Goal: Task Accomplishment & Management: Manage account settings

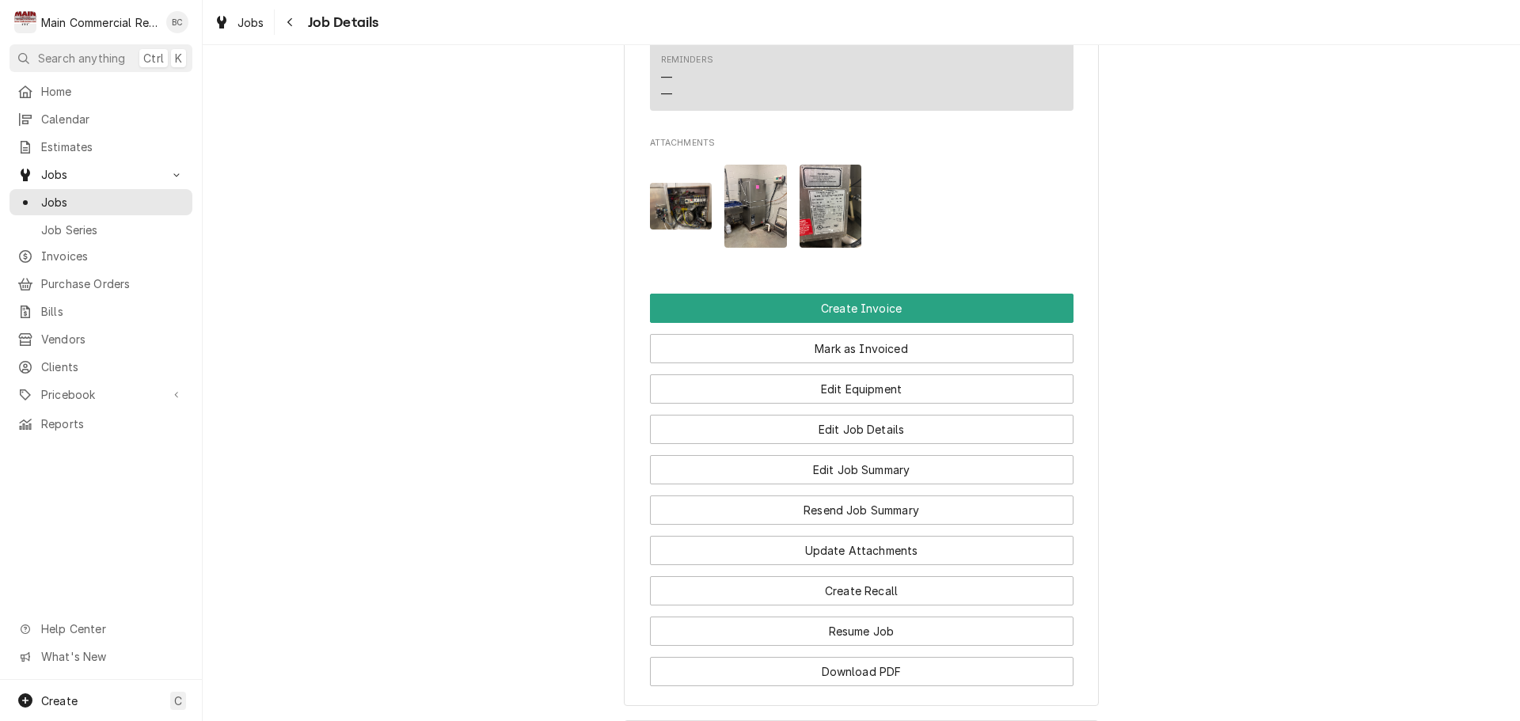
scroll to position [2380, 0]
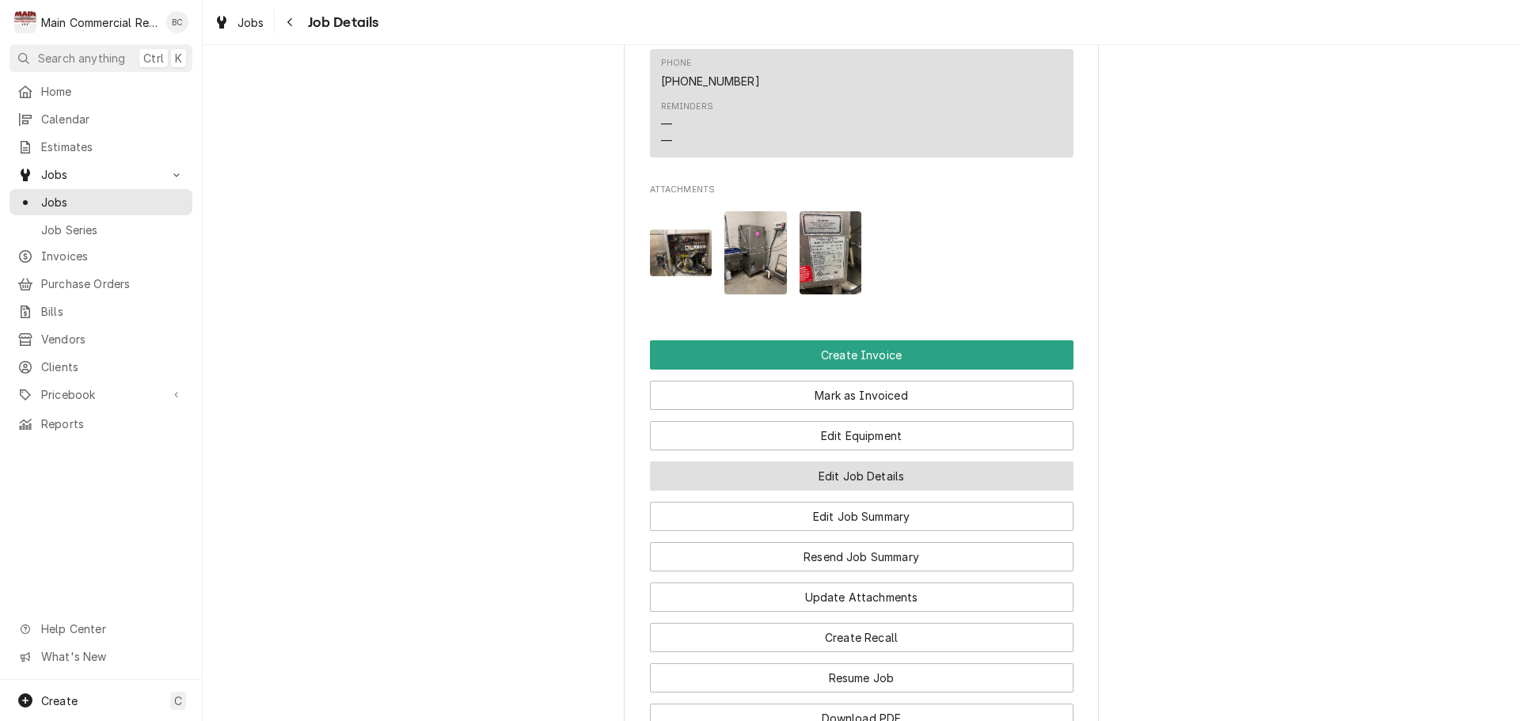
click at [843, 462] on button "Edit Job Details" at bounding box center [862, 476] width 424 height 29
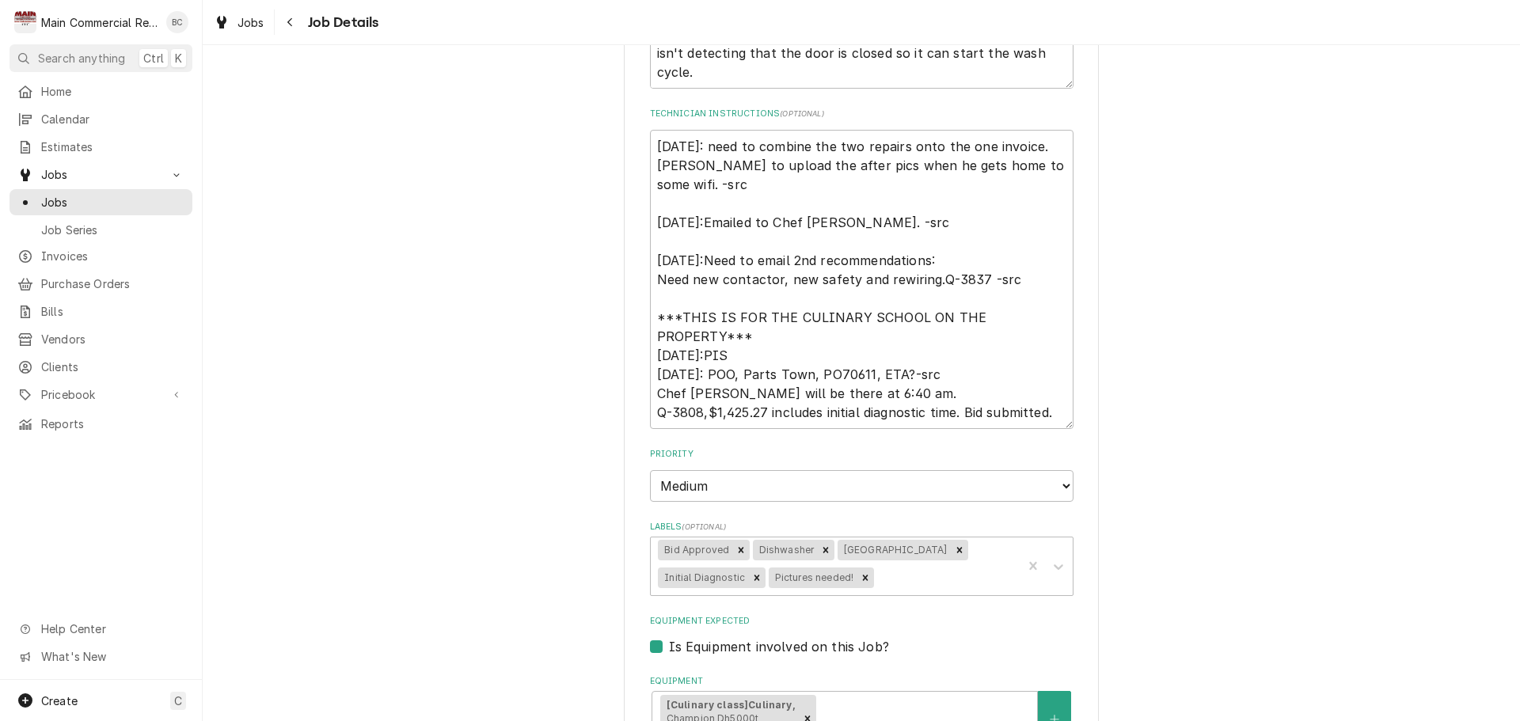
scroll to position [664, 0]
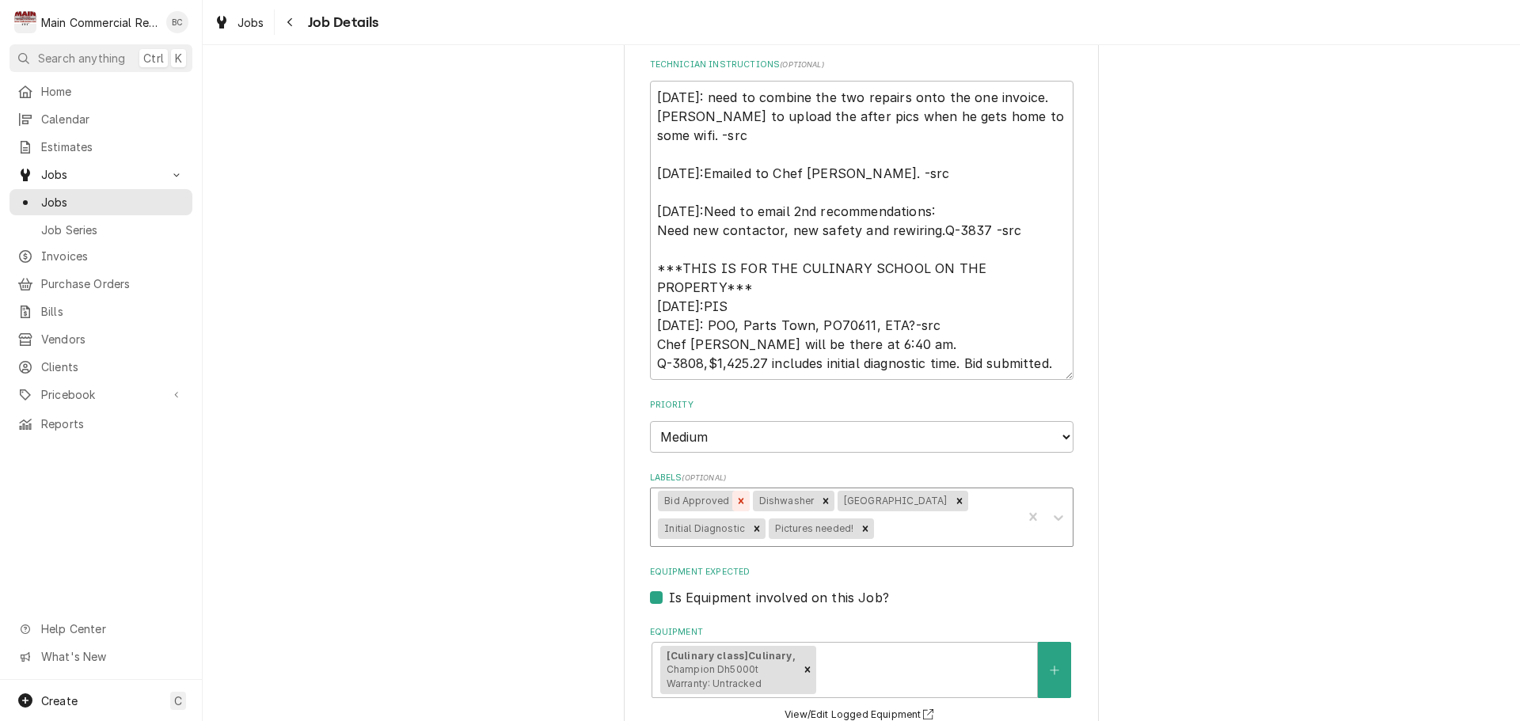
click at [736, 502] on icon "Remove Bid Approved" at bounding box center [741, 501] width 11 height 11
click at [750, 531] on icon "Remove Pictures needed!" at bounding box center [755, 528] width 11 height 11
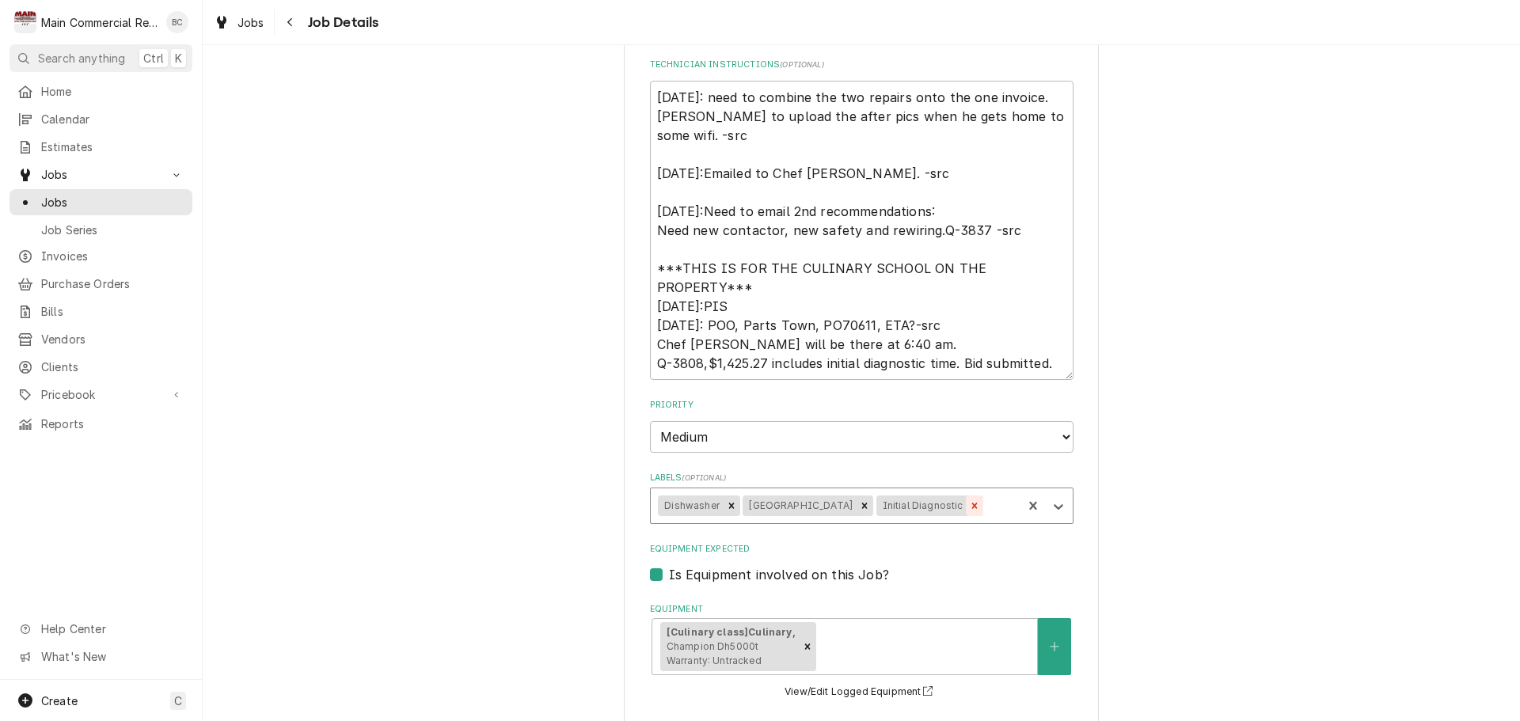
click at [972, 505] on icon "Remove Initial Diagnostic" at bounding box center [975, 506] width 6 height 6
click at [856, 512] on div "Remove Hernando School" at bounding box center [864, 506] width 17 height 21
type textarea "x"
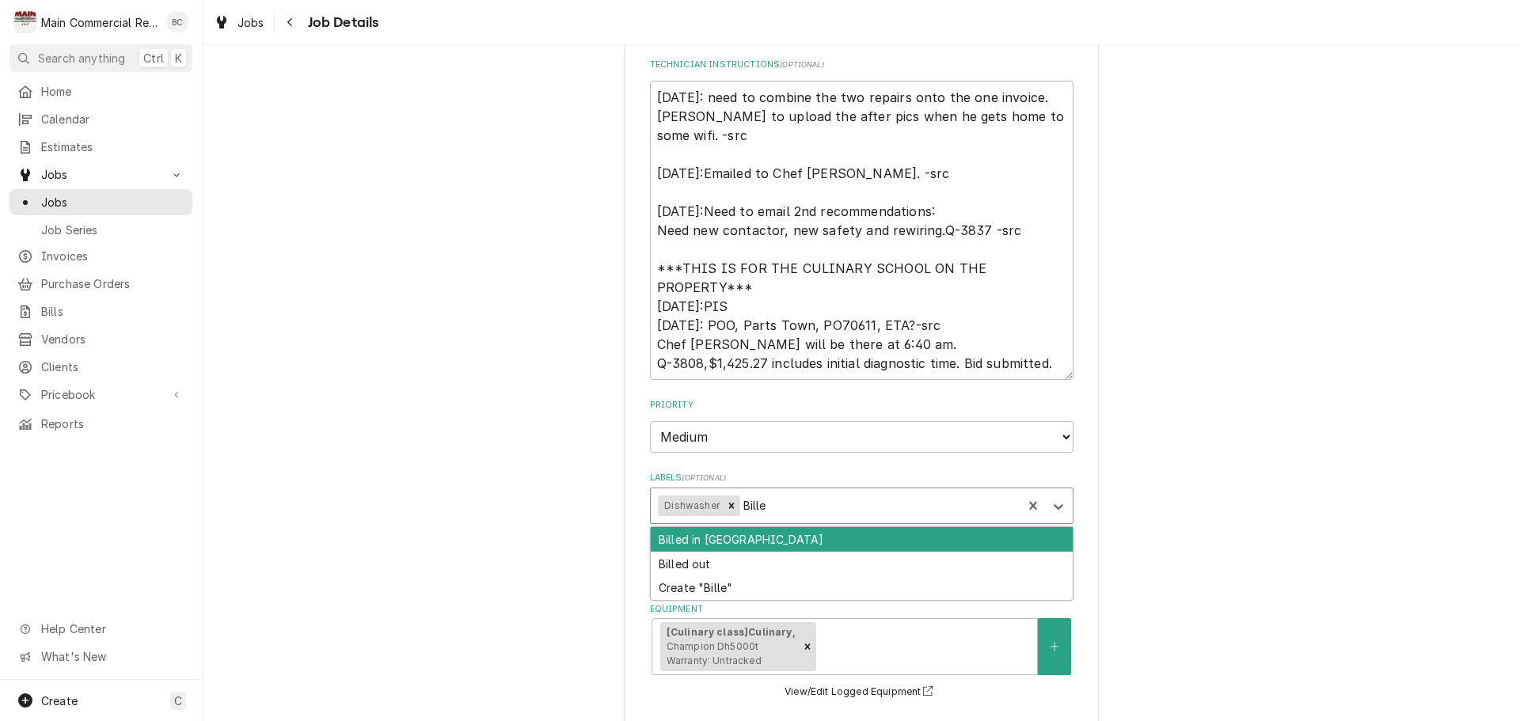
type input "Billed"
click at [812, 538] on div "Billed in QBO" at bounding box center [862, 539] width 422 height 25
type textarea "x"
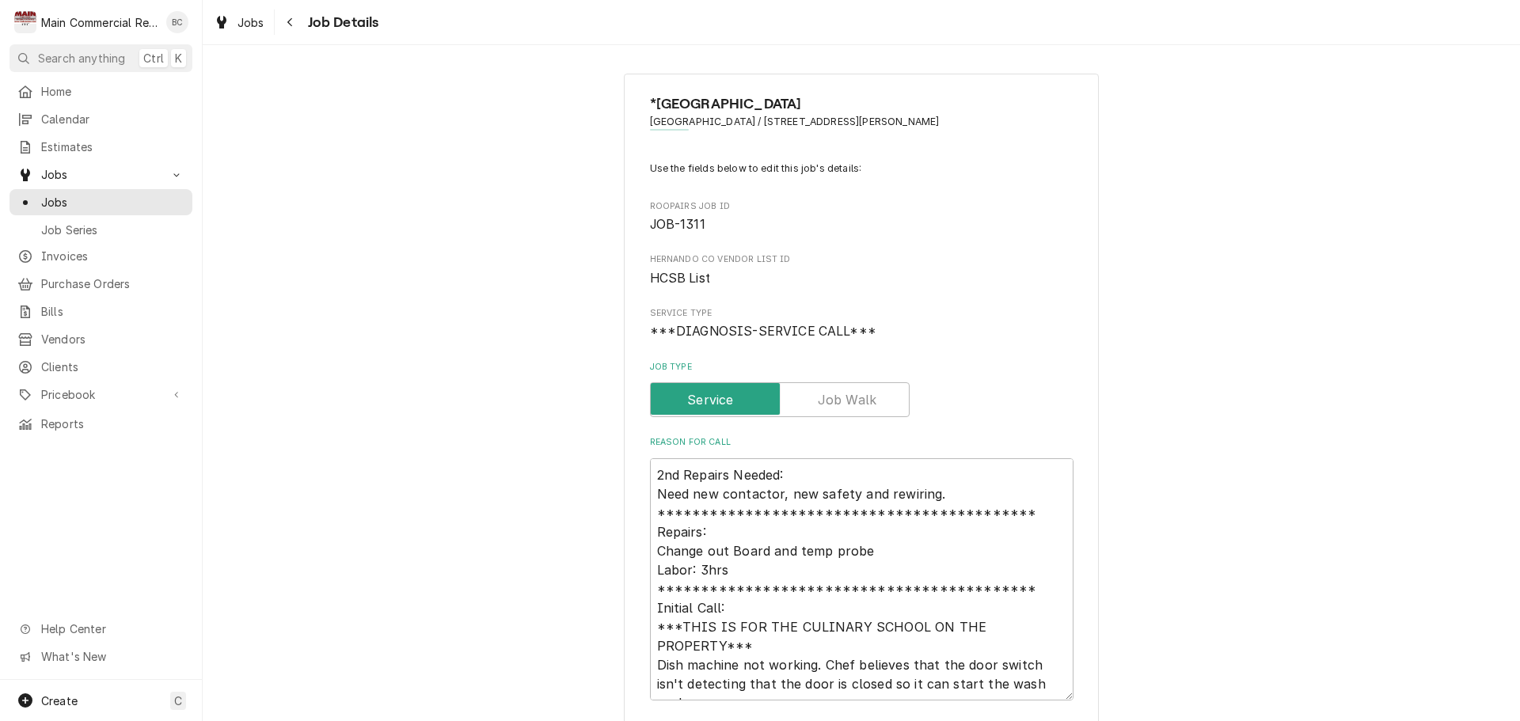
scroll to position [0, 0]
click at [650, 481] on textarea "**********" at bounding box center [862, 582] width 424 height 242
type textarea "x"
type textarea "**********"
type textarea "x"
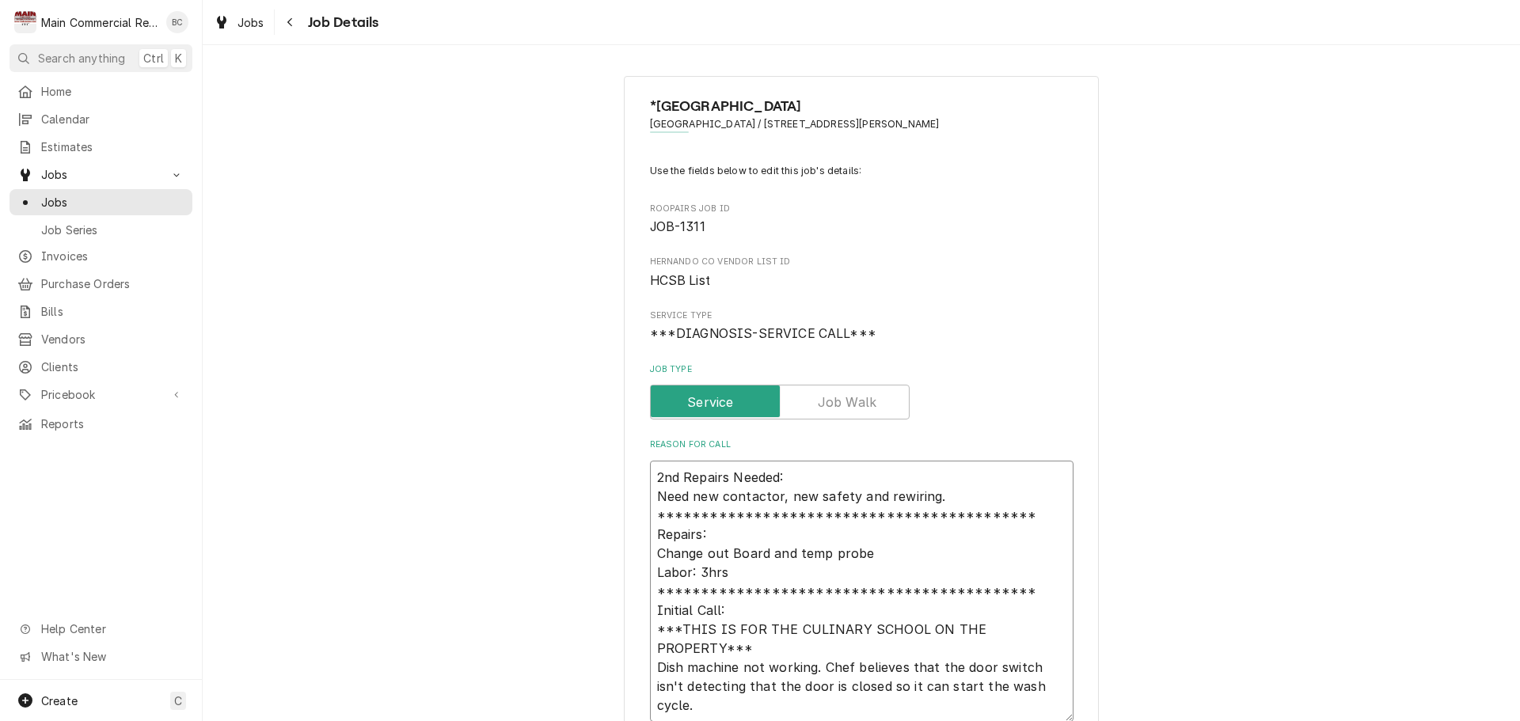
type textarea "**********"
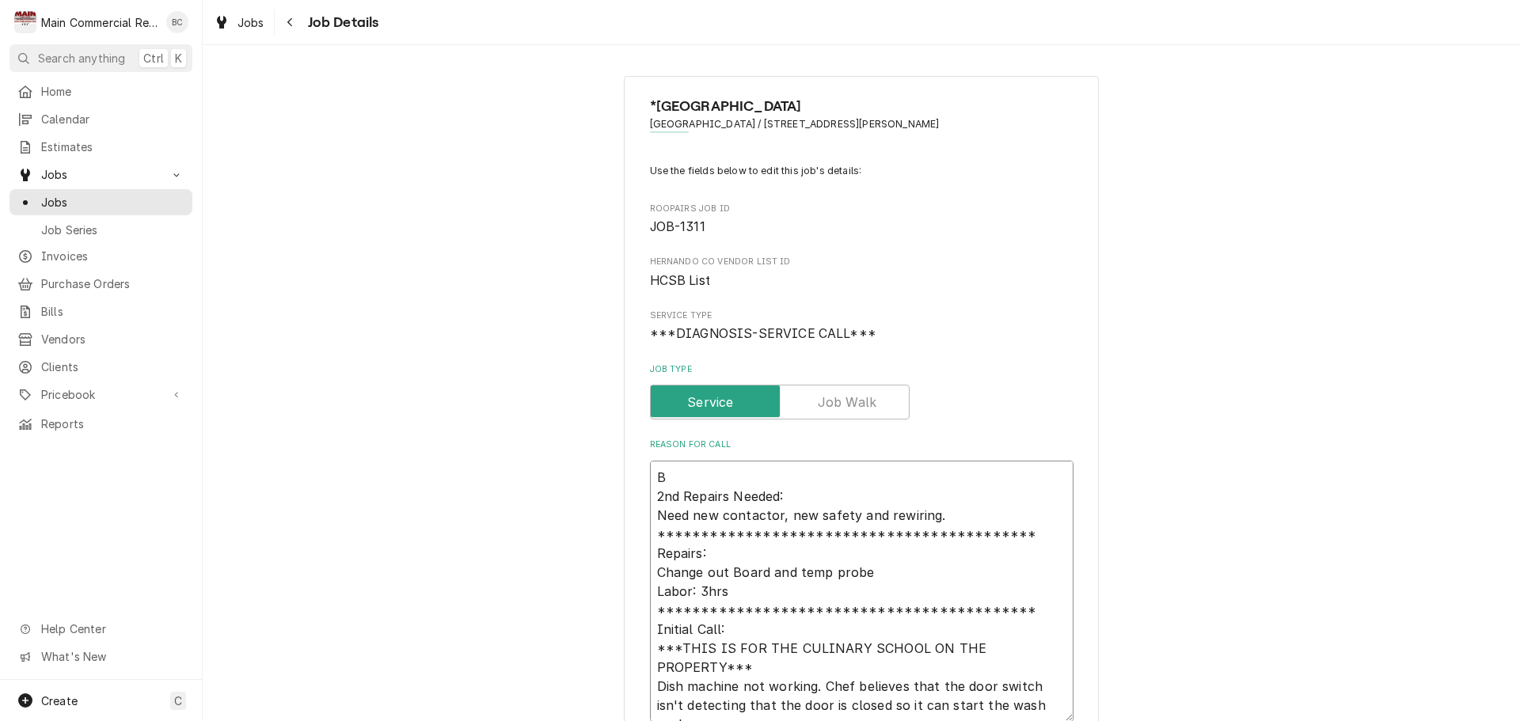
type textarea "x"
type textarea "**********"
type textarea "x"
type textarea "**********"
type textarea "x"
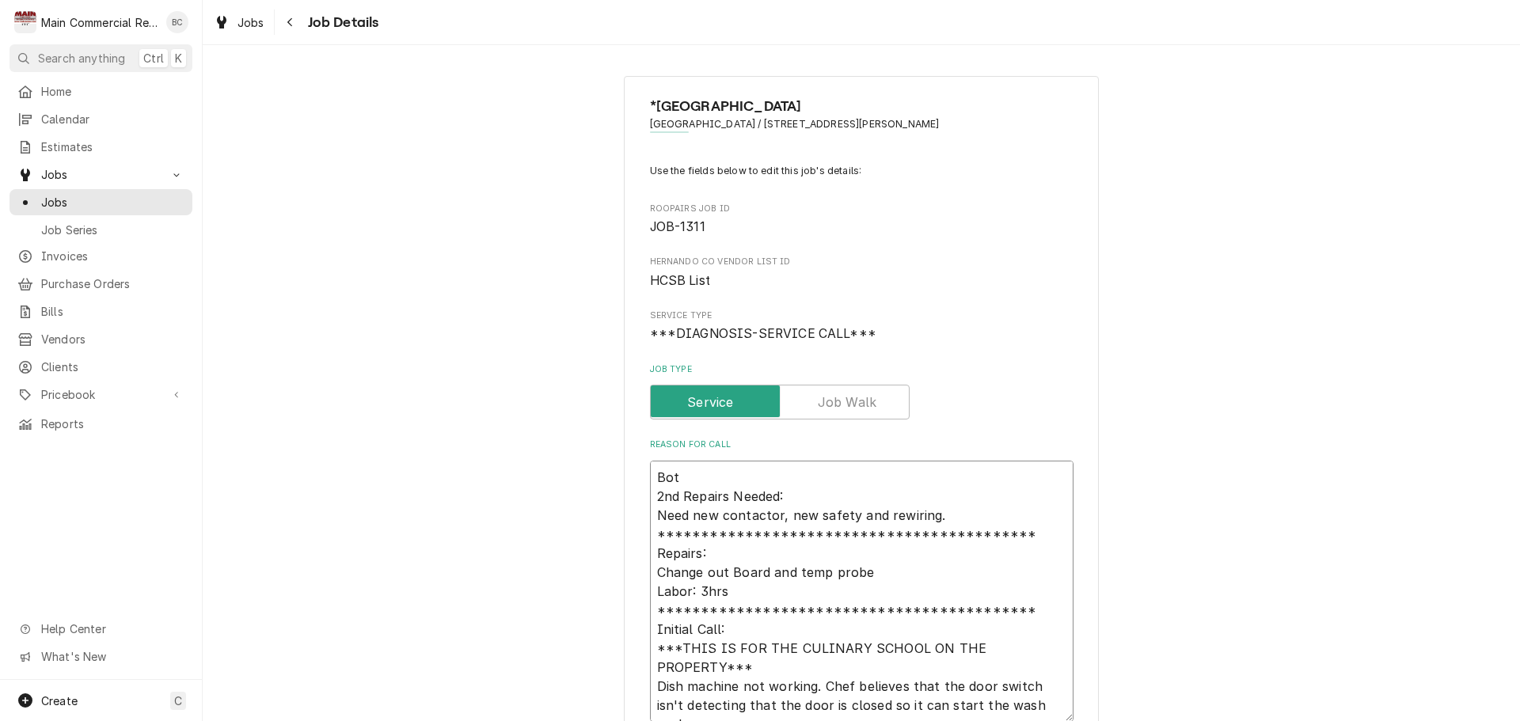
type textarea "**********"
type textarea "x"
type textarea "**********"
type textarea "x"
type textarea "**********"
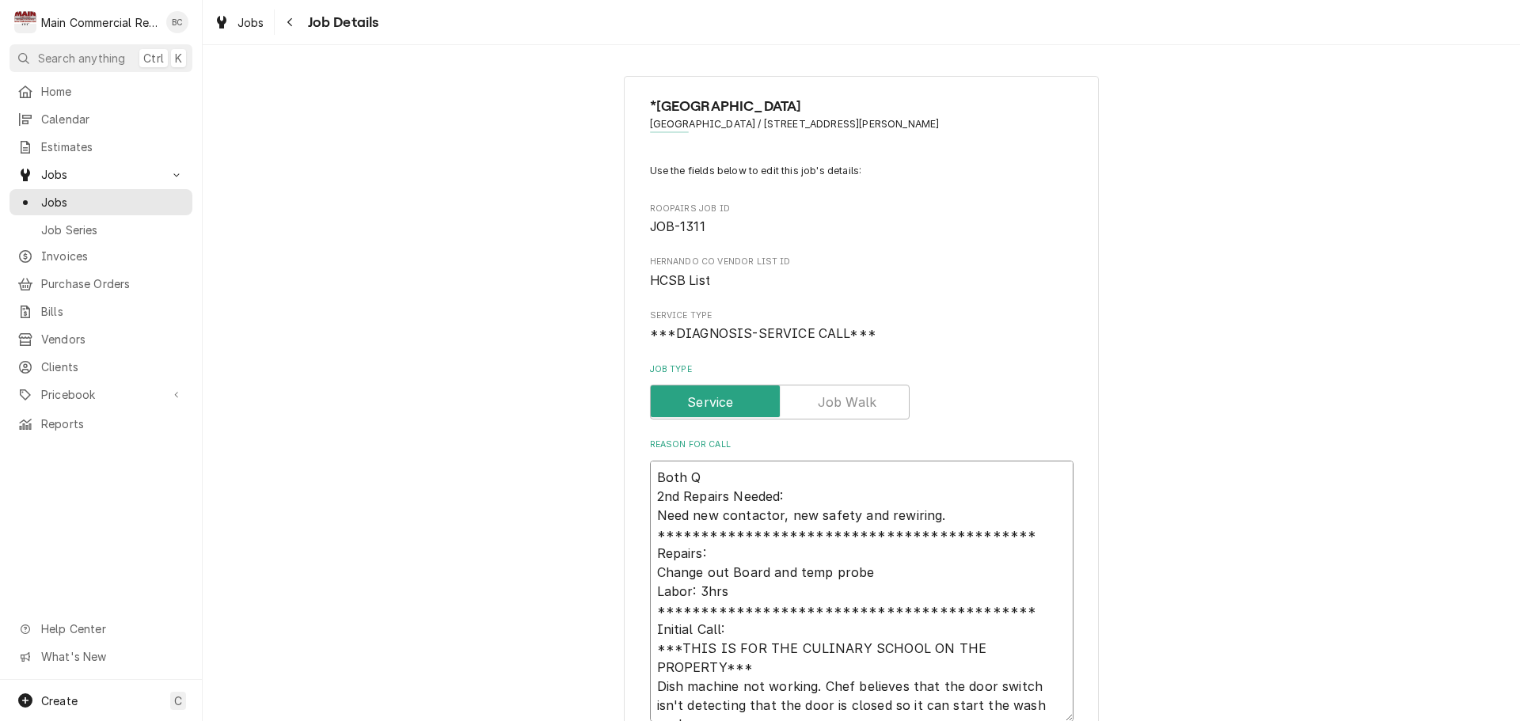
type textarea "x"
type textarea "**********"
type textarea "x"
type textarea "**********"
type textarea "x"
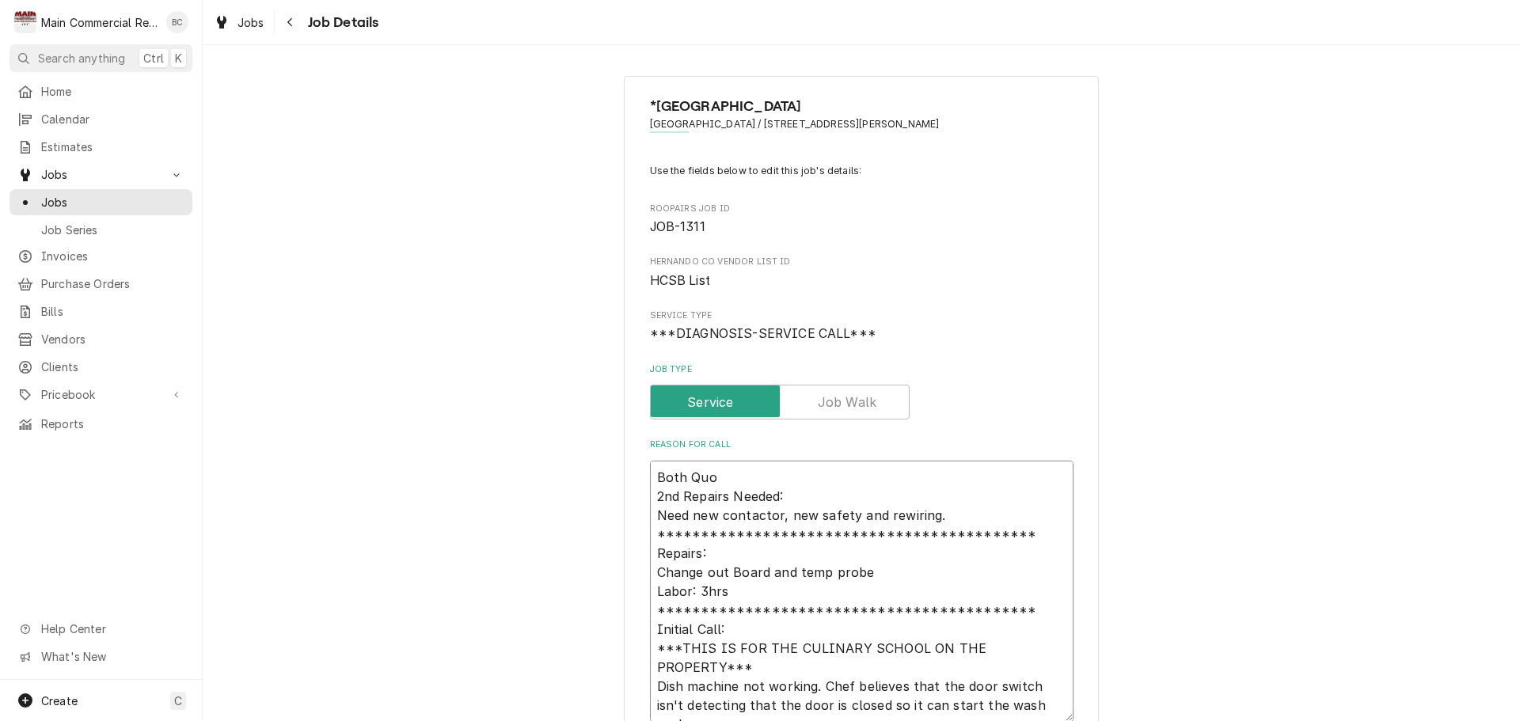
type textarea "**********"
type textarea "x"
type textarea "**********"
type textarea "x"
type textarea "**********"
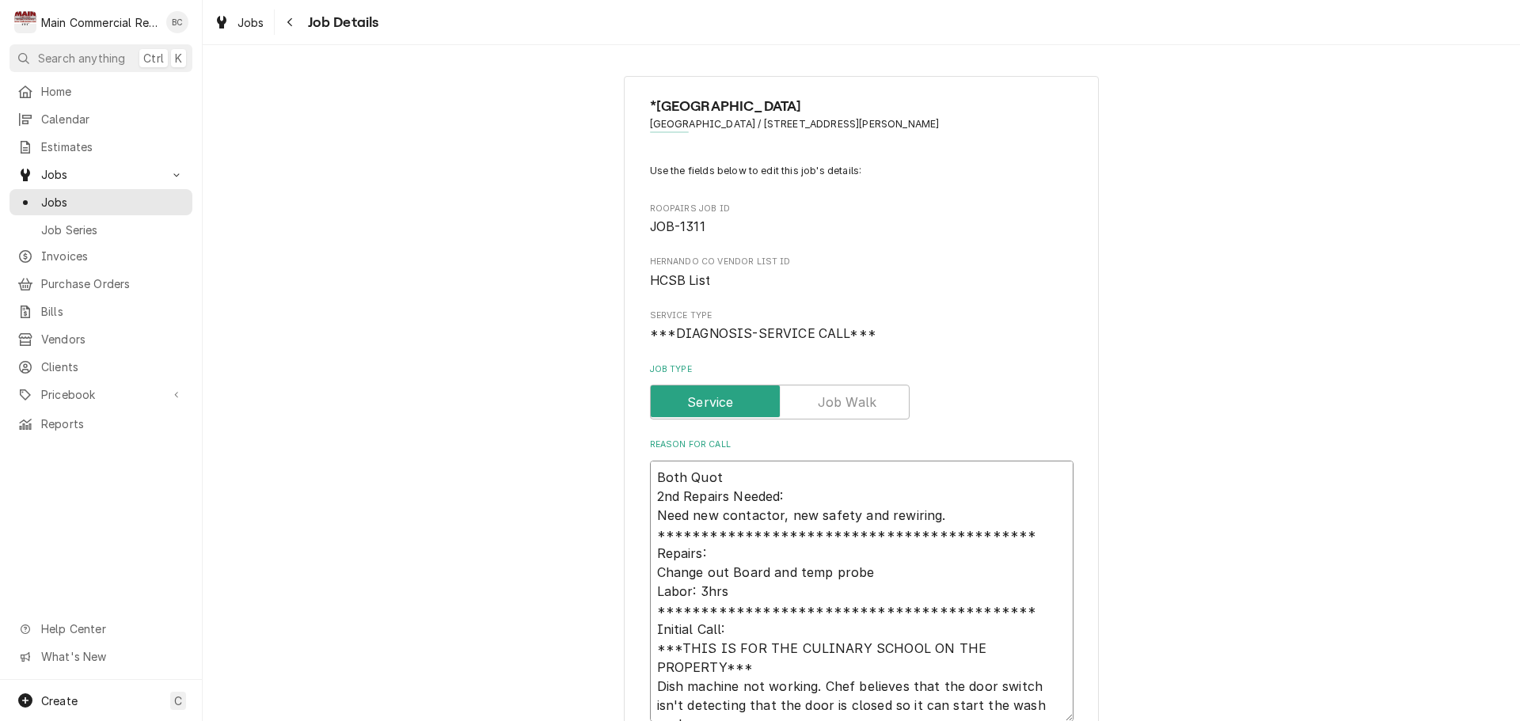
type textarea "x"
type textarea "**********"
type textarea "x"
type textarea "**********"
type textarea "x"
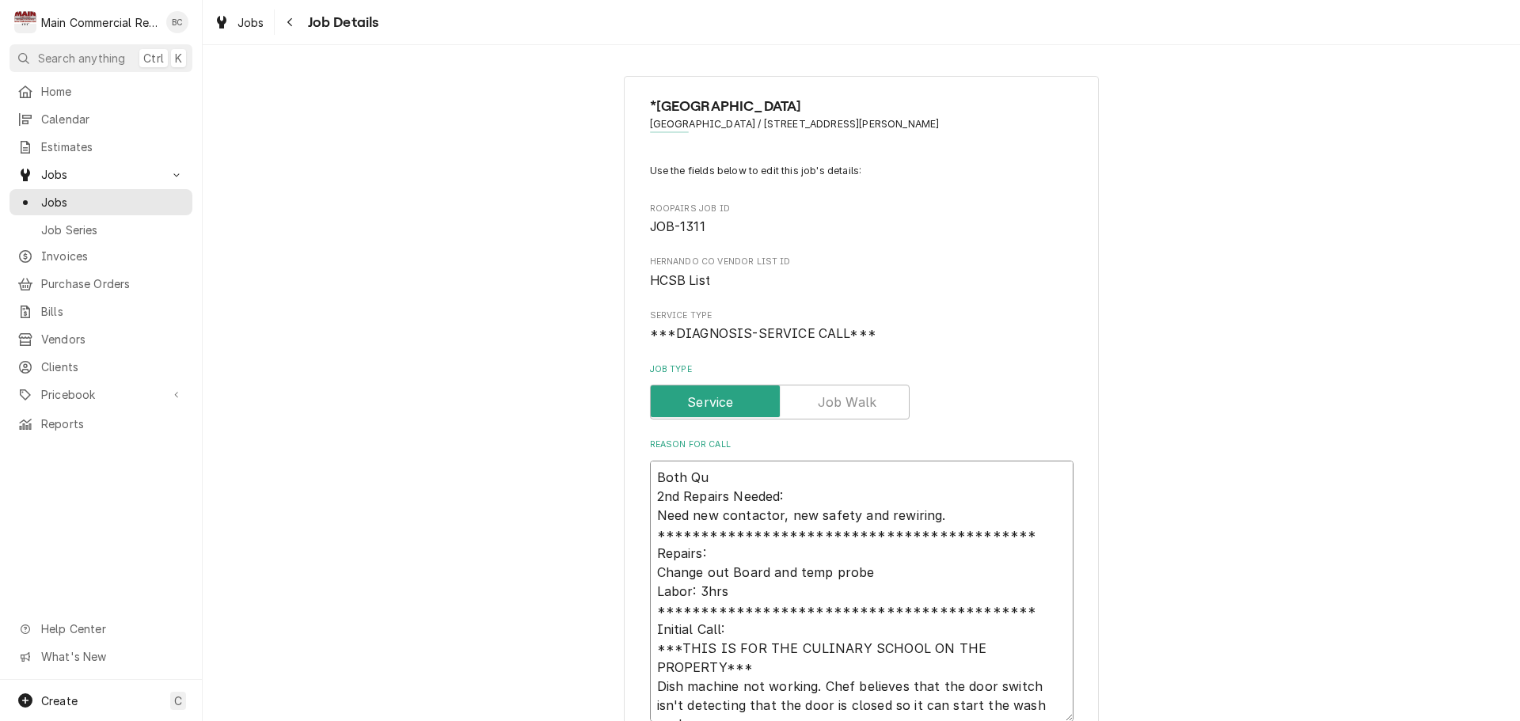
type textarea "**********"
type textarea "x"
type textarea "**********"
type textarea "x"
type textarea "**********"
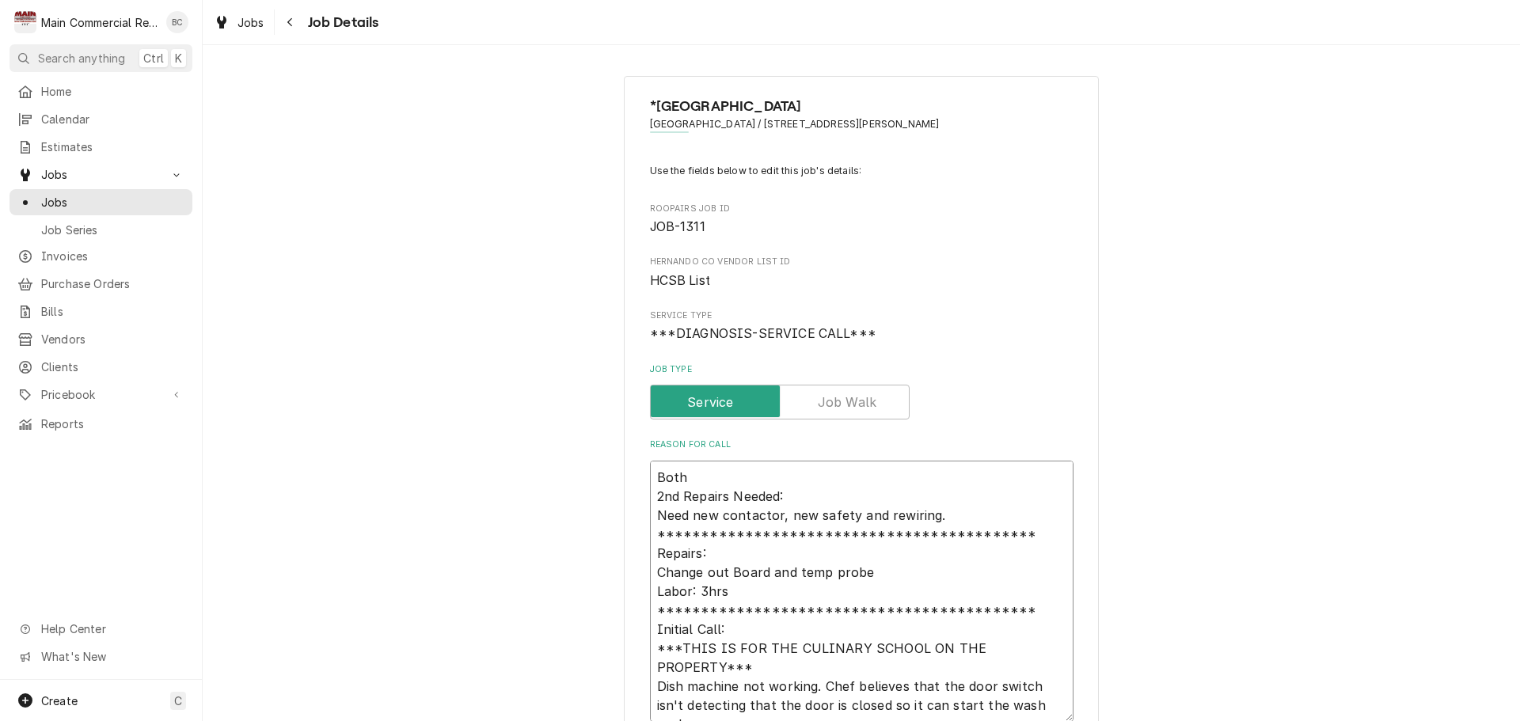
type textarea "x"
type textarea "**********"
type textarea "x"
type textarea "**********"
type textarea "x"
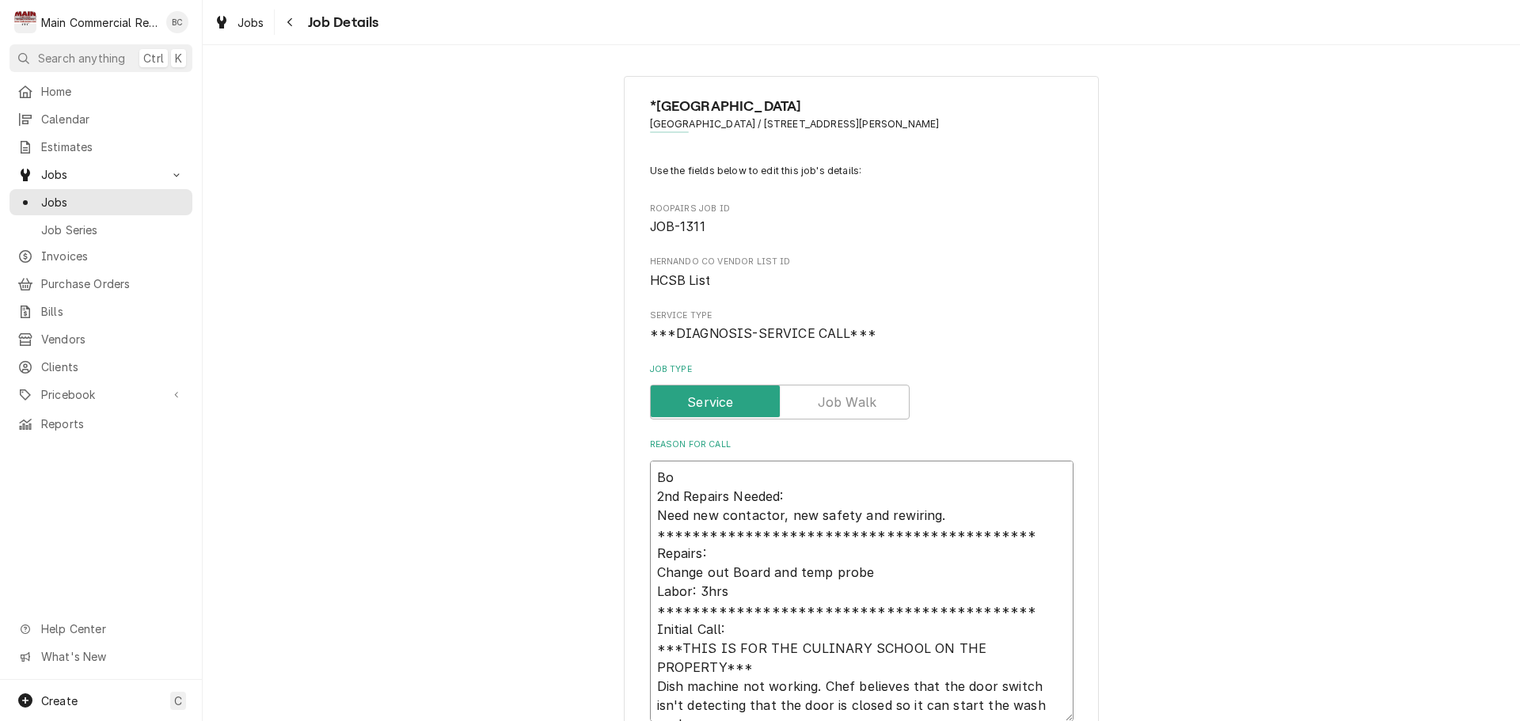
type textarea "**********"
type textarea "x"
type textarea "**********"
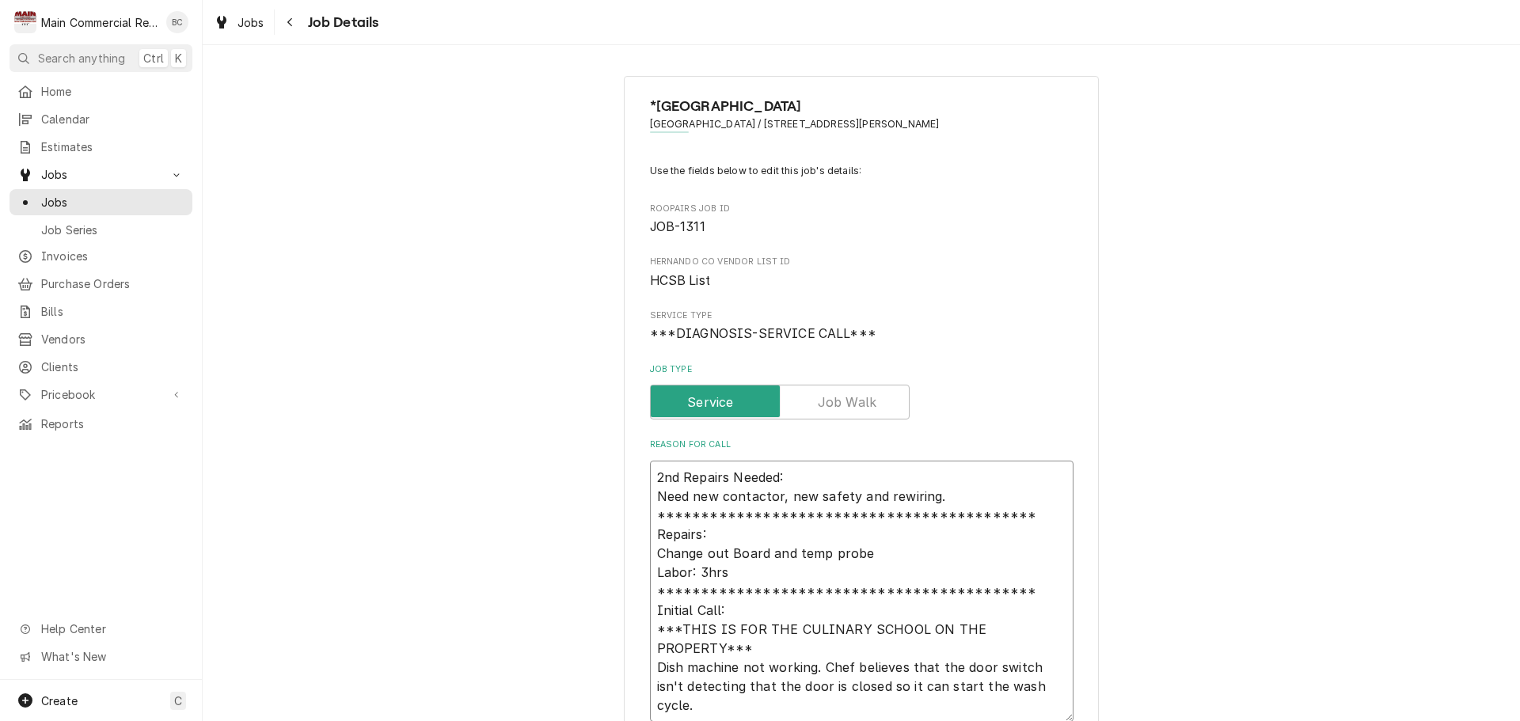
type textarea "x"
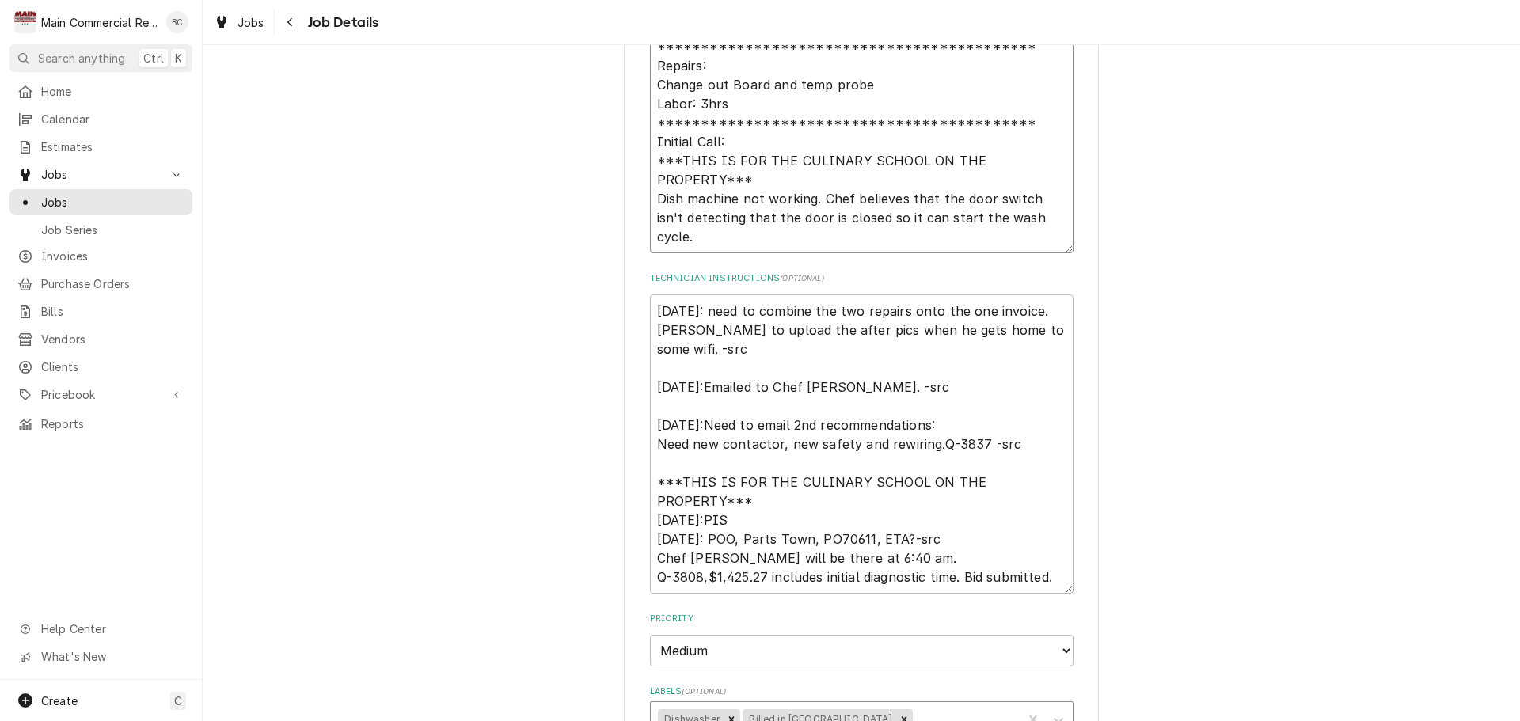
scroll to position [475, 0]
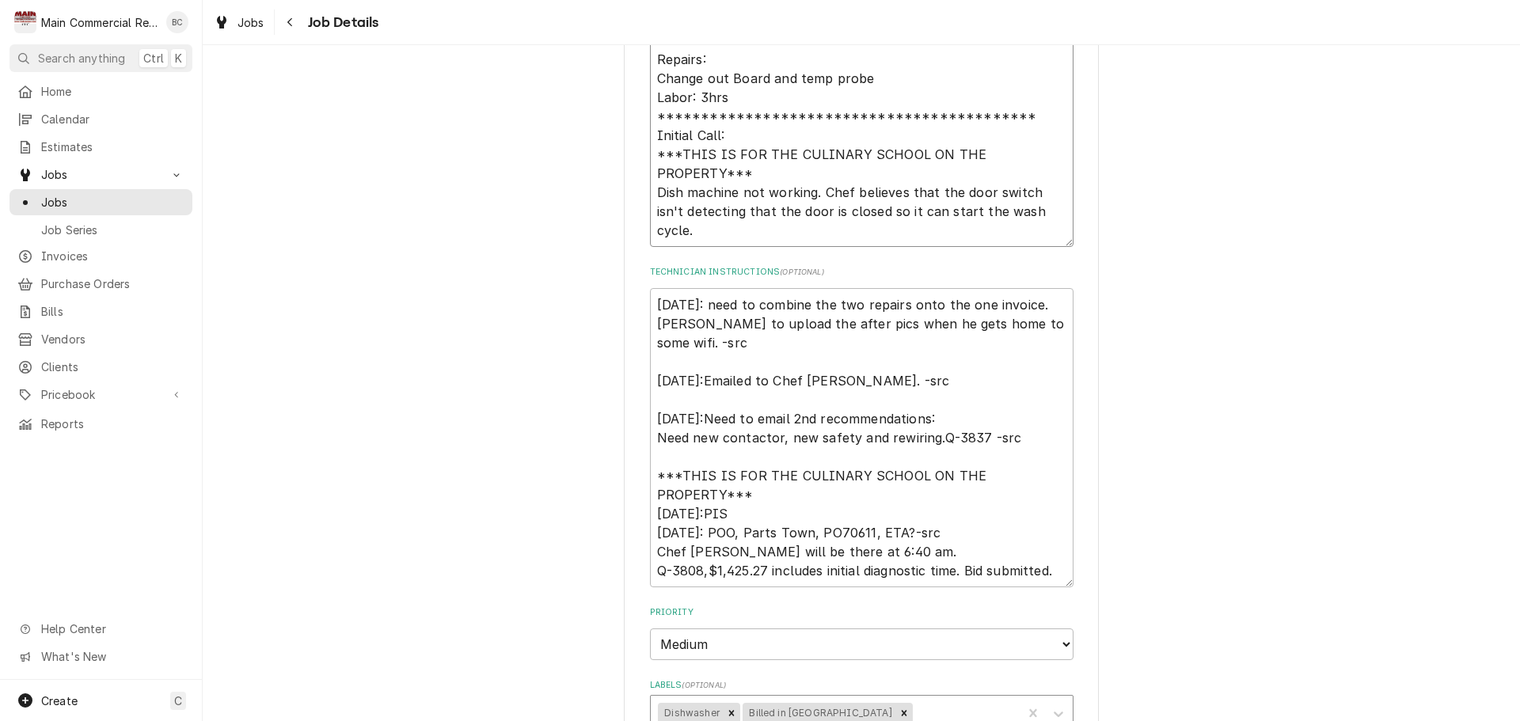
type textarea "**********"
click at [650, 301] on textarea "9/25/25: need to combine the two repairs onto the one invoice. Caleb to upload …" at bounding box center [862, 437] width 424 height 299
type textarea "x"
type textarea "9/25/25: need to combine the two repairs onto the one invoice. Caleb to upload …"
type textarea "x"
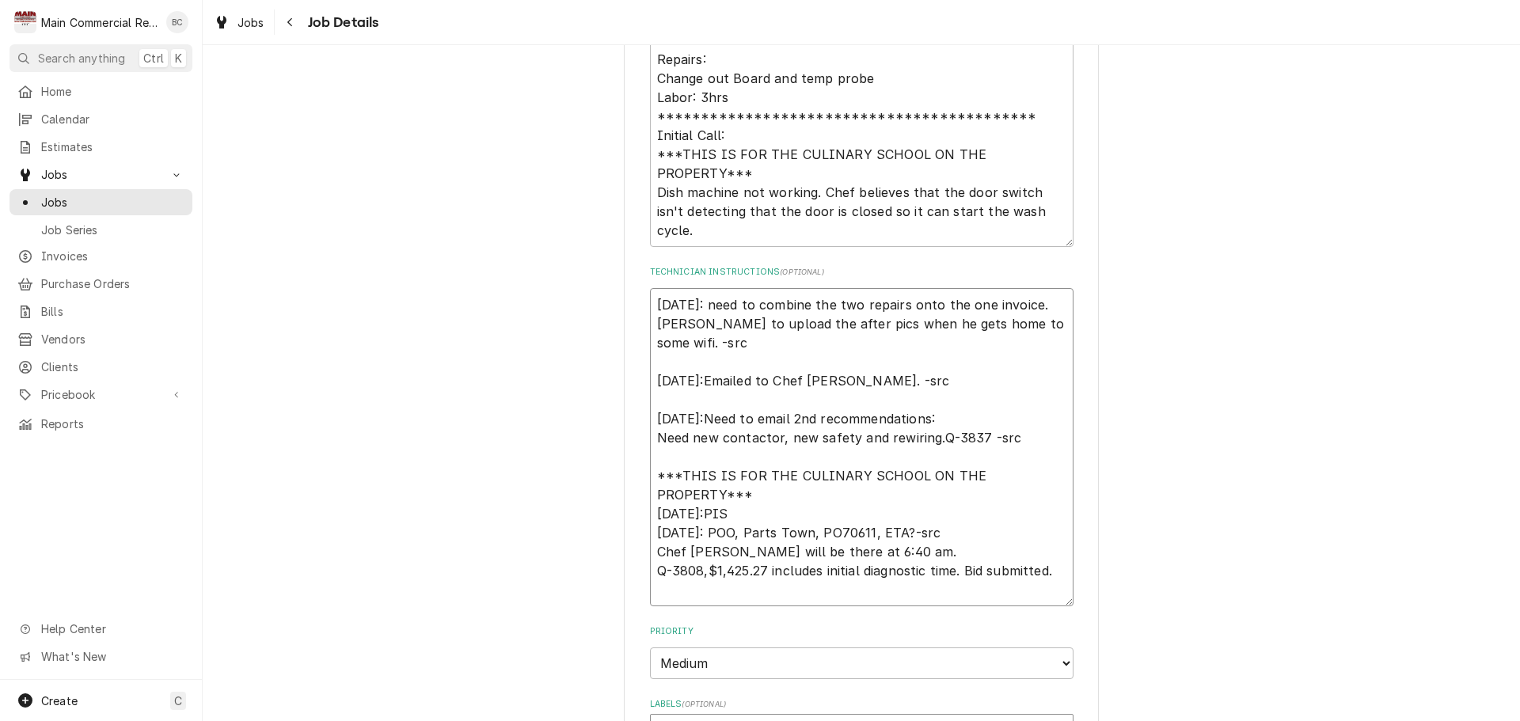
type textarea "B 9/25/25: need to combine the two repairs onto the one invoice. Caleb to uploa…"
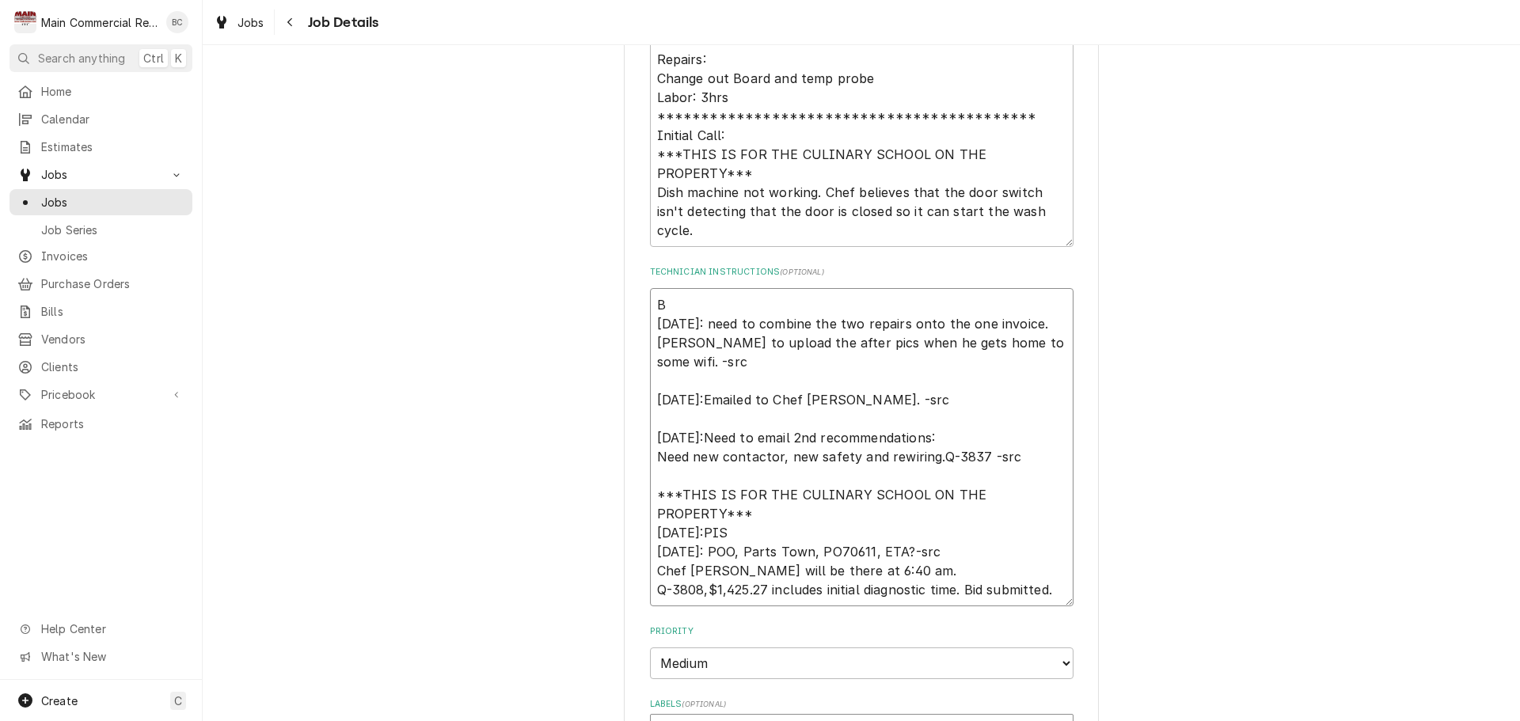
type textarea "x"
type textarea "Bo 9/25/25: need to combine the two repairs onto the one invoice. Caleb to uplo…"
type textarea "x"
type textarea "Bot 9/25/25: need to combine the two repairs onto the one invoice. Caleb to upl…"
type textarea "x"
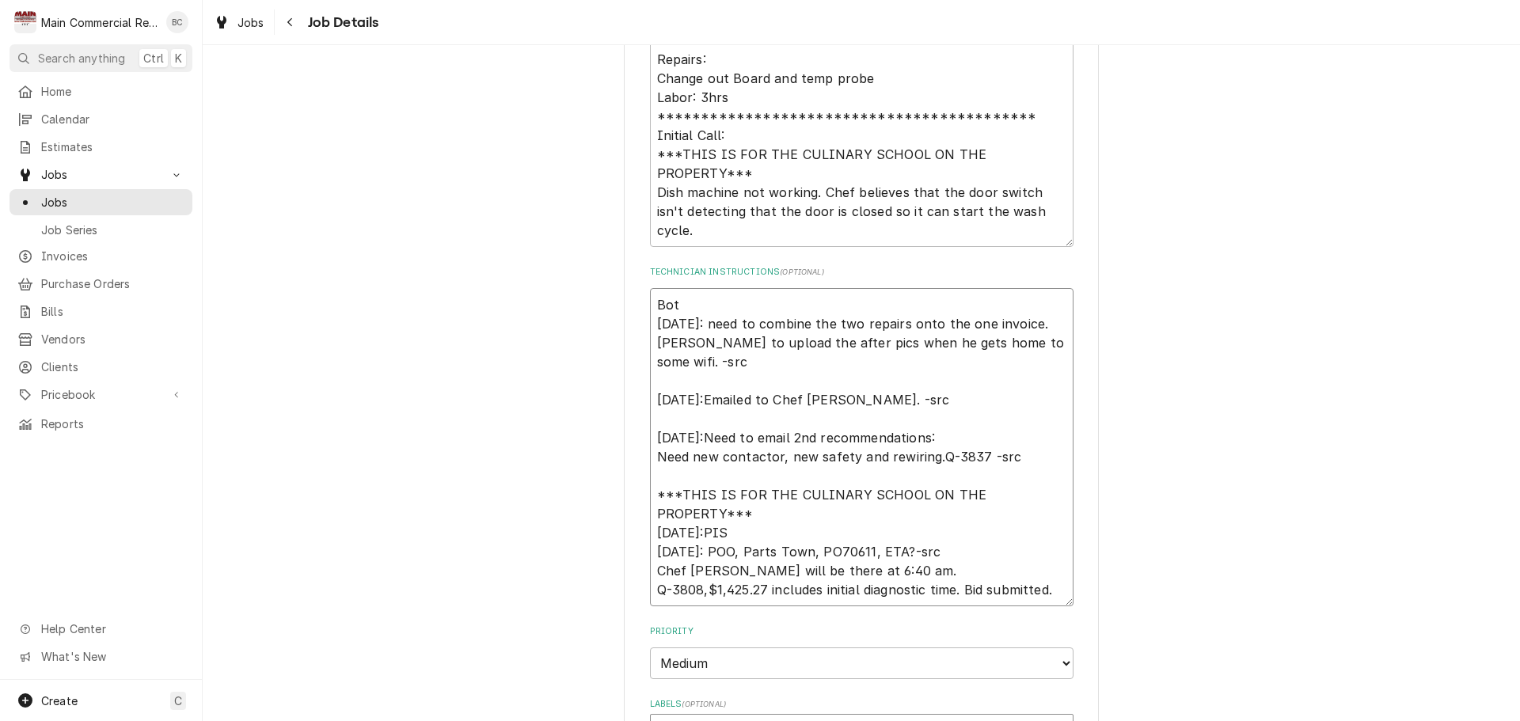
type textarea "Both 9/25/25: need to combine the two repairs onto the one invoice. Caleb to up…"
type textarea "x"
type textarea "Both 9/25/25: need to combine the two repairs onto the one invoice. Caleb to up…"
type textarea "x"
type textarea "Both C 9/25/25: need to combine the two repairs onto the one invoice. Caleb to …"
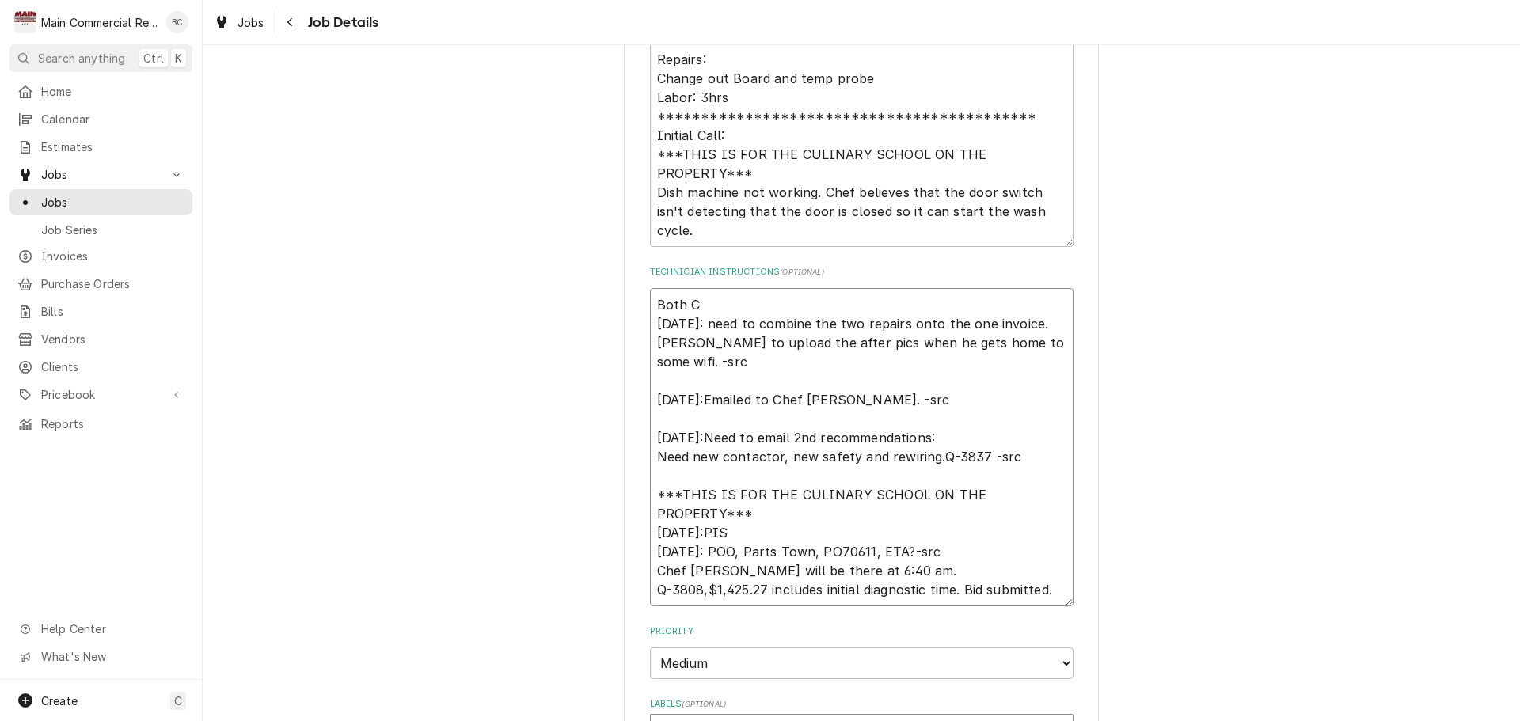
type textarea "x"
type textarea "Both 9/25/25: need to combine the two repairs onto the one invoice. Caleb to up…"
type textarea "x"
type textarea "Both Q 9/25/25: need to combine the two repairs onto the one invoice. Caleb to …"
type textarea "x"
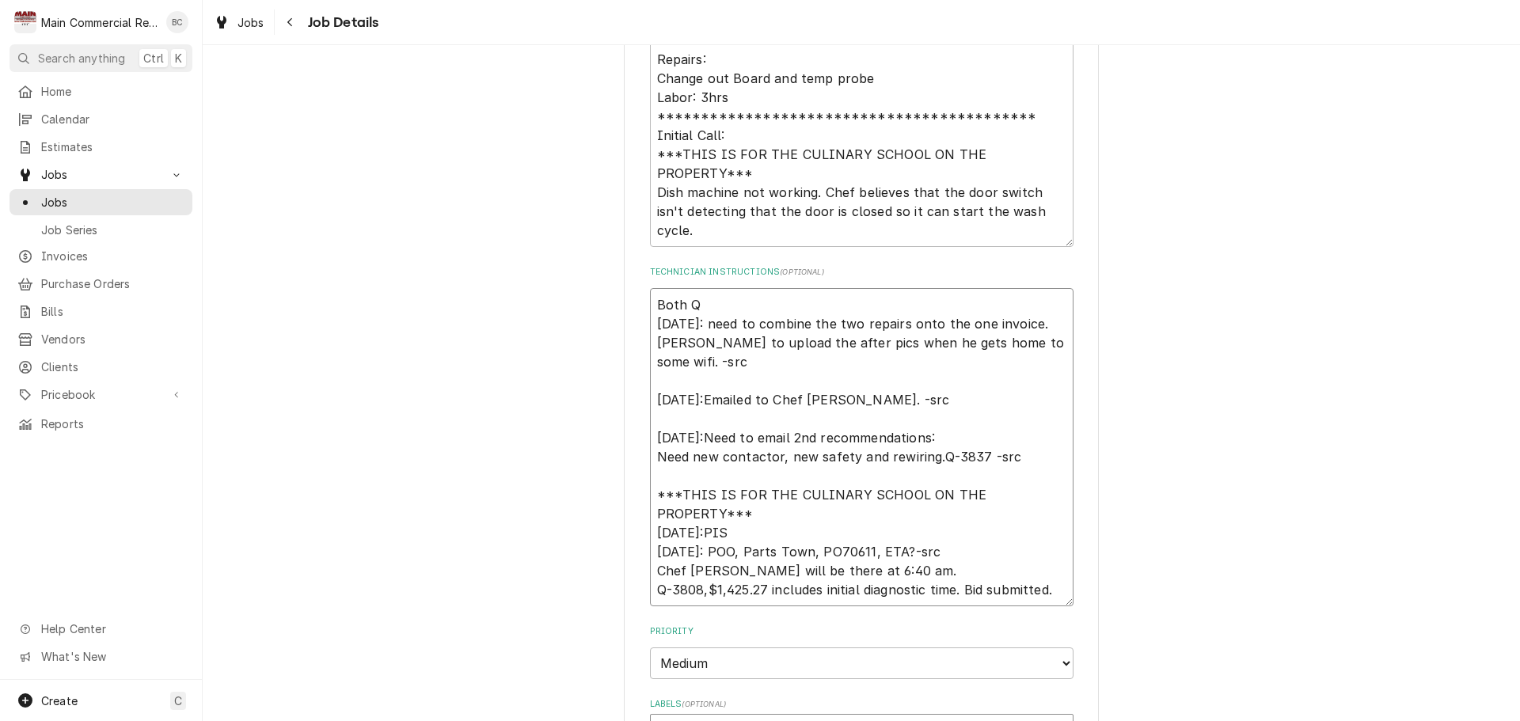
type textarea "Both Qu 9/25/25: need to combine the two repairs onto the one invoice. Caleb to…"
type textarea "x"
type textarea "Both Quo 9/25/25: need to combine the two repairs onto the one invoice. Caleb t…"
type textarea "x"
type textarea "Both Quot 9/25/25: need to combine the two repairs onto the one invoice. Caleb …"
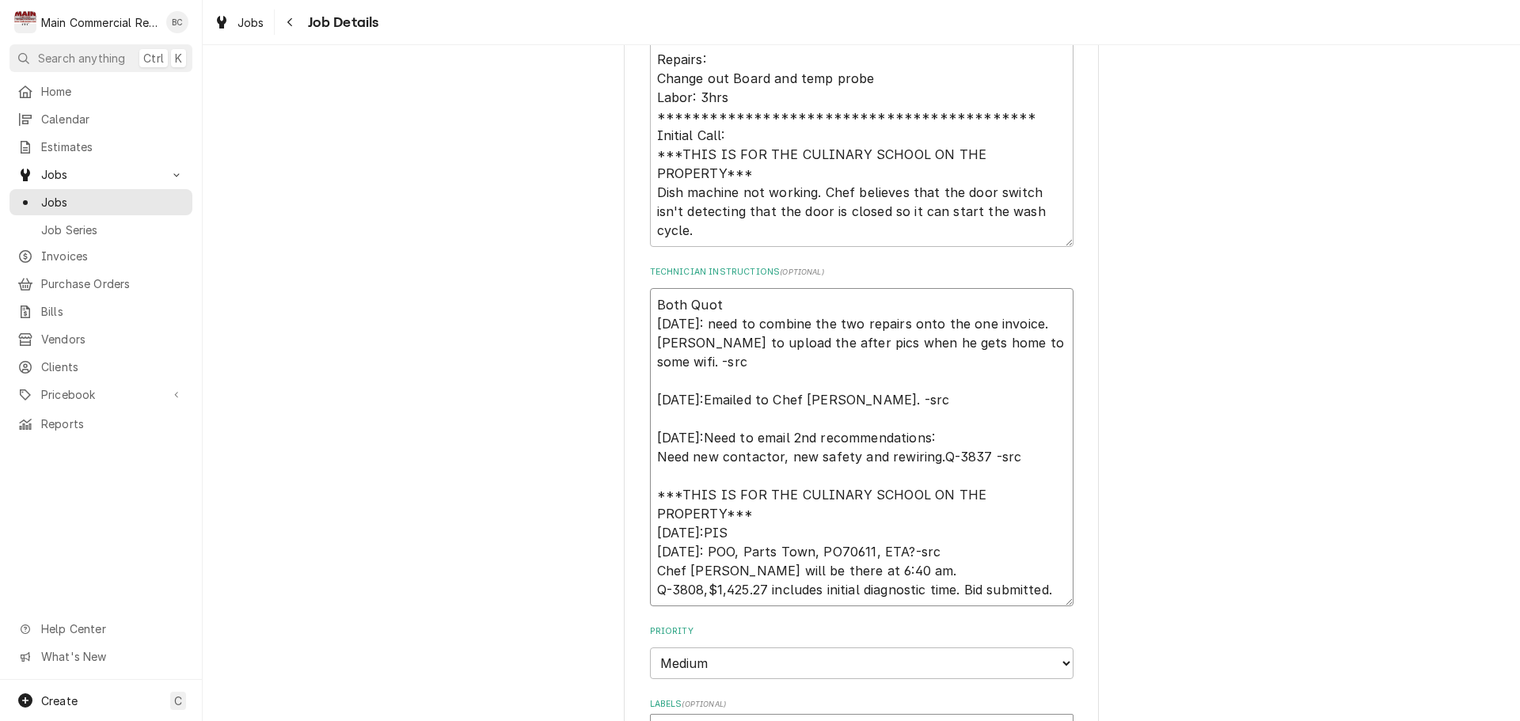
type textarea "x"
type textarea "Both Quote 9/25/25: need to combine the two repairs onto the one invoice. Caleb…"
type textarea "x"
type textarea "Both Quotes 9/25/25: need to combine the two repairs onto the one invoice. Cale…"
type textarea "x"
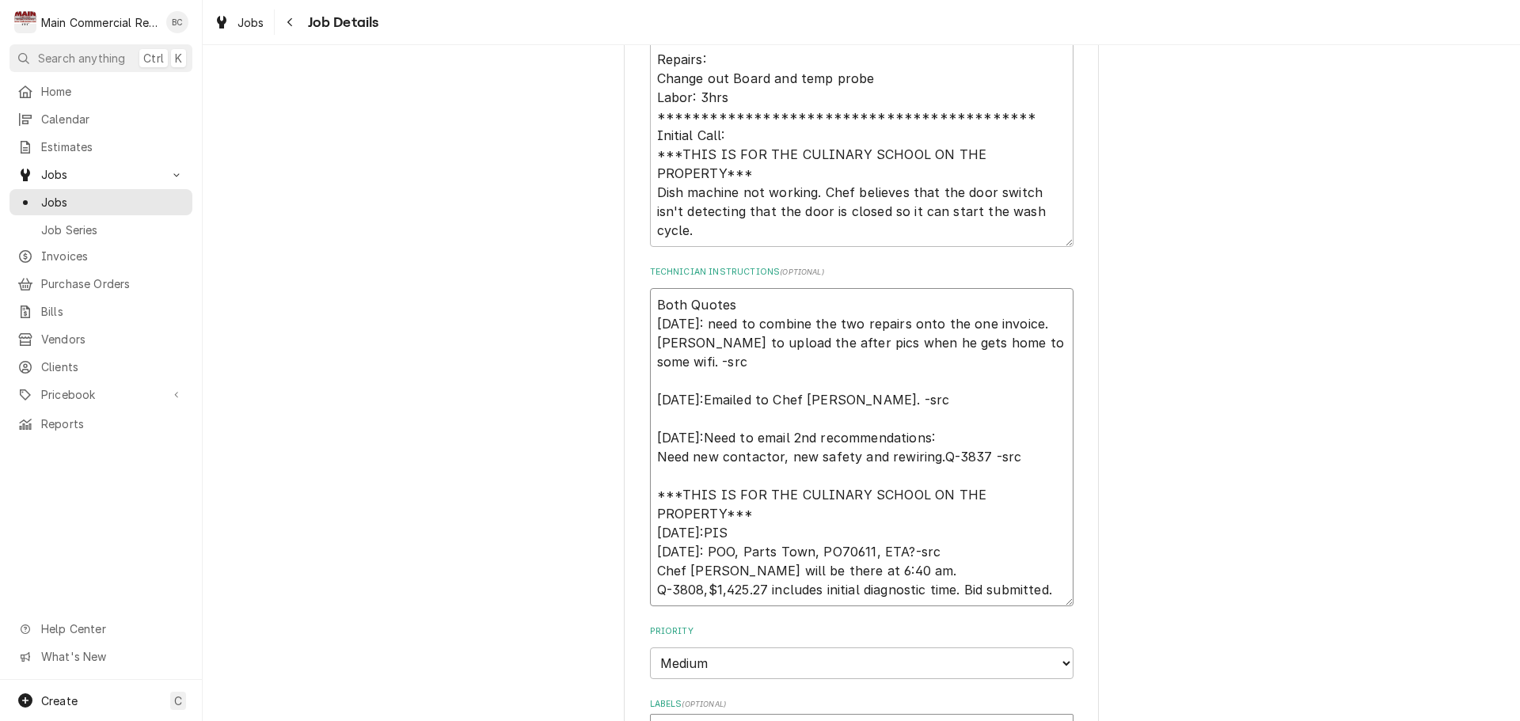
type textarea "Both Quotes 9/25/25: need to combine the two repairs onto the one invoice. Cale…"
type textarea "x"
type textarea "Both Quotes c 9/25/25: need to combine the two repairs onto the one invoice. Ca…"
type textarea "x"
type textarea "Both Quotes co 9/25/25: need to combine the two repairs onto the one invoice. C…"
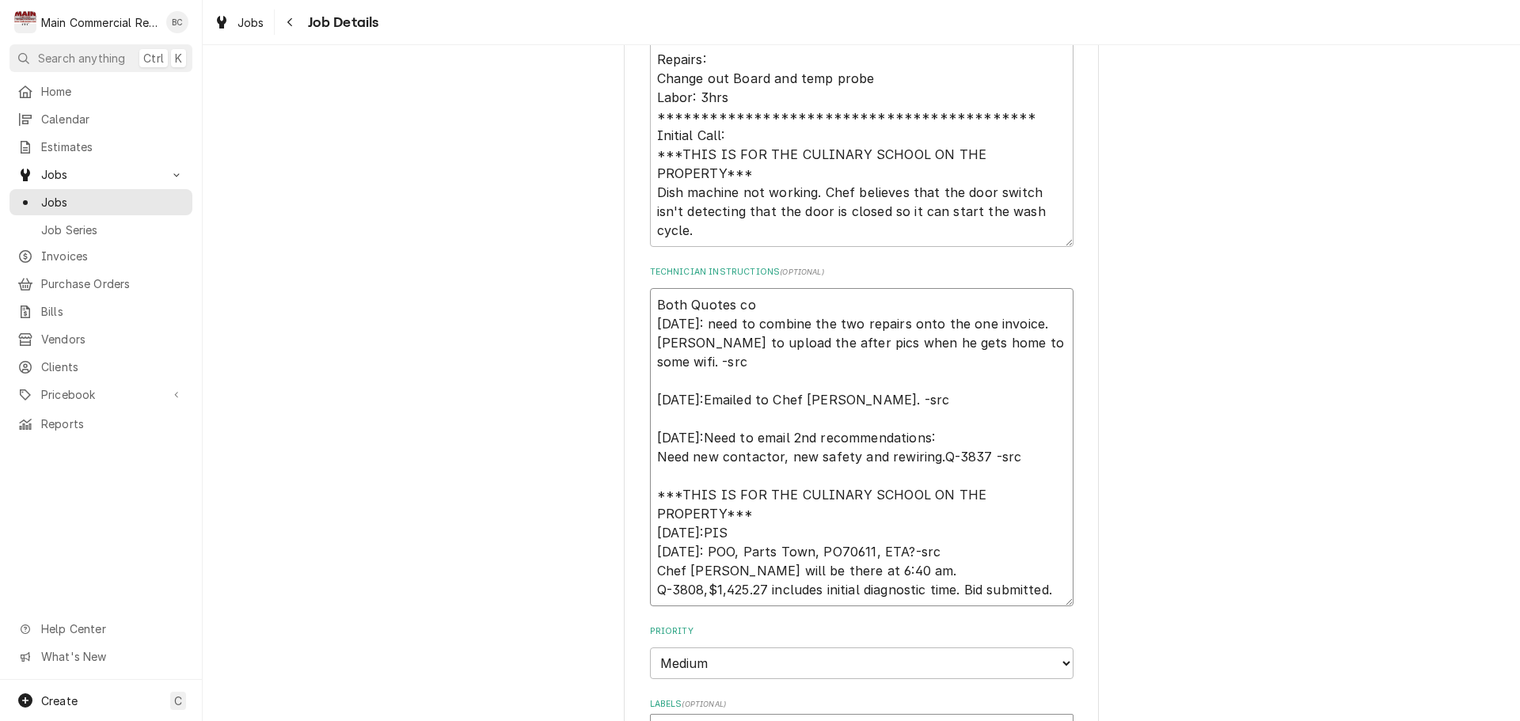
type textarea "x"
type textarea "Both Quotes com 9/25/25: need to combine the two repairs onto the one invoice. …"
type textarea "x"
type textarea "Both Quotes comb 9/25/25: need to combine the two repairs onto the one invoice.…"
type textarea "x"
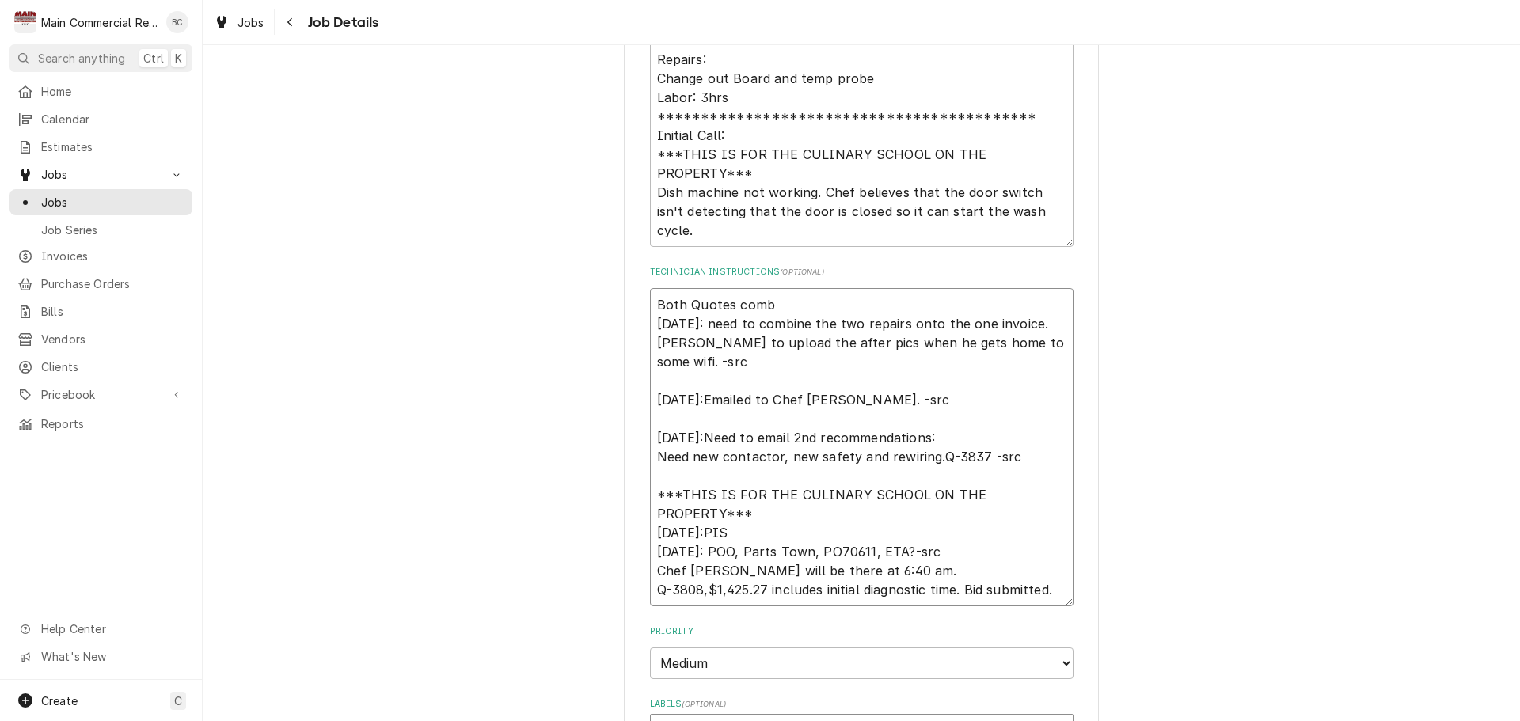
type textarea "Both Quotes combi 9/25/25: need to combine the two repairs onto the one invoice…"
type textarea "x"
type textarea "Both Quotes combin 9/25/25: need to combine the two repairs onto the one invoic…"
type textarea "x"
type textarea "Both Quotes combine 9/25/25: need to combine the two repairs onto the one invoi…"
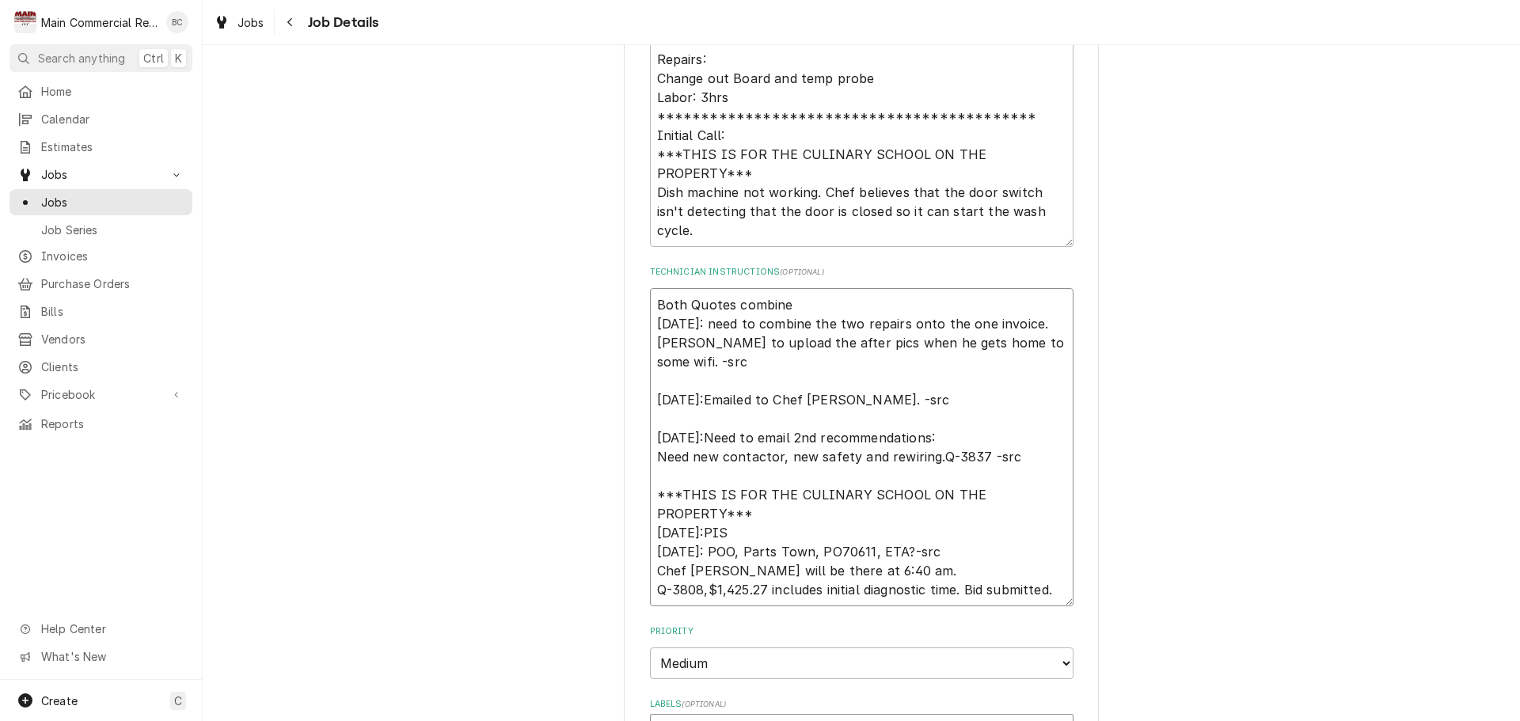
type textarea "x"
type textarea "Both Quotes combined 9/25/25: need to combine the two repairs onto the one invo…"
type textarea "x"
type textarea "Both Quotes combined 9/25/25: need to combine the two repairs onto the one invo…"
type textarea "x"
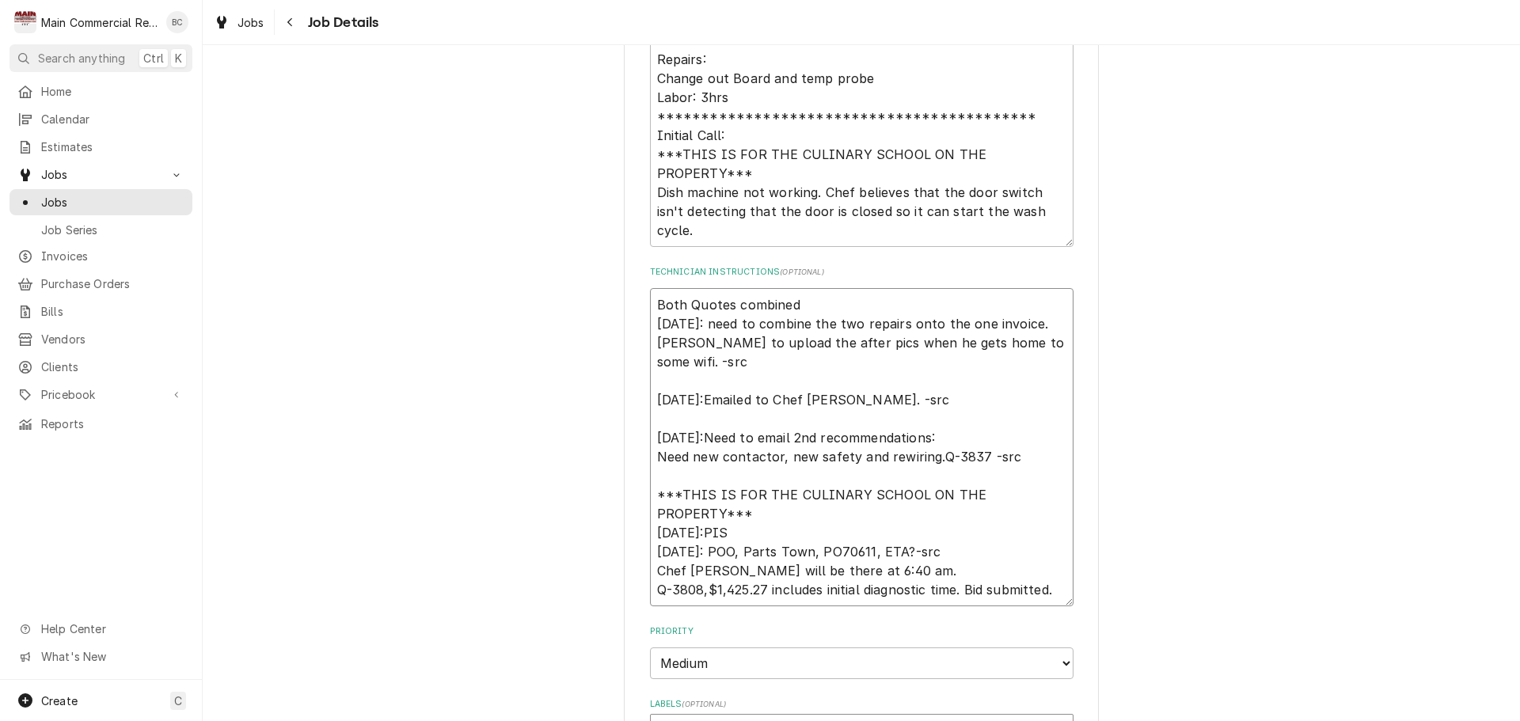
type textarea "Both Quotes combined p 9/25/25: need to combine the two repairs onto the one in…"
type textarea "x"
type textarea "Both Quotes combined pe 9/25/25: need to combine the two repairs onto the one i…"
type textarea "x"
type textarea "Both Quotes combined per 9/25/25: need to combine the two repairs onto the one …"
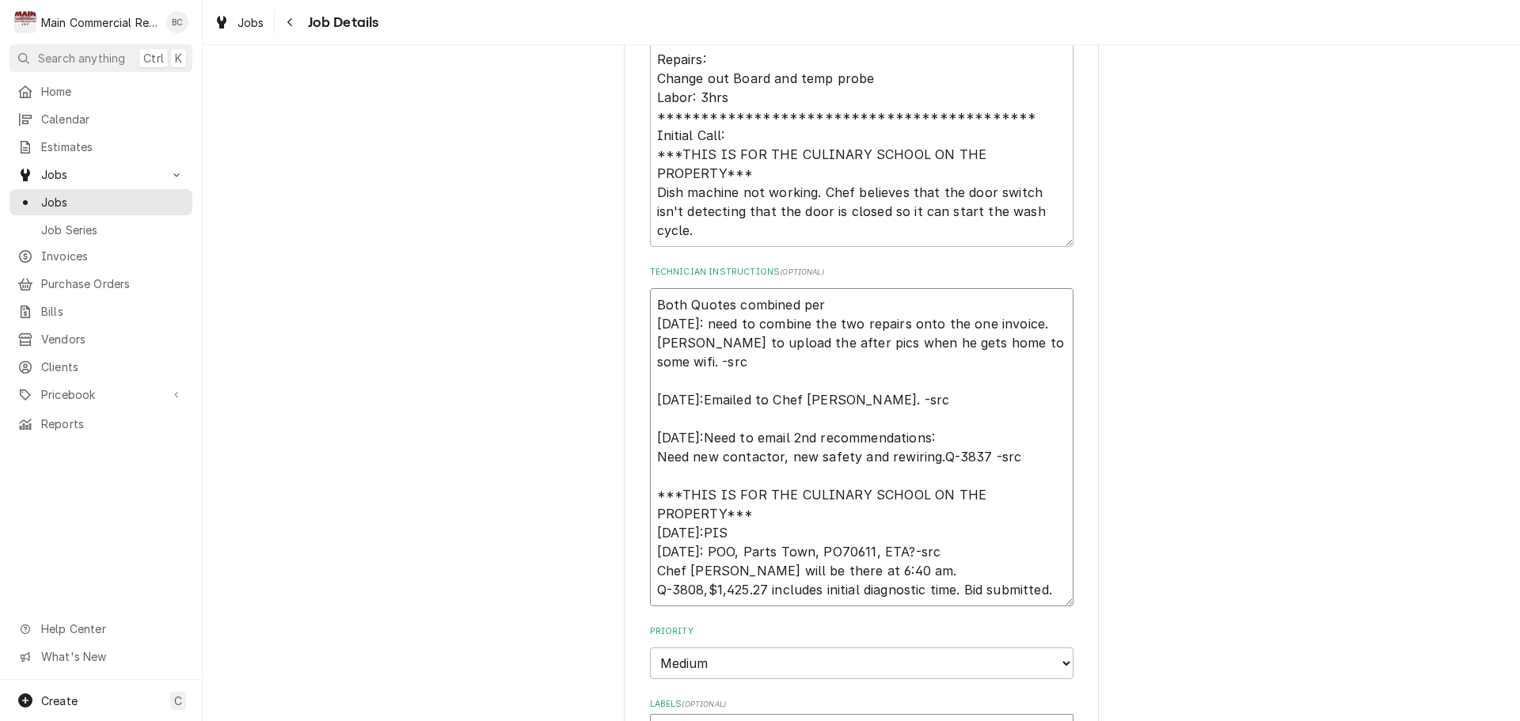
type textarea "x"
type textarea "Both Quotes combined per c 9/25/25: need to combine the two repairs onto the on…"
type textarea "x"
type textarea "Both Quotes combined per cu 9/25/25: need to combine the two repairs onto the o…"
type textarea "x"
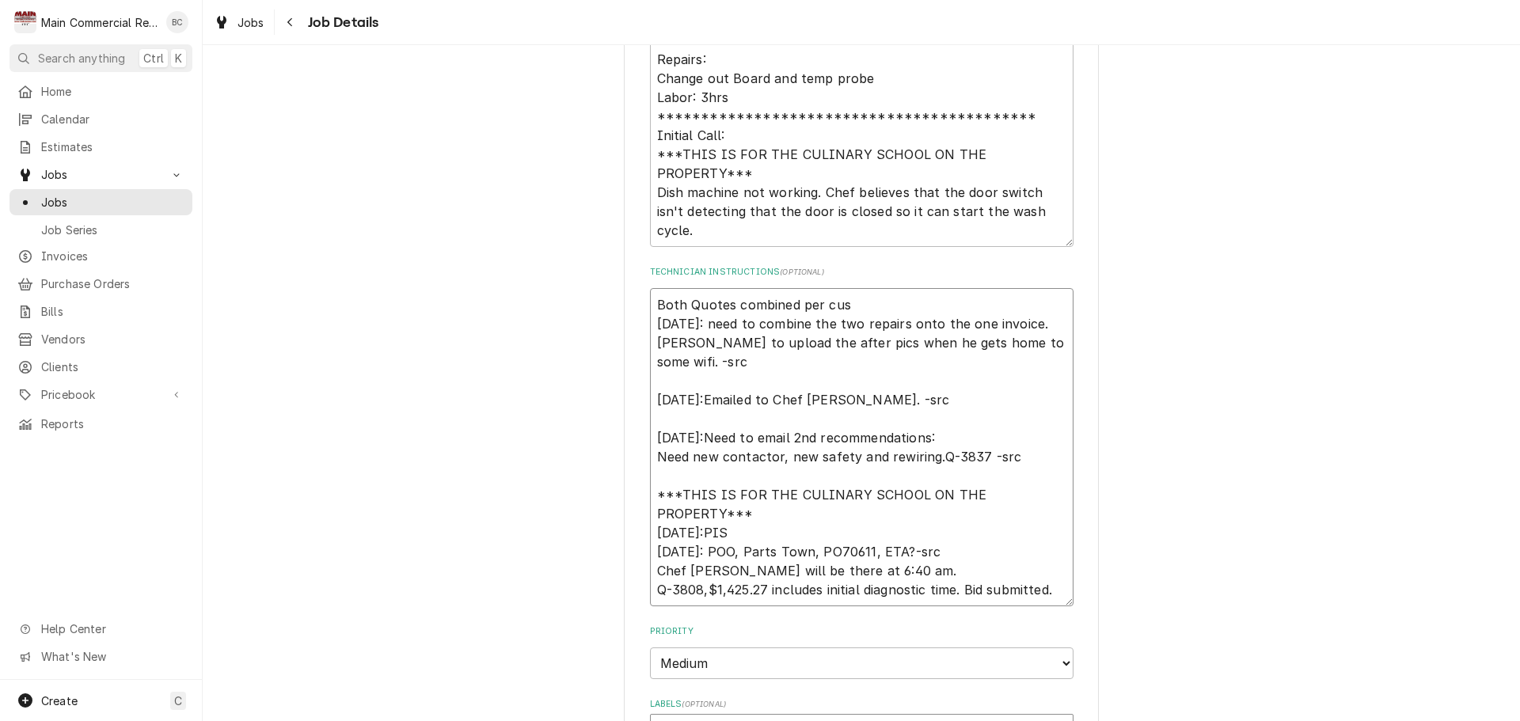
type textarea "Both Quotes combined per cust 9/25/25: need to combine the two repairs onto the…"
type textarea "x"
type textarea "Both Quotes combined per custo 9/25/25: need to combine the two repairs onto th…"
type textarea "x"
type textarea "Both Quotes combined per custom 9/25/25: need to combine the two repairs onto t…"
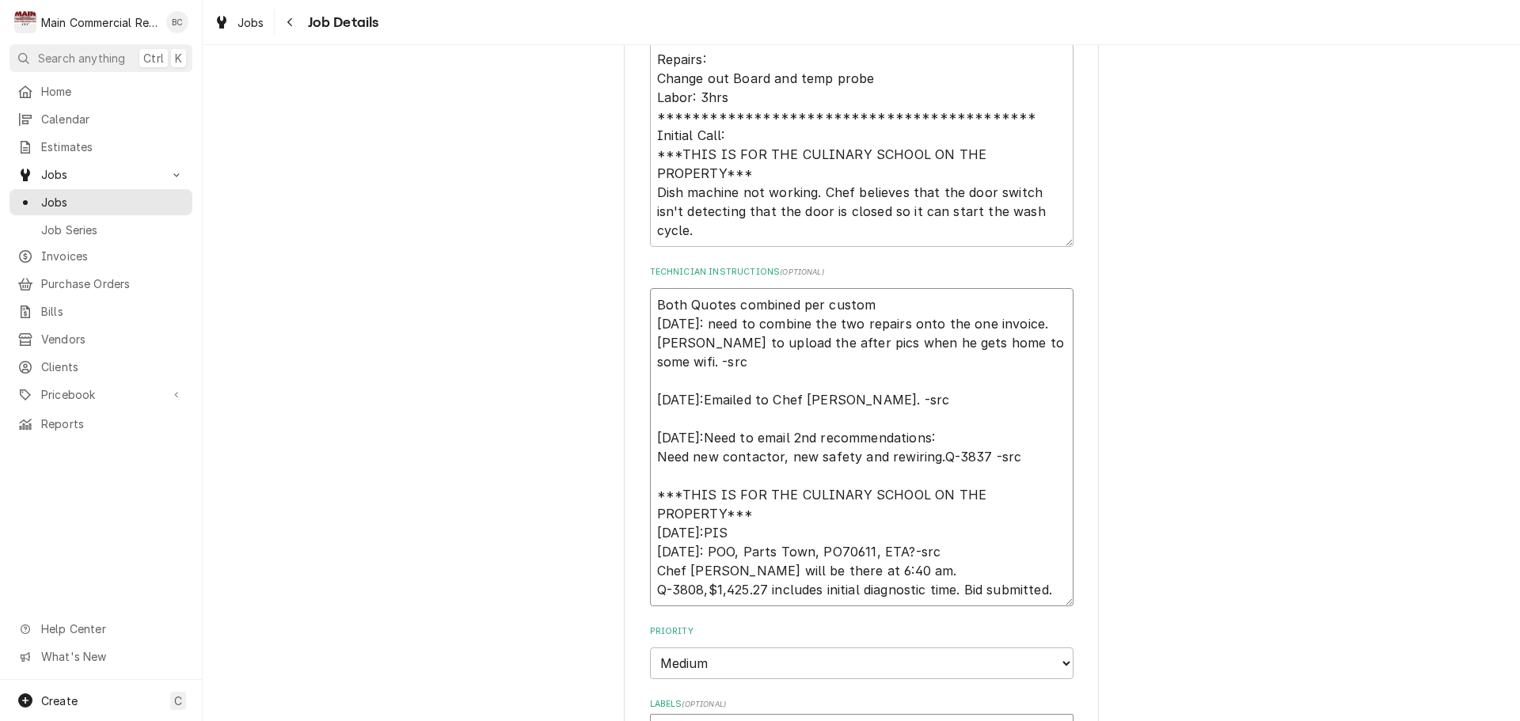
type textarea "x"
type textarea "Both Quotes combined per custome 9/25/25: need to combine the two repairs onto …"
type textarea "x"
type textarea "Both Quotes combined per customer 9/25/25: need to combine the two repairs onto…"
type textarea "x"
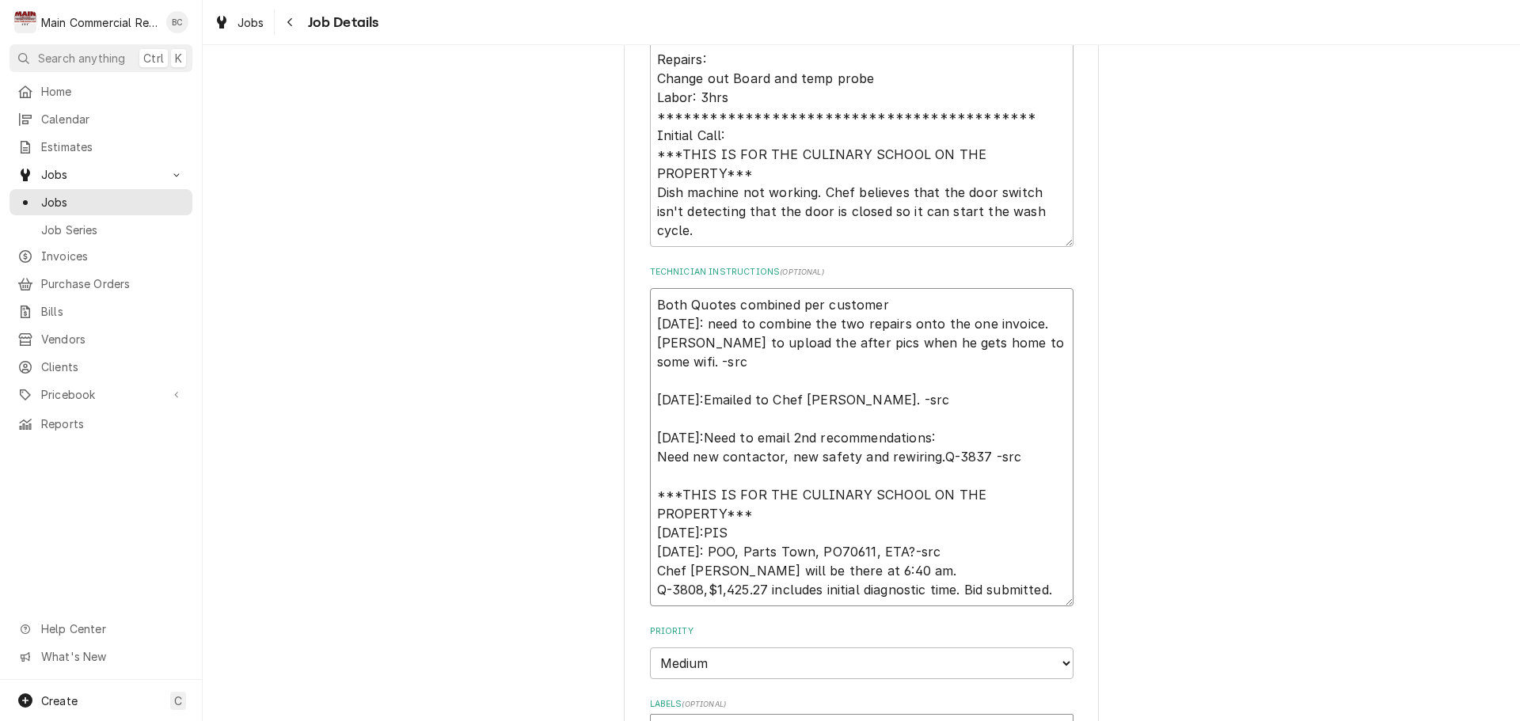
type textarea "Both Quotes combined per customer' 9/25/25: need to combine the two repairs ont…"
type textarea "x"
type textarea "Both Quotes combined per customer's 9/25/25: need to combine the two repairs on…"
type textarea "x"
type textarea "Both Quotes combined per customer's 9/25/25: need to combine the two repairs on…"
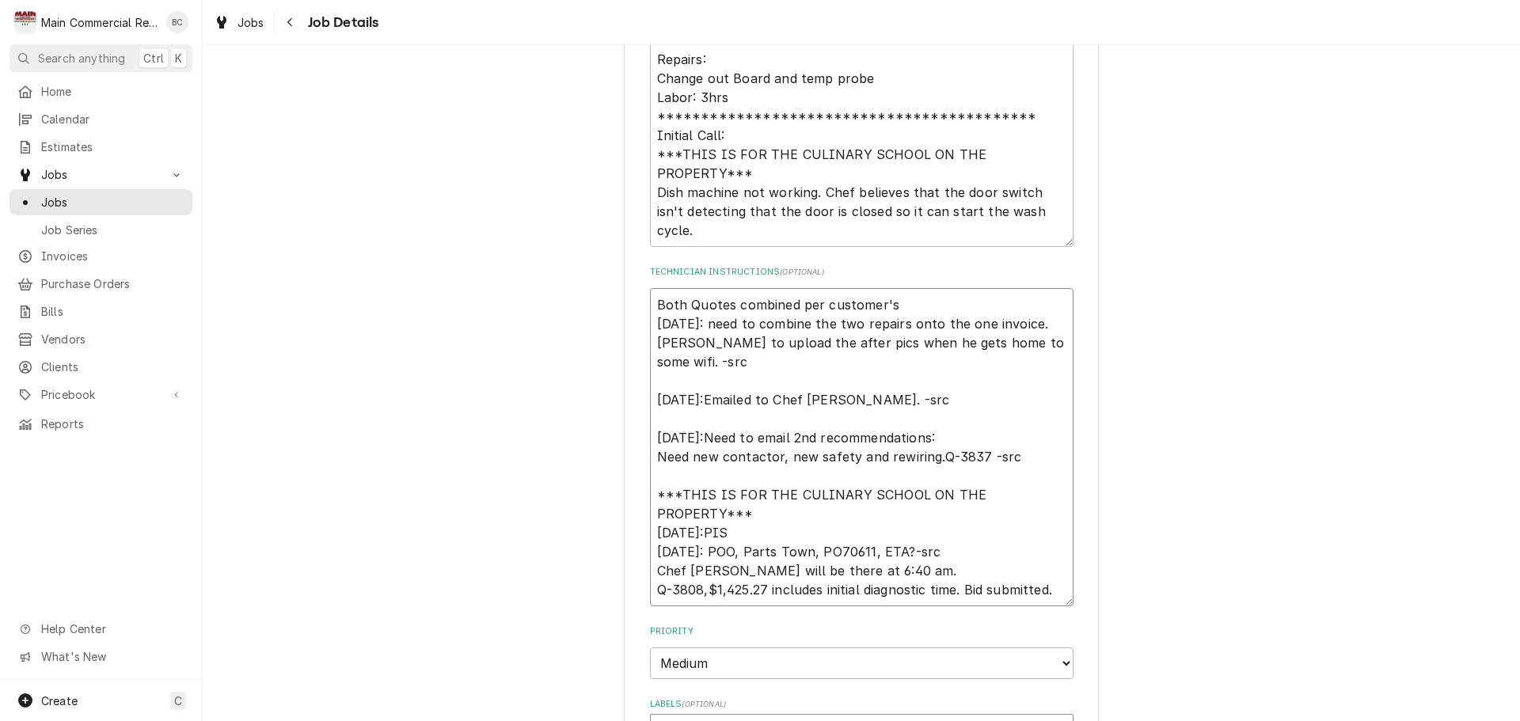
type textarea "x"
type textarea "Both Quotes combined per customer's r 9/25/25: need to combine the two repairs …"
type textarea "x"
type textarea "Both Quotes combined per customer's re 9/25/25: need to combine the two repairs…"
type textarea "x"
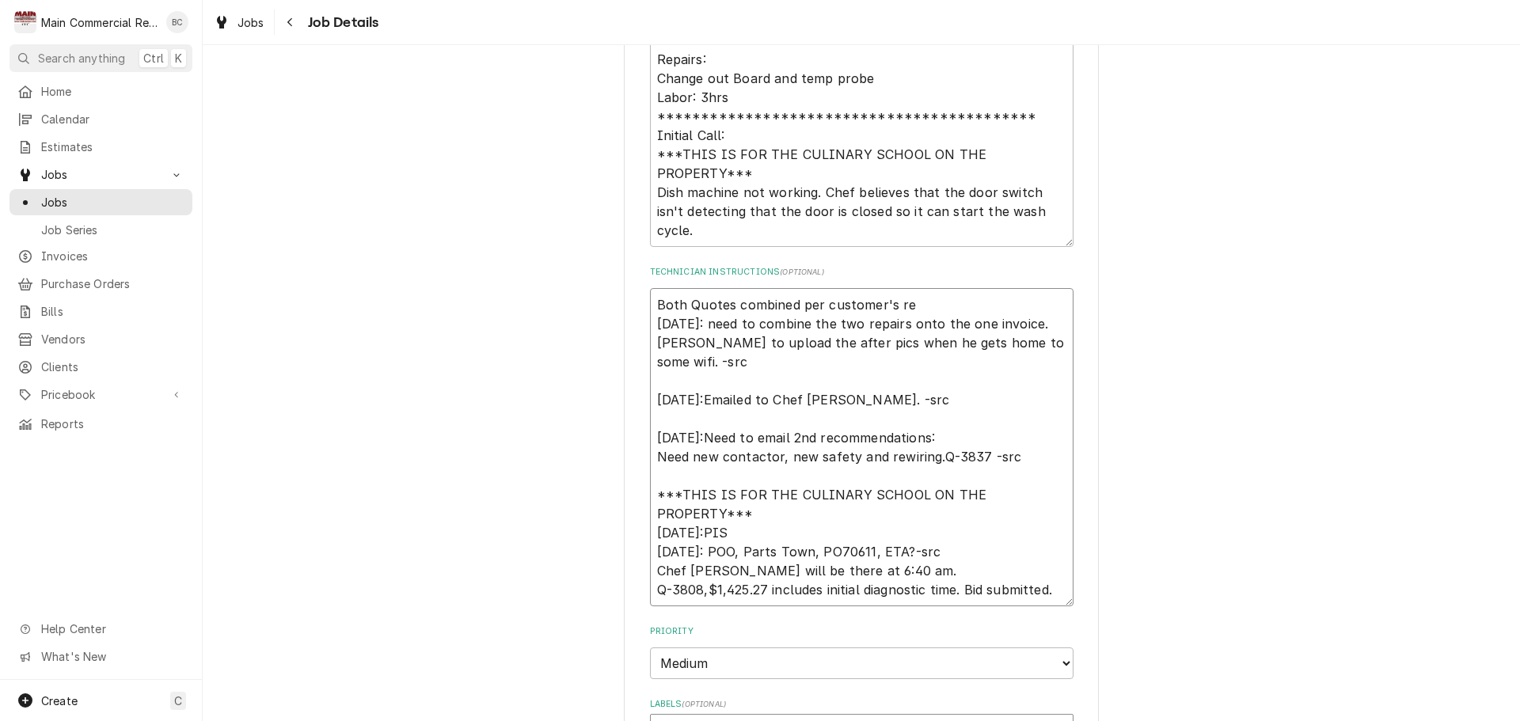
type textarea "Both Quotes combined per customer's req 9/25/25: need to combine the two repair…"
type textarea "x"
type textarea "Both Quotes combined per customer's requ 9/25/25: need to combine the two repai…"
type textarea "x"
type textarea "Both Quotes combined per customer's reque 9/25/25: need to combine the two repa…"
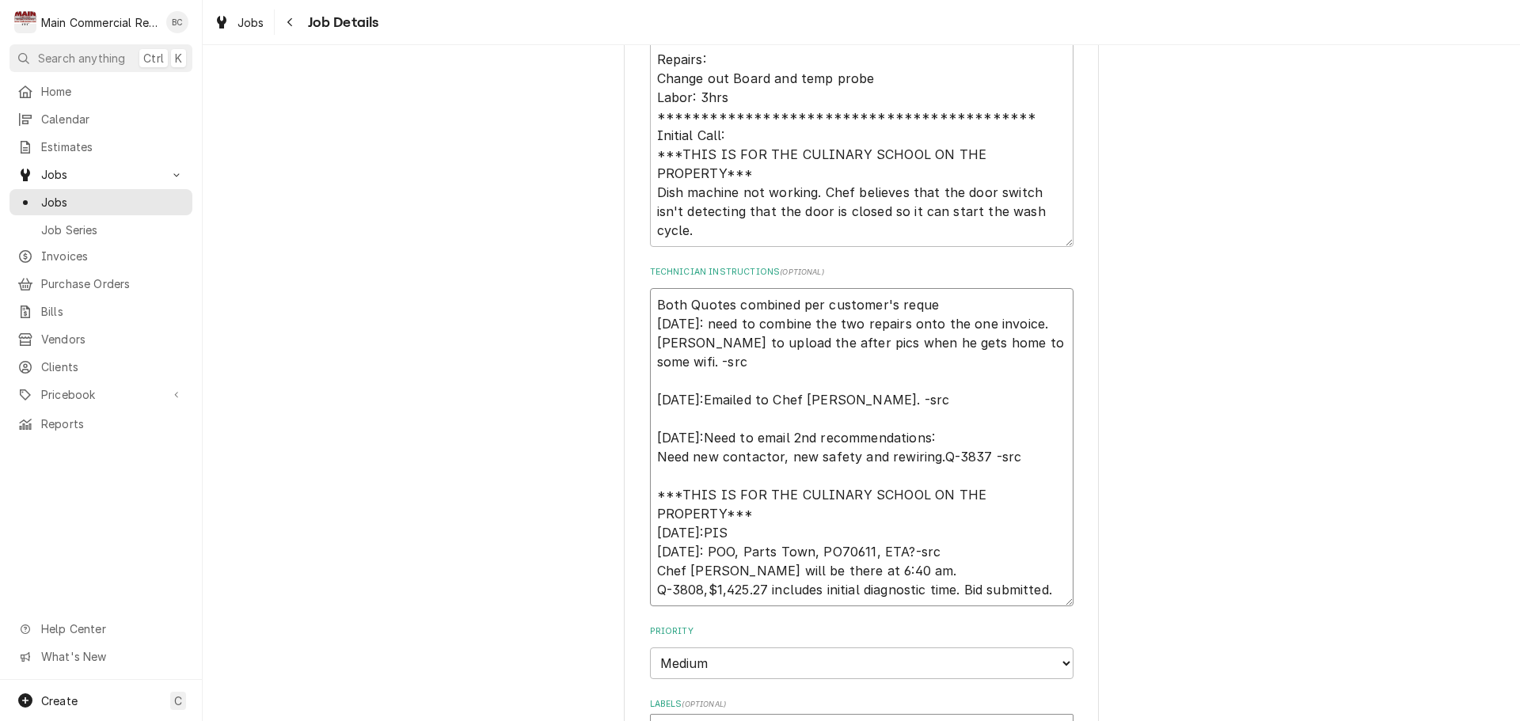
type textarea "x"
type textarea "Both Quotes combined per customer's reques 9/25/25: need to combine the two rep…"
type textarea "x"
type textarea "Both Quotes combined per customer's requesti 9/25/25: need to combine the two r…"
type textarea "x"
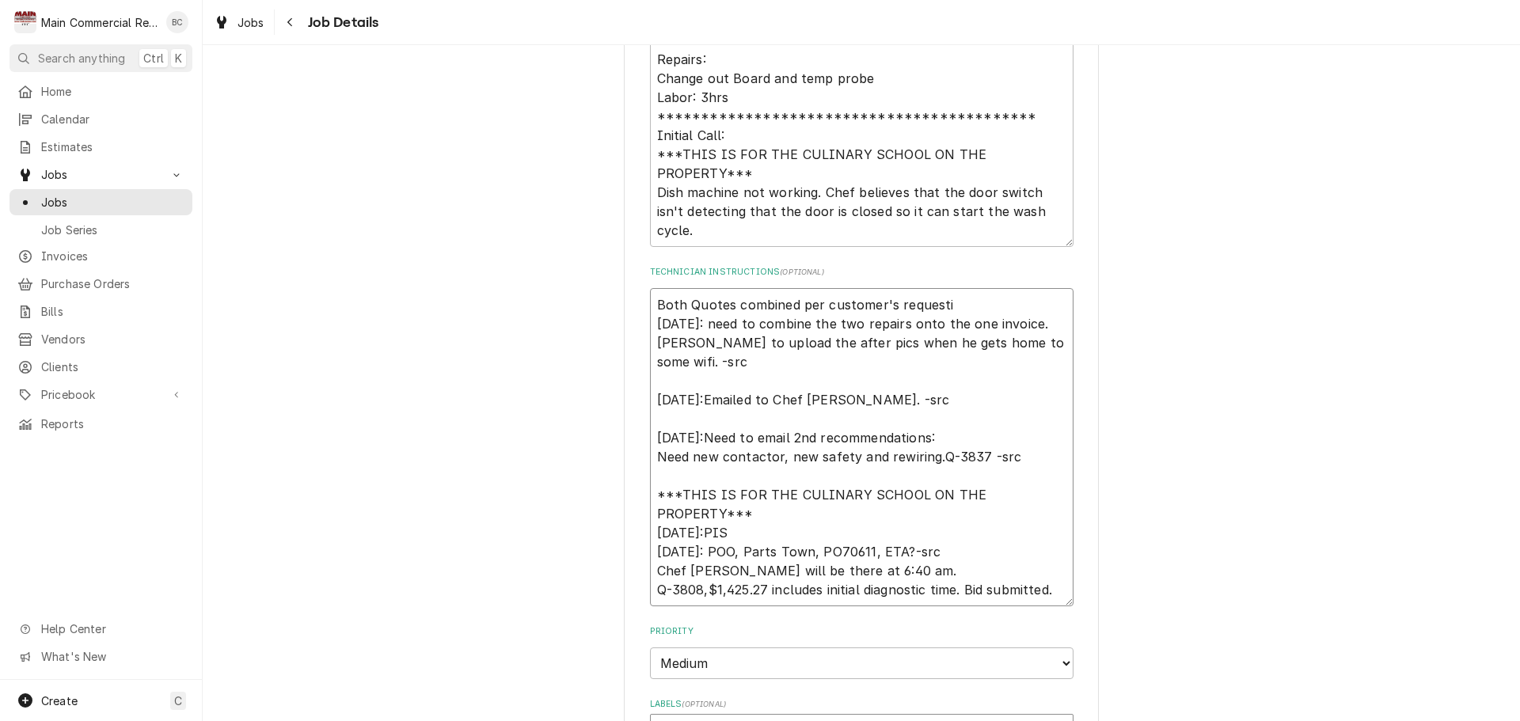
type textarea "Both Quotes combined per customer's request 9/25/25: need to combine the two re…"
click at [964, 310] on textarea "Both Quotes combined per customer's request 9/25/25: need to combine the two re…" at bounding box center [862, 447] width 424 height 318
type textarea "x"
type textarea "Both Quotes combined per customer's request? 9/25/25: need to combine the two r…"
type textarea "x"
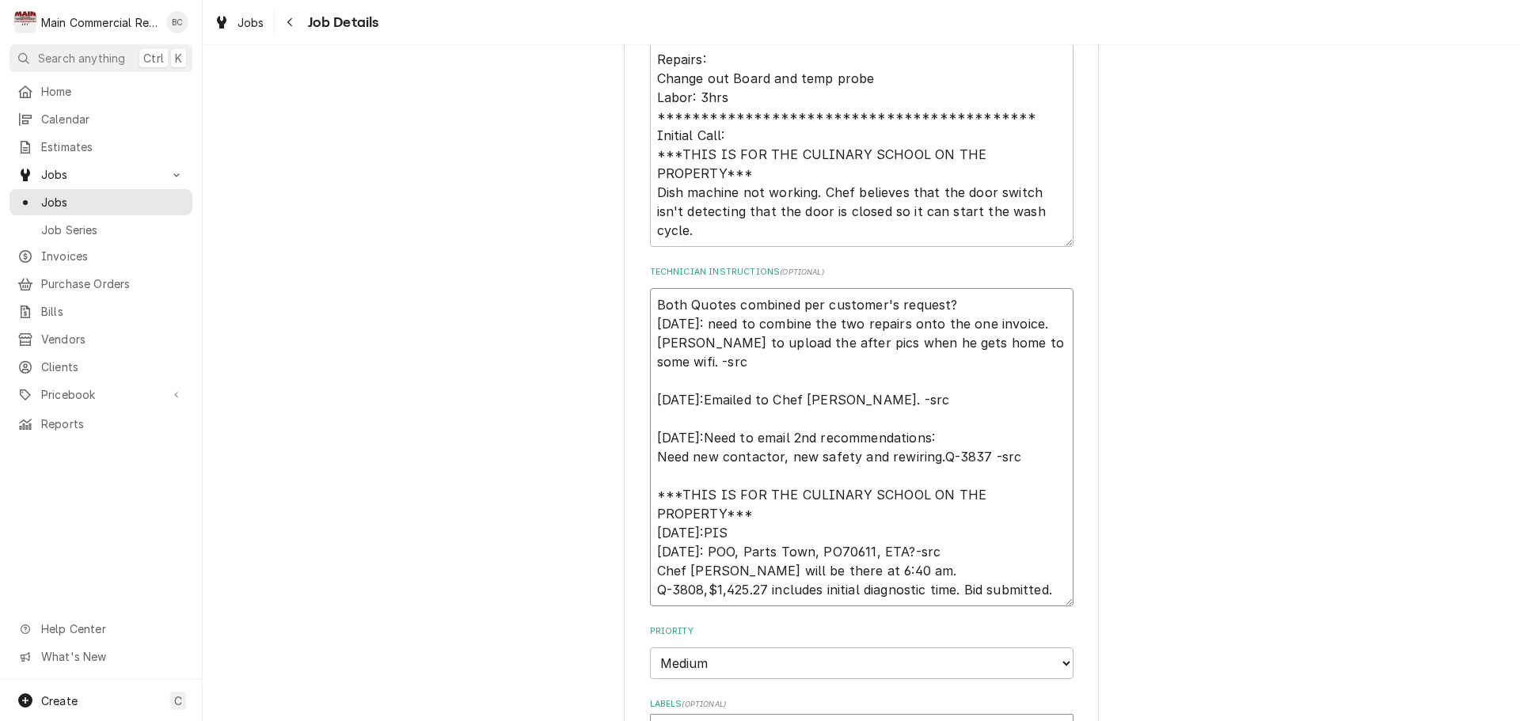
type textarea "Both Quotes combined per customer's request?> 9/25/25: need to combine the two …"
type textarea "x"
type textarea "Both Quotes combined per customer's request? 9/25/25: need to combine the two r…"
click at [650, 302] on textarea "Both Quotes combined per customer's request? 9/25/25: need to combine the two r…" at bounding box center [862, 447] width 424 height 318
type textarea "x"
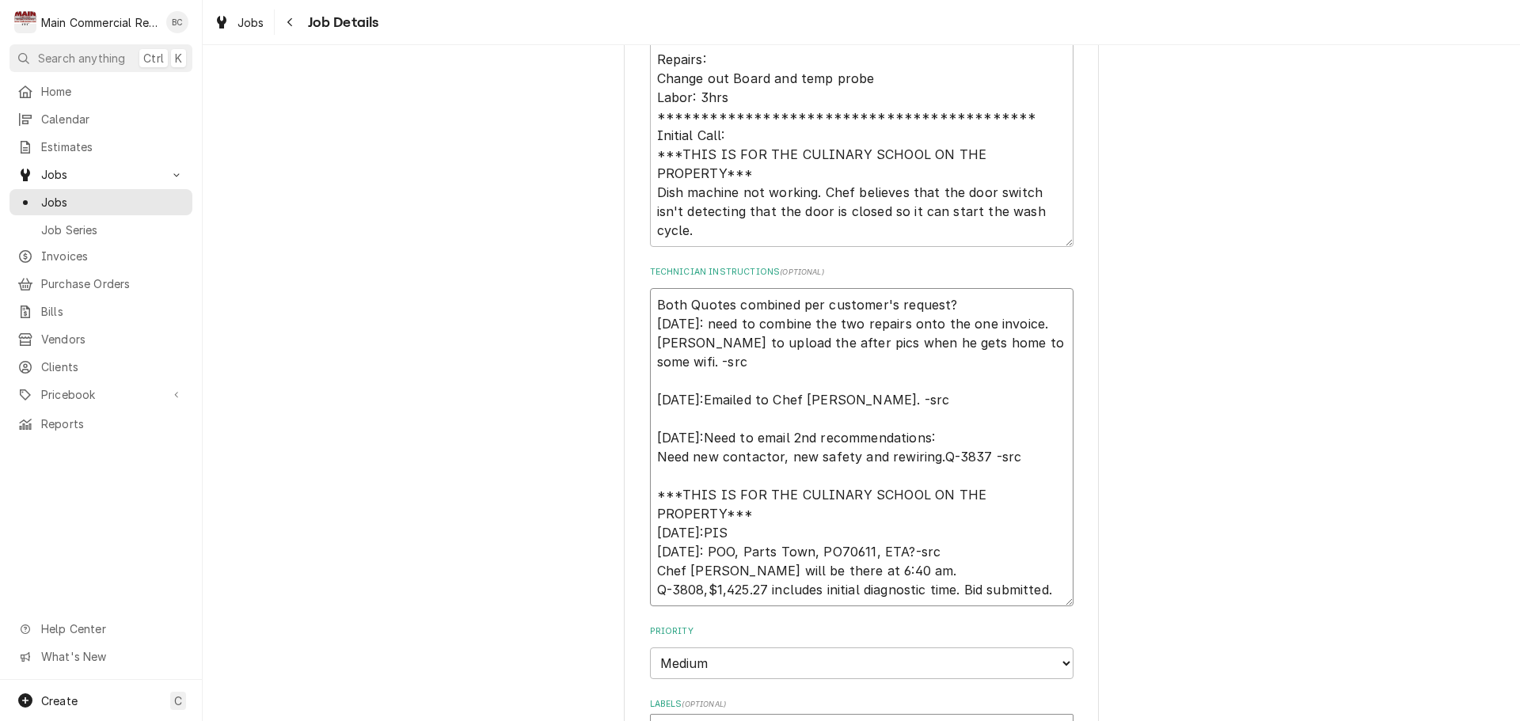
type textarea "Both Quotes combined per customer's request? 9/25/25: need to combine the two r…"
type textarea "x"
type textarea "I Both Quotes combined per customer's request? 9/25/25: need to combine the two…"
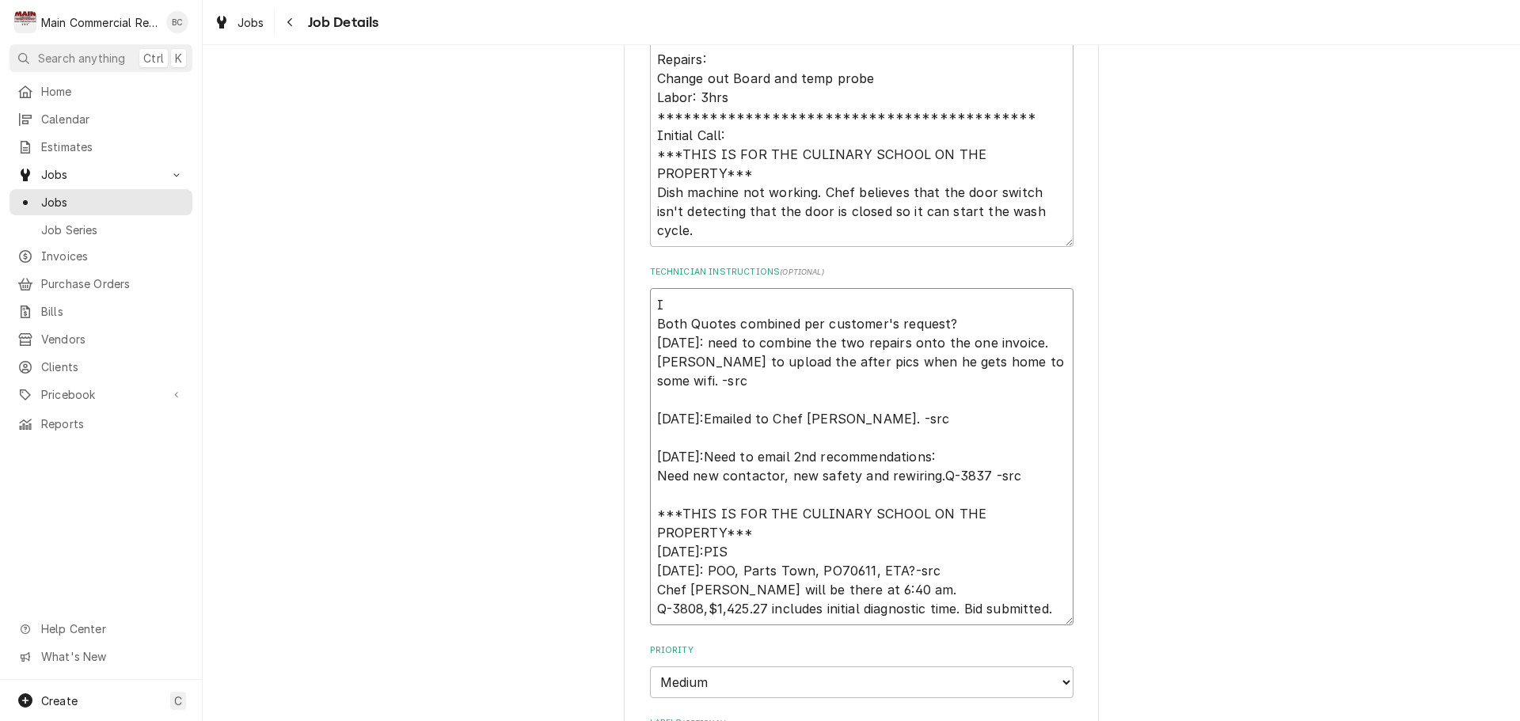
type textarea "x"
type textarea "In Both Quotes combined per customer's request? 9/25/25: need to combine the tw…"
type textarea "x"
type textarea "Inv Both Quotes combined per customer's request? 9/25/25: need to combine the t…"
type textarea "x"
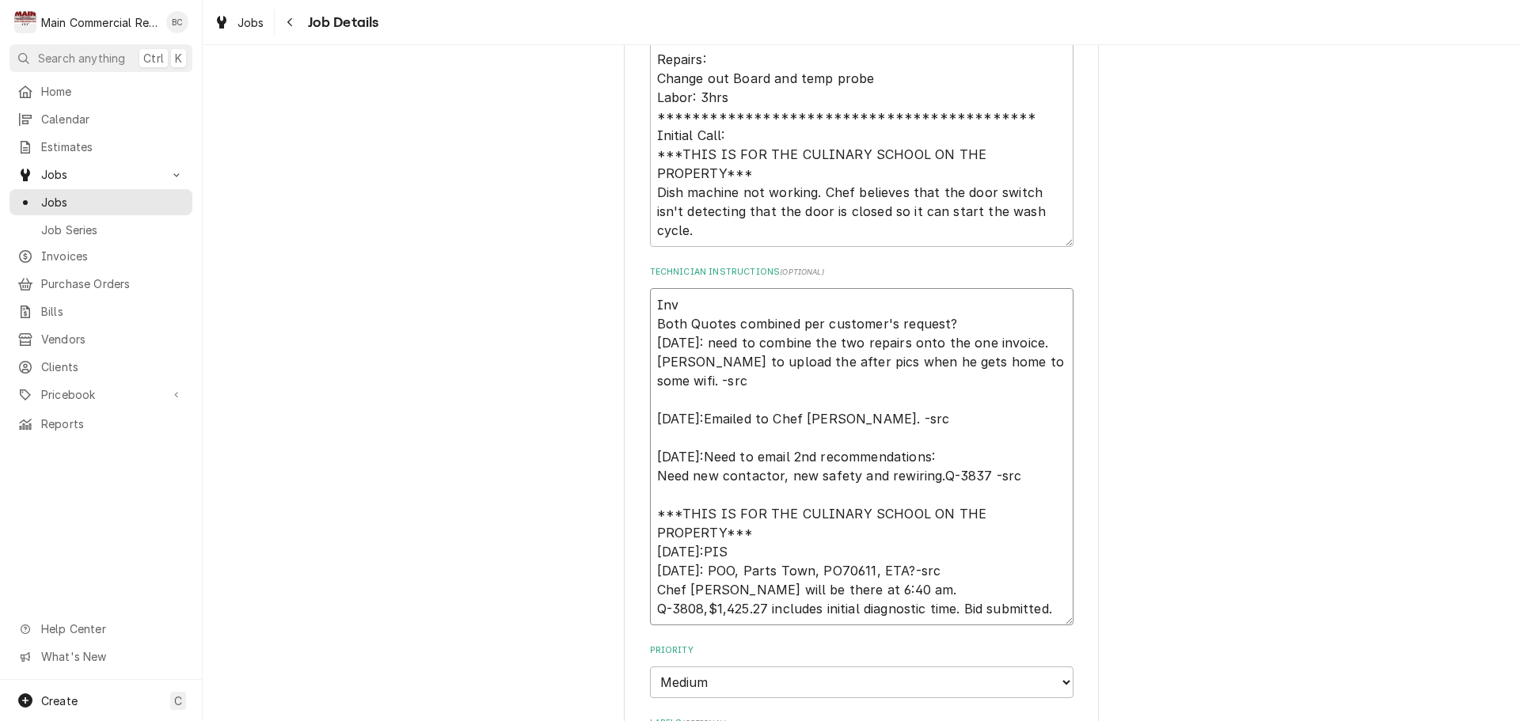
type textarea "Invo Both Quotes combined per customer's request? 9/25/25: need to combine the …"
type textarea "x"
type textarea "Invoi Both Quotes combined per customer's request? 9/25/25: need to combine the…"
type textarea "x"
type textarea "Invoic Both Quotes combined per customer's request? 9/25/25: need to combine th…"
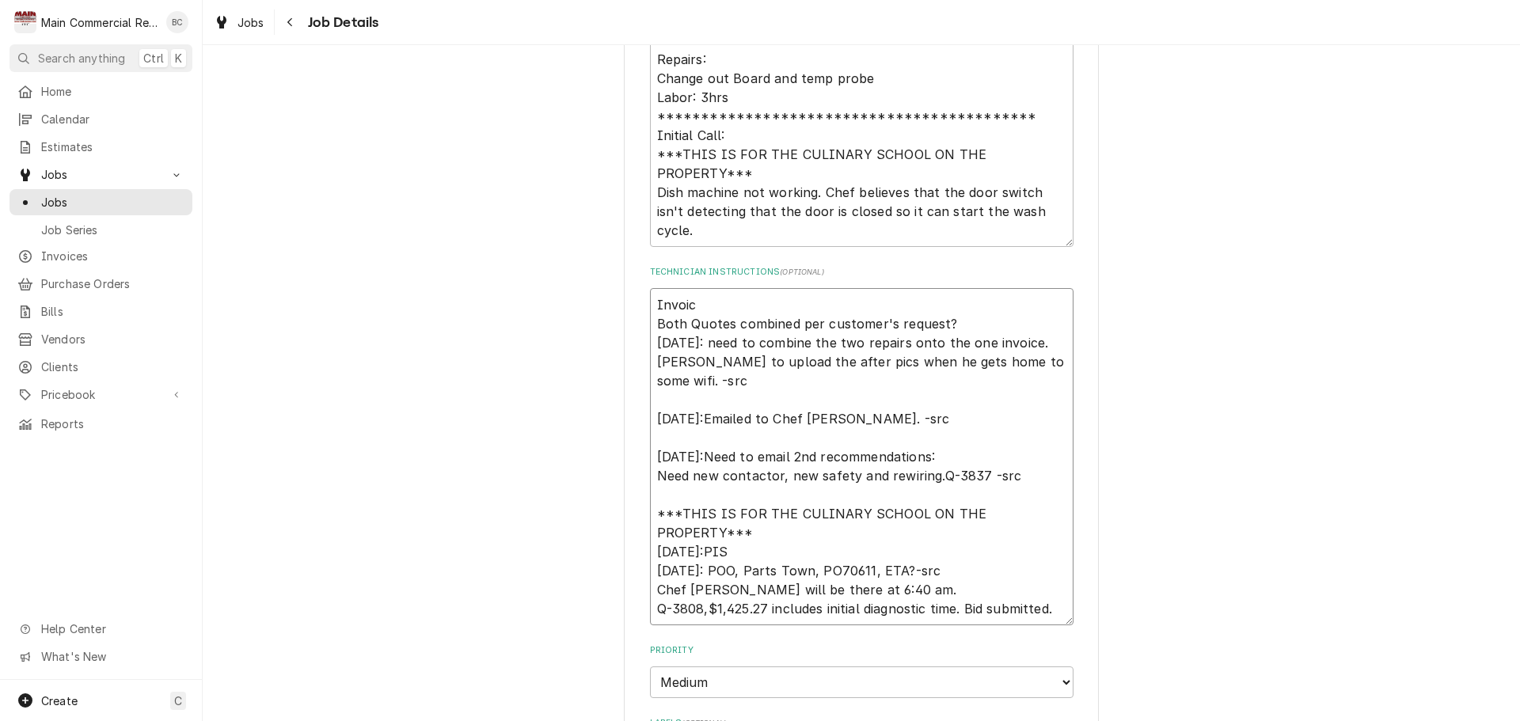
type textarea "x"
type textarea "Invoice Both Quotes combined per customer's request? 9/25/25: need to combine t…"
type textarea "x"
type textarea "Invoice# Both Quotes combined per customer's request? 9/25/25: need to combine …"
type textarea "x"
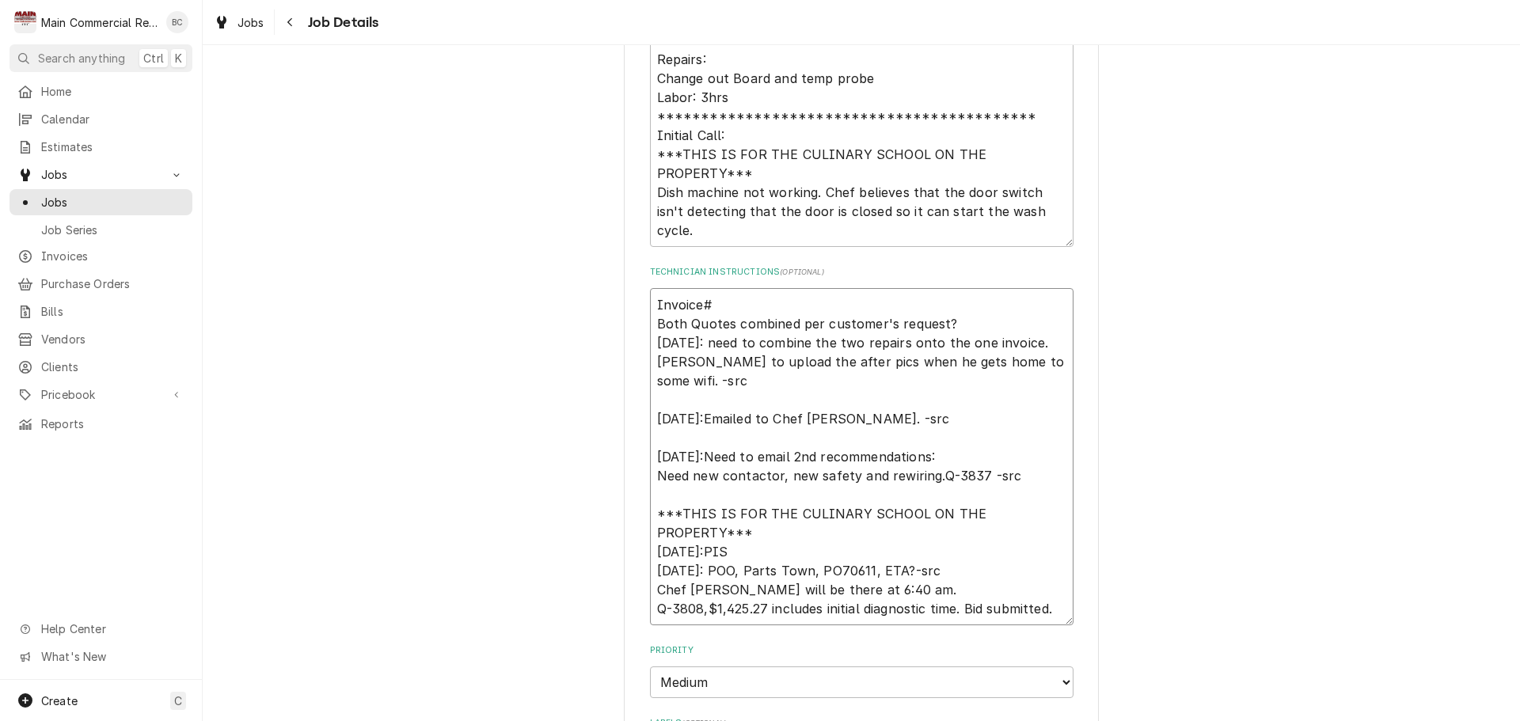
type textarea "Invoice#1 Both Quotes combined per customer's request? 9/25/25: need to combine…"
type textarea "x"
type textarea "Invoice#15 Both Quotes combined per customer's request? 9/25/25: need to combin…"
type textarea "x"
type textarea "Invoice#153 Both Quotes combined per customer's request? 9/25/25: need to combi…"
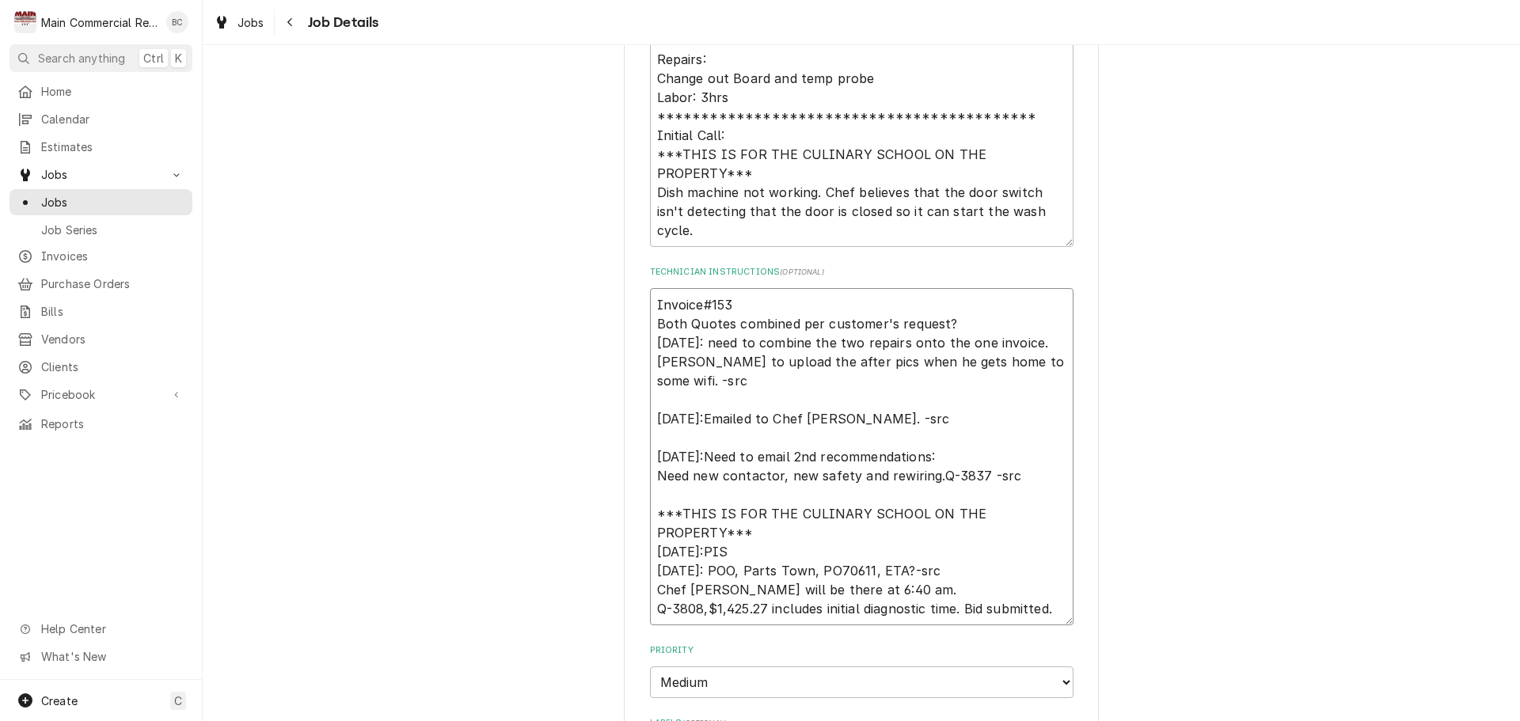
type textarea "x"
type textarea "Invoice#15 Both Quotes combined per customer's request? 9/25/25: need to combin…"
type textarea "x"
type textarea "Invoice#152 Both Quotes combined per customer's request? 9/25/25: need to combi…"
type textarea "x"
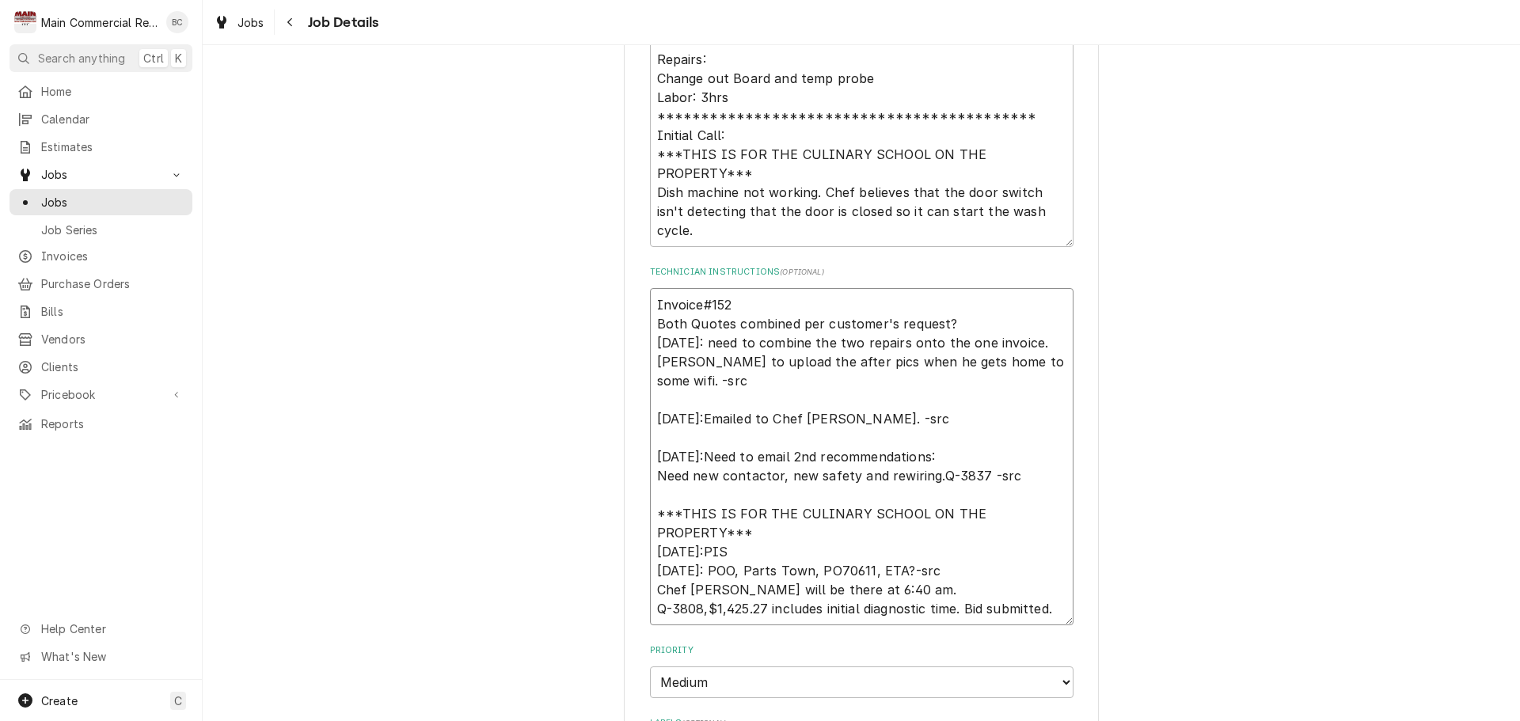
type textarea "Invoice#1523 Both Quotes combined per customer's request? 9/25/25: need to comb…"
type textarea "x"
type textarea "Invoice#15232 Both Quotes combined per customer's request? 9/25/25: need to com…"
type textarea "x"
type textarea "Invoice#152324 Both Quotes combined per customer's request? 9/25/25: need to co…"
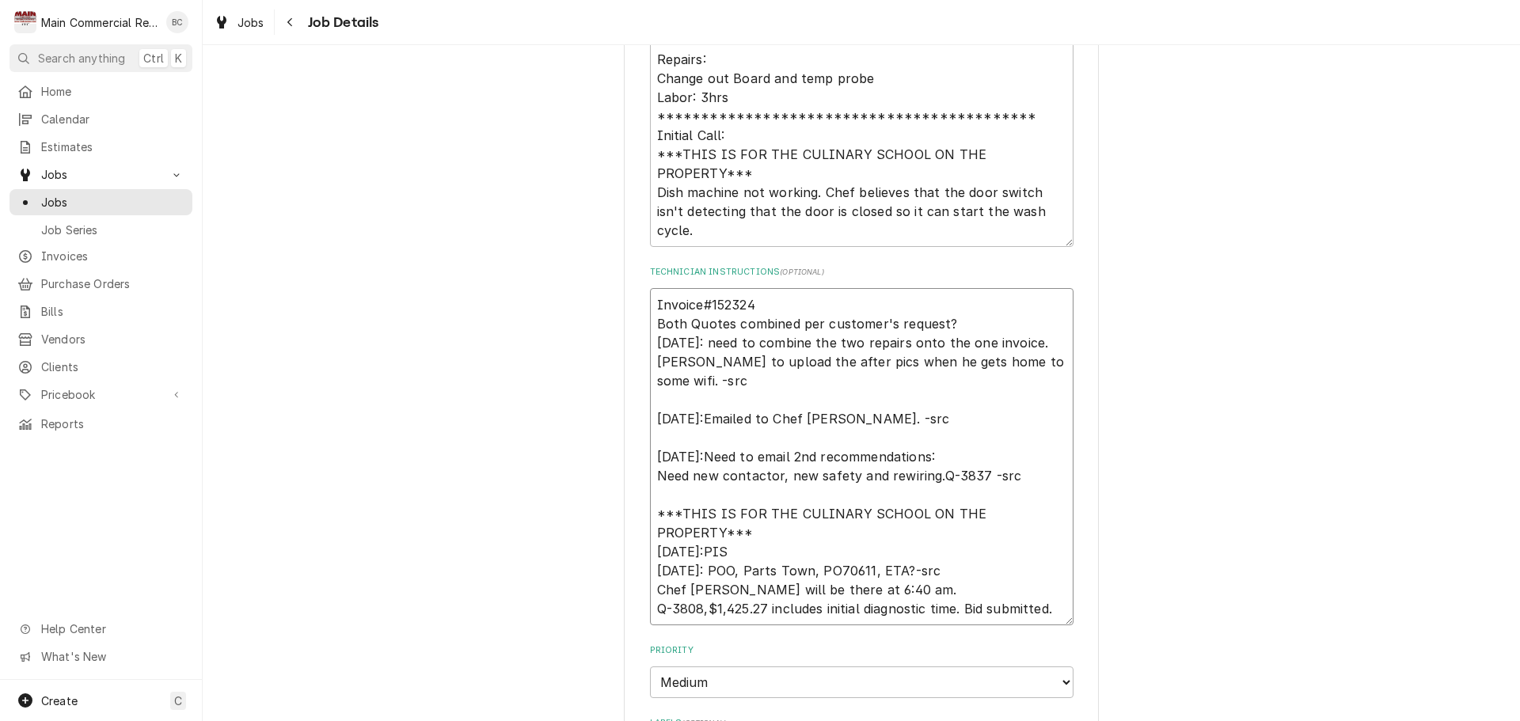
type textarea "x"
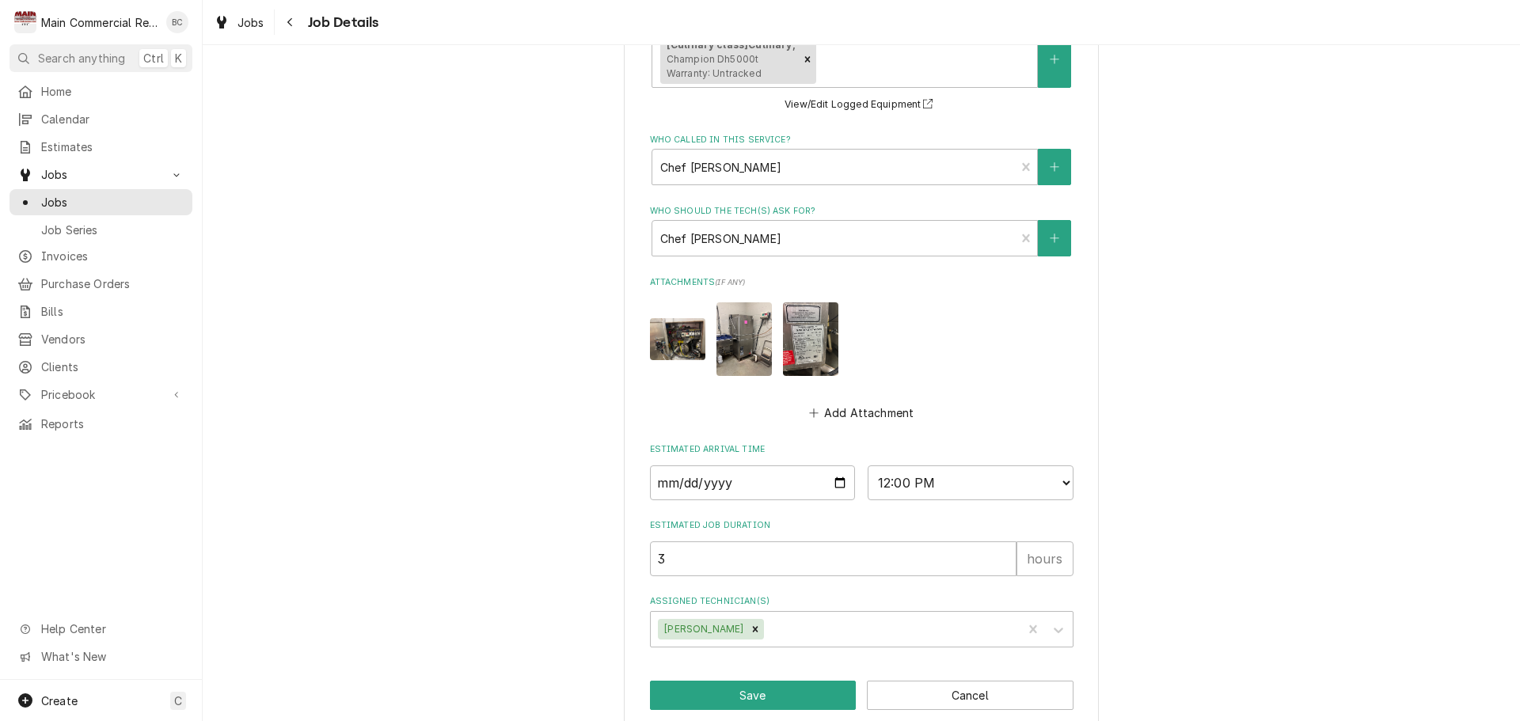
scroll to position [1331, 0]
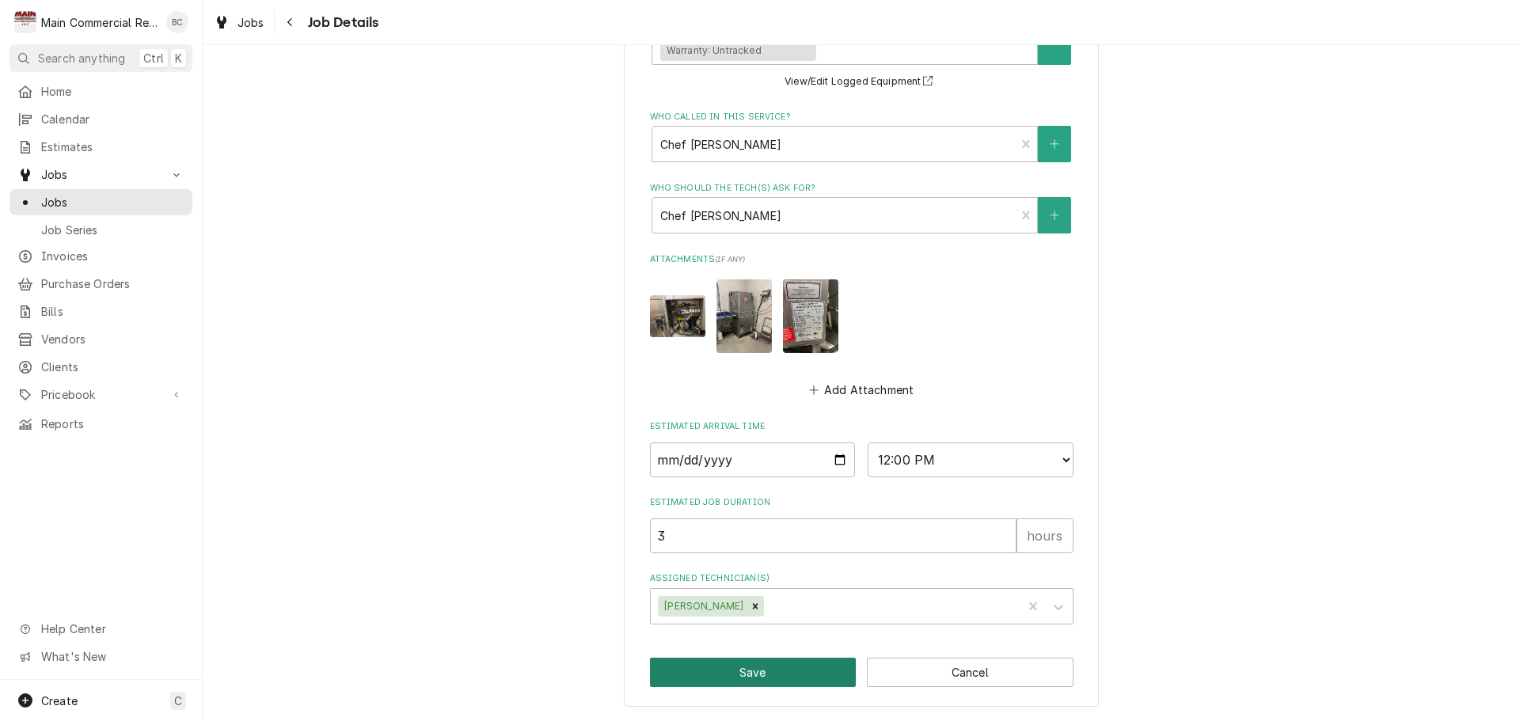
type textarea "Invoice#152324 Both Quotes combined per customer's request? 9/25/25: need to co…"
click at [749, 671] on button "Save" at bounding box center [753, 672] width 207 height 29
type textarea "x"
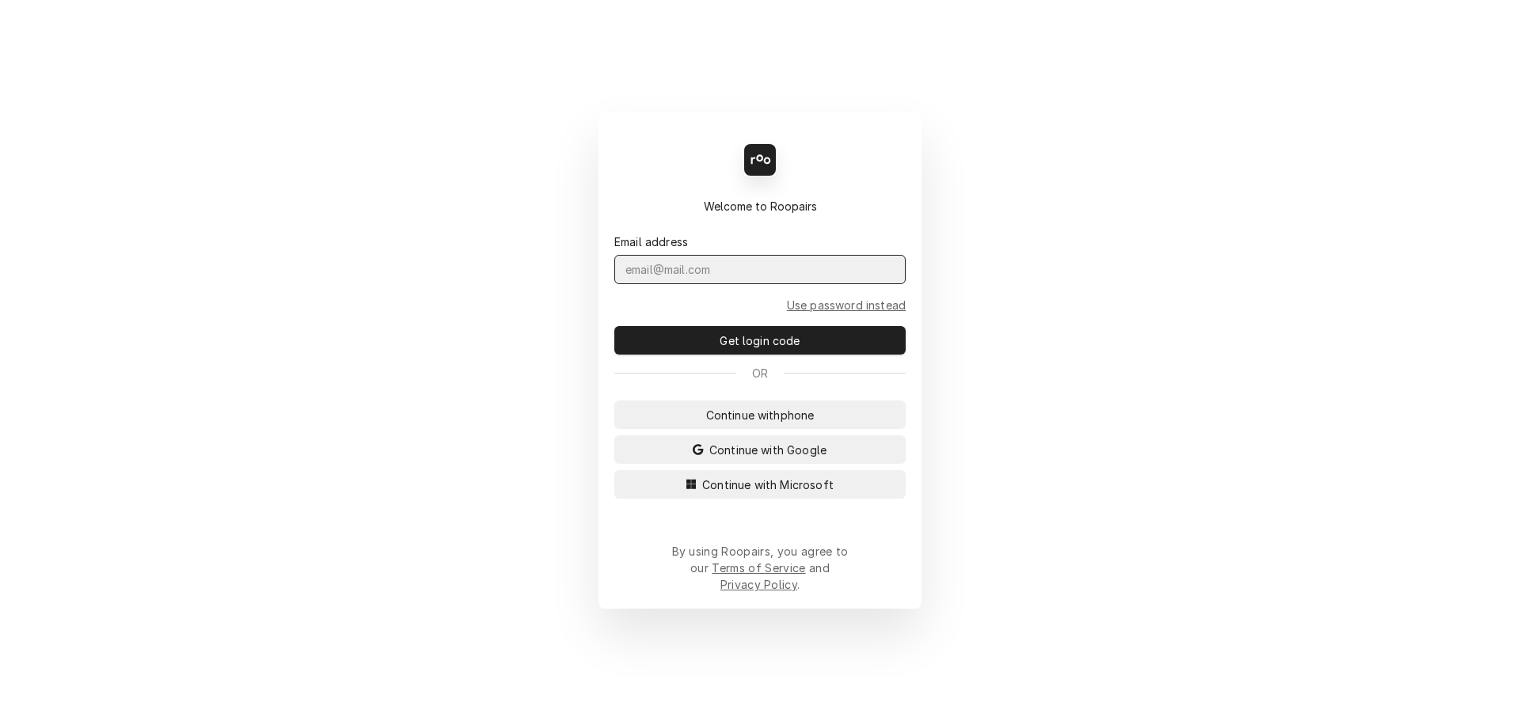
click at [734, 283] on input "Dynamic Content Wrapper" at bounding box center [759, 269] width 291 height 29
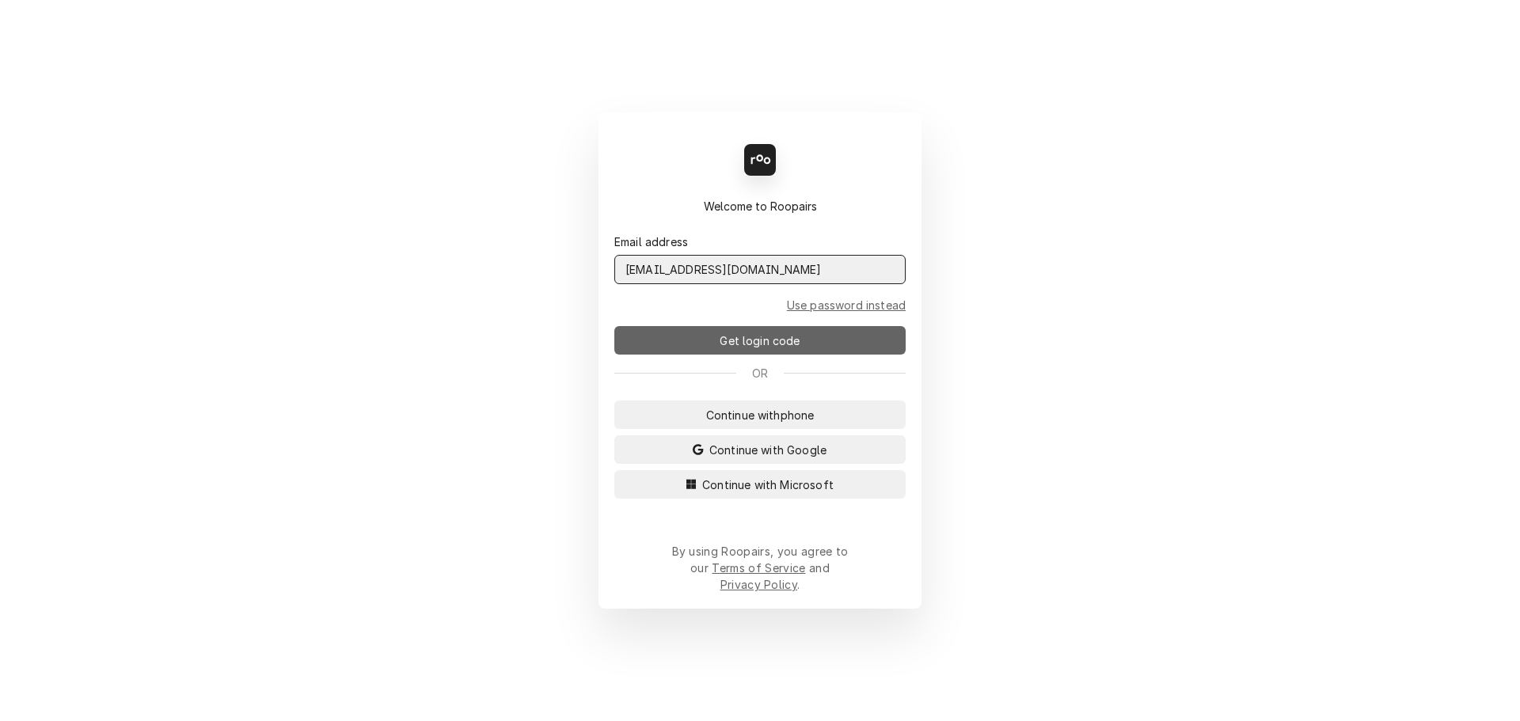
type input "ADMIN@maincomm.com"
click at [766, 349] on span "Get login code" at bounding box center [760, 341] width 86 height 17
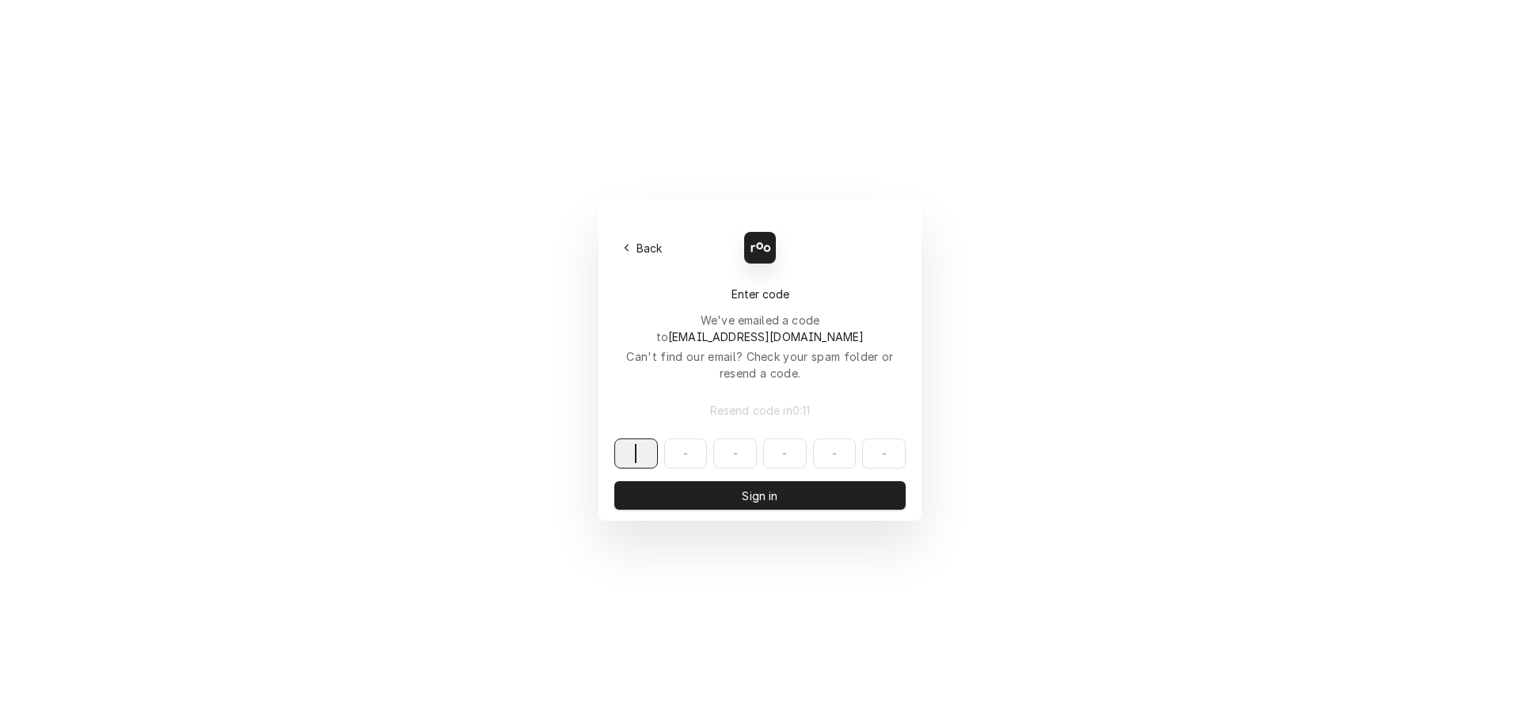
paste input "137939"
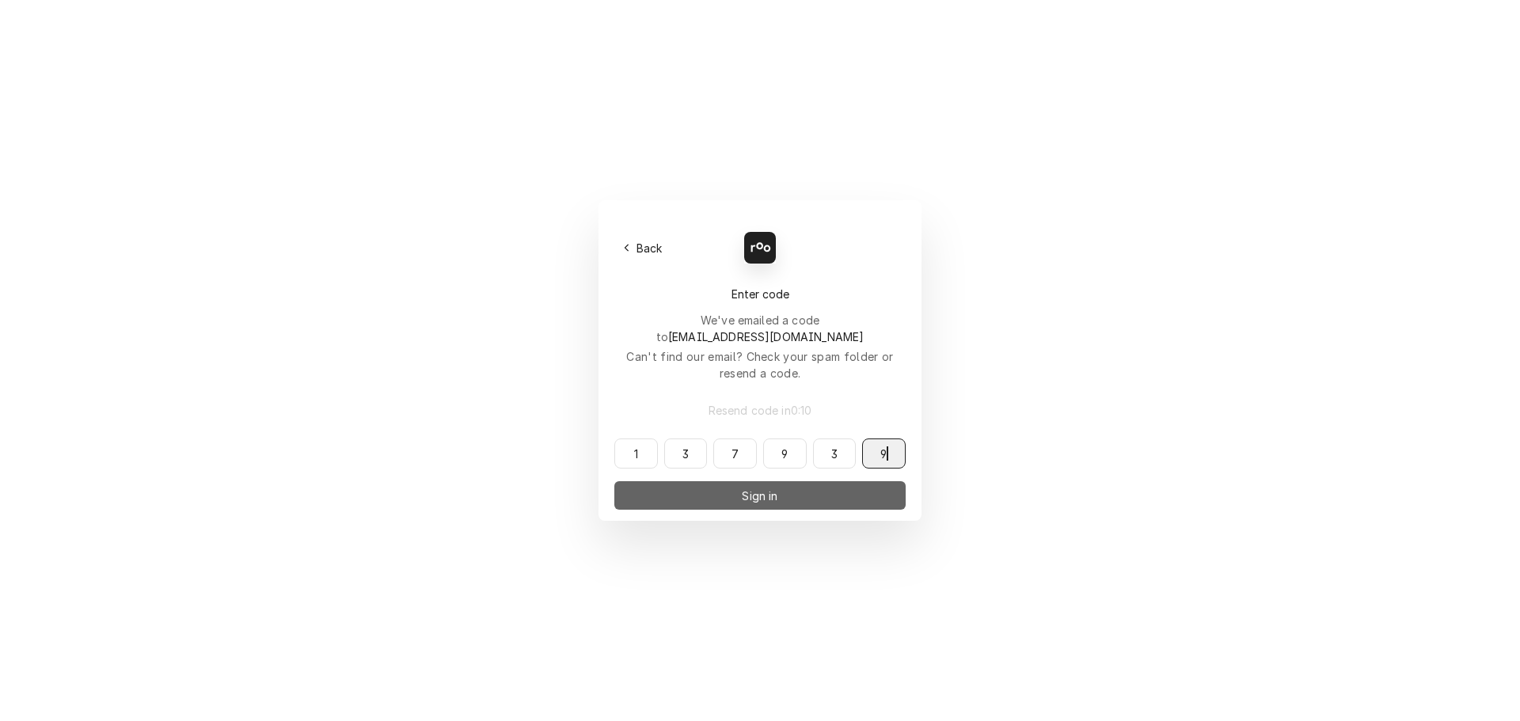
type input "137939"
click at [799, 481] on button "Sign in" at bounding box center [759, 495] width 291 height 29
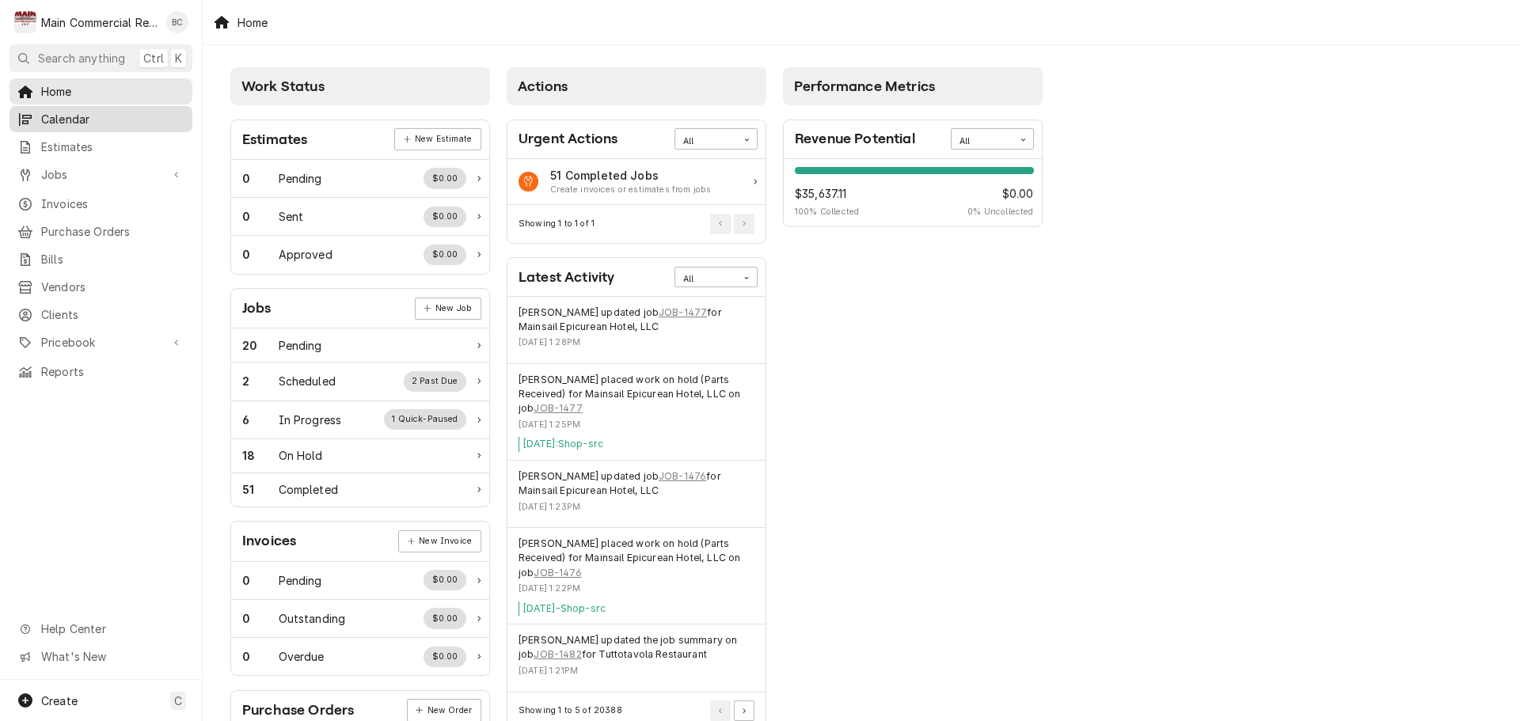
click at [56, 117] on span "Calendar" at bounding box center [112, 119] width 143 height 17
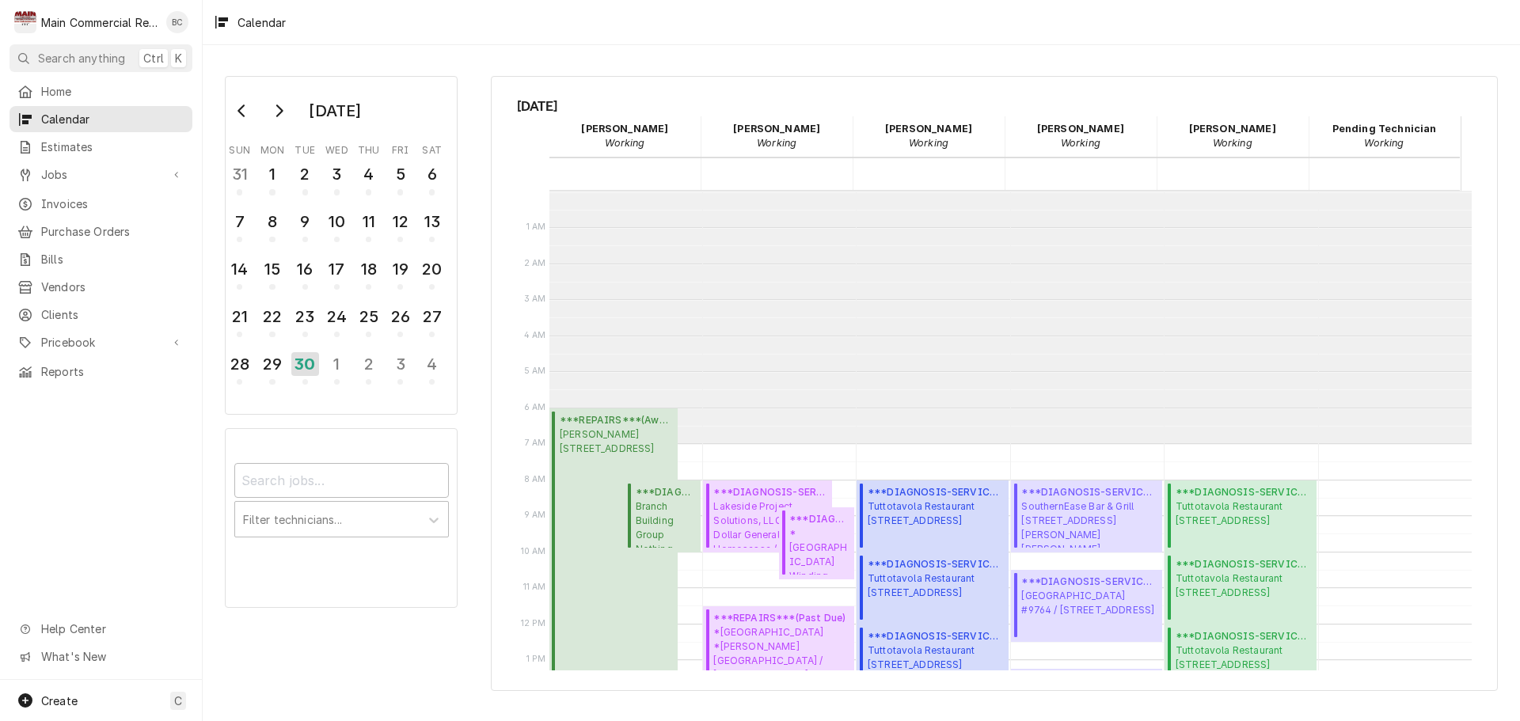
scroll to position [253, 0]
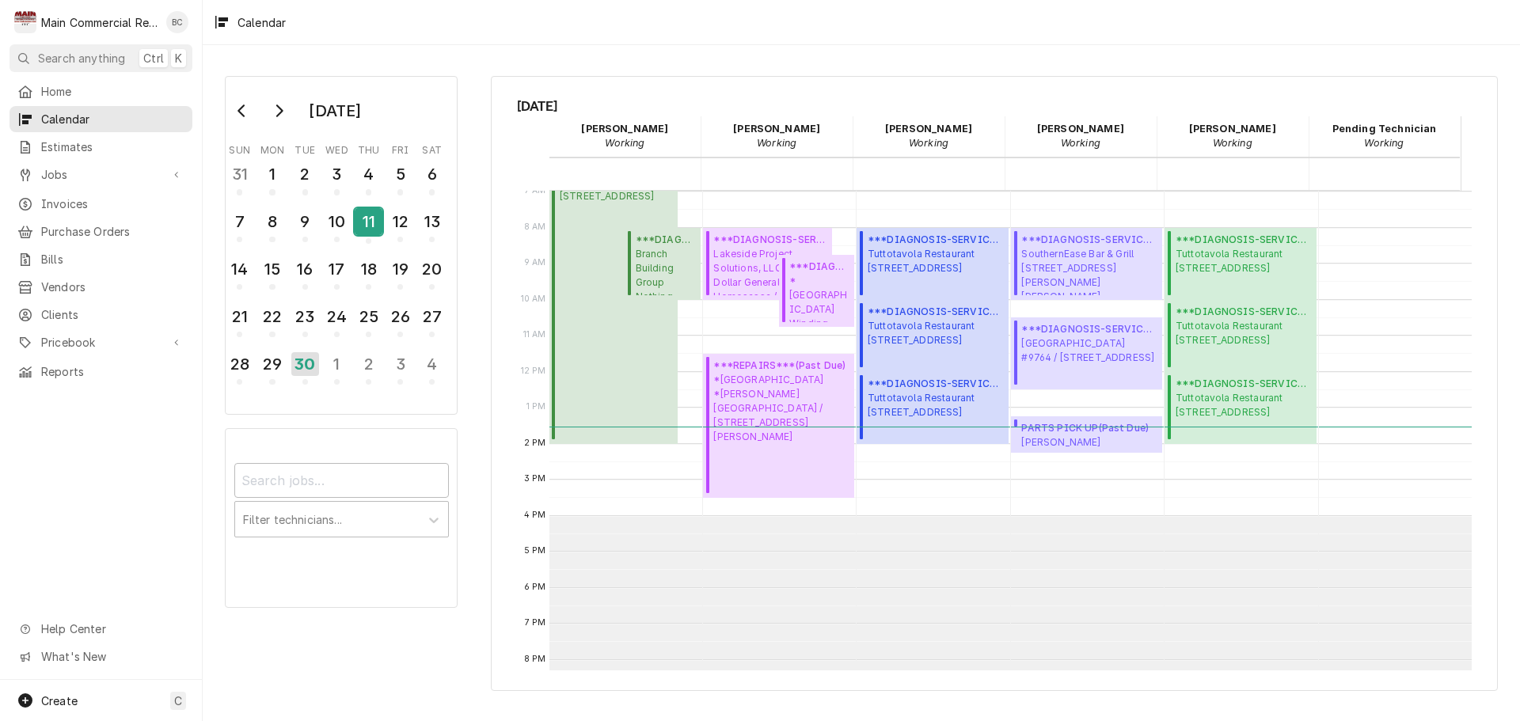
click at [371, 222] on div "11" at bounding box center [369, 221] width 28 height 27
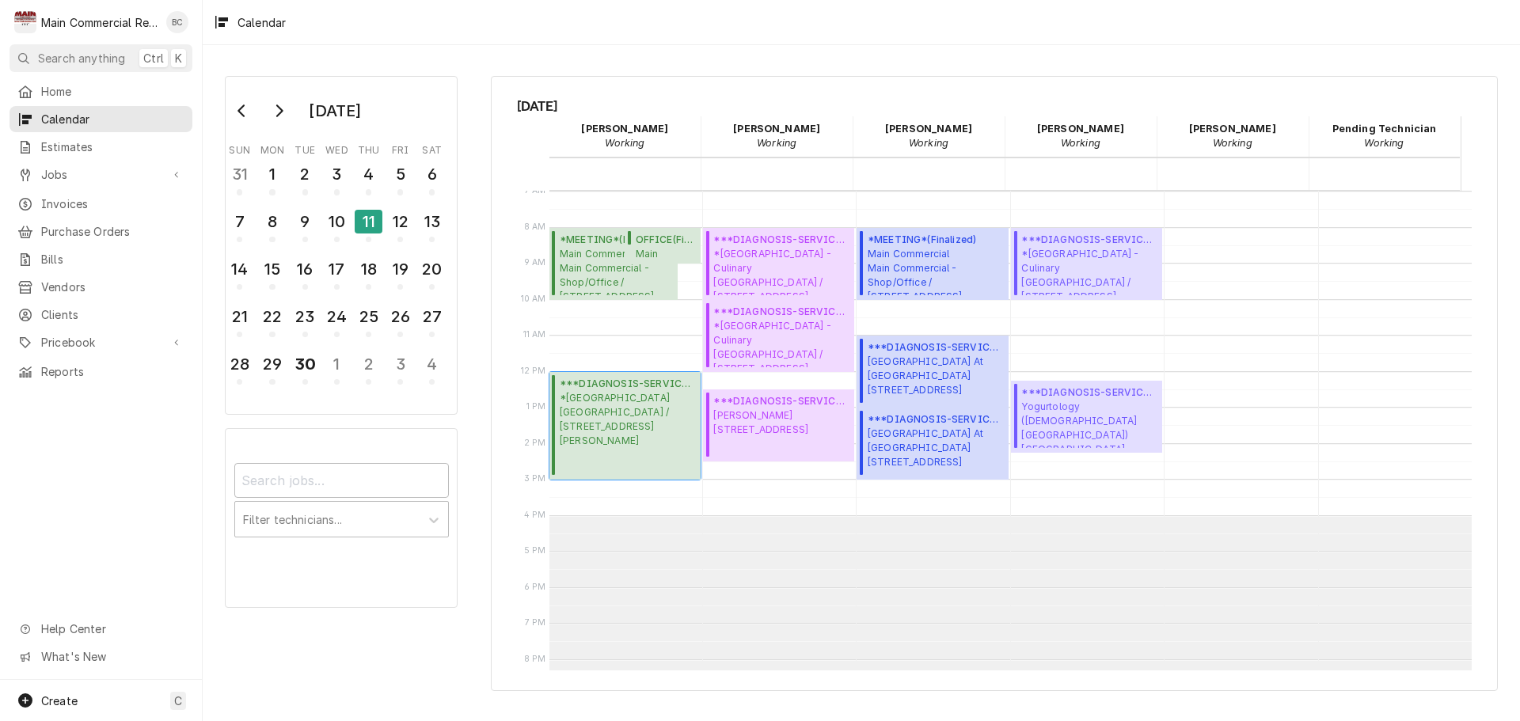
click at [665, 437] on span "*Hernando County Public School Central High School / 14075 Ken Austin Parkway, …" at bounding box center [628, 419] width 136 height 57
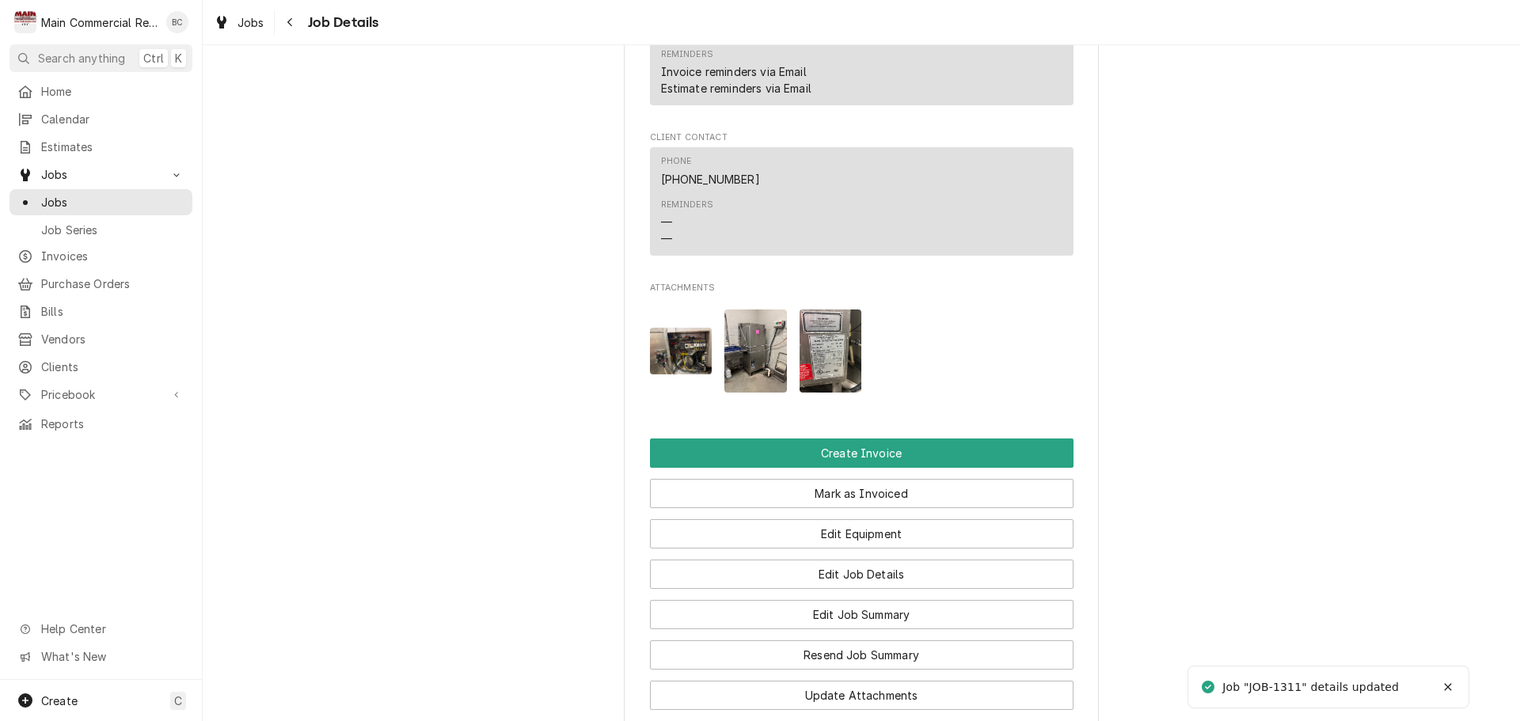
scroll to position [2721, 0]
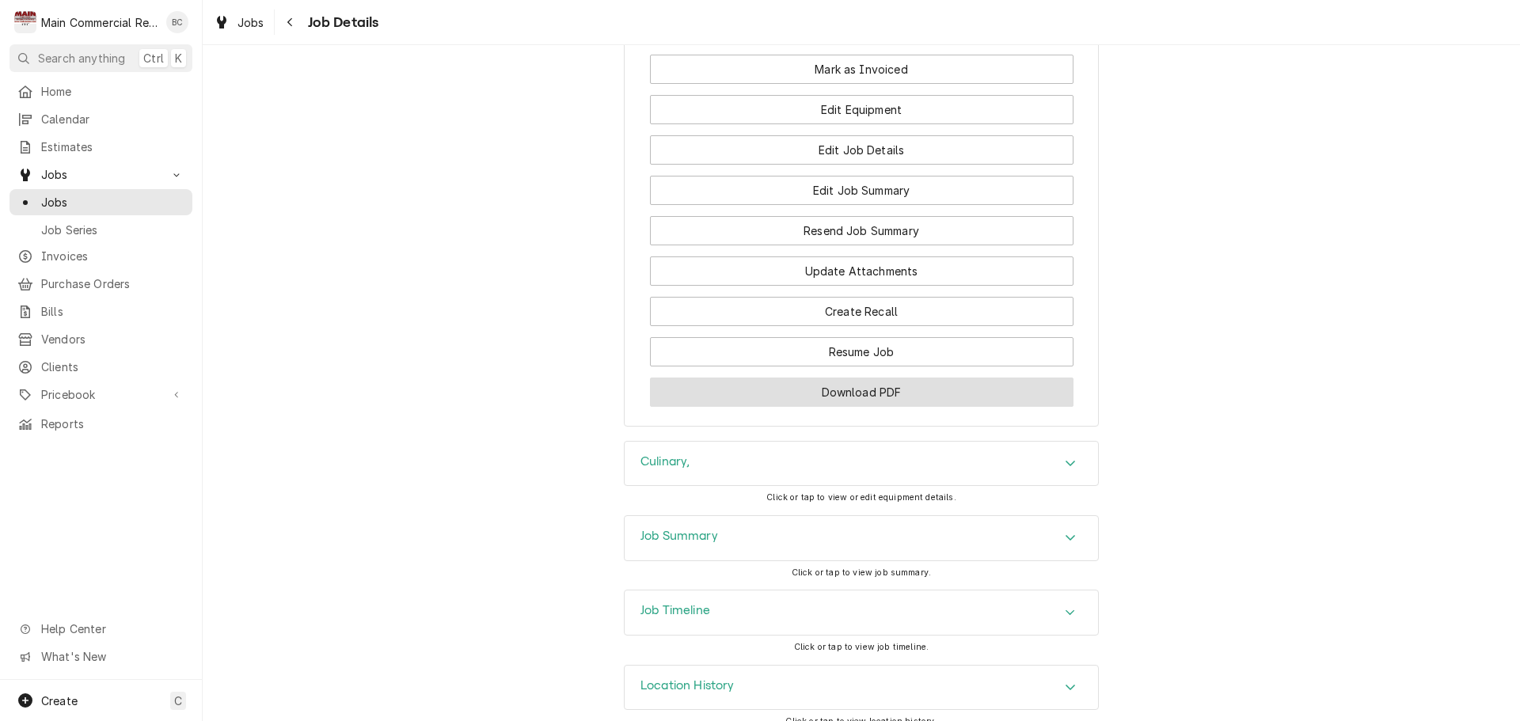
click at [903, 378] on button "Download PDF" at bounding box center [862, 392] width 424 height 29
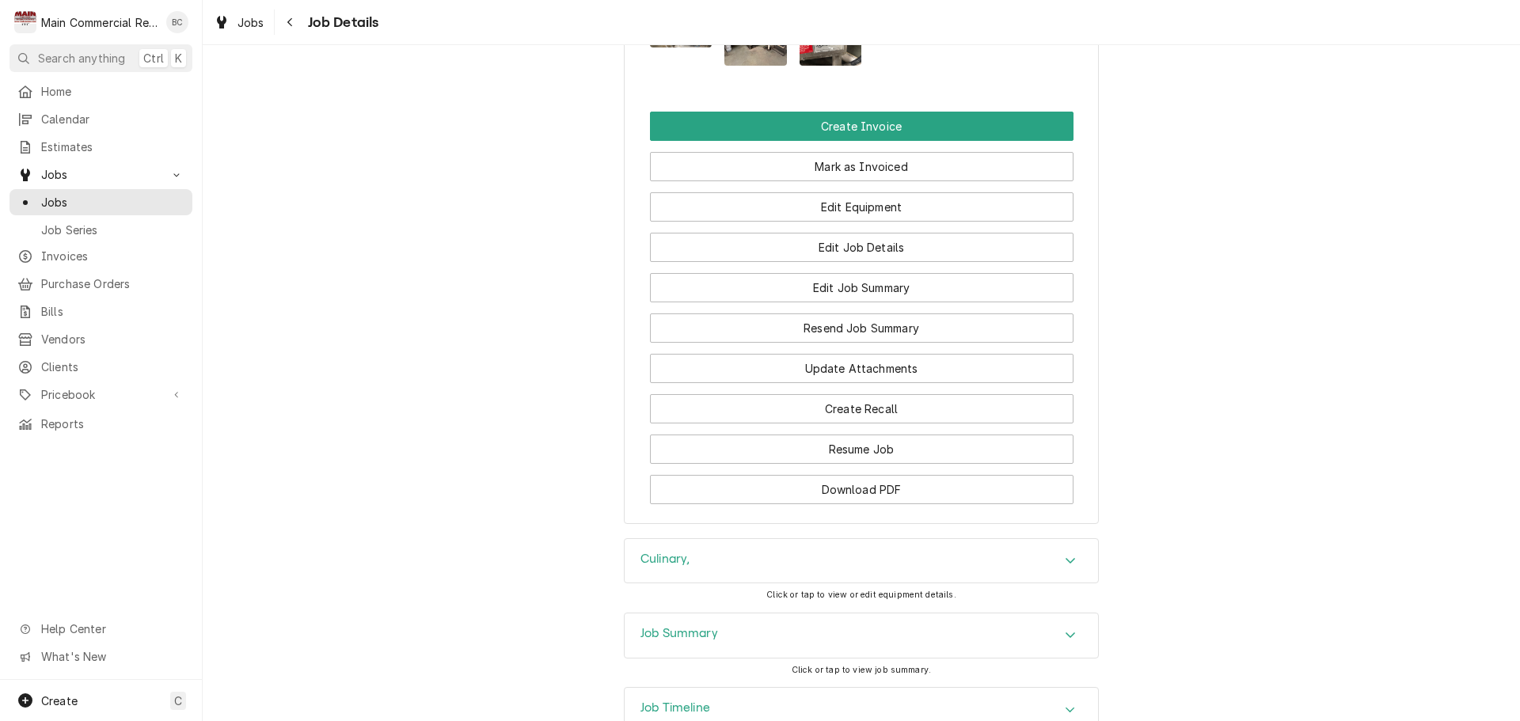
scroll to position [2325, 0]
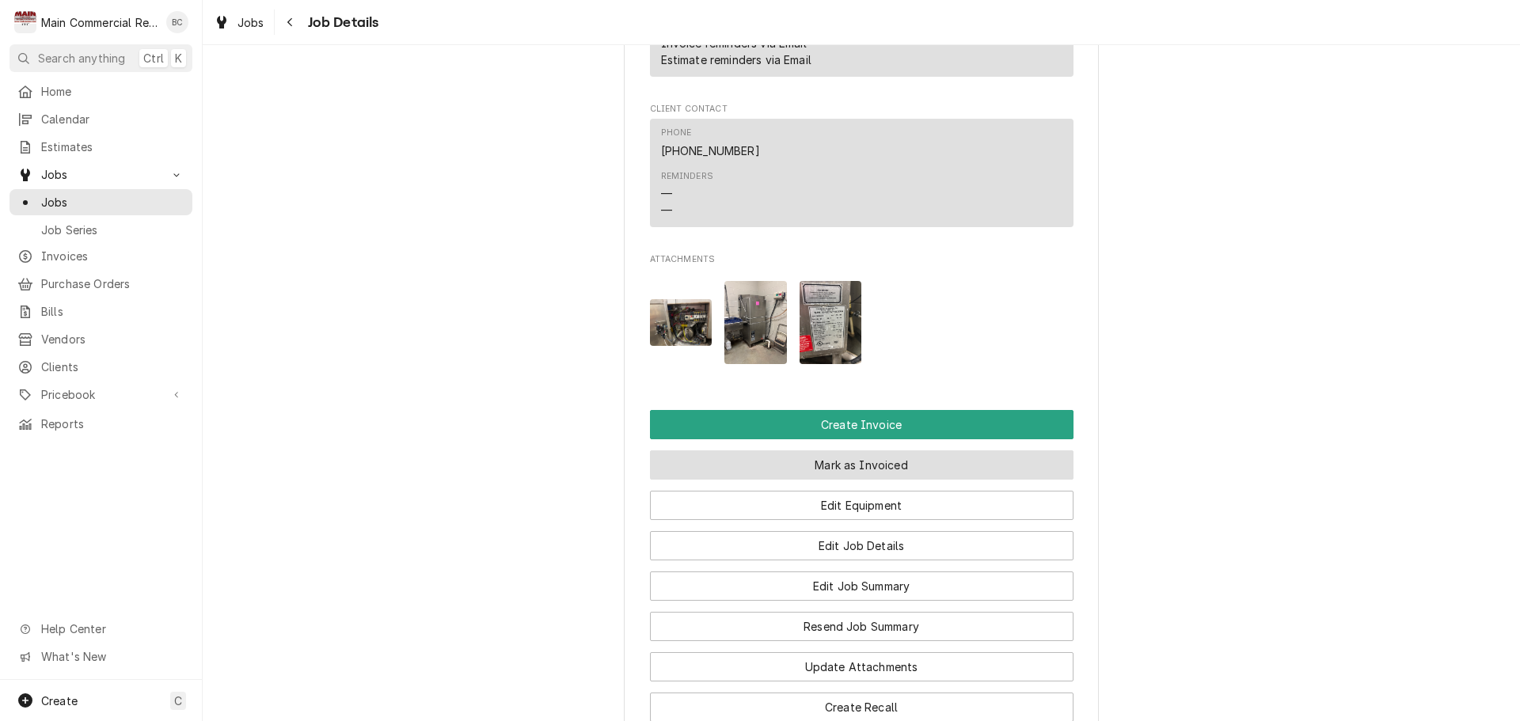
click at [826, 451] on button "Mark as Invoiced" at bounding box center [862, 465] width 424 height 29
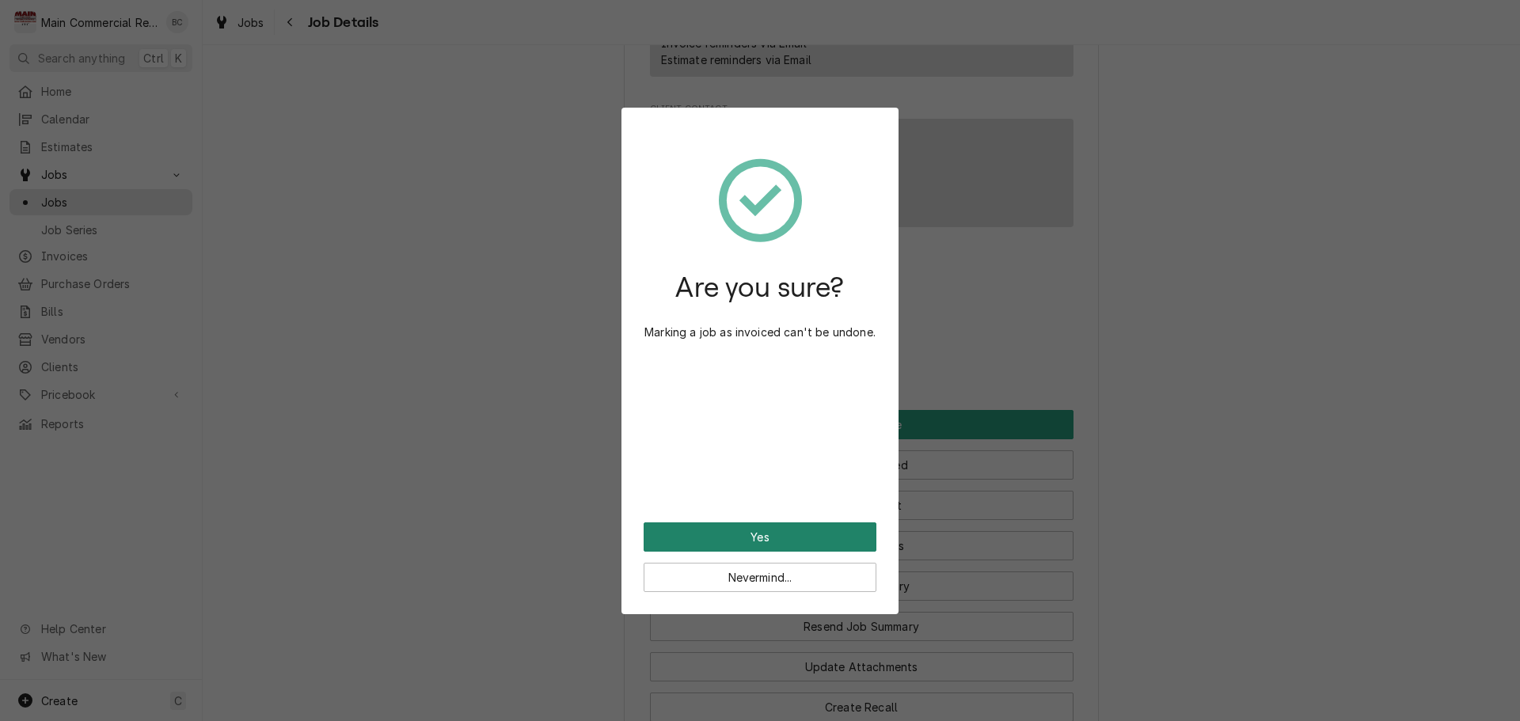
click at [756, 534] on button "Yes" at bounding box center [760, 537] width 233 height 29
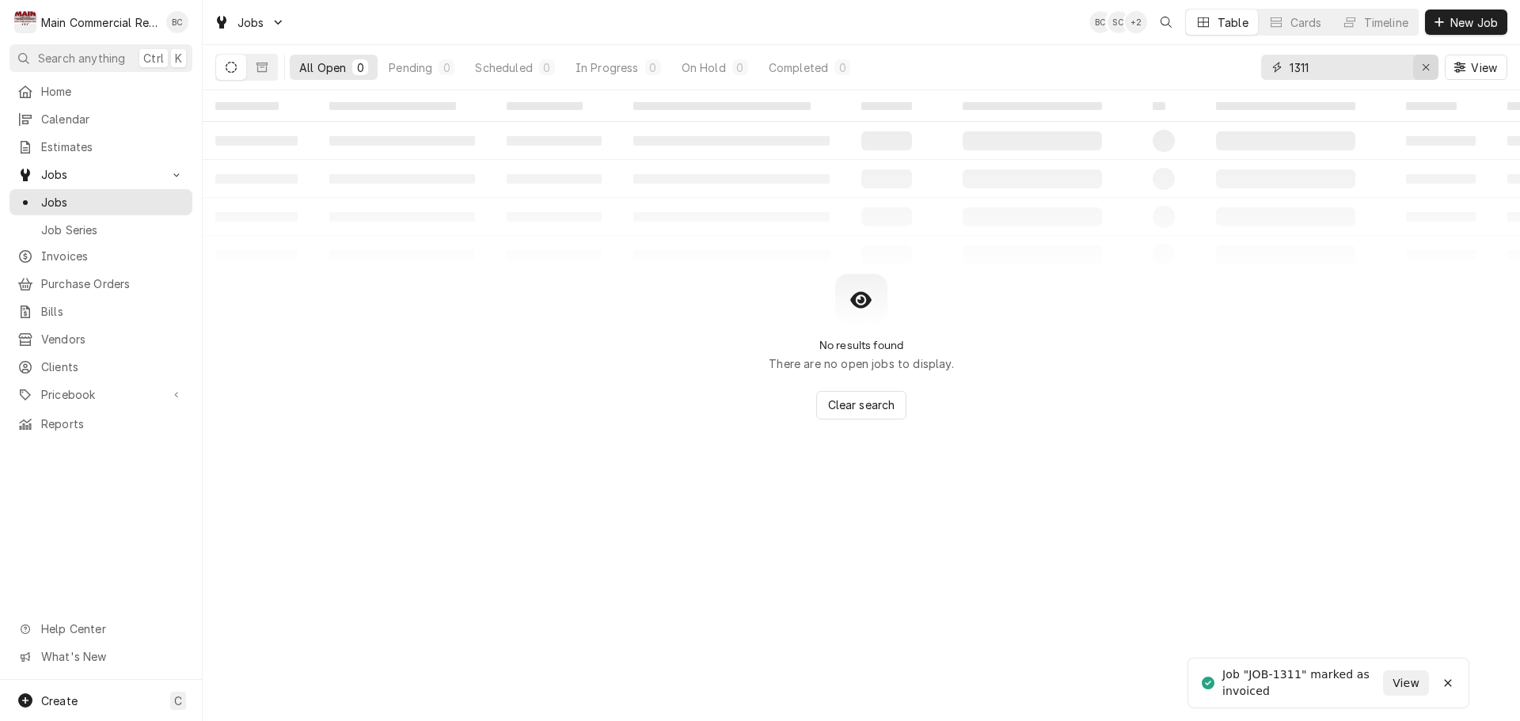
click at [1423, 69] on icon "Erase input" at bounding box center [1426, 67] width 9 height 11
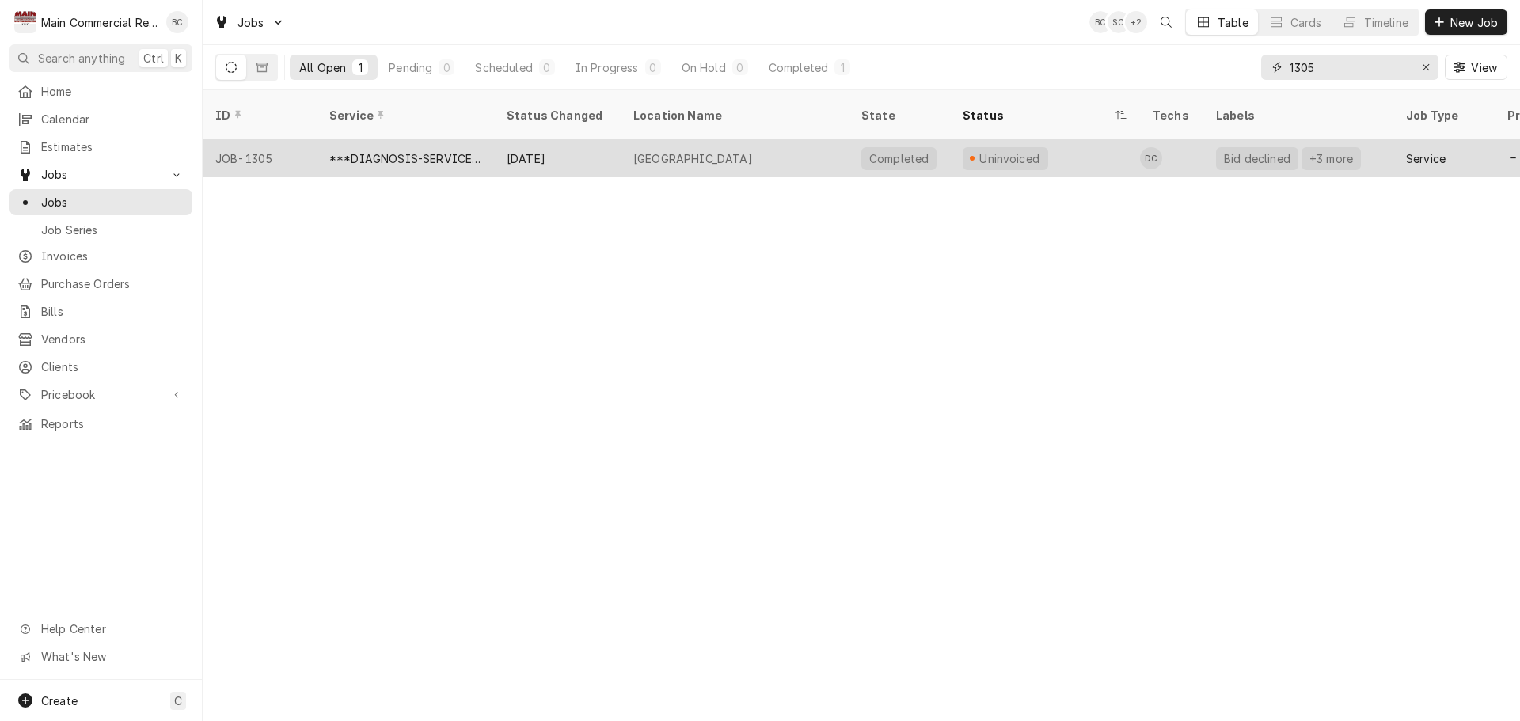
type input "1305"
click at [662, 150] on div "Hillsborough High School" at bounding box center [693, 158] width 120 height 17
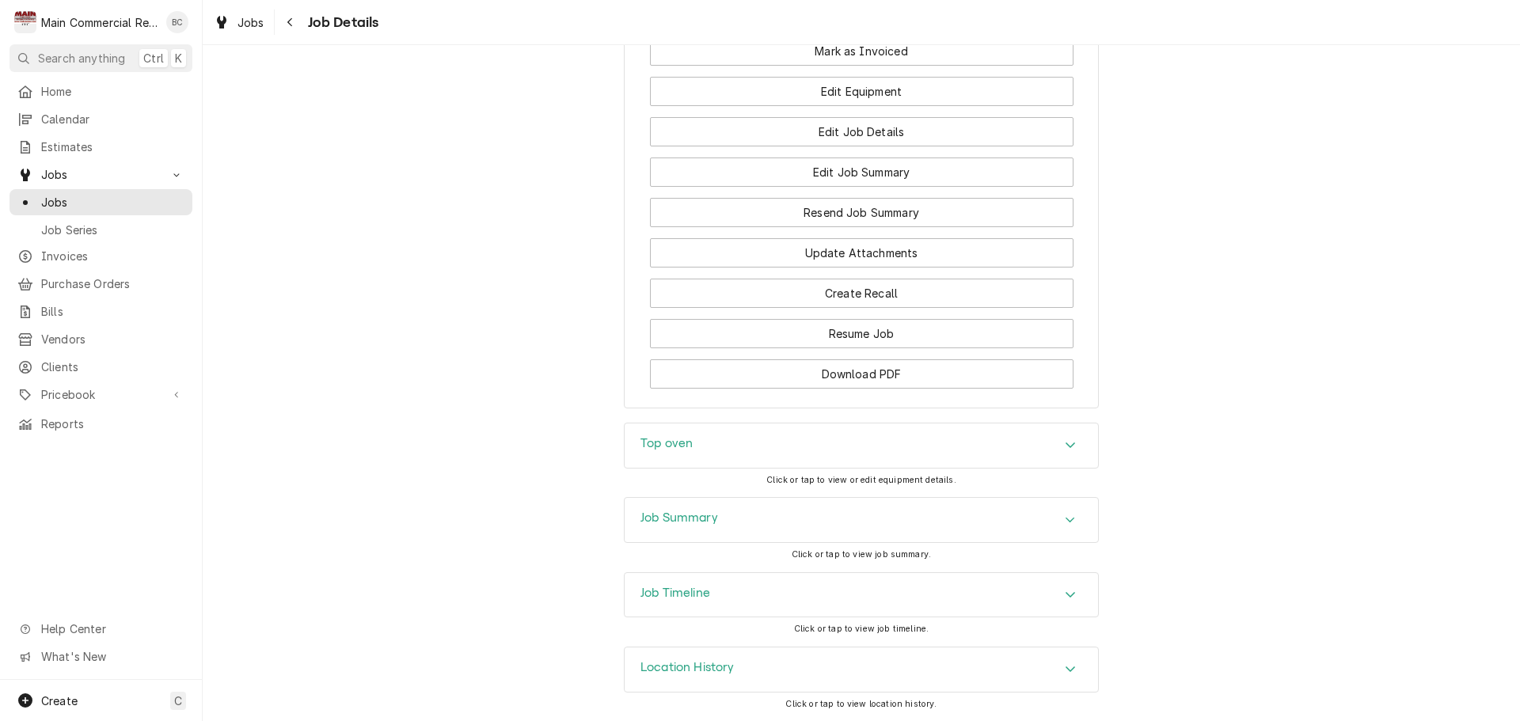
scroll to position [1856, 0]
click at [851, 502] on div "Job Summary" at bounding box center [862, 520] width 474 height 44
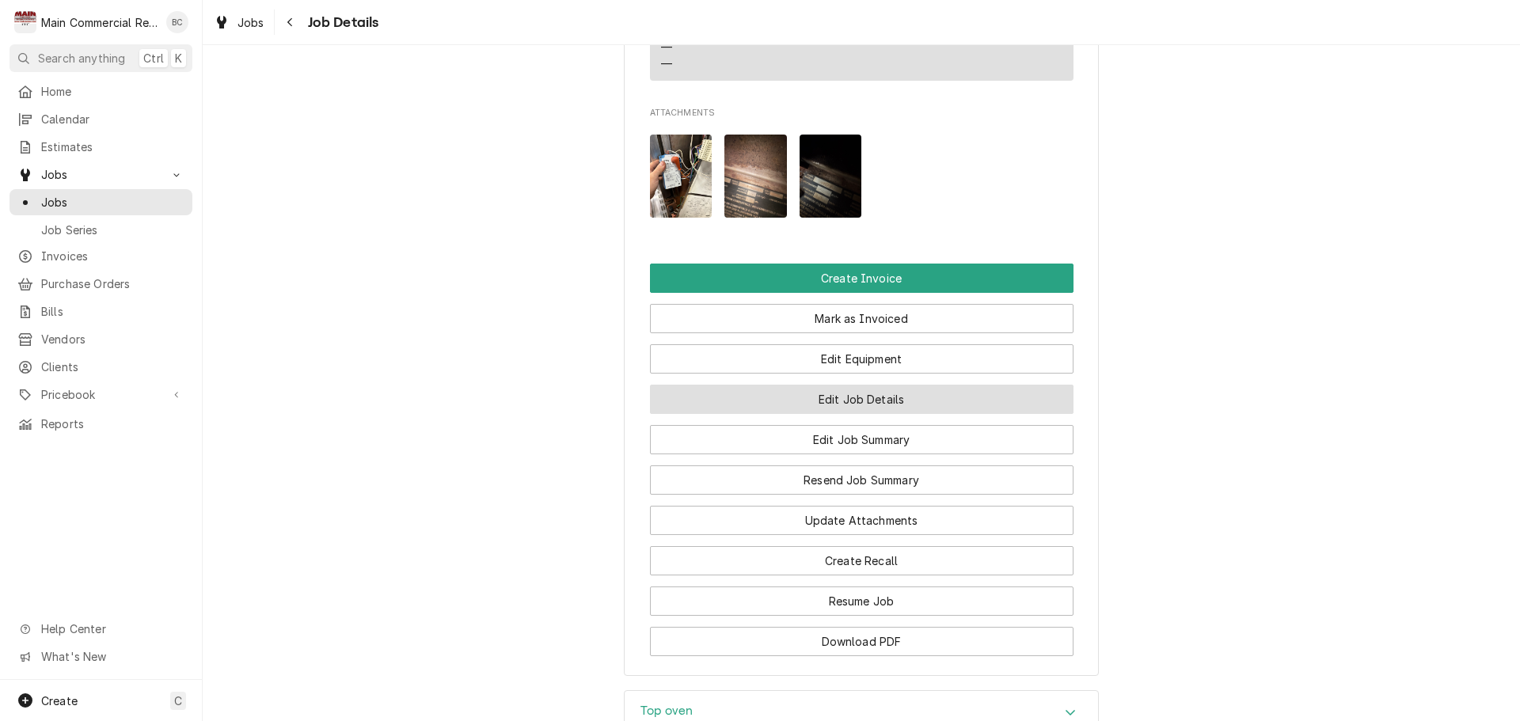
scroll to position [1551, 0]
click at [860, 413] on button "Edit Job Details" at bounding box center [862, 398] width 424 height 29
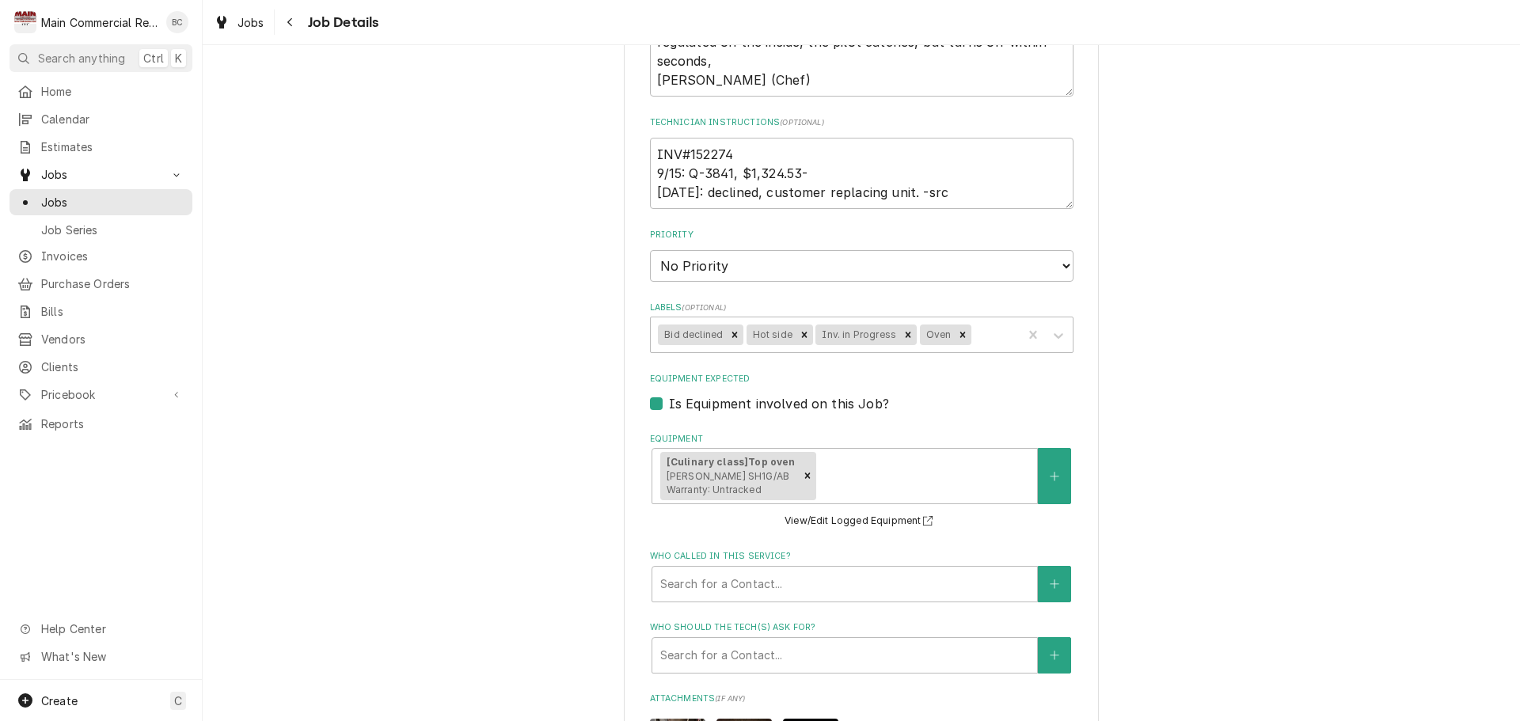
scroll to position [475, 0]
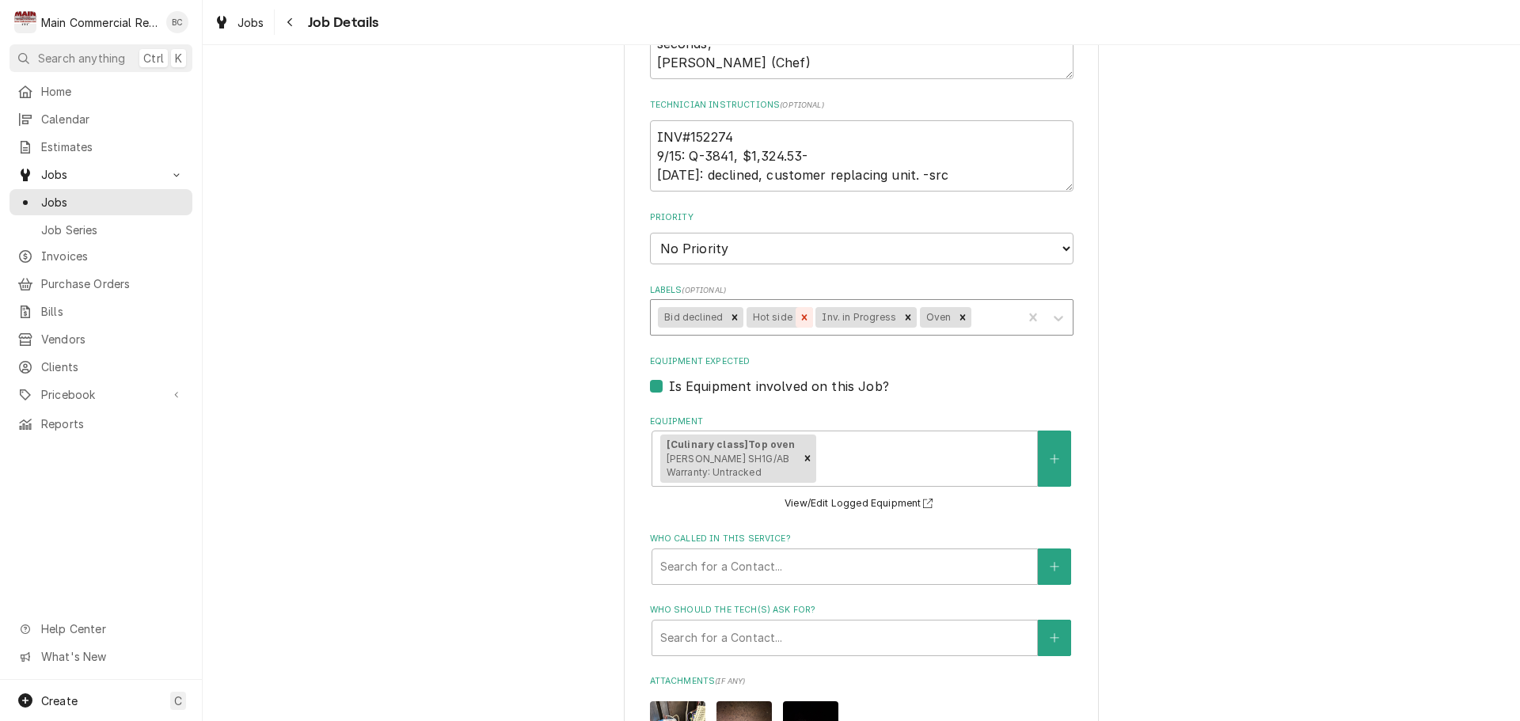
click at [799, 321] on icon "Remove Hot side" at bounding box center [804, 317] width 11 height 11
click at [833, 317] on icon "Remove Inv. in Progress" at bounding box center [838, 317] width 11 height 11
click at [729, 322] on icon "Remove Bid declined" at bounding box center [734, 317] width 11 height 11
type textarea "x"
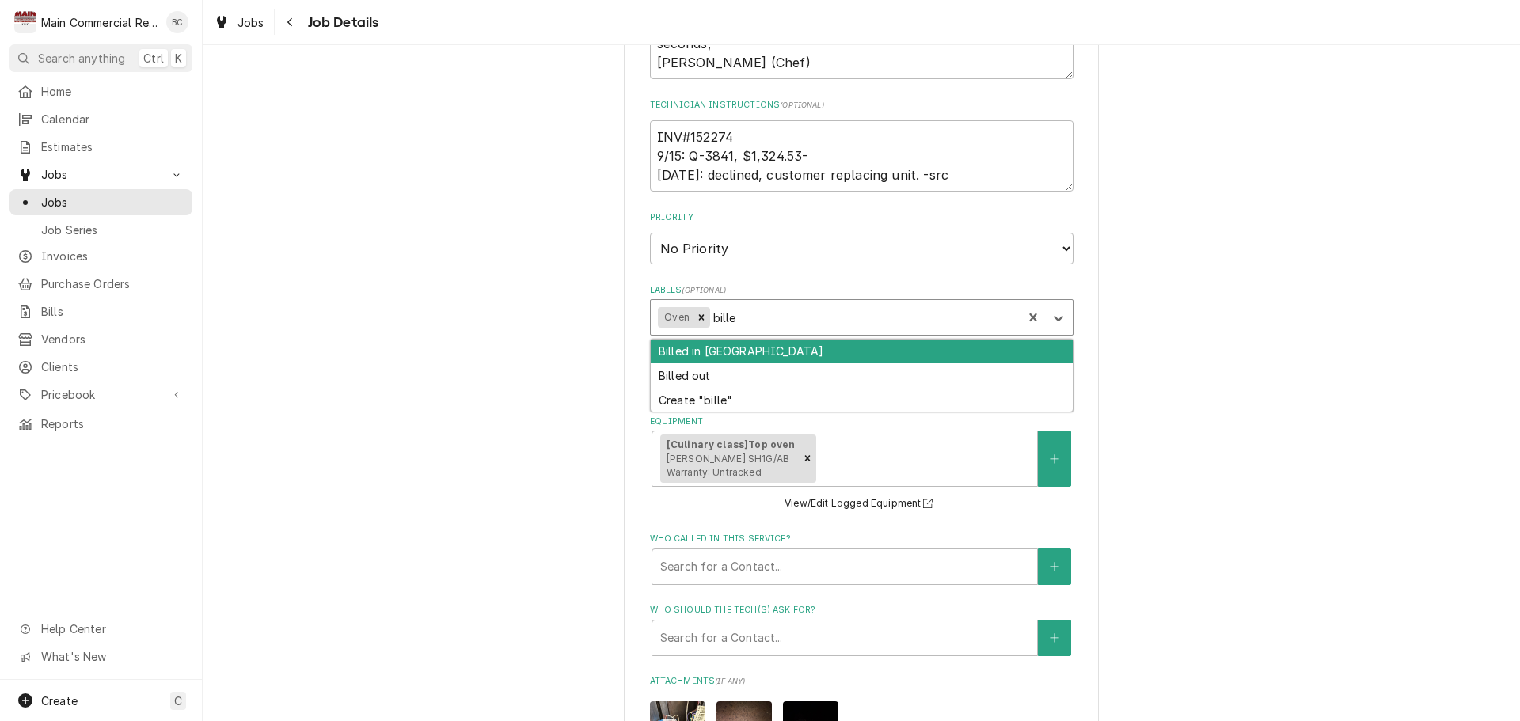
type input "billed"
click at [729, 350] on div "Billed in [GEOGRAPHIC_DATA]" at bounding box center [862, 352] width 422 height 25
type textarea "x"
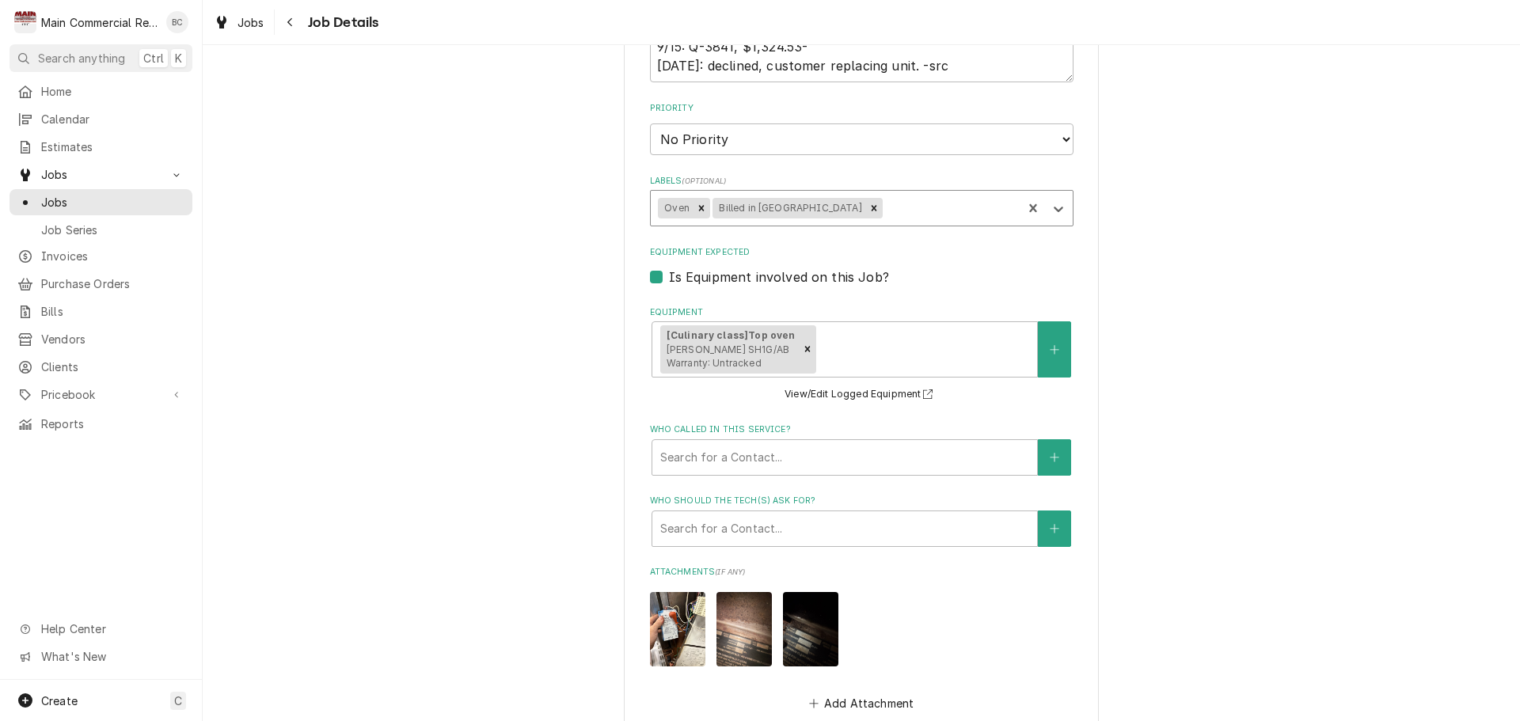
scroll to position [897, 0]
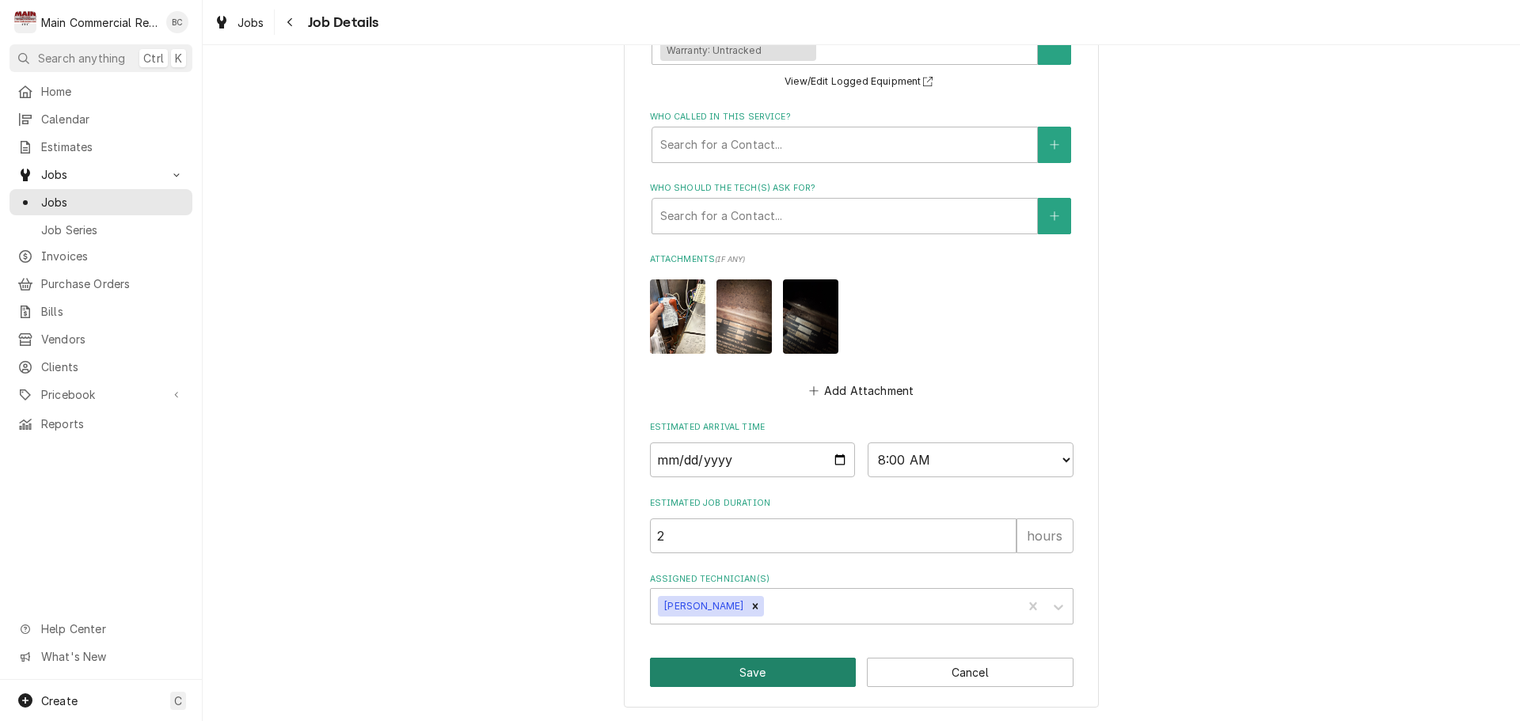
click at [751, 671] on button "Save" at bounding box center [753, 672] width 207 height 29
type textarea "x"
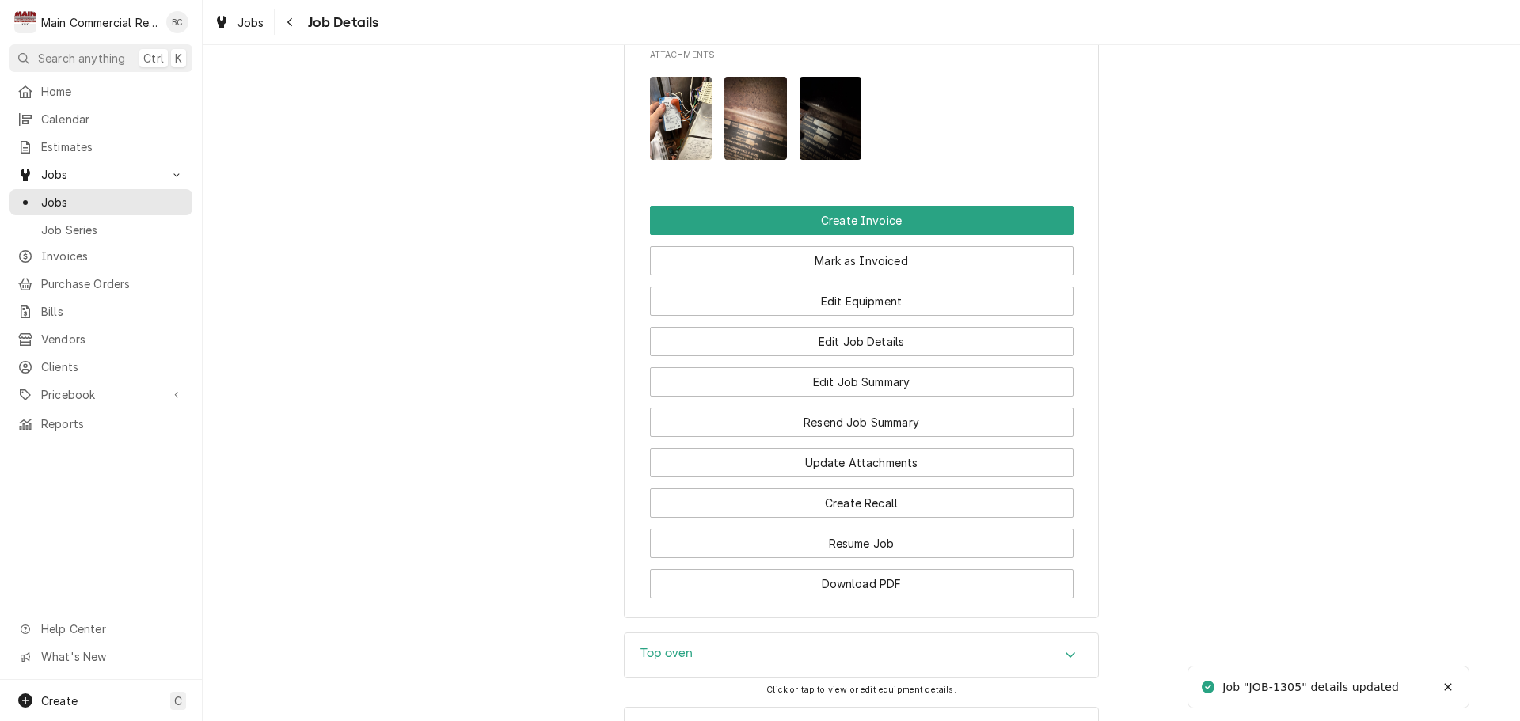
scroll to position [1821, 0]
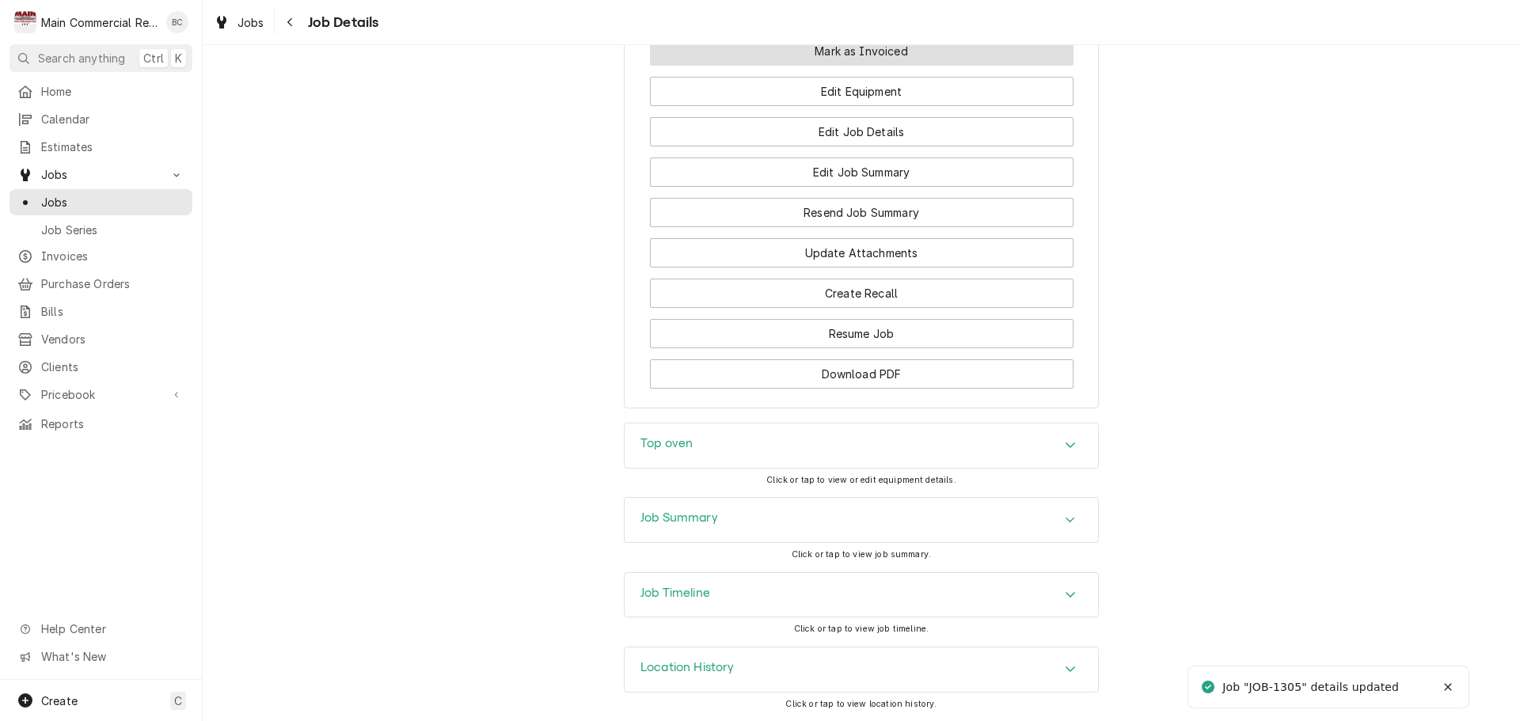
click at [826, 66] on button "Mark as Invoiced" at bounding box center [862, 50] width 424 height 29
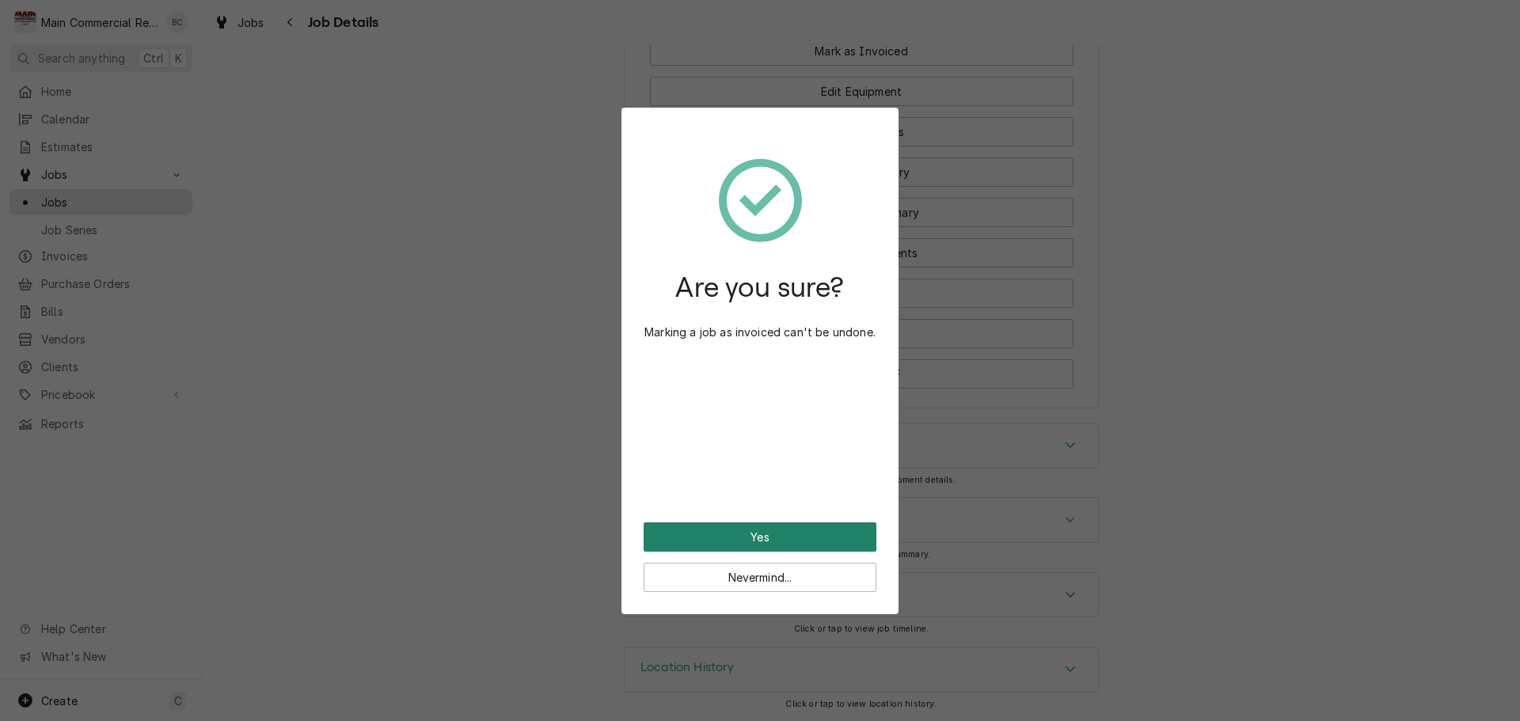
click at [786, 534] on button "Yes" at bounding box center [760, 537] width 233 height 29
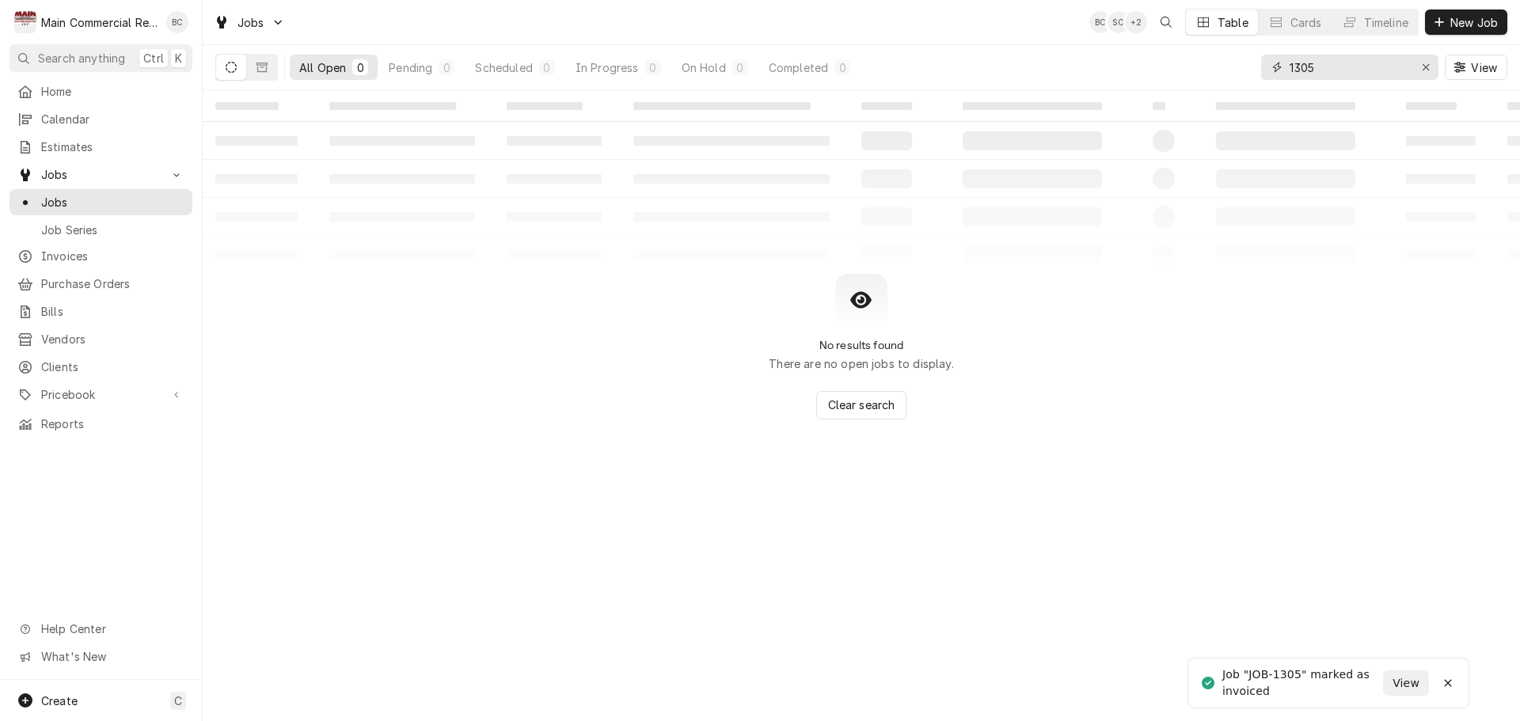
click at [1430, 68] on div "Erase input" at bounding box center [1426, 67] width 16 height 16
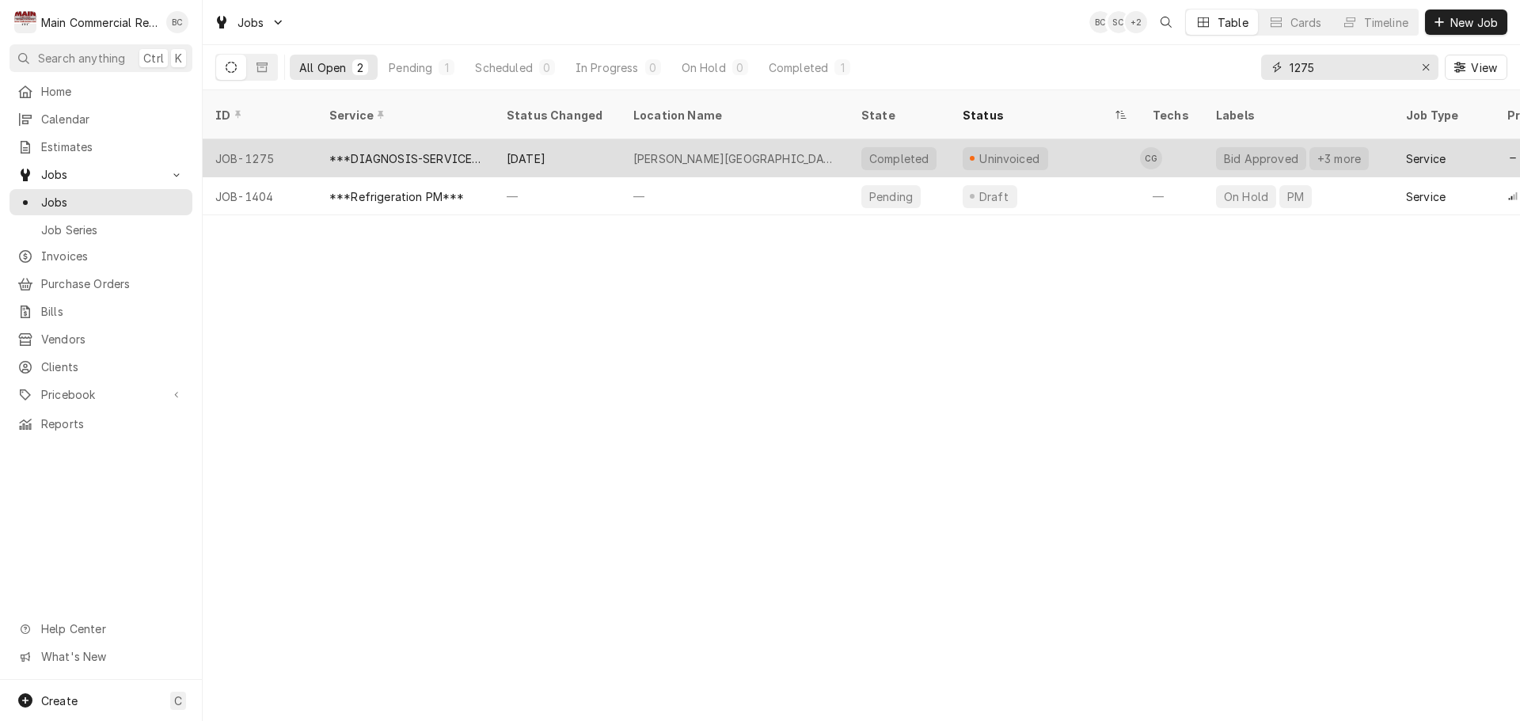
type input "1275"
click at [658, 150] on div "[PERSON_NAME][GEOGRAPHIC_DATA]" at bounding box center [734, 158] width 203 height 17
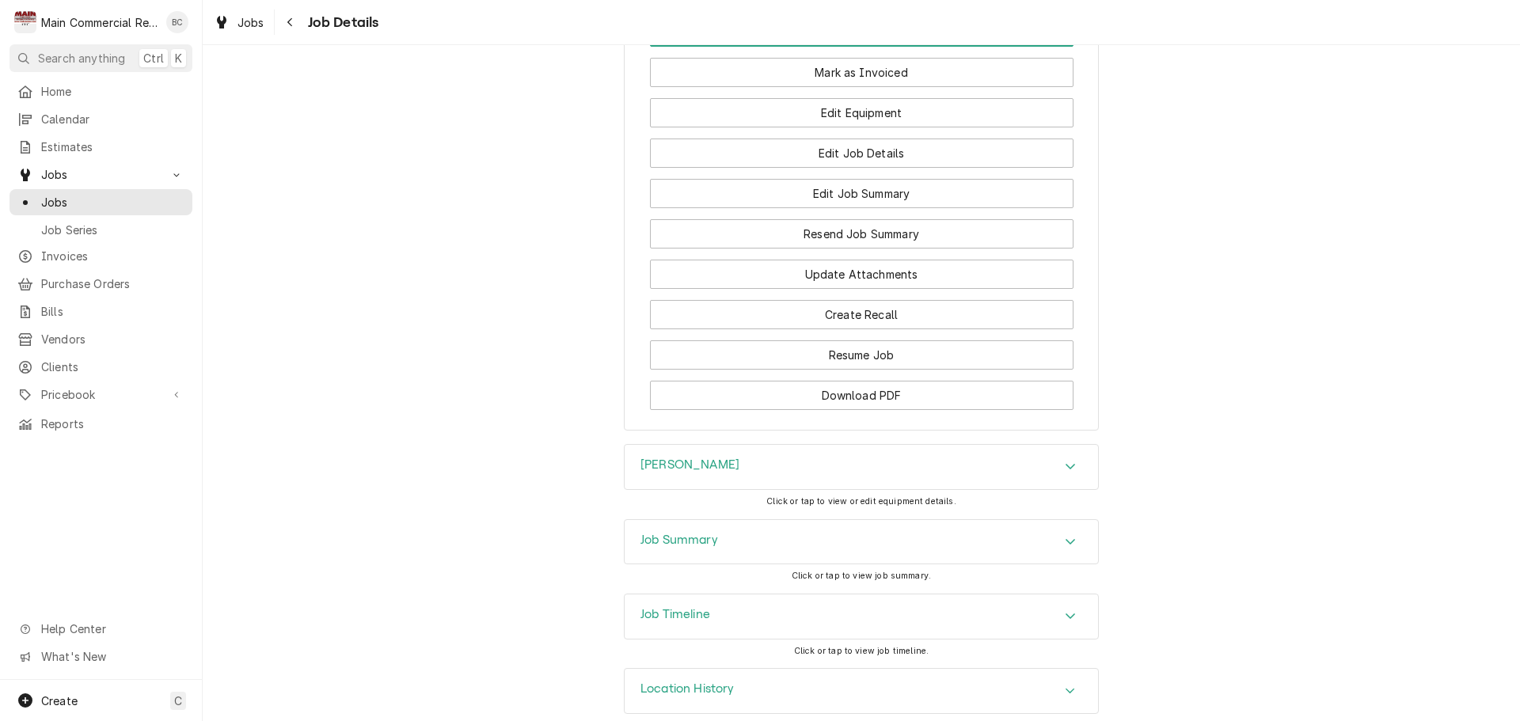
scroll to position [2036, 0]
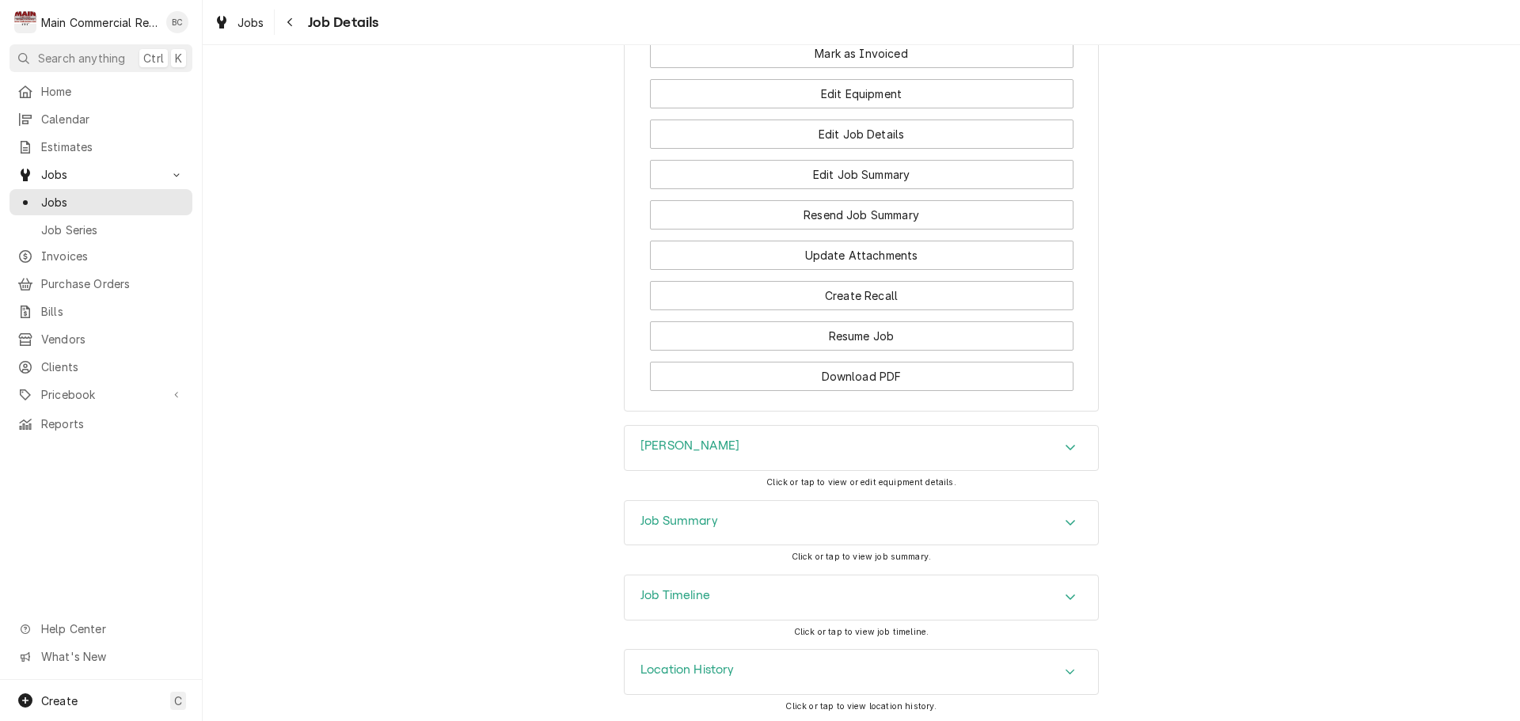
click at [765, 598] on div "Job Timeline" at bounding box center [862, 598] width 474 height 44
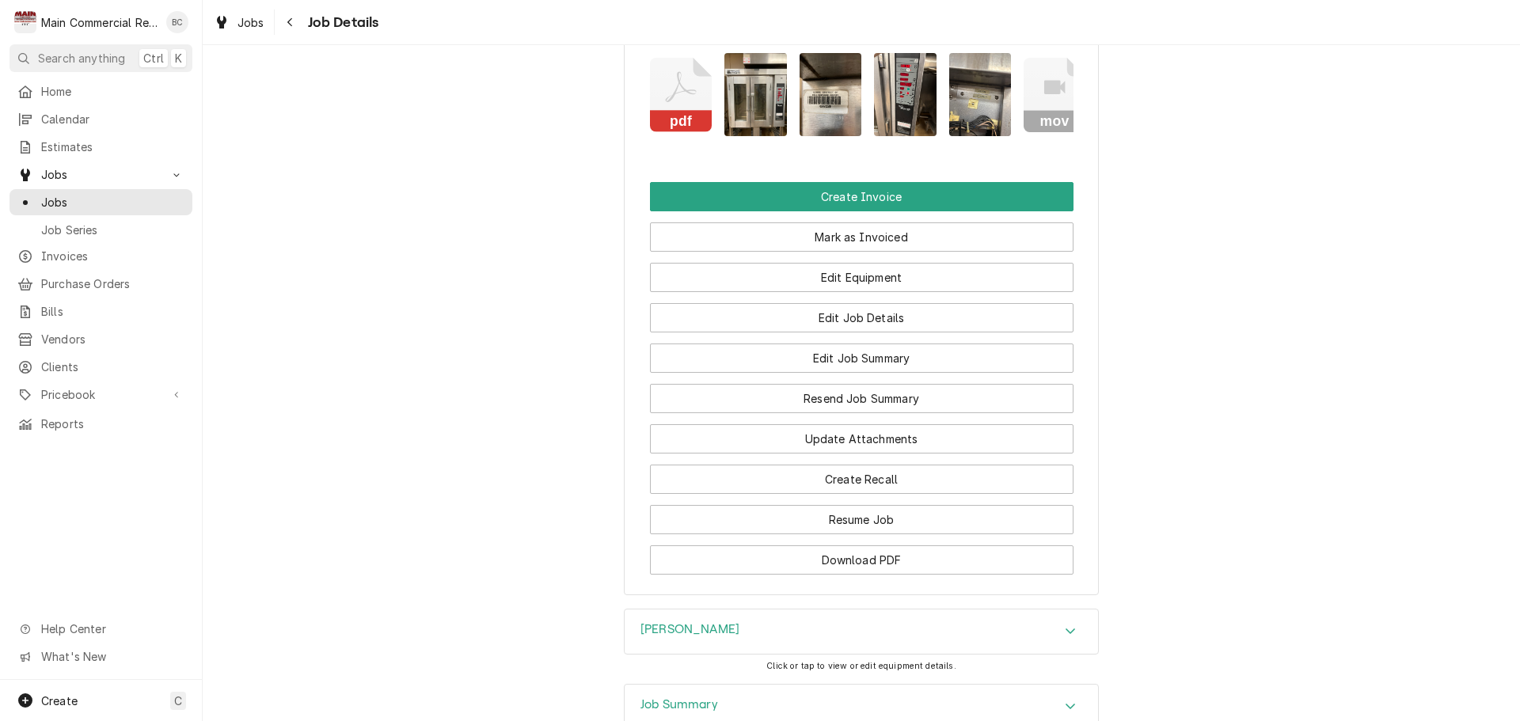
scroll to position [1816, 0]
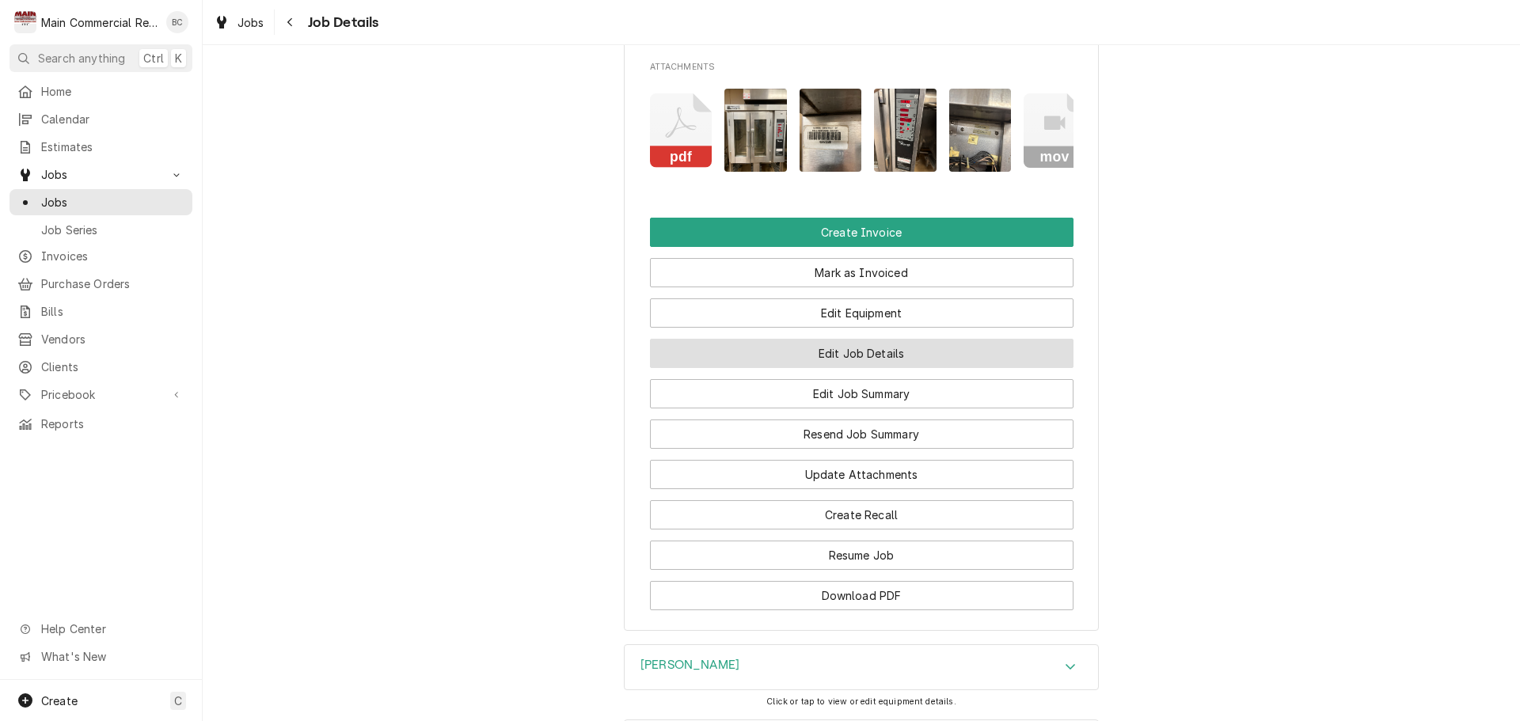
click at [856, 348] on button "Edit Job Details" at bounding box center [862, 353] width 424 height 29
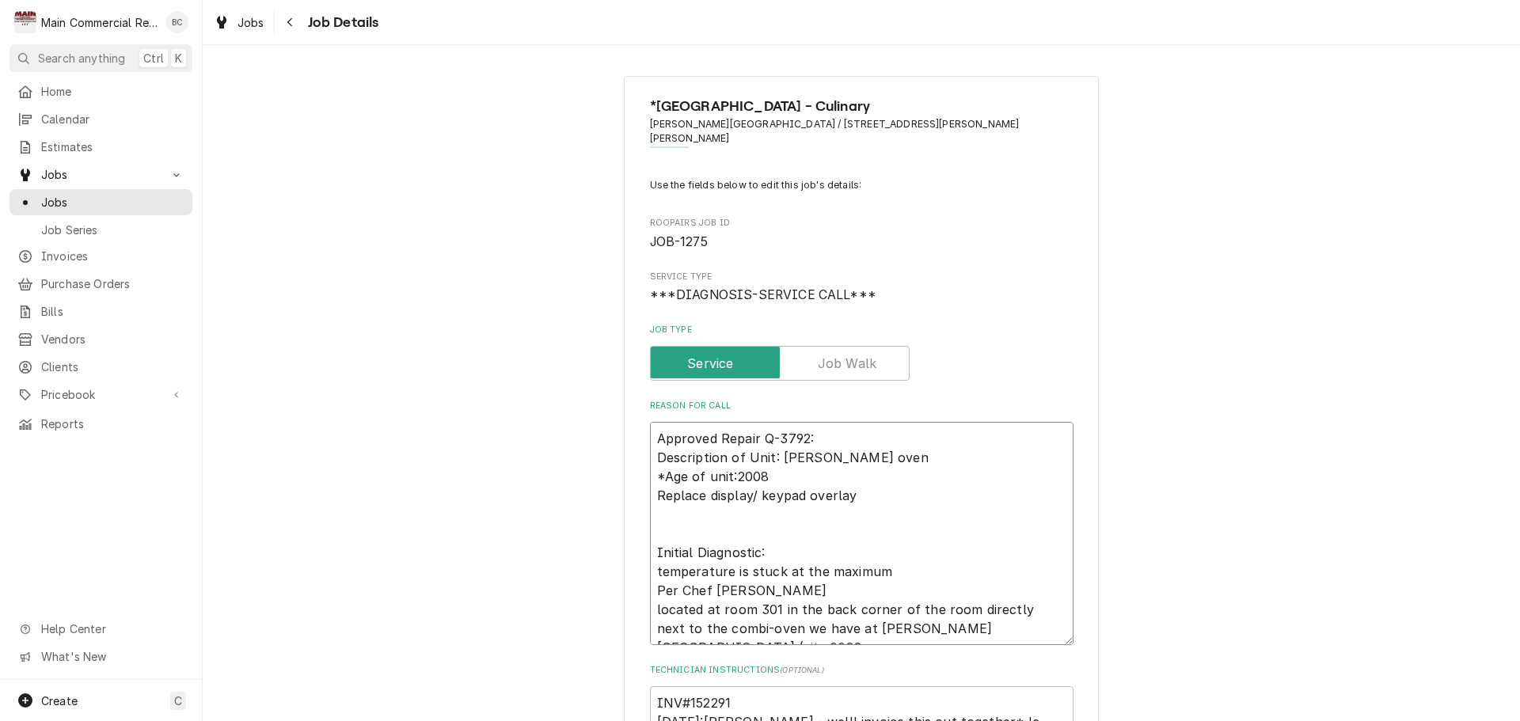
click at [652, 426] on textarea "Approved Repair Q-3792: Description of Unit: [PERSON_NAME] oven *Age of unit:20…" at bounding box center [862, 533] width 424 height 223
type textarea "x"
type textarea "Approved Repair Q-3792: Description of Unit: [PERSON_NAME] oven *Age of unit:20…"
type textarea "x"
type textarea "I Approved Repair Q-3792: Description of Unit: [PERSON_NAME] oven *Age of unit:…"
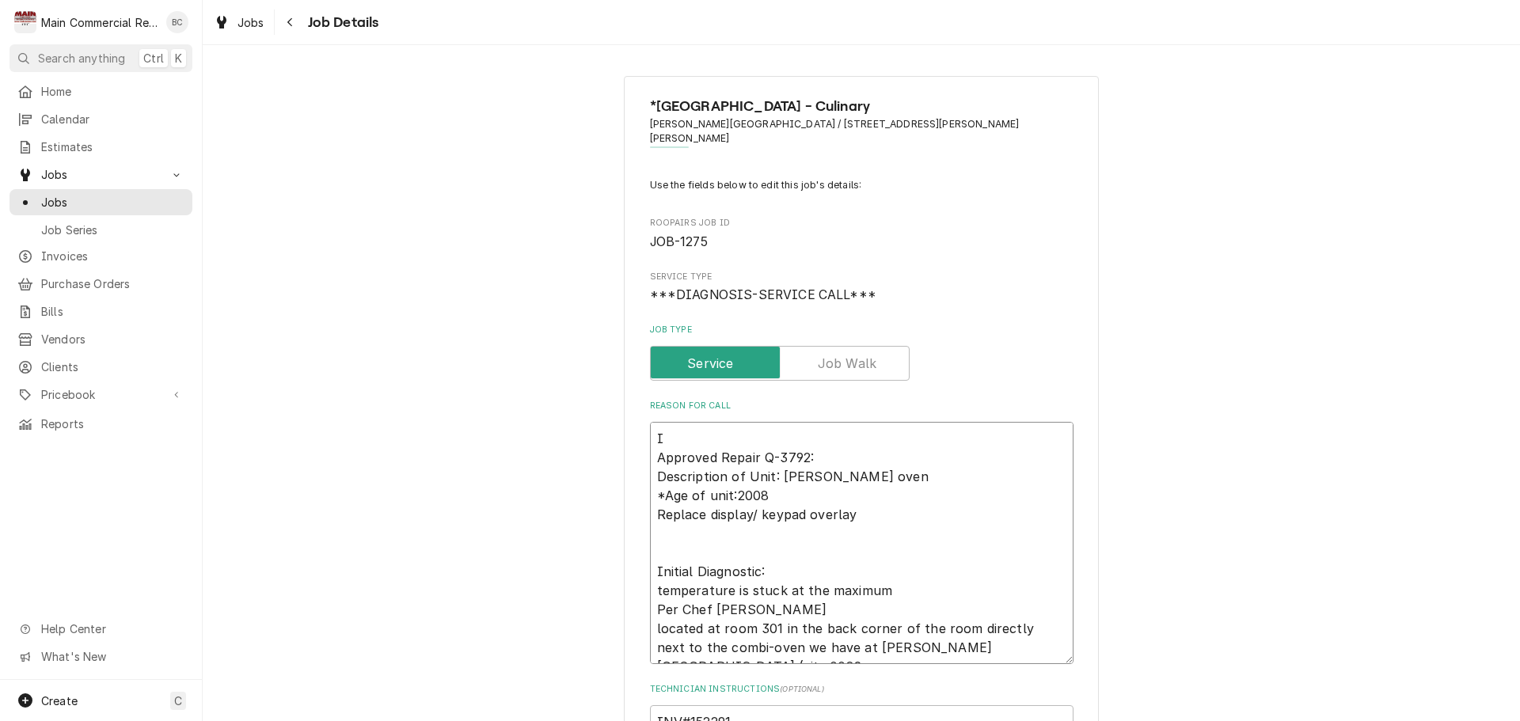
type textarea "x"
type textarea "In Approved Repair Q-3792: Description of Unit: [PERSON_NAME] oven *Age of unit…"
type textarea "x"
type textarea "Inv Approved Repair Q-3792: Description of Unit: [PERSON_NAME] oven *Age of uni…"
type textarea "x"
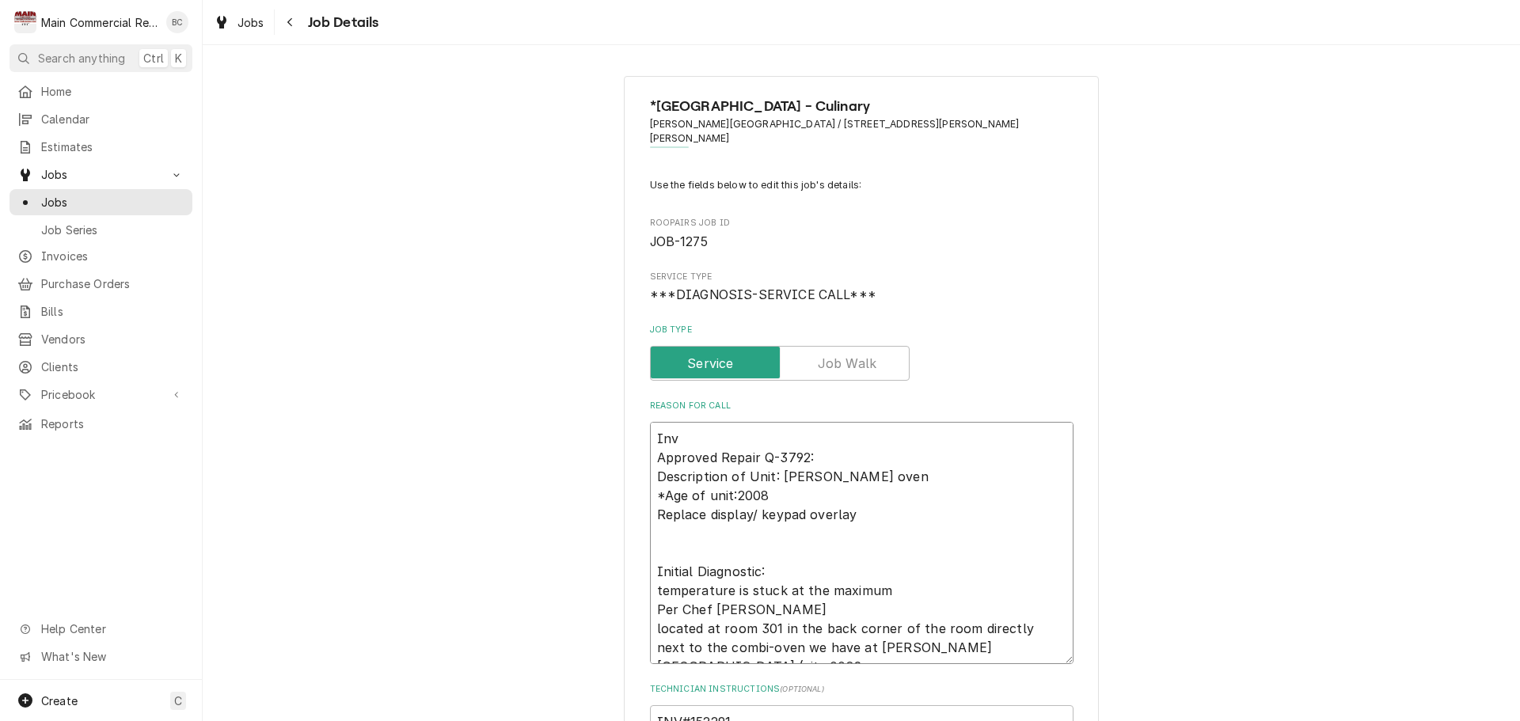
type textarea "Invo Approved Repair Q-3792: Description of Unit: [PERSON_NAME] oven *Age of un…"
type textarea "x"
type textarea "Invoic Approved Repair Q-3792: Description of Unit: [PERSON_NAME] oven *Age of …"
type textarea "x"
type textarea "Invoice Approved Repair Q-3792: Description of Unit: [PERSON_NAME] oven *Age of…"
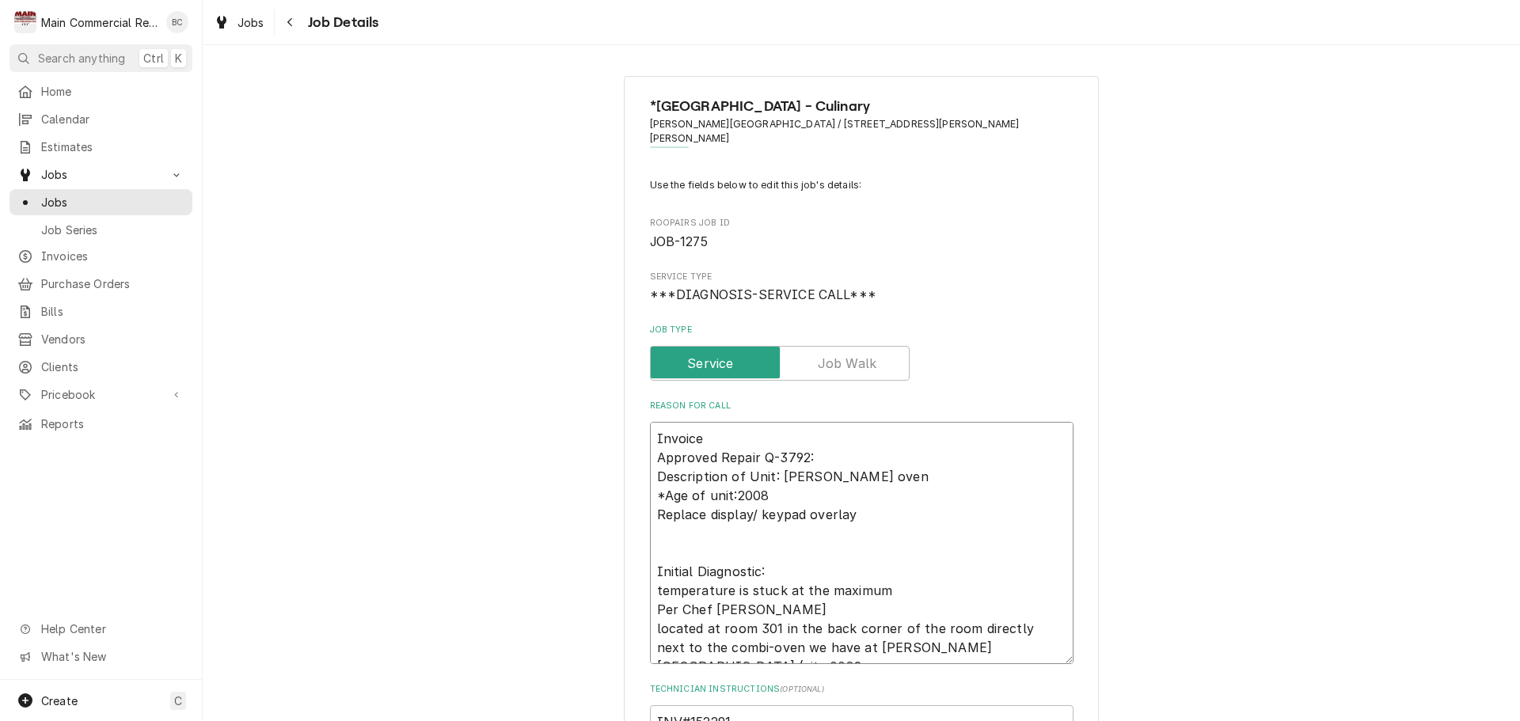
type textarea "x"
type textarea "Invoice# Approved Repair Q-3792: Description of Unit: [PERSON_NAME] oven *Age o…"
type textarea "x"
type textarea "Invoice#1 Approved Repair Q-3792: Description of Unit: [PERSON_NAME] oven *Age …"
type textarea "x"
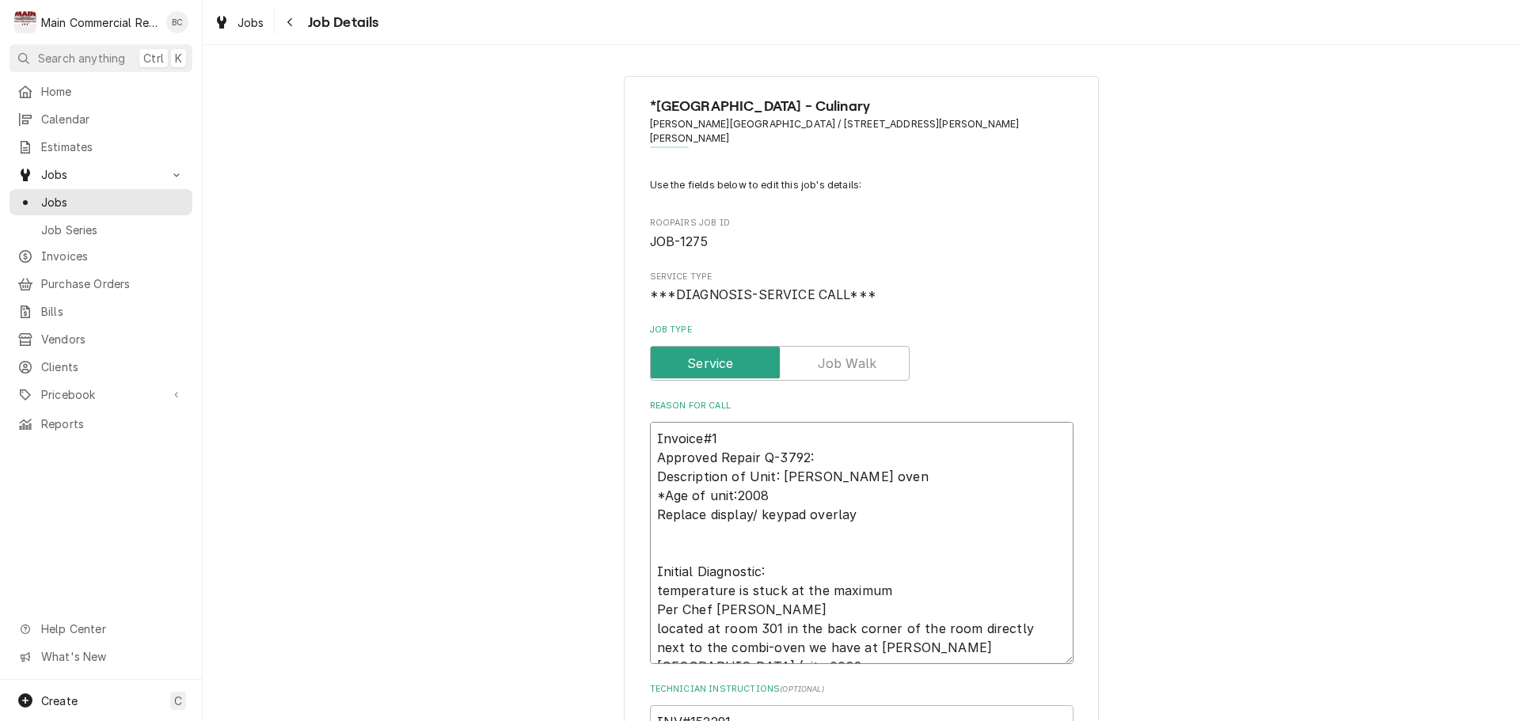
type textarea "Invoice#15 Approved Repair Q-3792: Description of Unit: [PERSON_NAME] oven *Age…"
type textarea "x"
type textarea "Invoice#152 Approved Repair Q-3792: Description of Unit: [PERSON_NAME] oven *Ag…"
type textarea "x"
type textarea "Invoice#1523 Approved Repair Q-3792: Description of Unit: [PERSON_NAME] oven *A…"
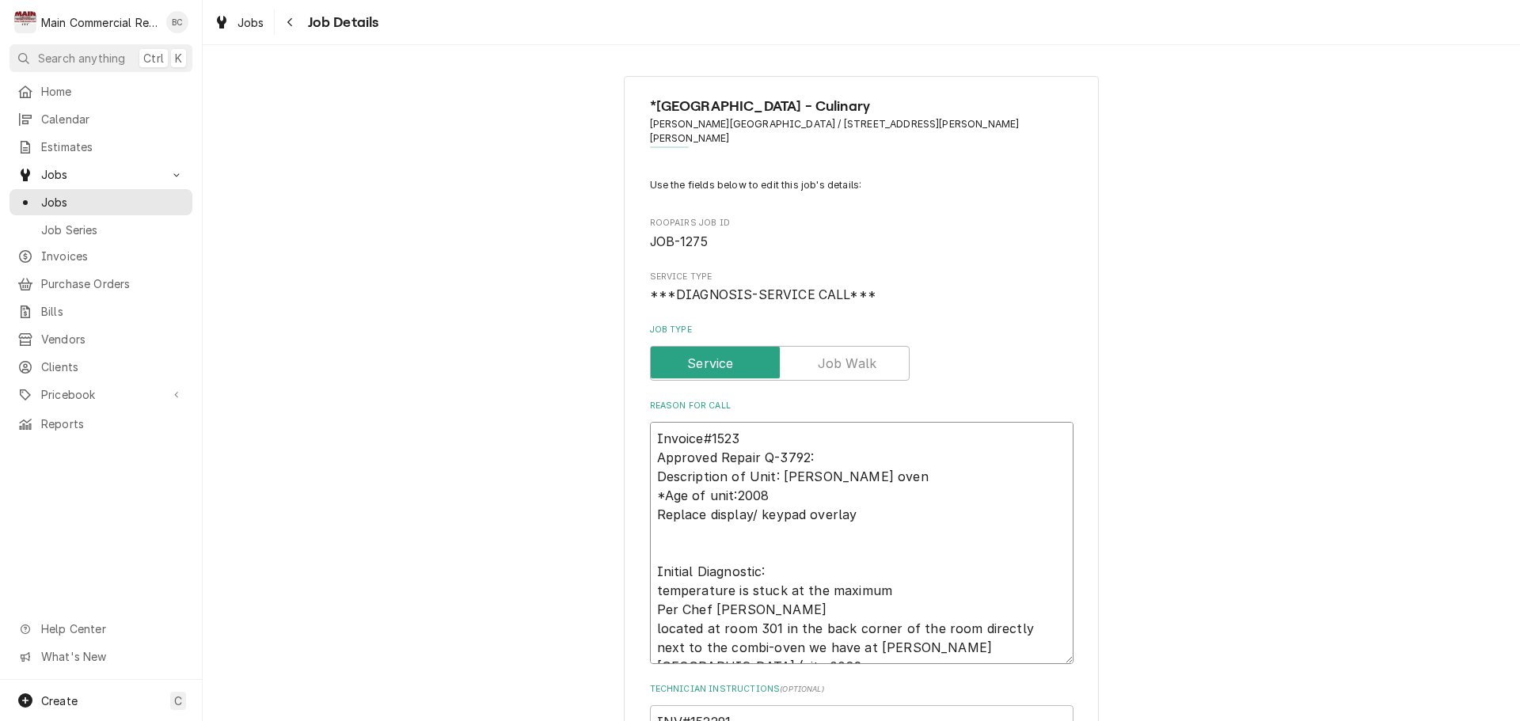
type textarea "x"
type textarea "Invoice#15231 Approved Repair Q-3792: Description of Unit: [PERSON_NAME] oven *…"
type textarea "x"
type textarea "Invoice#152313 Approved Repair Q-3792: Description of Unit: [PERSON_NAME] oven …"
type textarea "x"
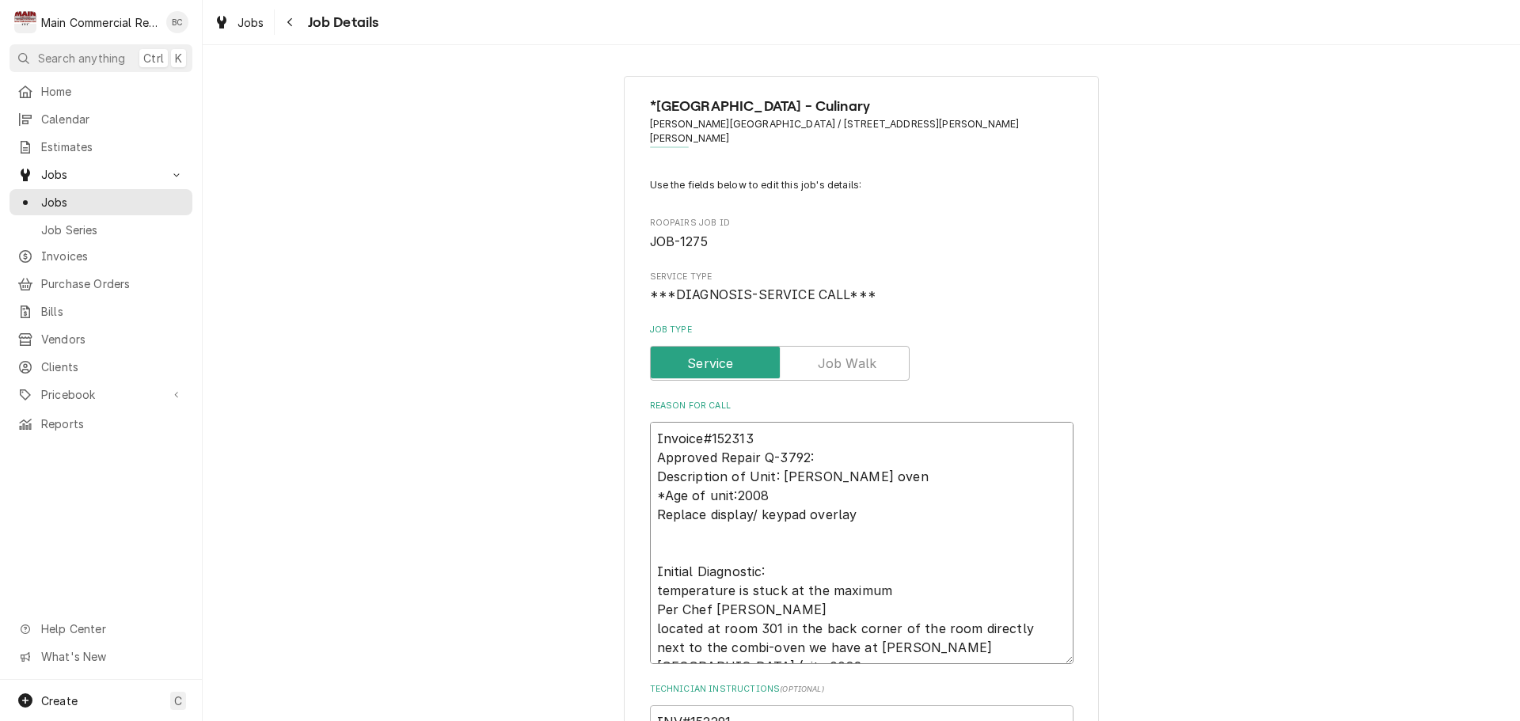
type textarea "Invoice#152313* Approved Repair Q-3792: Description of Unit: [PERSON_NAME] oven…"
type textarea "x"
type textarea "Invoice#152313*J Approved Repair Q-3792: Description of Unit: [PERSON_NAME] ove…"
type textarea "x"
type textarea "Invoice#152313*JC Approved Repair Q-3792: Description of Unit: [PERSON_NAME] ov…"
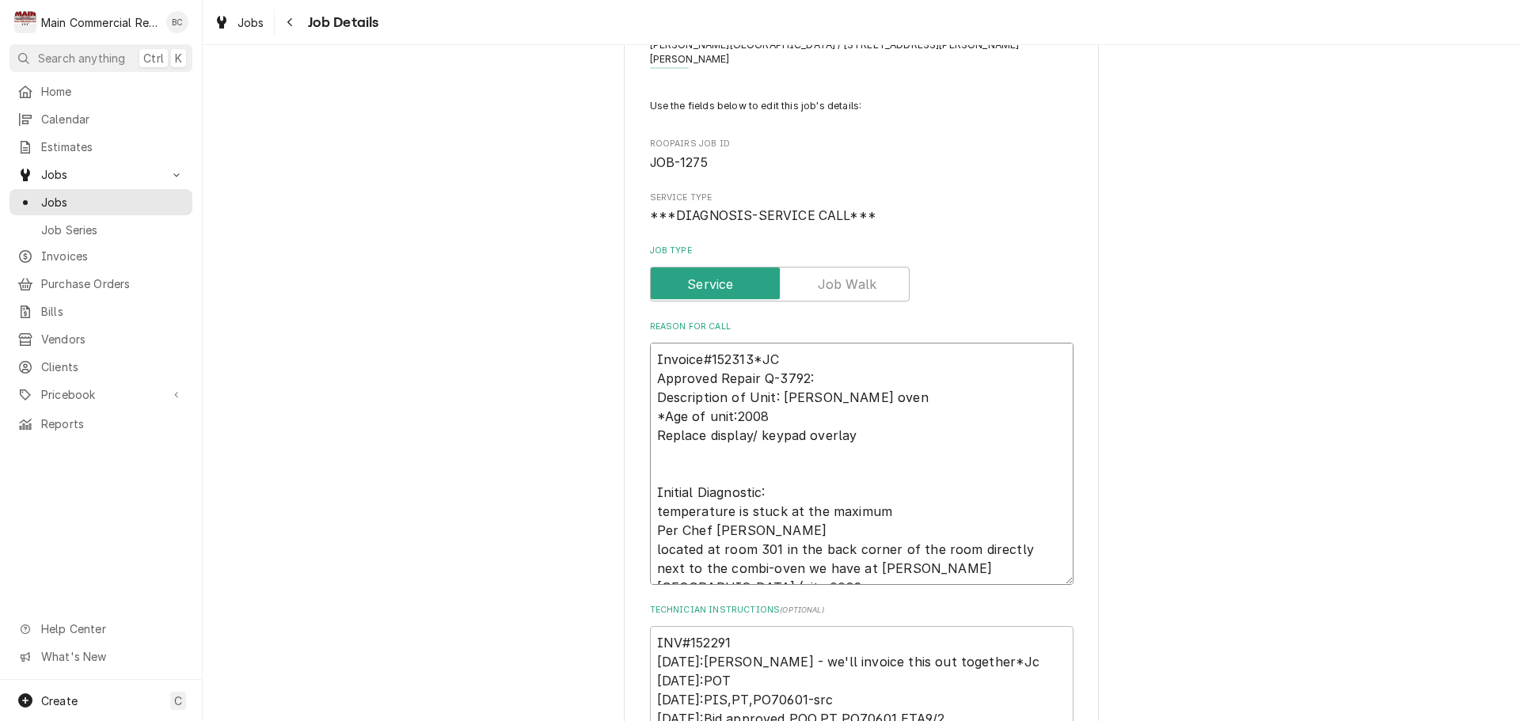
drag, startPoint x: 797, startPoint y: 334, endPoint x: 499, endPoint y: 326, distance: 298.6
type textarea "x"
type textarea "Approved Repair Q-3792: Description of Unit: [PERSON_NAME] oven *Age of unit:20…"
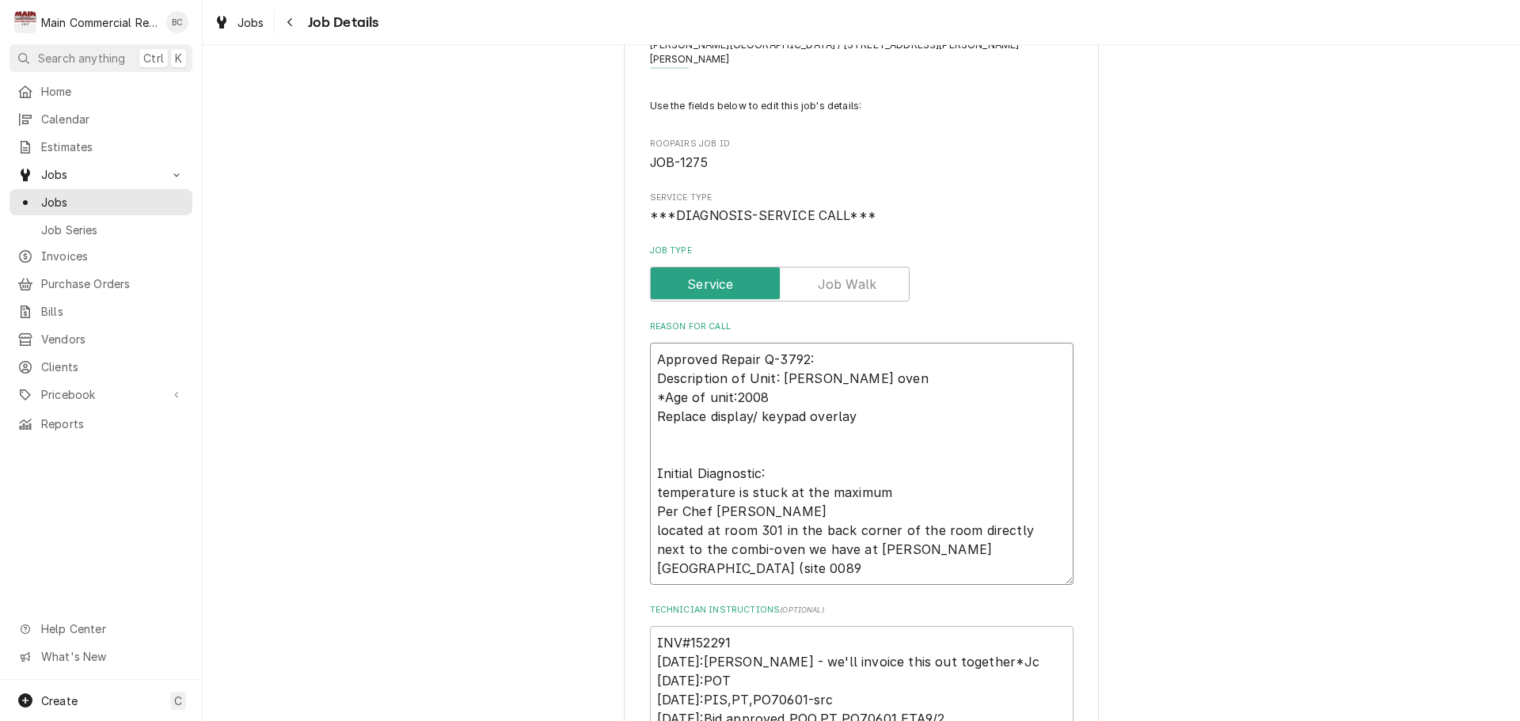
type textarea "x"
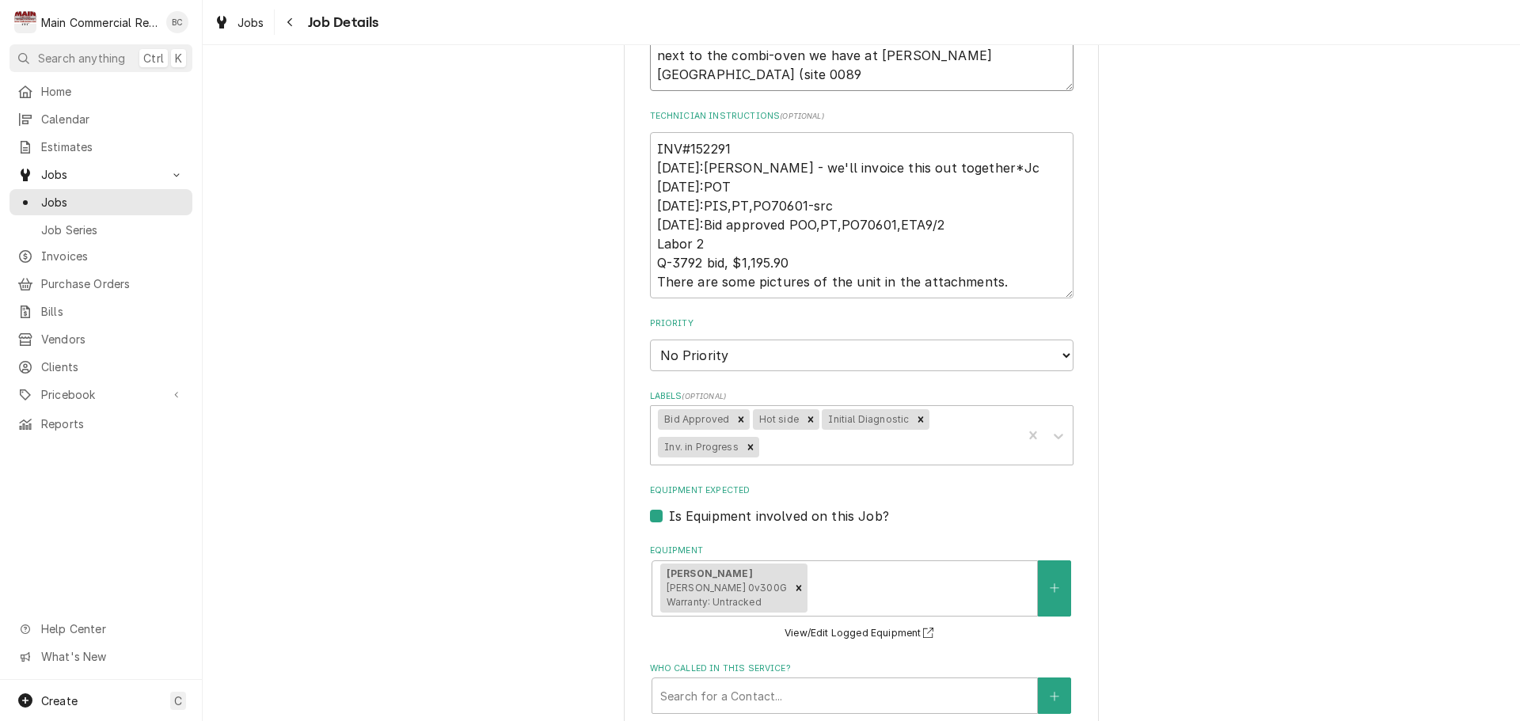
scroll to position [568, 0]
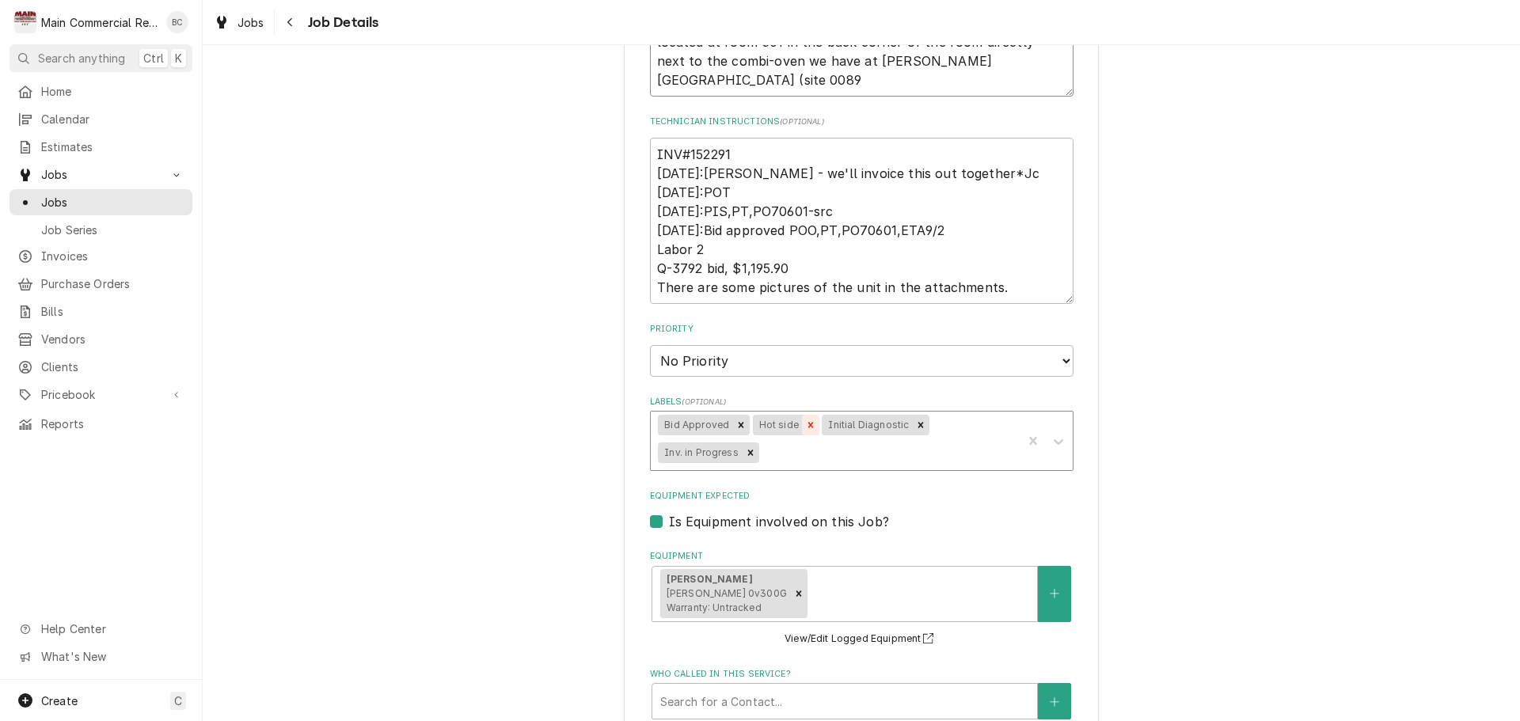
click at [805, 420] on icon "Remove Hot side" at bounding box center [810, 425] width 11 height 11
type textarea "Approved Repair Q-3792: Description of Unit: [PERSON_NAME] oven *Age of unit:20…"
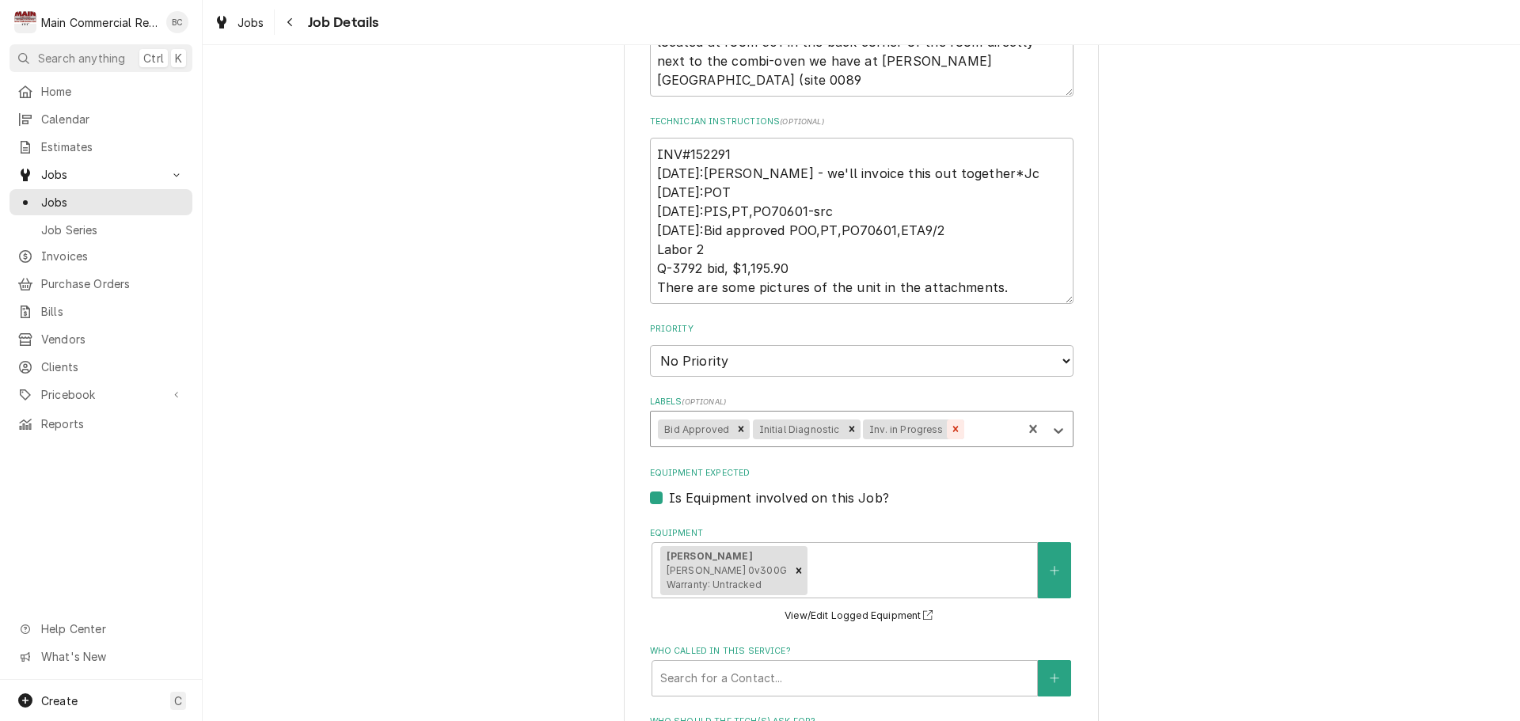
click at [950, 424] on icon "Remove Inv. in Progress" at bounding box center [955, 429] width 11 height 11
click at [846, 424] on icon "Remove Initial Diagnostic" at bounding box center [851, 429] width 11 height 11
type textarea "x"
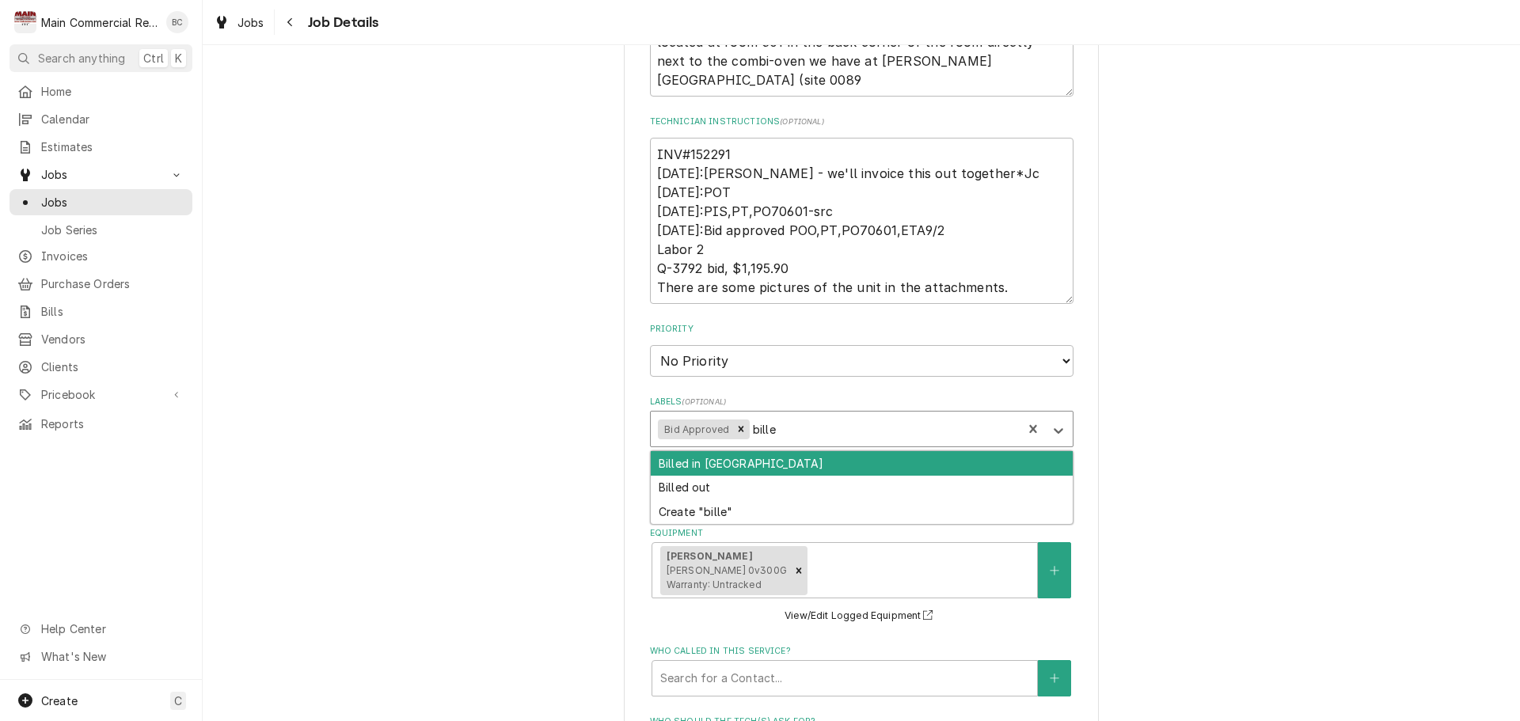
type input "billed"
drag, startPoint x: 755, startPoint y: 443, endPoint x: 793, endPoint y: 446, distance: 38.1
click at [755, 451] on div "Billed in [GEOGRAPHIC_DATA]" at bounding box center [862, 463] width 422 height 25
type textarea "x"
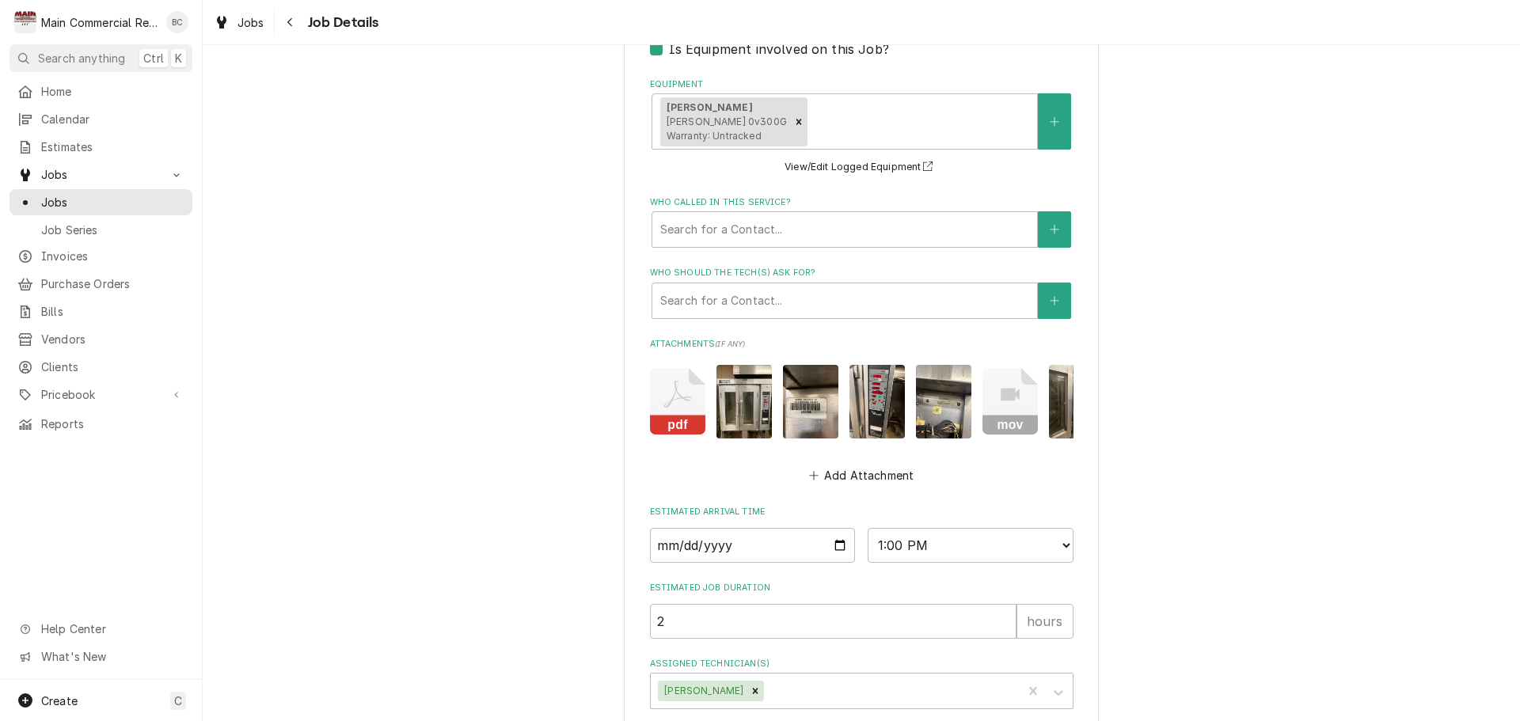
scroll to position [1099, 0]
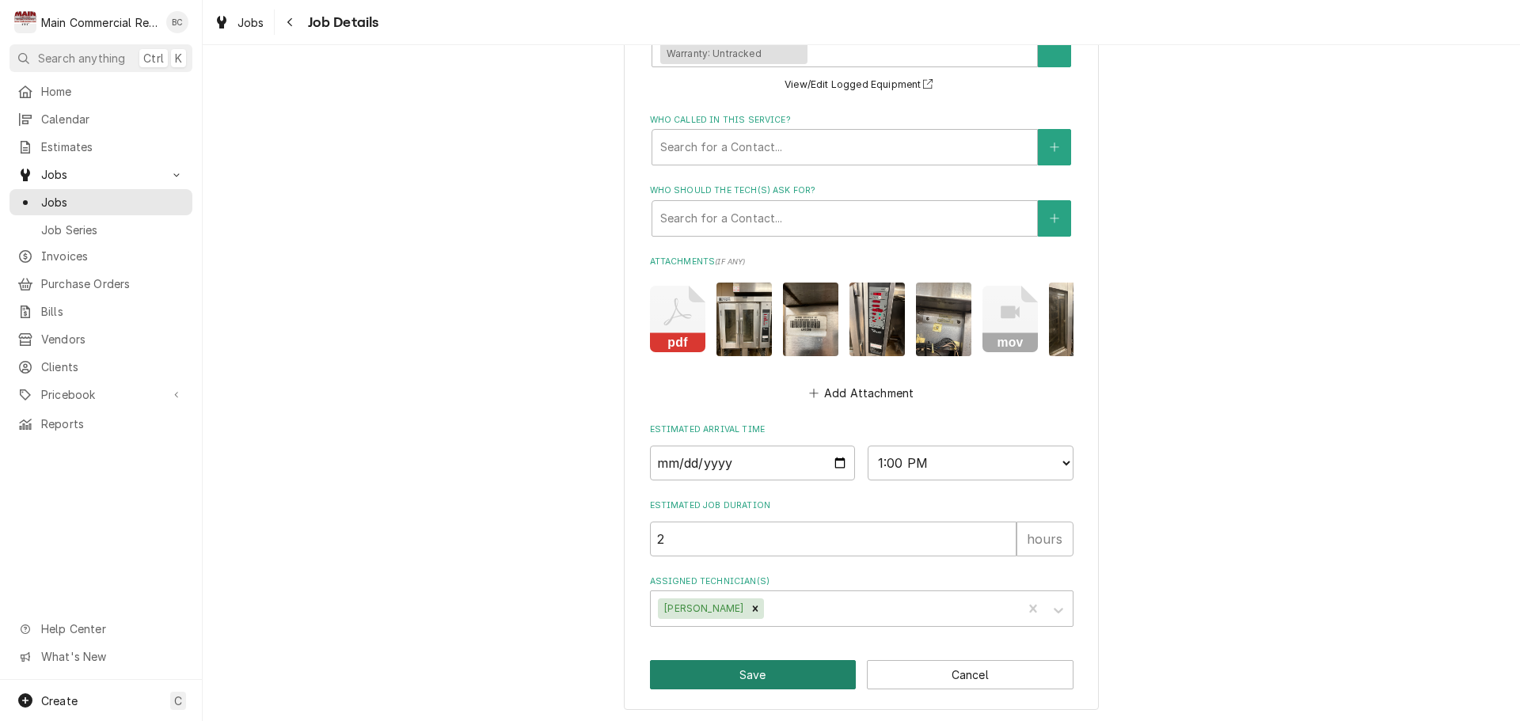
click at [783, 679] on button "Save" at bounding box center [753, 674] width 207 height 29
type textarea "x"
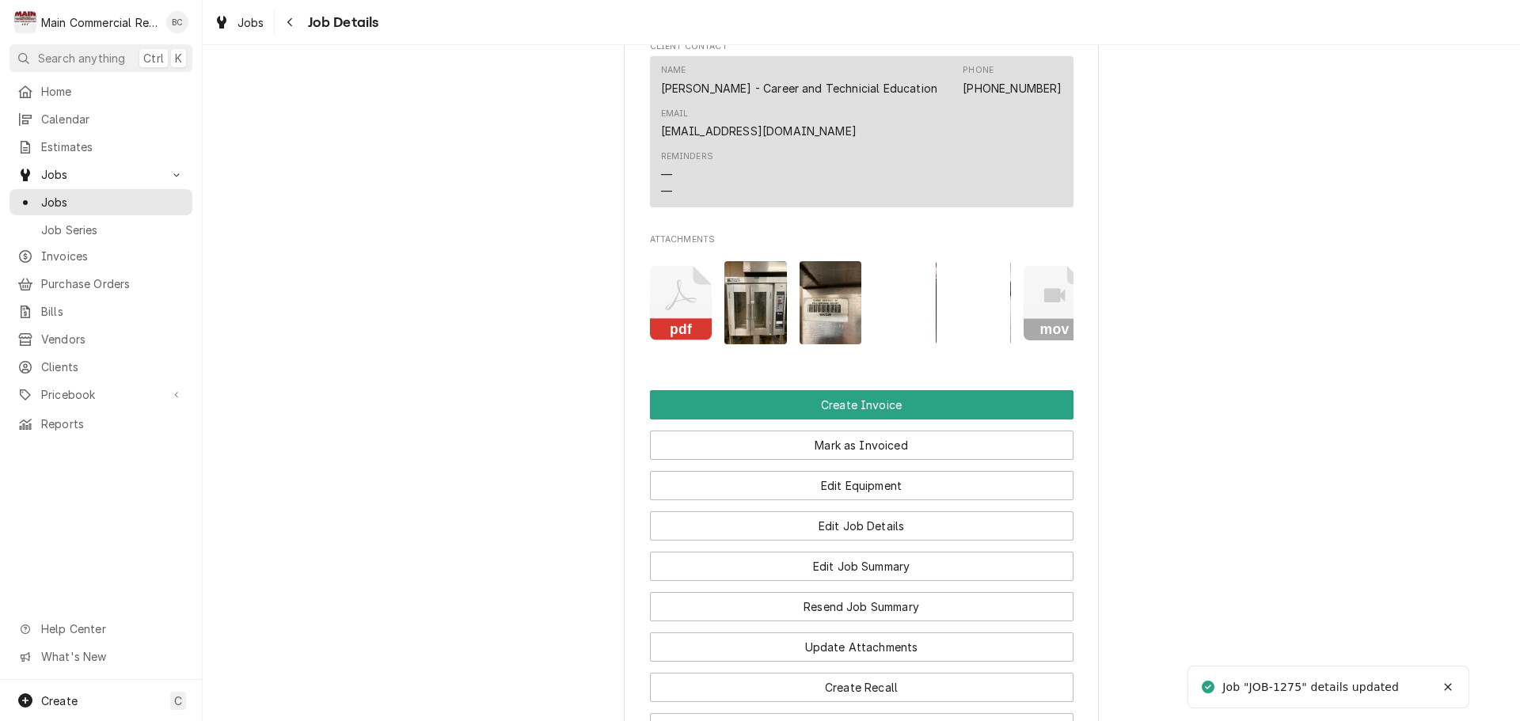
scroll to position [1640, 0]
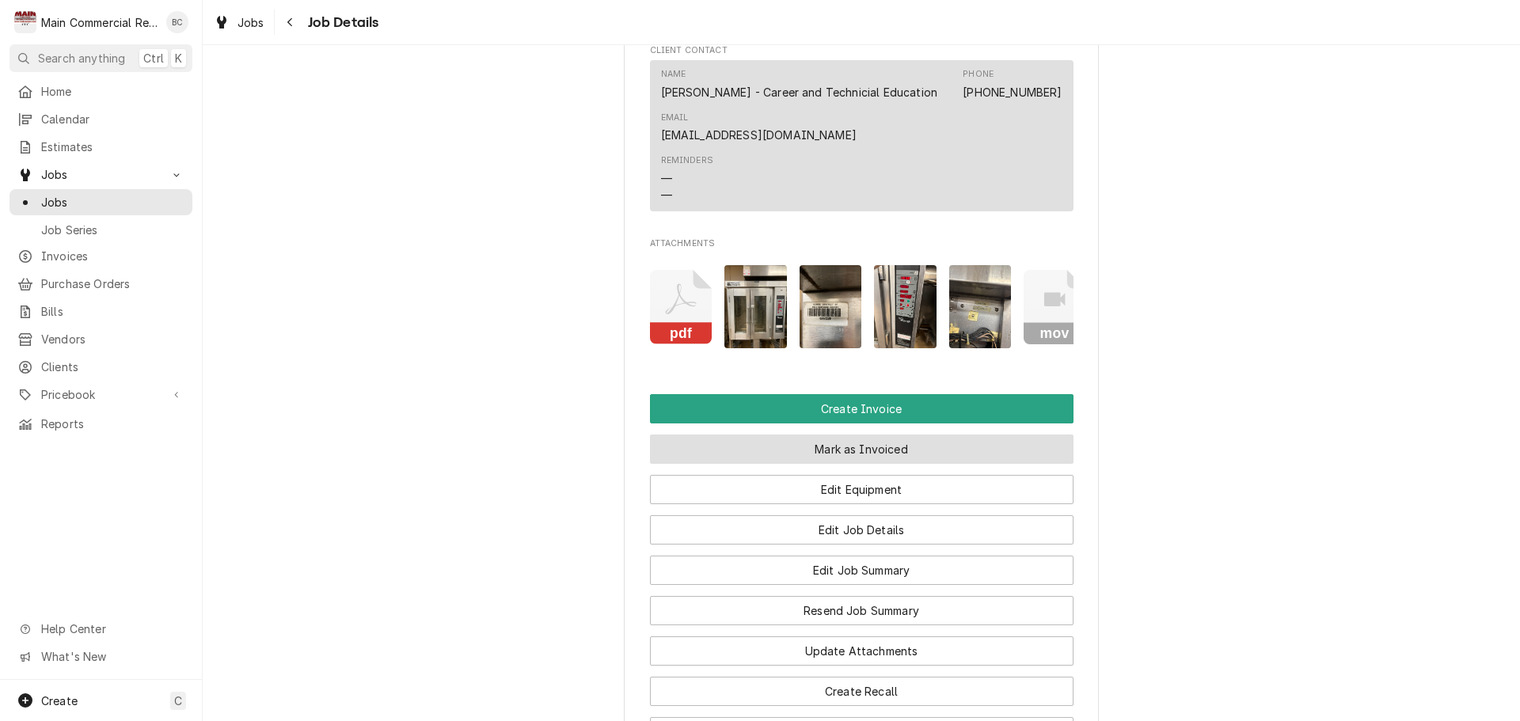
click at [849, 455] on button "Mark as Invoiced" at bounding box center [862, 449] width 424 height 29
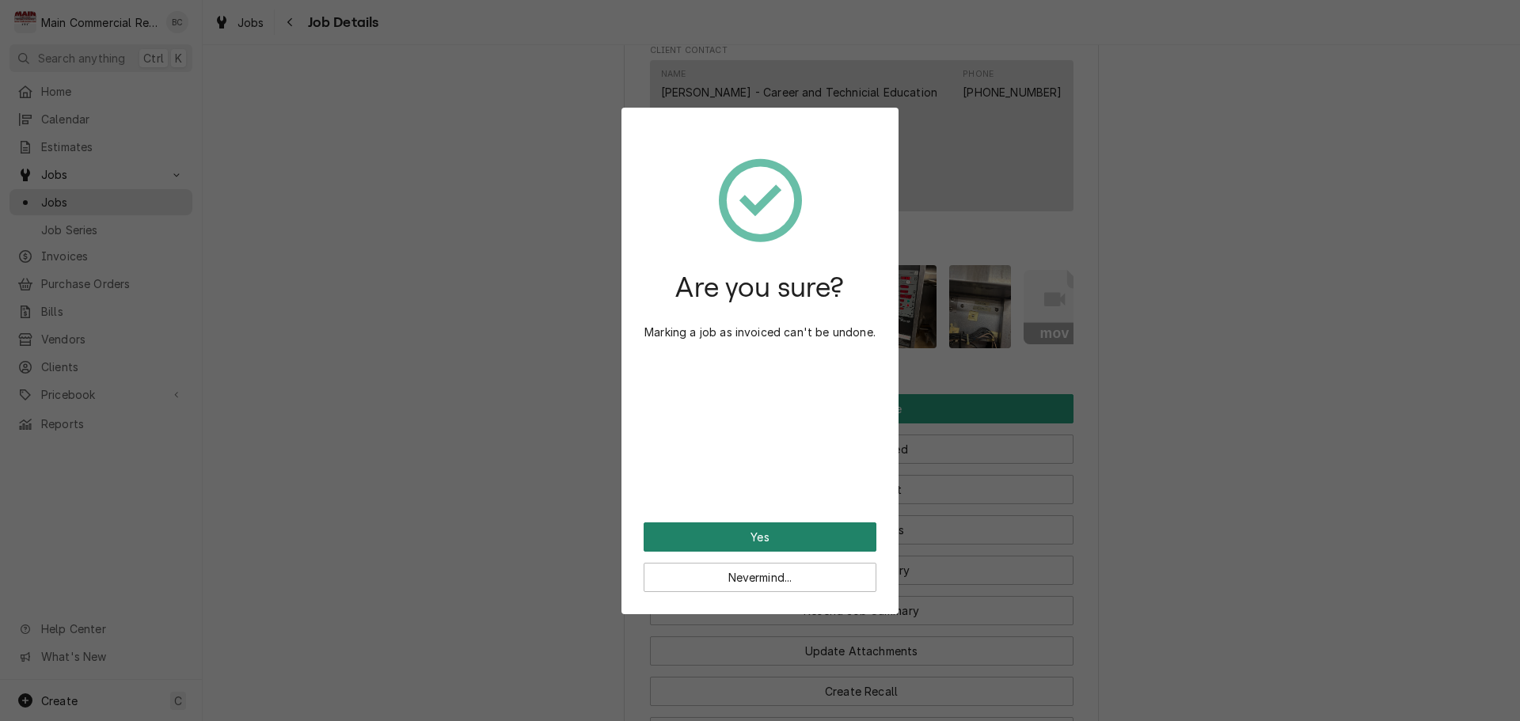
click at [762, 539] on button "Yes" at bounding box center [760, 537] width 233 height 29
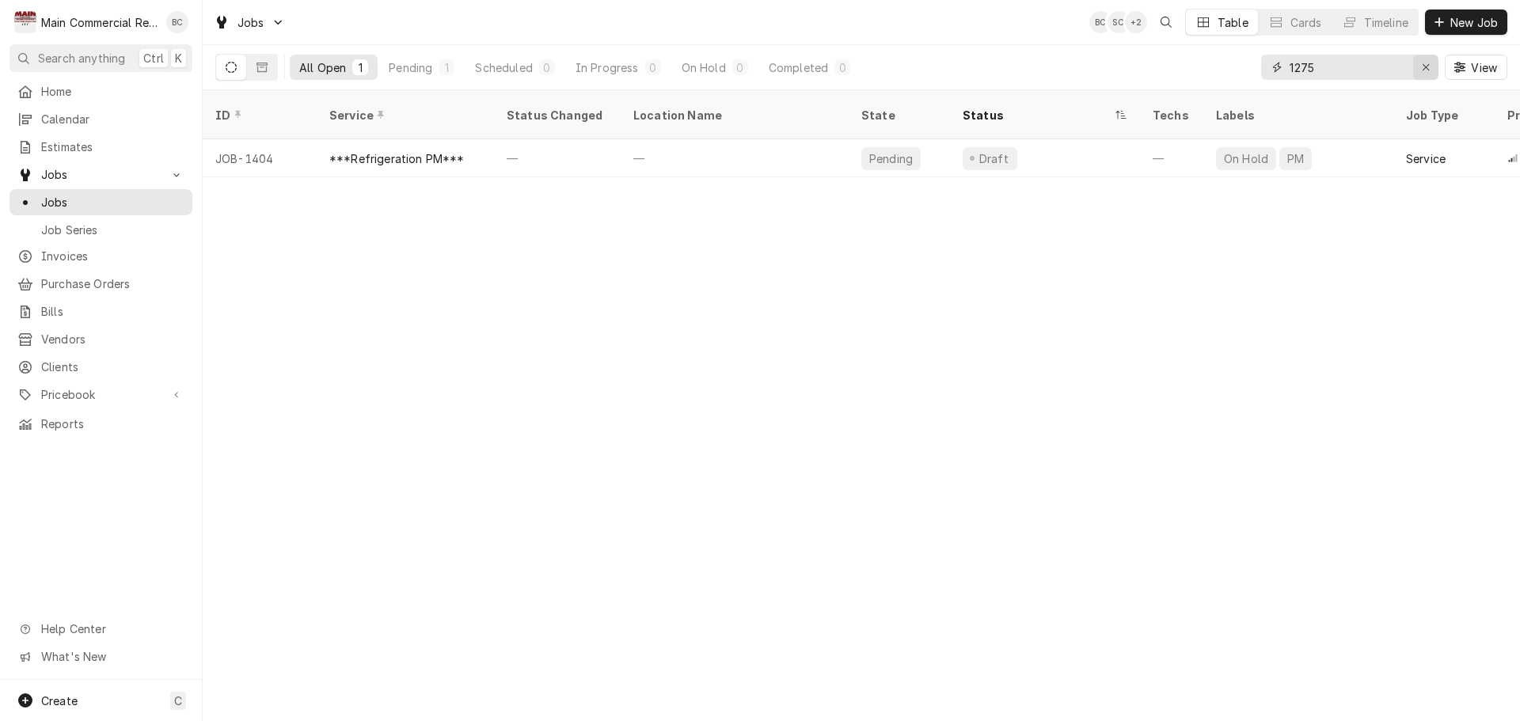
click at [1425, 69] on icon "Erase input" at bounding box center [1426, 67] width 9 height 11
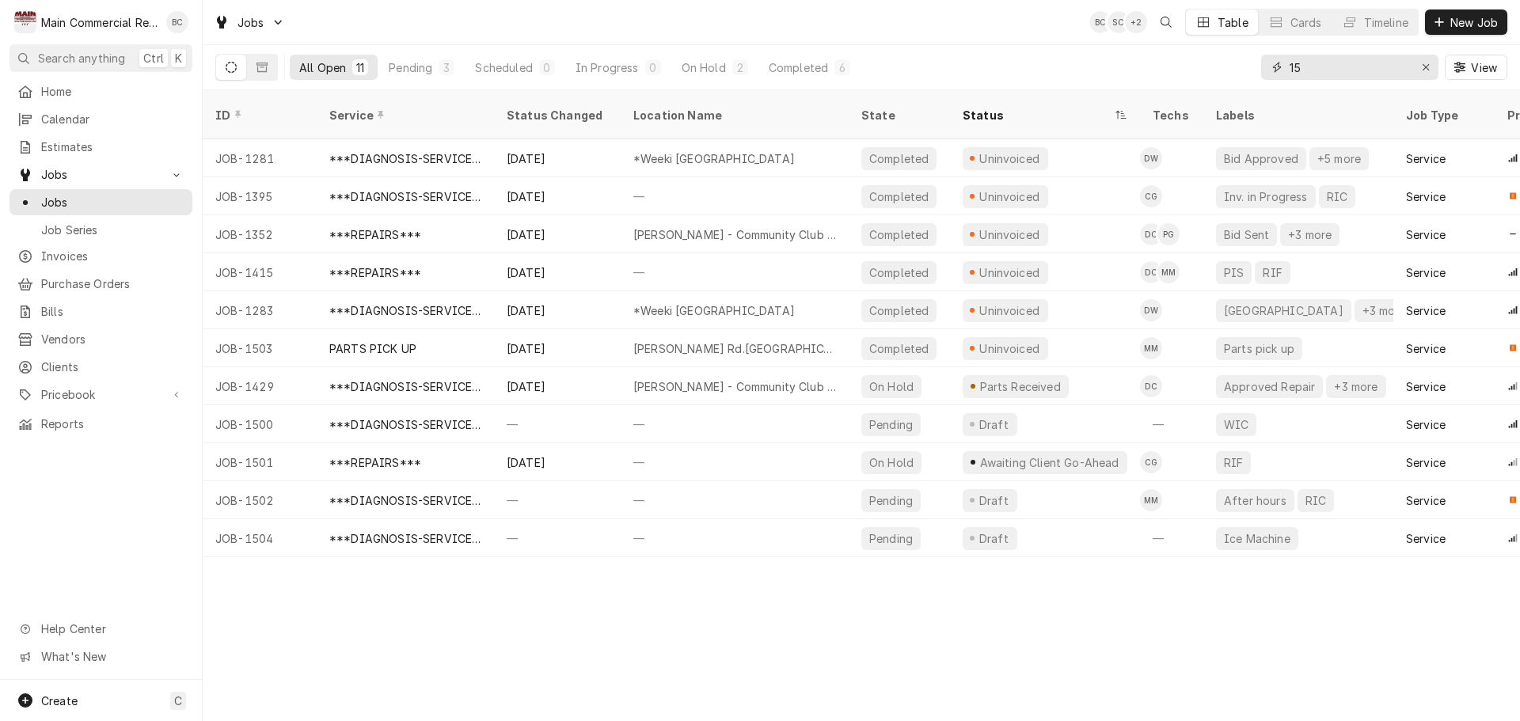
type input "1"
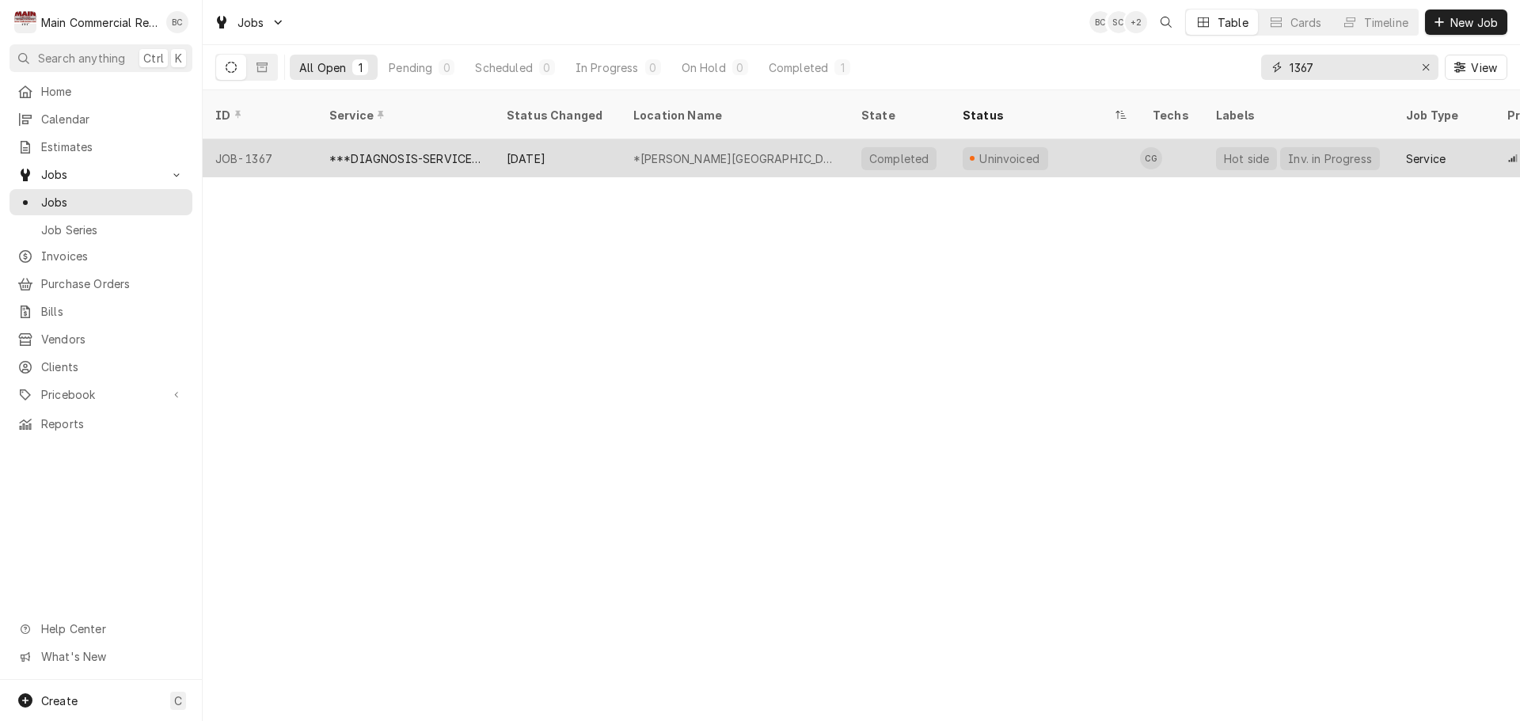
type input "1367"
click at [693, 150] on div "*Durant High School" at bounding box center [734, 158] width 203 height 17
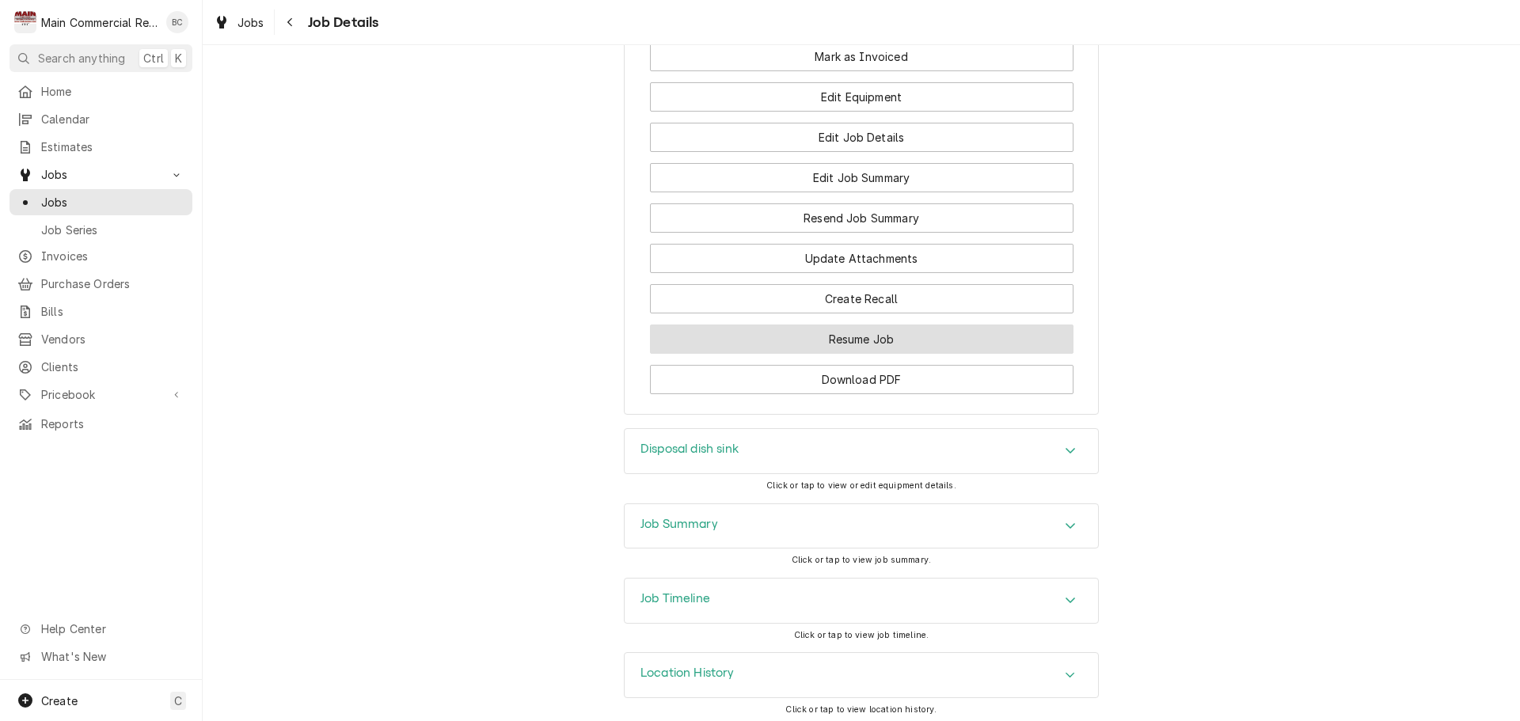
scroll to position [1980, 0]
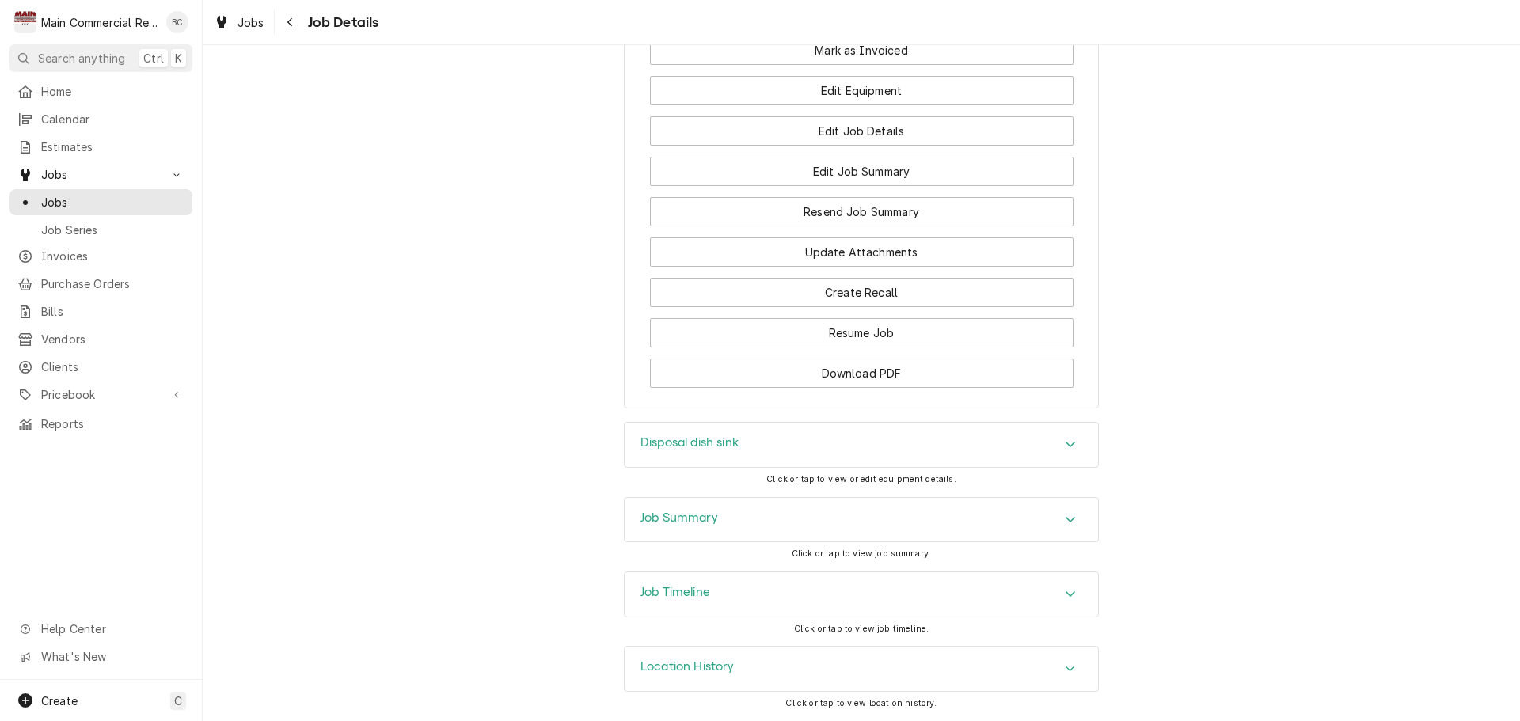
click at [794, 542] on div "Job Summary" at bounding box center [862, 520] width 474 height 44
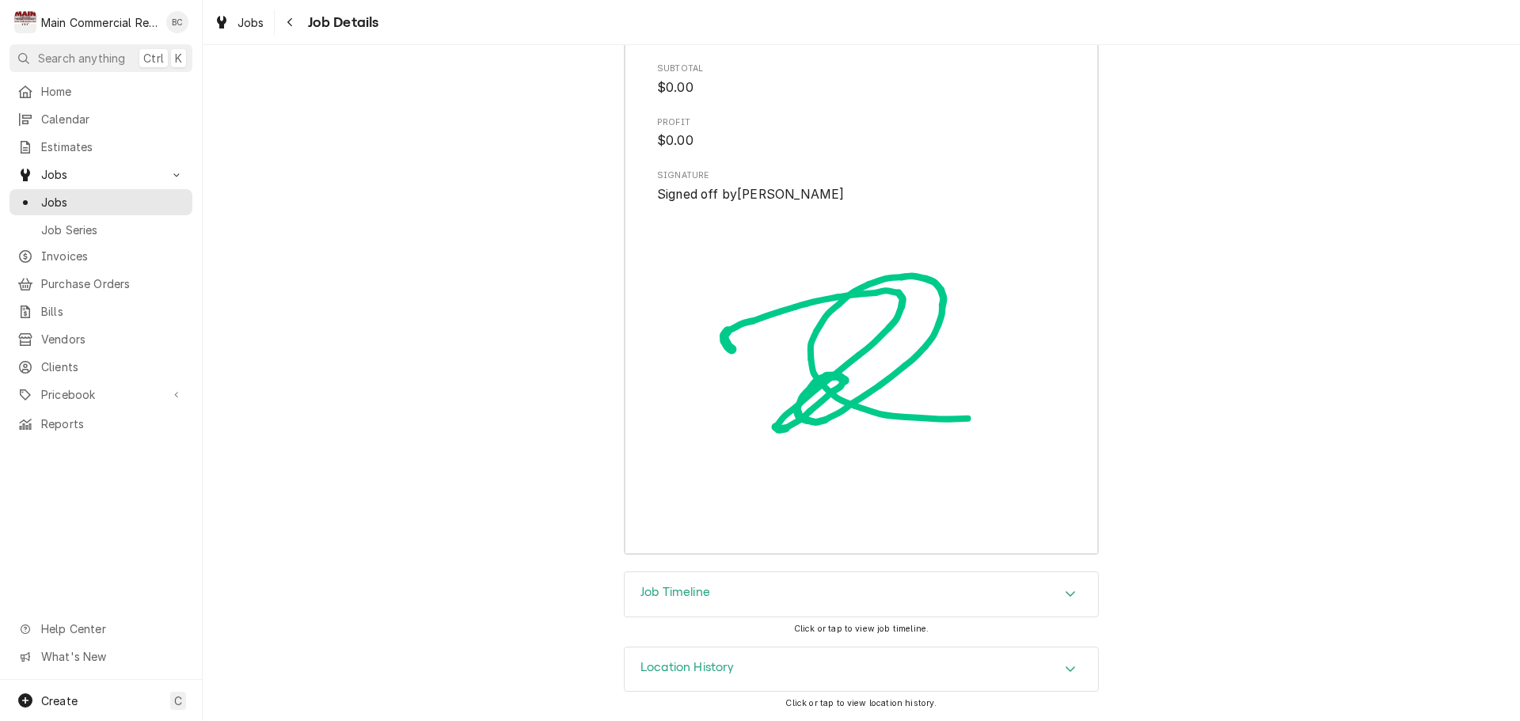
scroll to position [4000, 0]
click at [734, 604] on div "Job Timeline" at bounding box center [862, 595] width 474 height 44
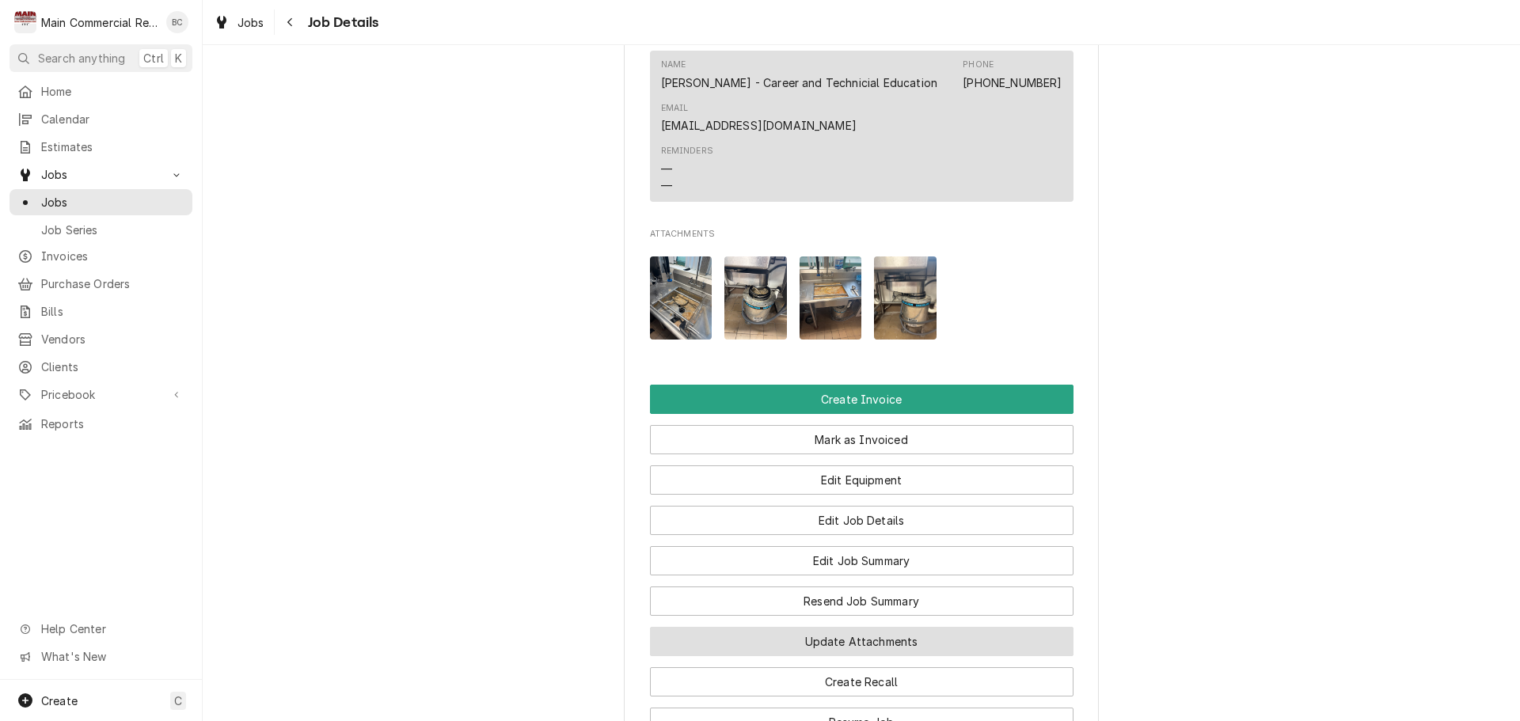
scroll to position [1674, 0]
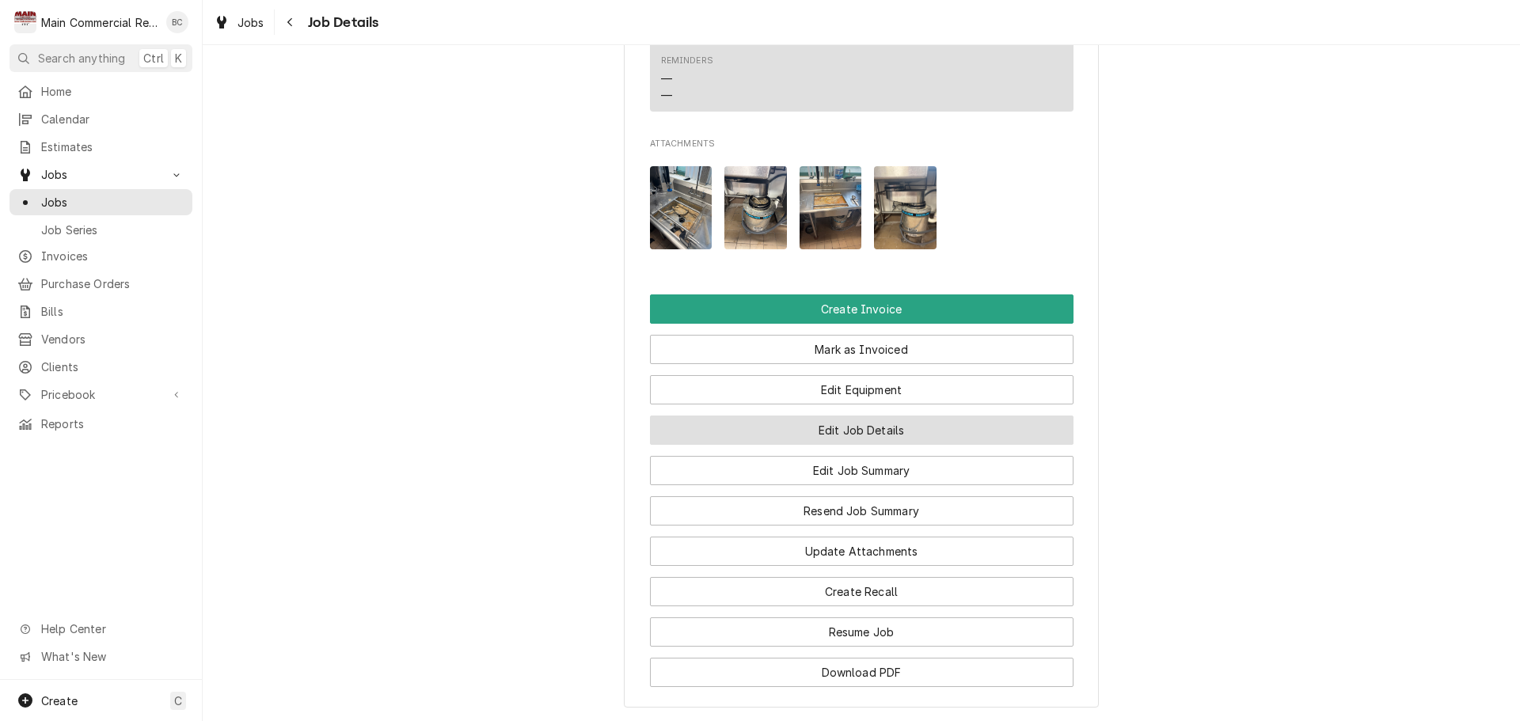
click at [786, 445] on button "Edit Job Details" at bounding box center [862, 430] width 424 height 29
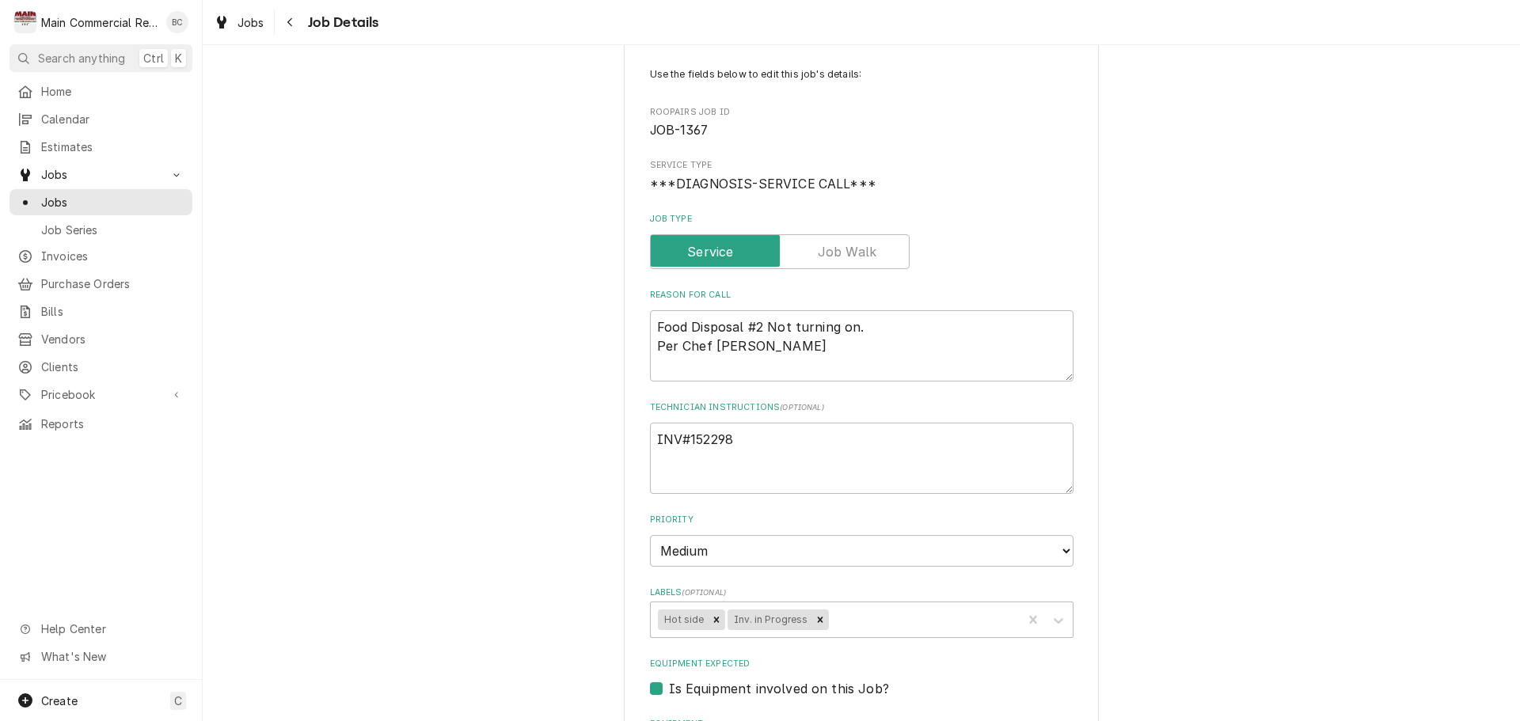
scroll to position [238, 0]
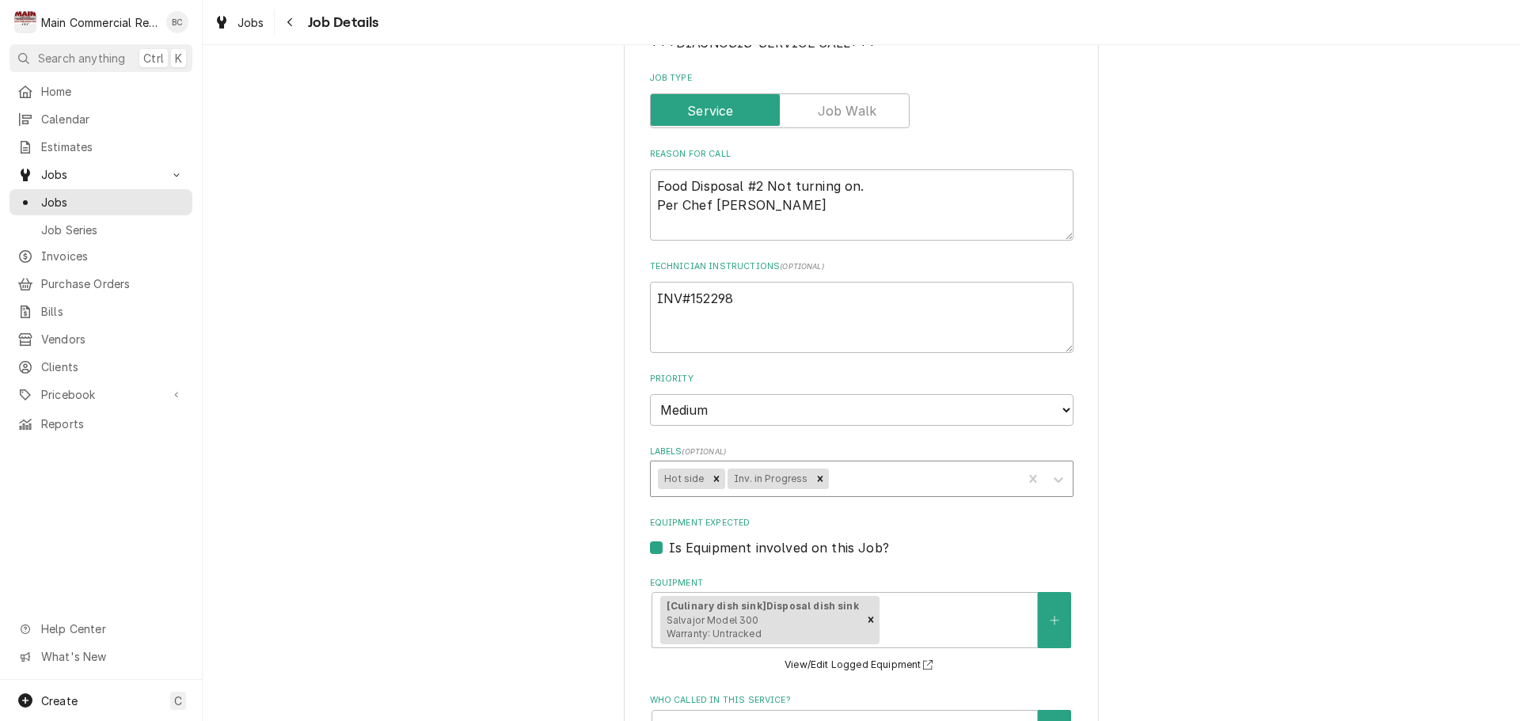
click at [815, 478] on icon "Remove Inv. in Progress" at bounding box center [820, 479] width 11 height 11
type textarea "x"
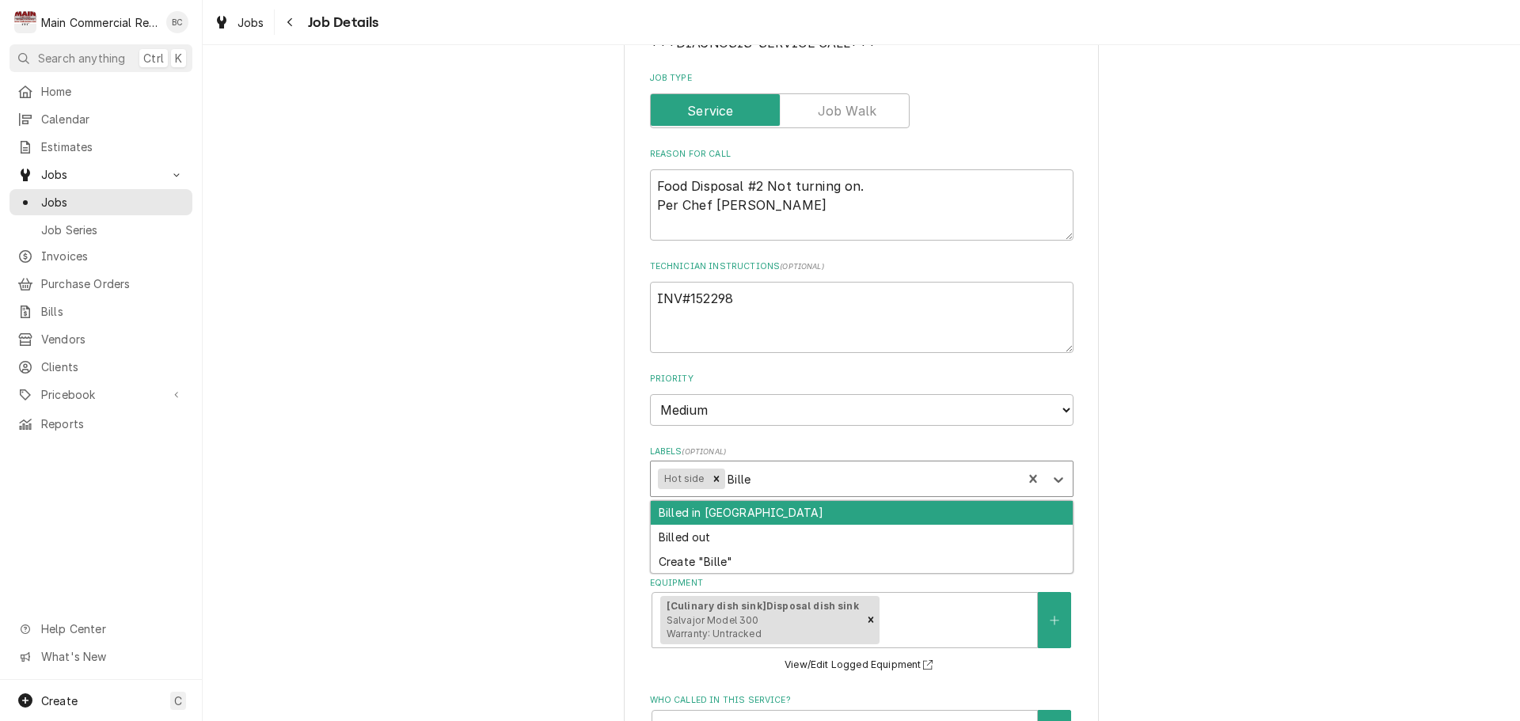
type input "Billed"
click at [864, 514] on div "Billed in [GEOGRAPHIC_DATA]" at bounding box center [862, 513] width 422 height 25
type textarea "x"
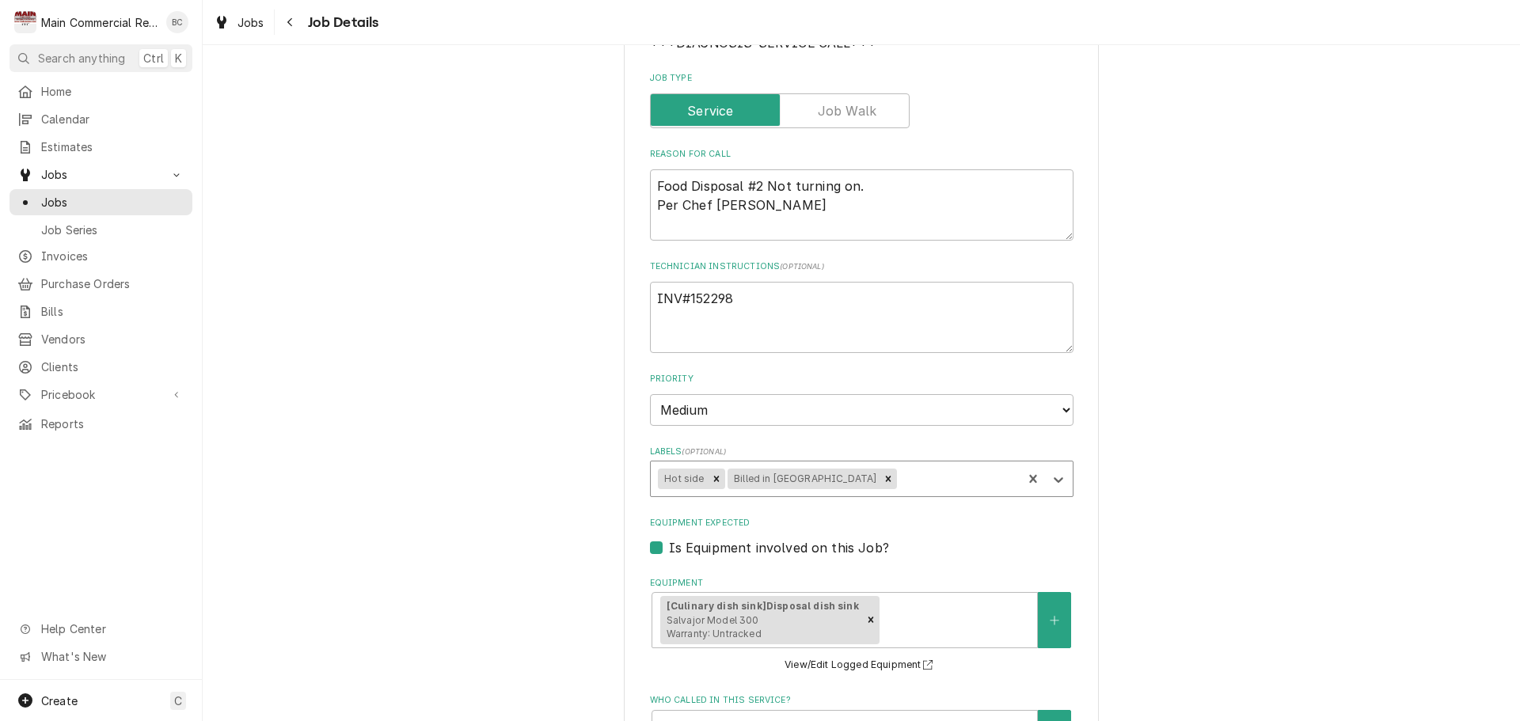
click at [1204, 514] on div "*Hillsborough County Schools - Culinary *Durant High School / 4748 Cougar Path,…" at bounding box center [862, 564] width 1318 height 1481
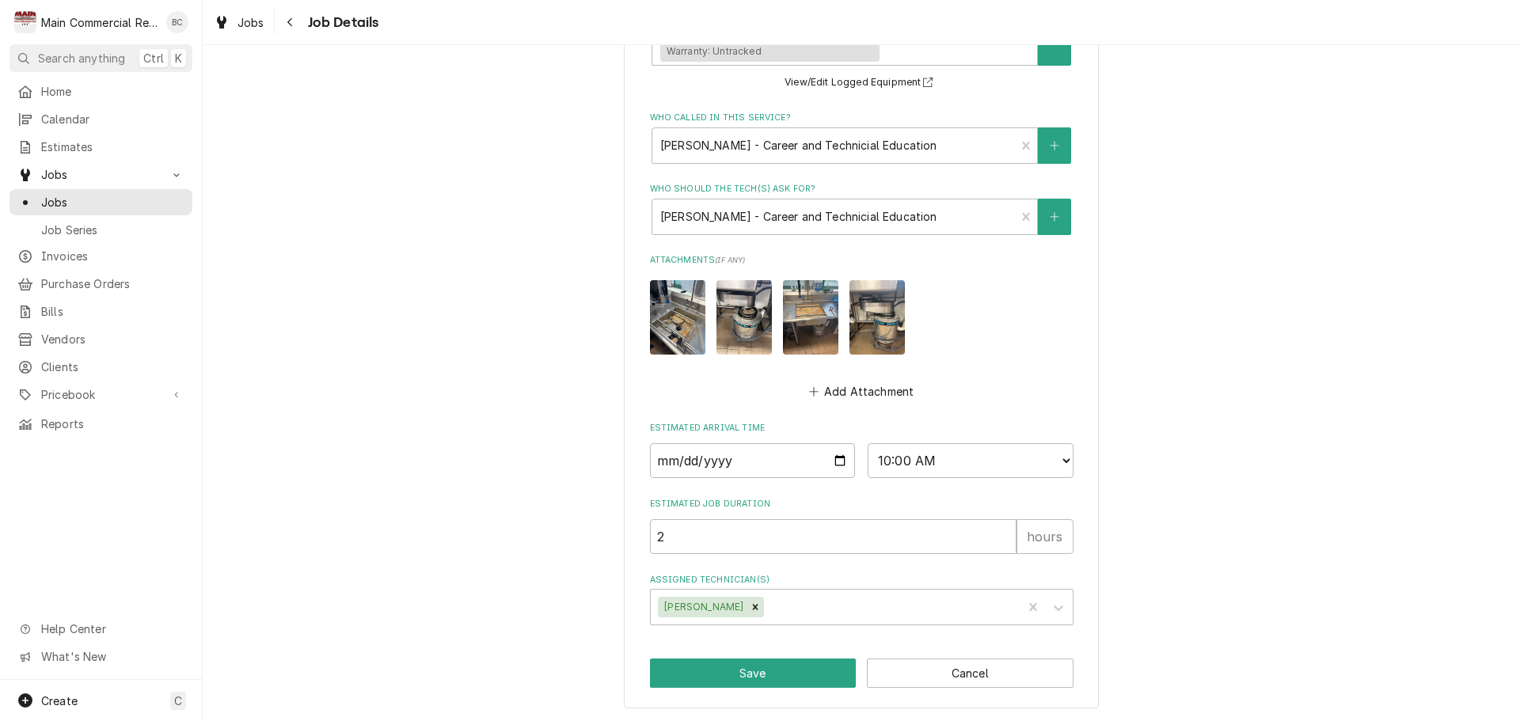
scroll to position [821, 0]
click at [743, 671] on button "Save" at bounding box center [753, 672] width 207 height 29
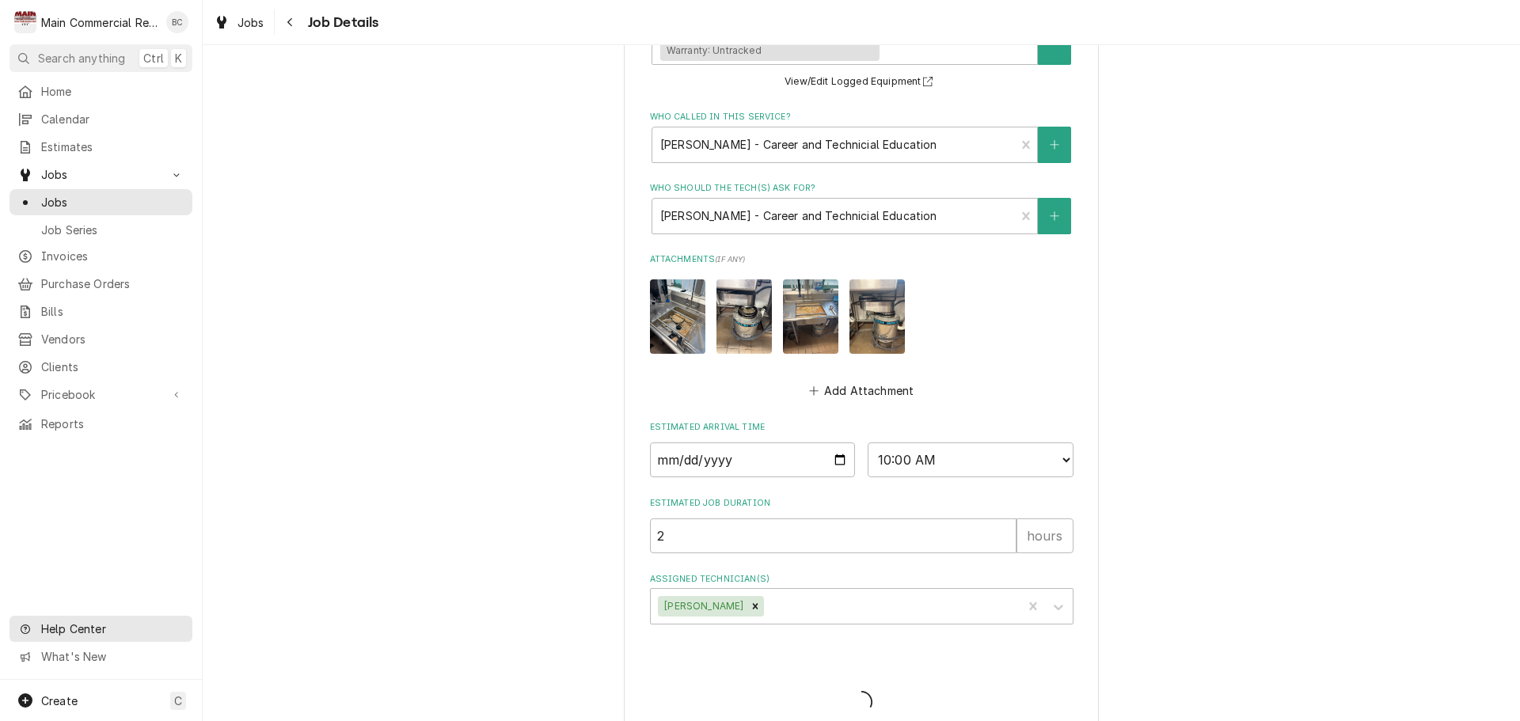
type textarea "x"
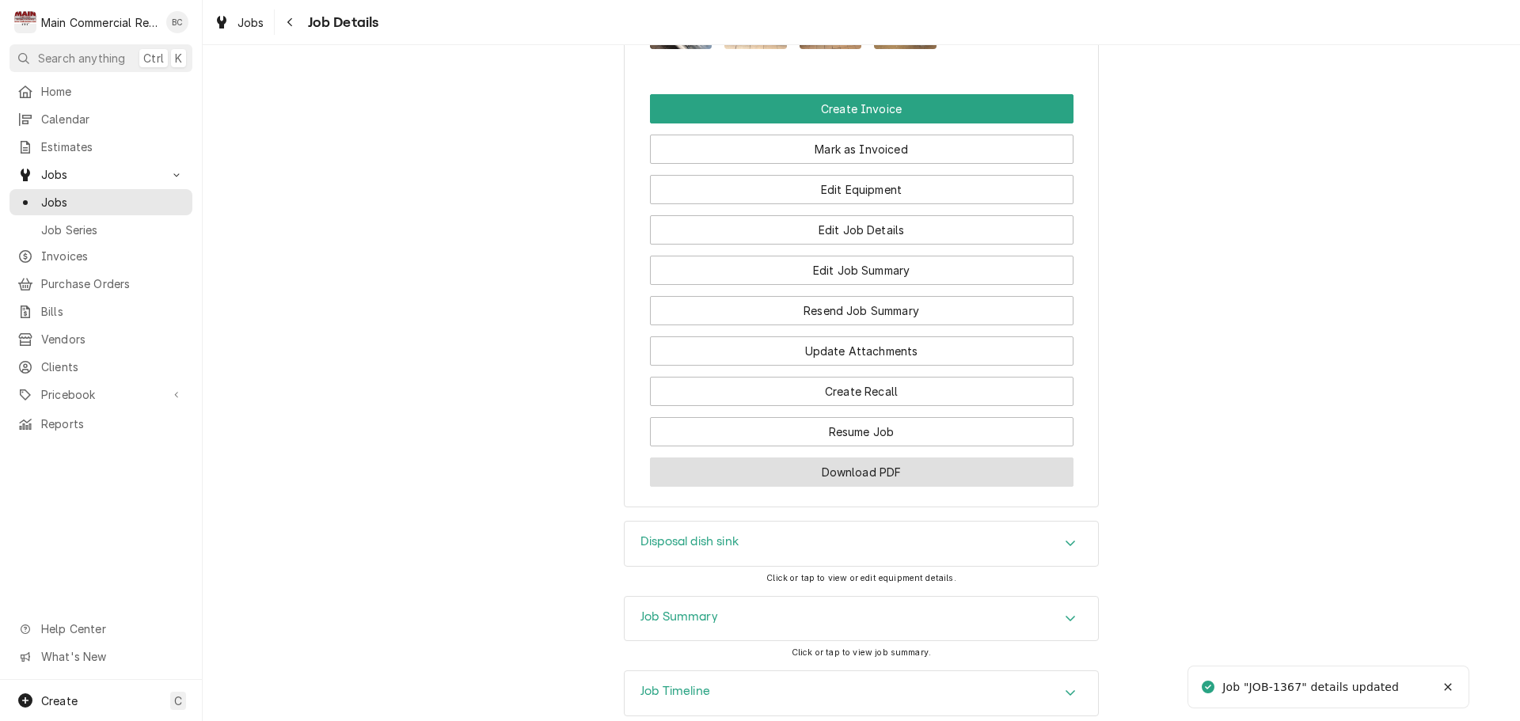
scroll to position [1900, 0]
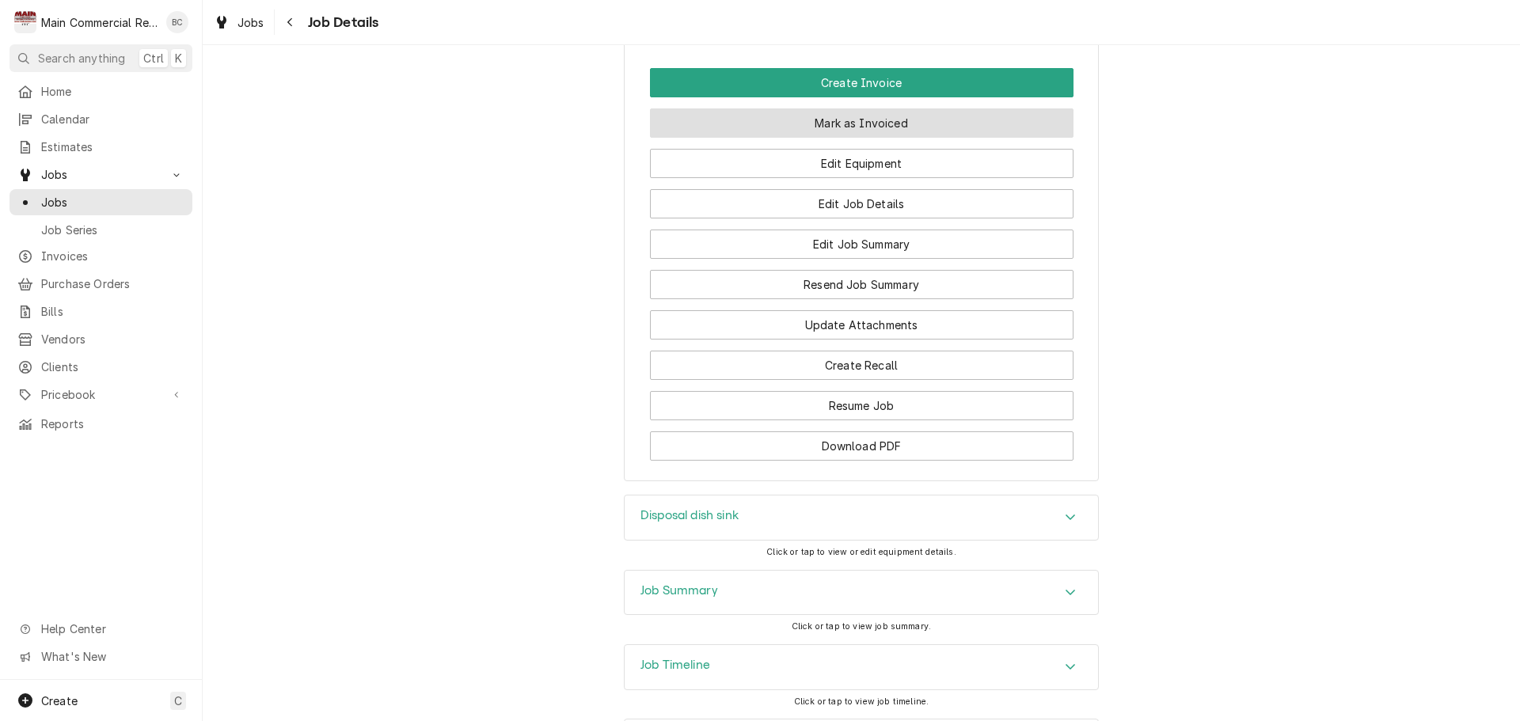
click at [847, 135] on button "Mark as Invoiced" at bounding box center [862, 122] width 424 height 29
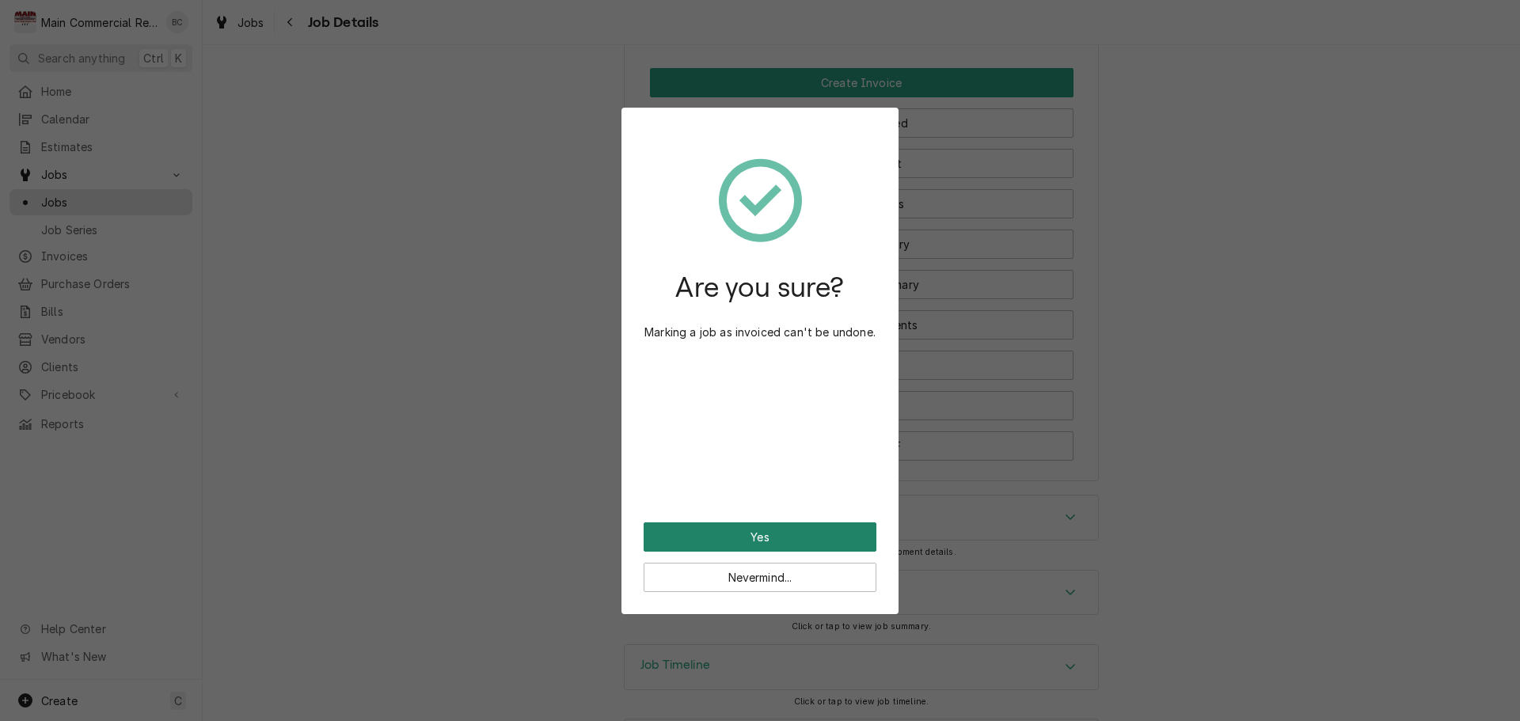
click at [732, 538] on button "Yes" at bounding box center [760, 537] width 233 height 29
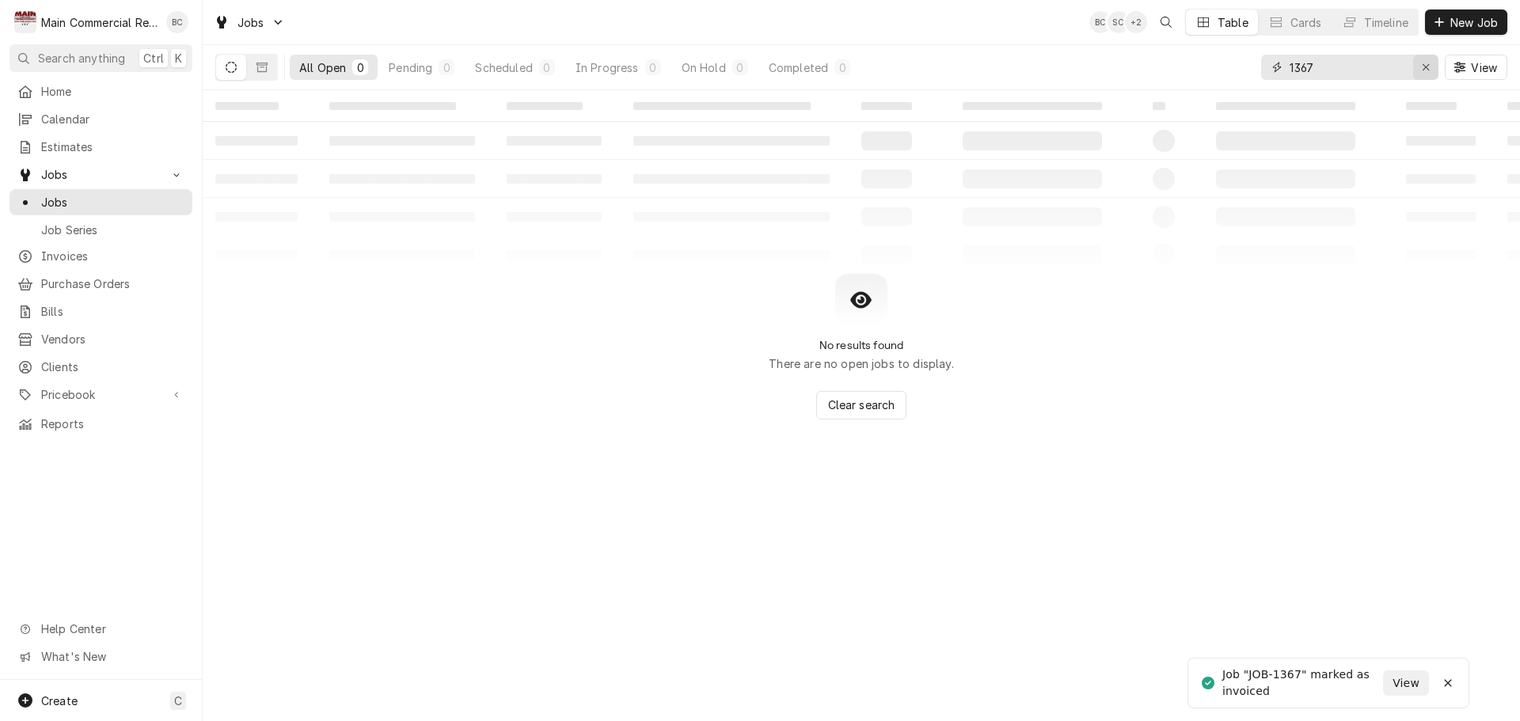
click at [1426, 66] on icon "Erase input" at bounding box center [1426, 67] width 9 height 11
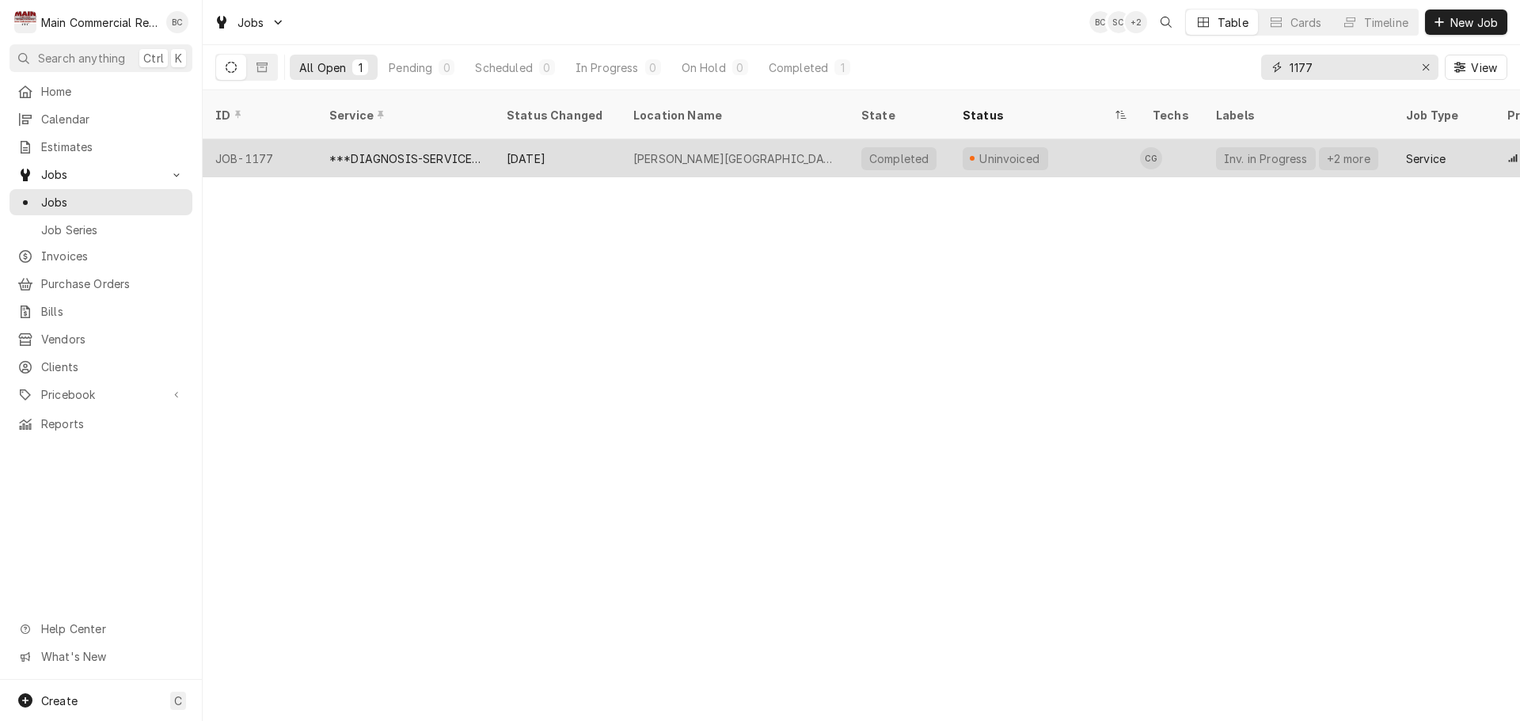
type input "1177"
click at [588, 139] on div "Sep 15" at bounding box center [557, 158] width 127 height 38
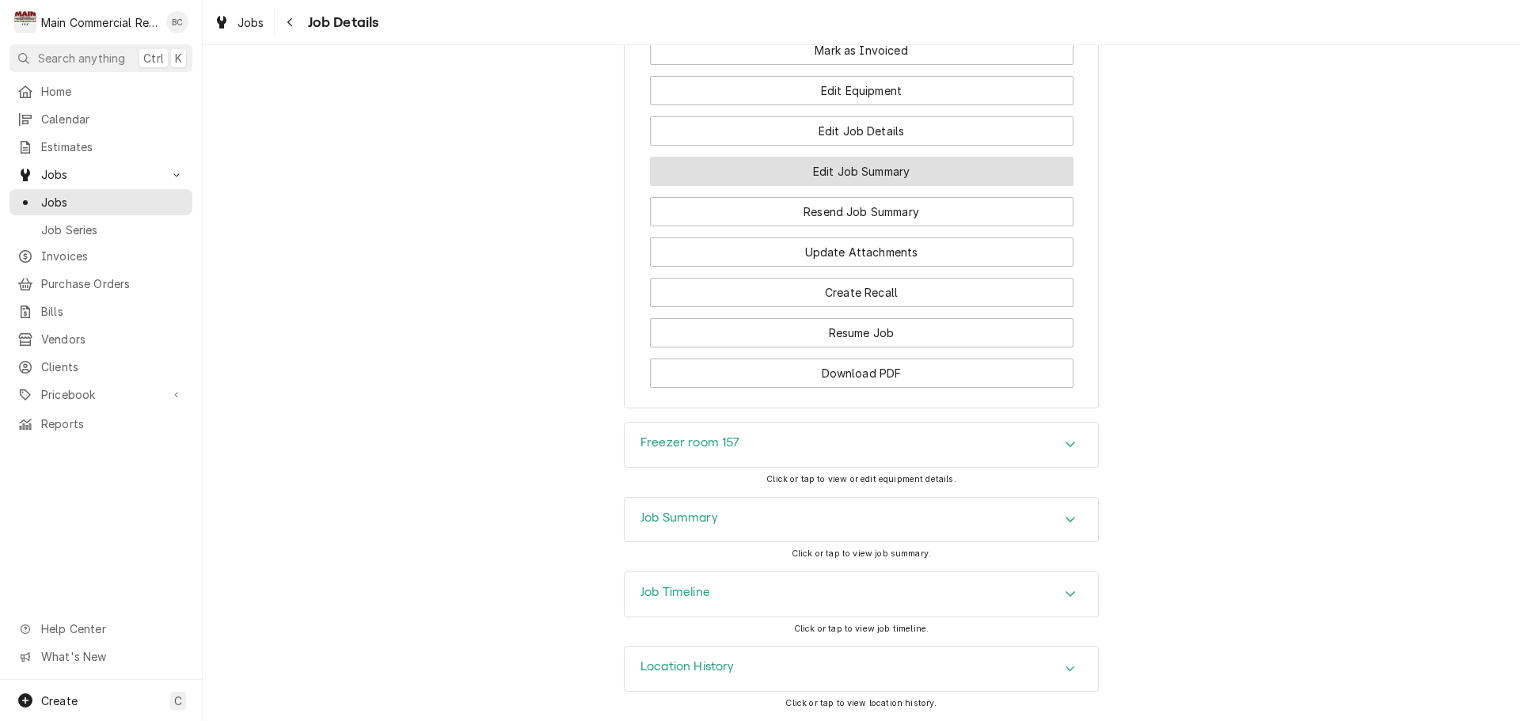
scroll to position [2324, 0]
click at [885, 528] on div "Job Summary" at bounding box center [862, 520] width 474 height 44
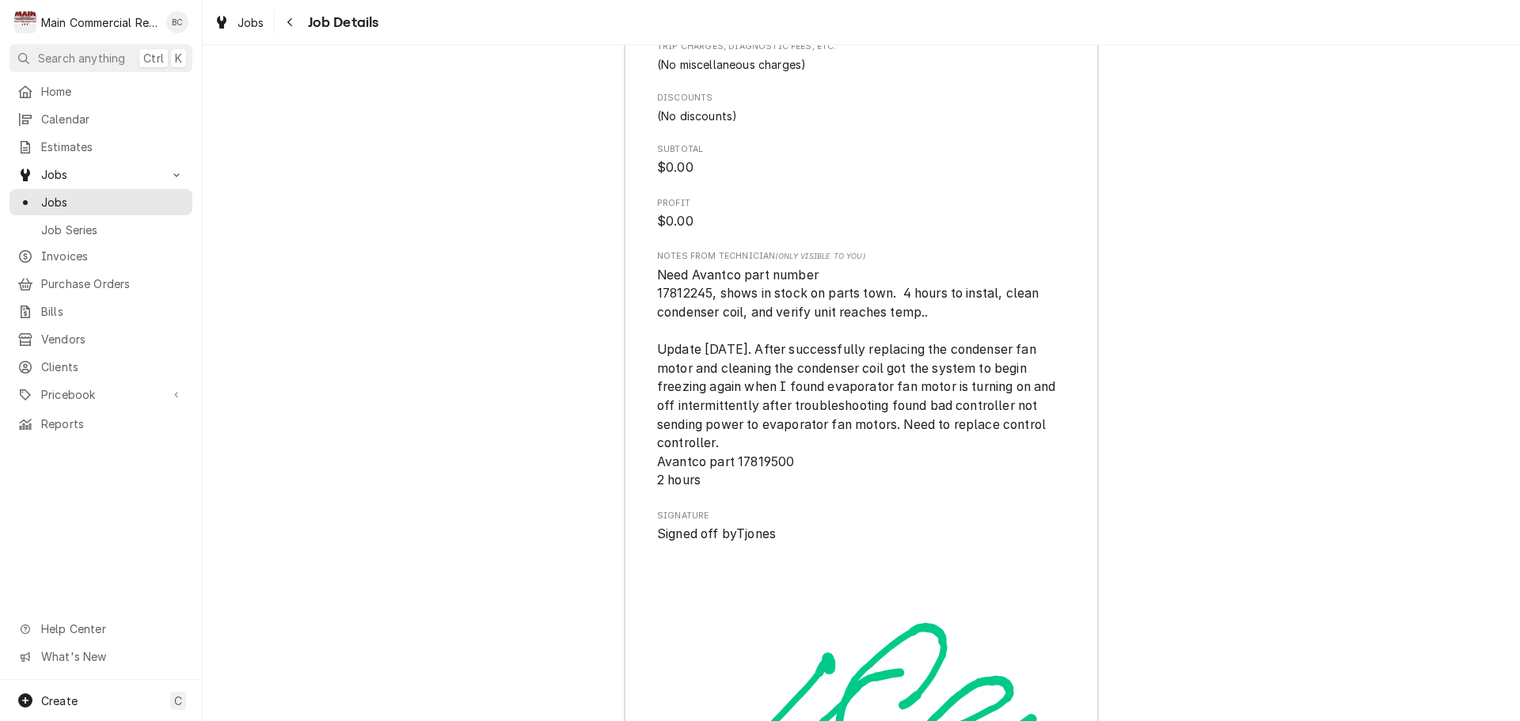
scroll to position [4924, 0]
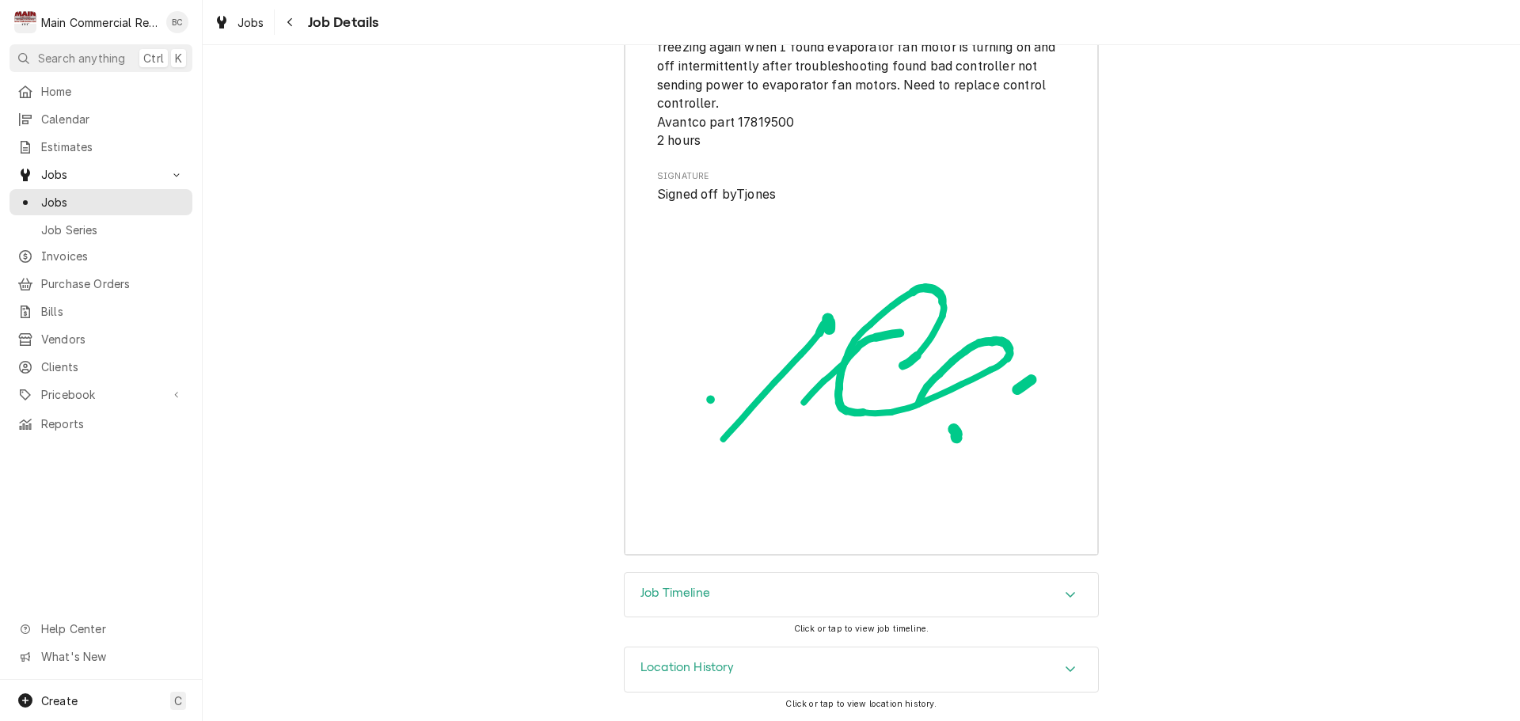
click at [919, 603] on div "Job Timeline" at bounding box center [862, 595] width 474 height 44
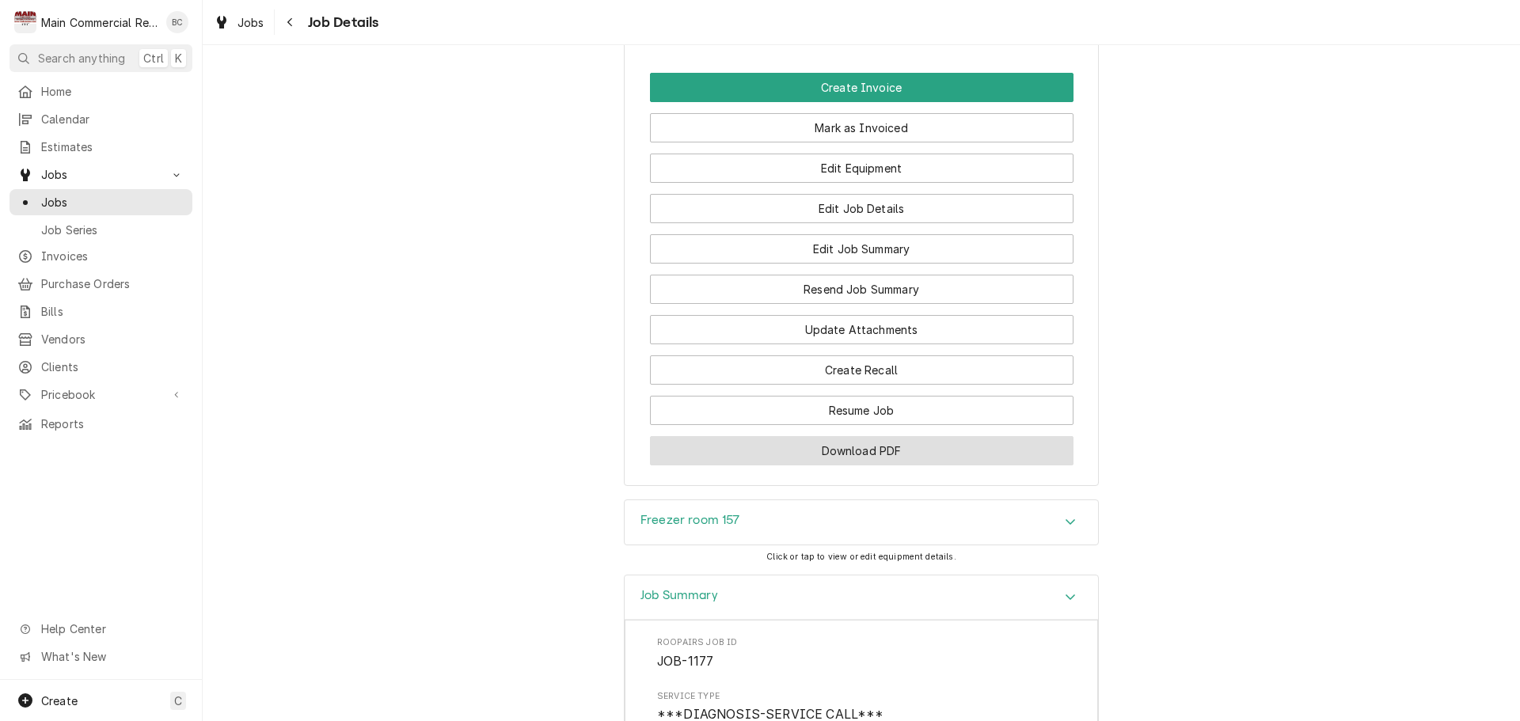
scroll to position [2217, 0]
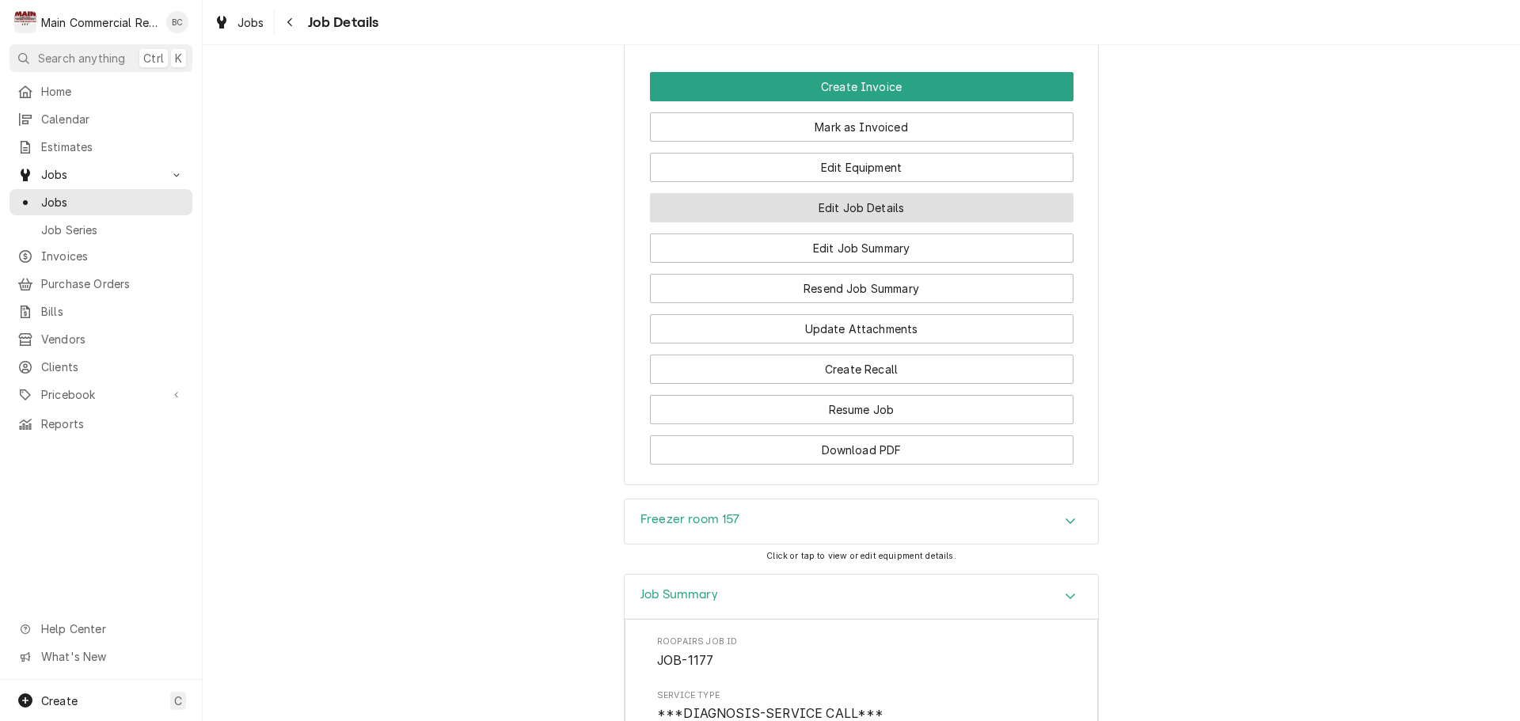
click at [850, 223] on button "Edit Job Details" at bounding box center [862, 207] width 424 height 29
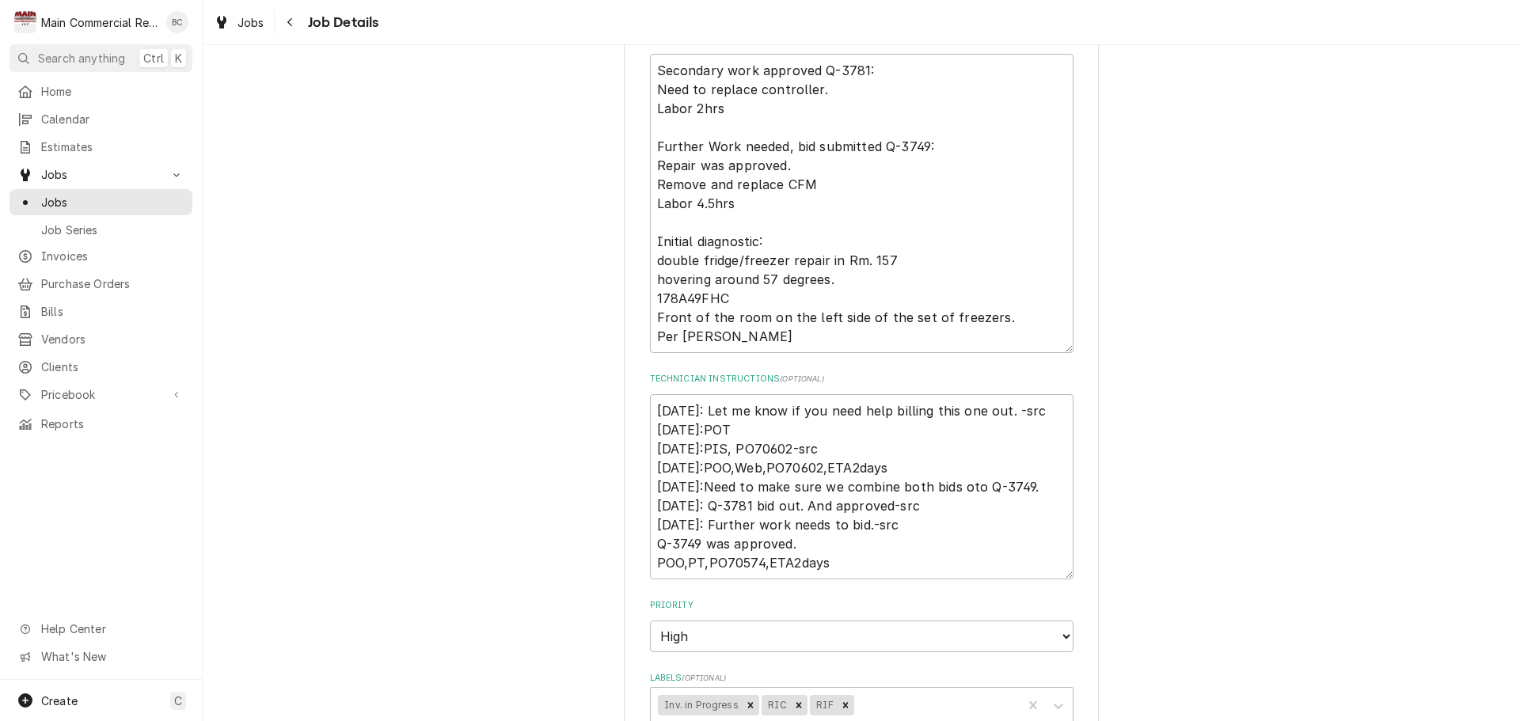
scroll to position [554, 0]
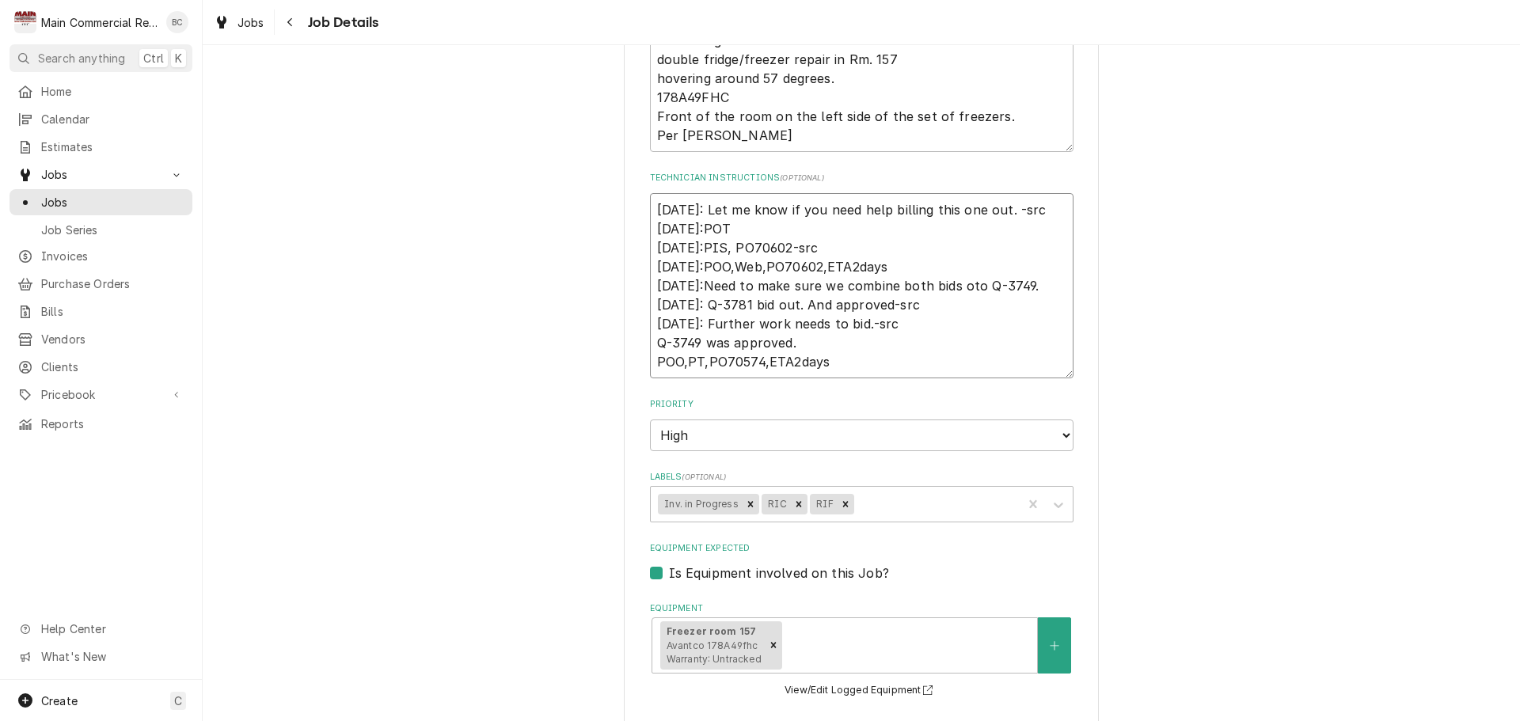
click at [650, 206] on textarea "[DATE]: Let me know if you need help billing this one out. -src [DATE]:POT [DAT…" at bounding box center [862, 285] width 424 height 185
type textarea "x"
type textarea "9/26/25: Let me know if you need help billing this one out. -src 9/8/25:POT 9/3…"
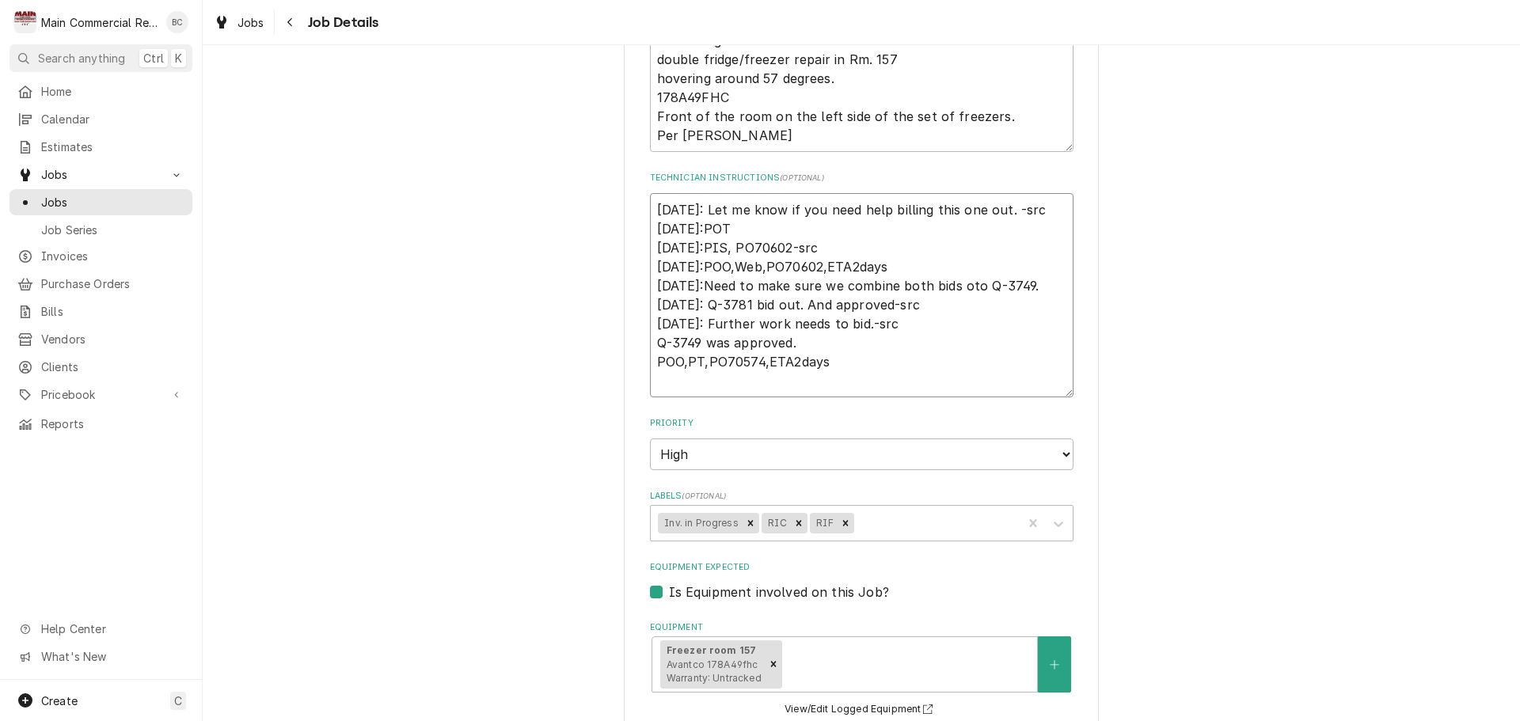
type textarea "x"
type textarea "I 9/26/25: Let me know if you need help billing this one out. -src 9/8/25:POT 9…"
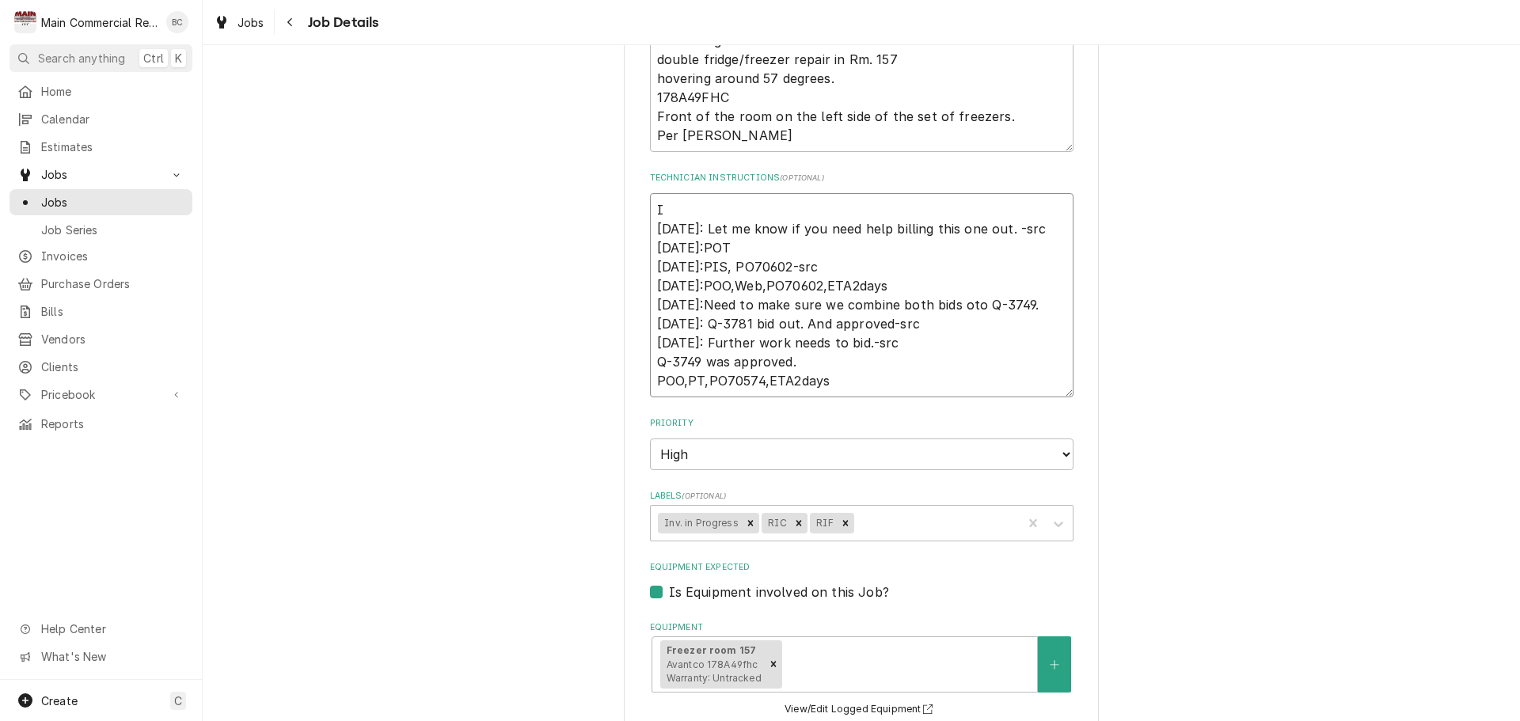
type textarea "x"
type textarea "In 9/26/25: Let me know if you need help billing this one out. -src 9/8/25:POT …"
type textarea "x"
type textarea "Inv 9/26/25: Let me know if you need help billing this one out. -src 9/8/25:POT…"
type textarea "x"
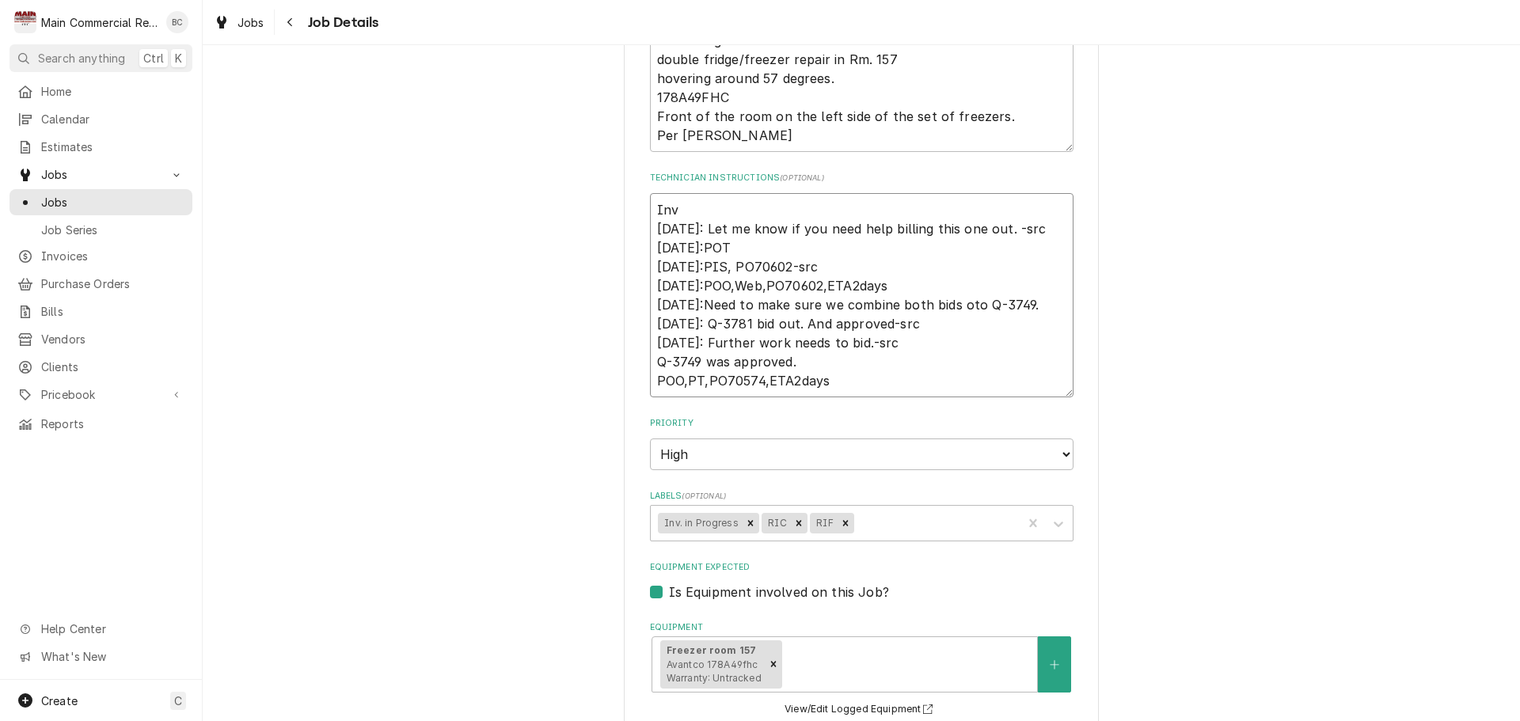
type textarea "Invo 9/26/25: Let me know if you need help billing this one out. -src 9/8/25:PO…"
type textarea "x"
type textarea "Invoi 9/26/25: Let me know if you need help billing this one out. -src 9/8/25:P…"
type textarea "x"
type textarea "Invoic 9/26/25: Let me know if you need help billing this one out. -src 9/8/25:…"
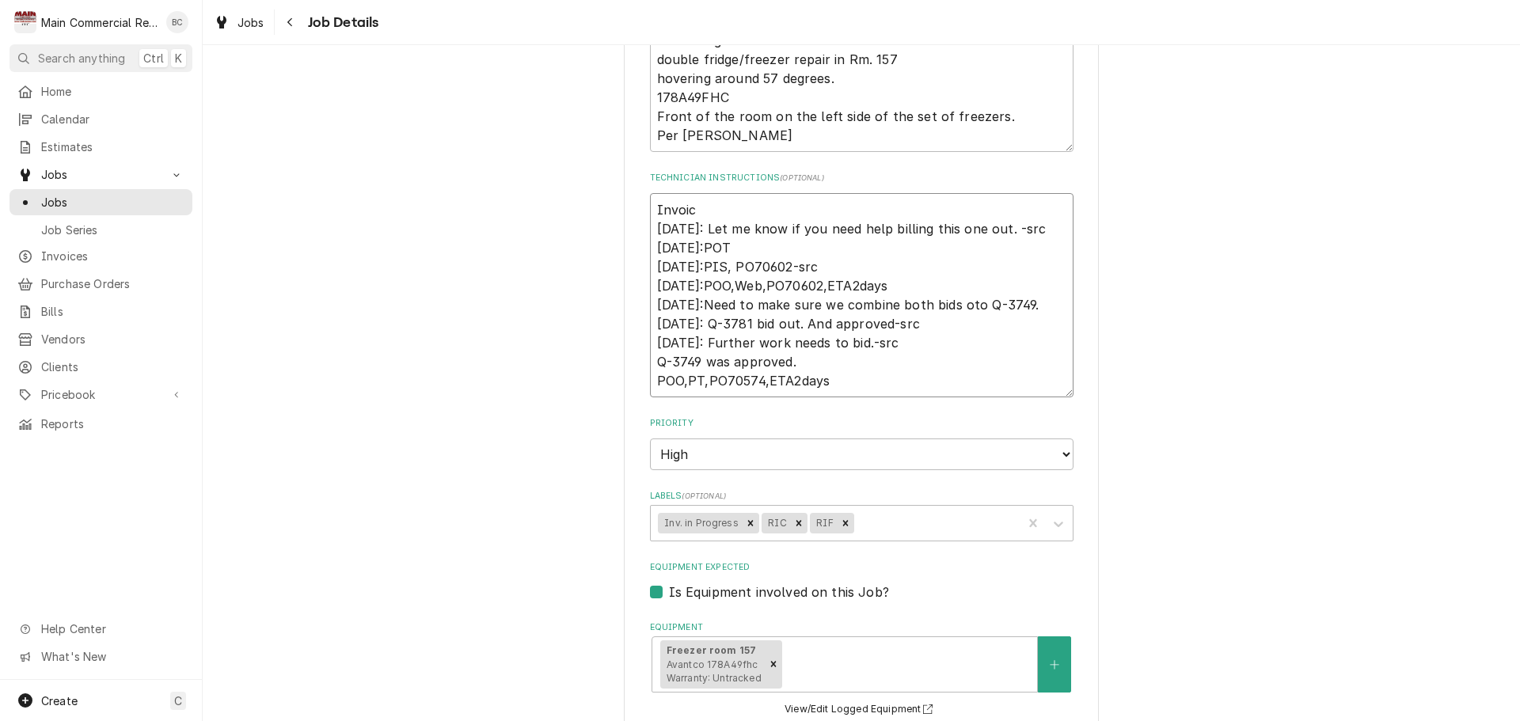
type textarea "x"
type textarea "Invoice 9/26/25: Let me know if you need help billing this one out. -src 9/8/25…"
type textarea "x"
type textarea "Invoice# 9/26/25: Let me know if you need help billing this one out. -src 9/8/2…"
type textarea "x"
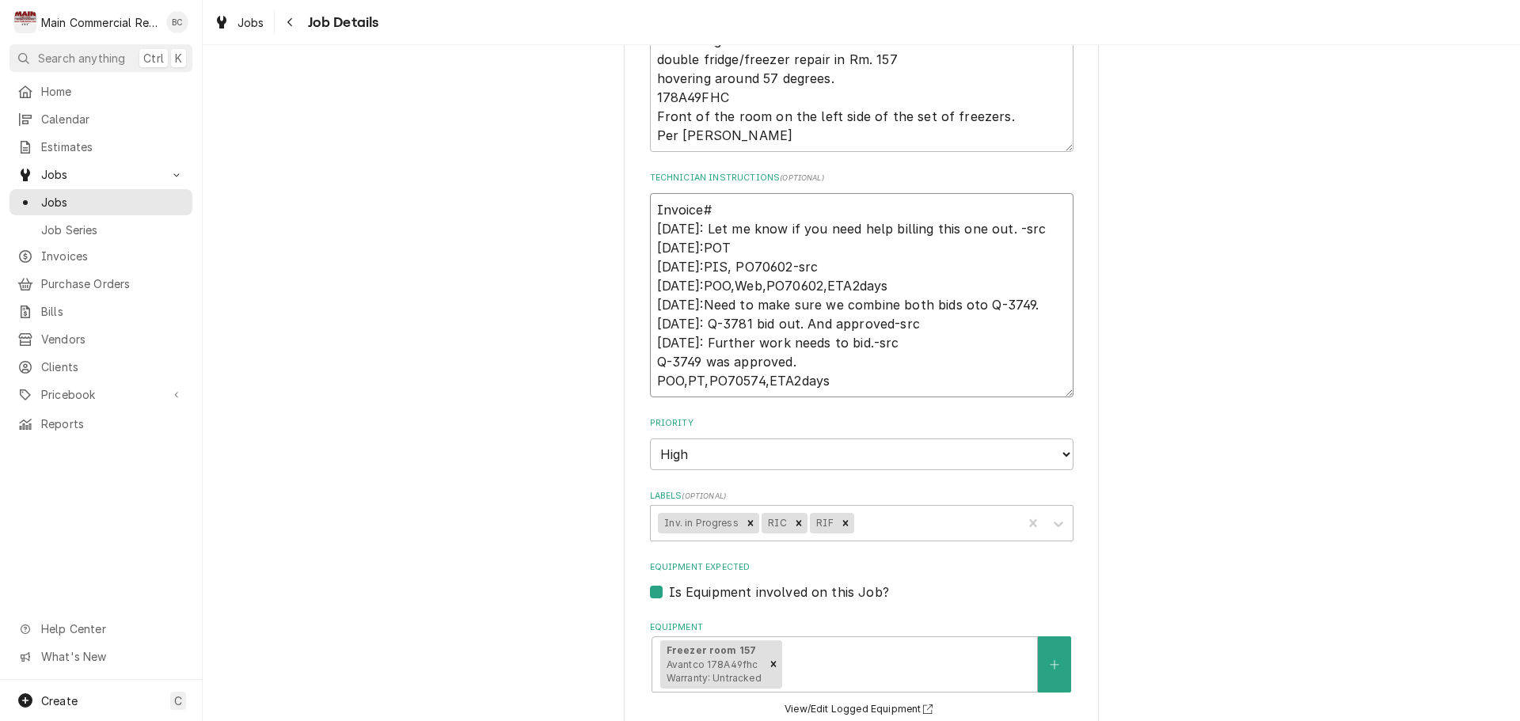
type textarea "Invoice#1 9/26/25: Let me know if you need help billing this one out. -src 9/8/…"
type textarea "x"
type textarea "Invoice#15 9/26/25: Let me know if you need help billing this one out. -src 9/8…"
type textarea "x"
type textarea "Invoice#152 9/26/25: Let me know if you need help billing this one out. -src 9/…"
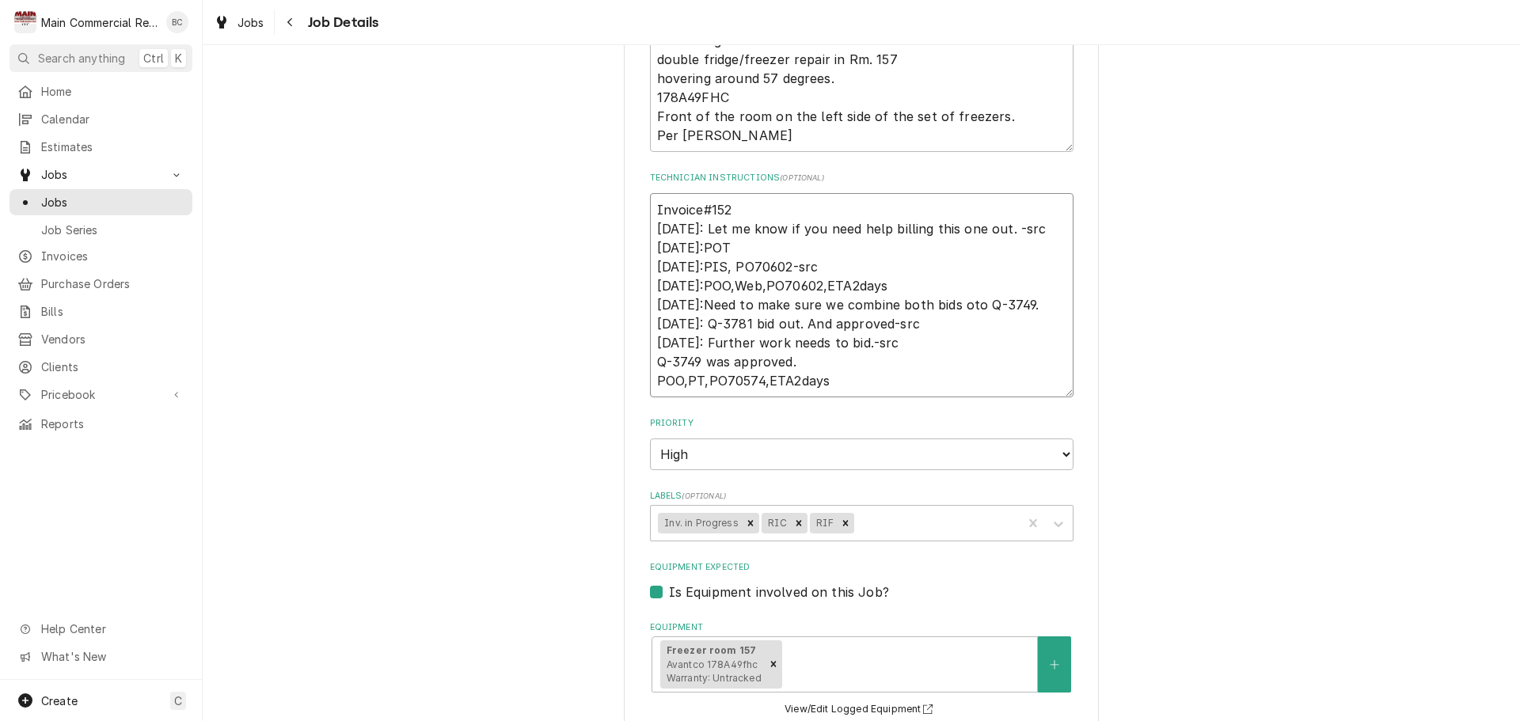
type textarea "x"
type textarea "Invoice#1523 9/26/25: Let me know if you need help billing this one out. -src 9…"
type textarea "x"
type textarea "Invoice#15231 9/26/25: Let me know if you need help billing this one out. -src …"
type textarea "x"
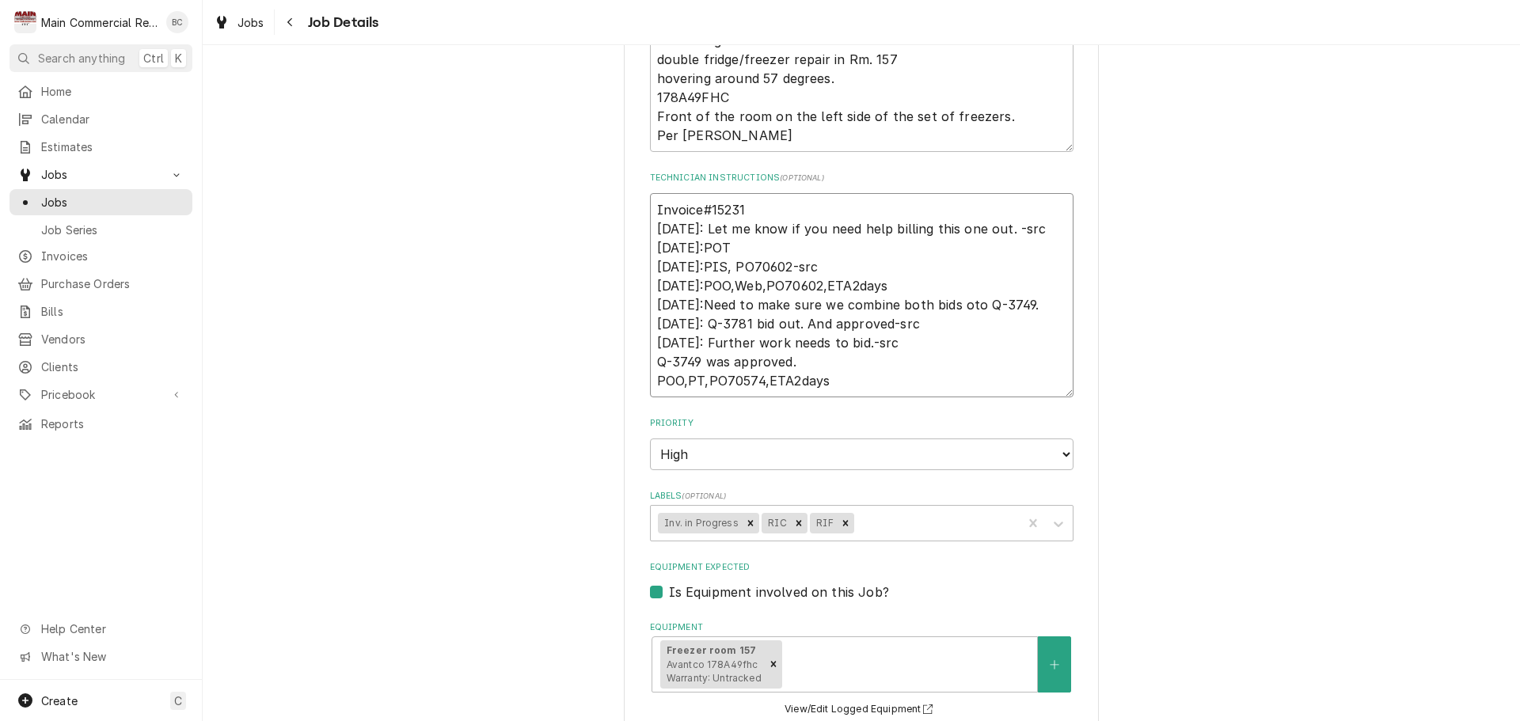
type textarea "Invoice#152313 9/26/25: Let me know if you need help billing this one out. -src…"
type textarea "x"
click at [745, 527] on icon "Remove Inv. in Progress" at bounding box center [750, 523] width 11 height 11
type textarea "Invoice#152313 9/26/25: Let me know if you need help billing this one out. -src…"
type textarea "x"
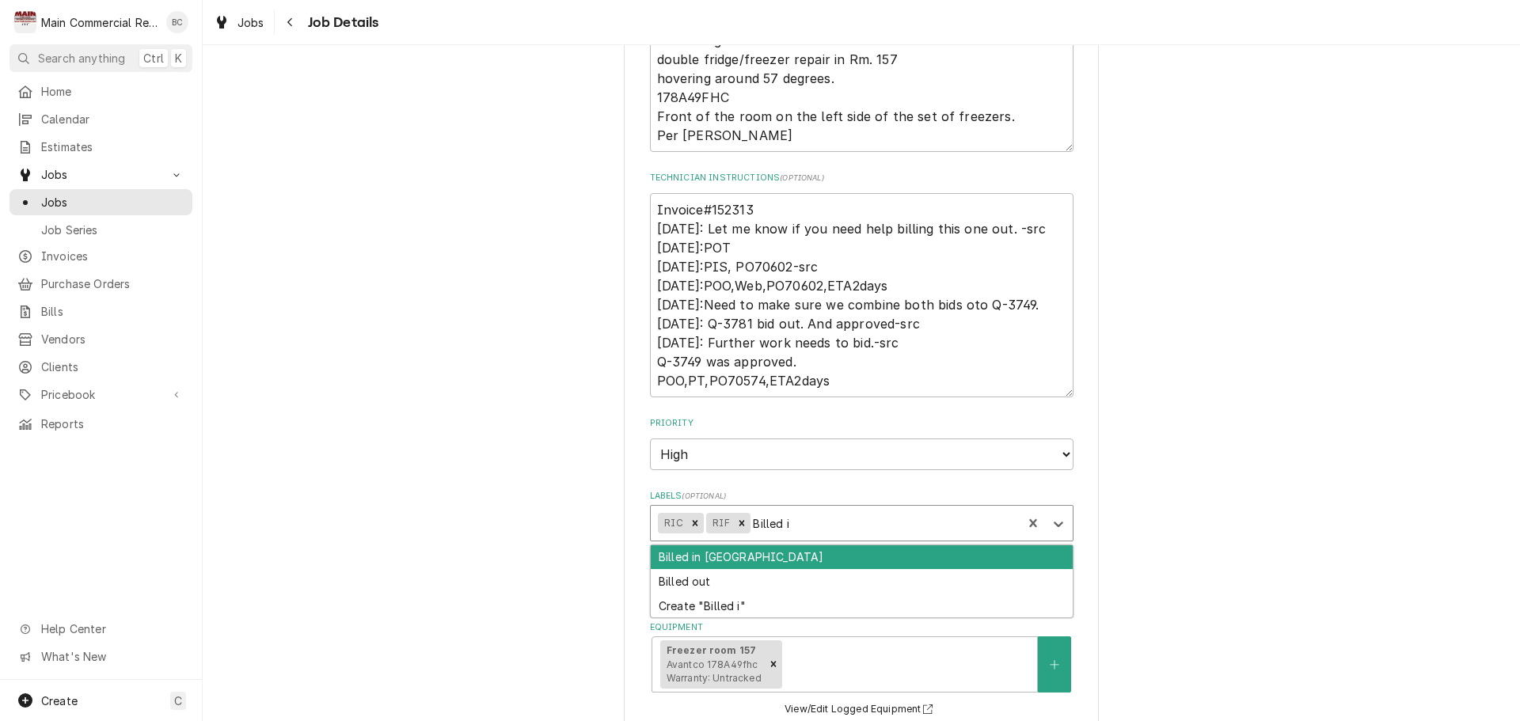
type input "Billed in"
click at [689, 553] on div "Billed in QBO" at bounding box center [862, 558] width 422 height 25
type textarea "x"
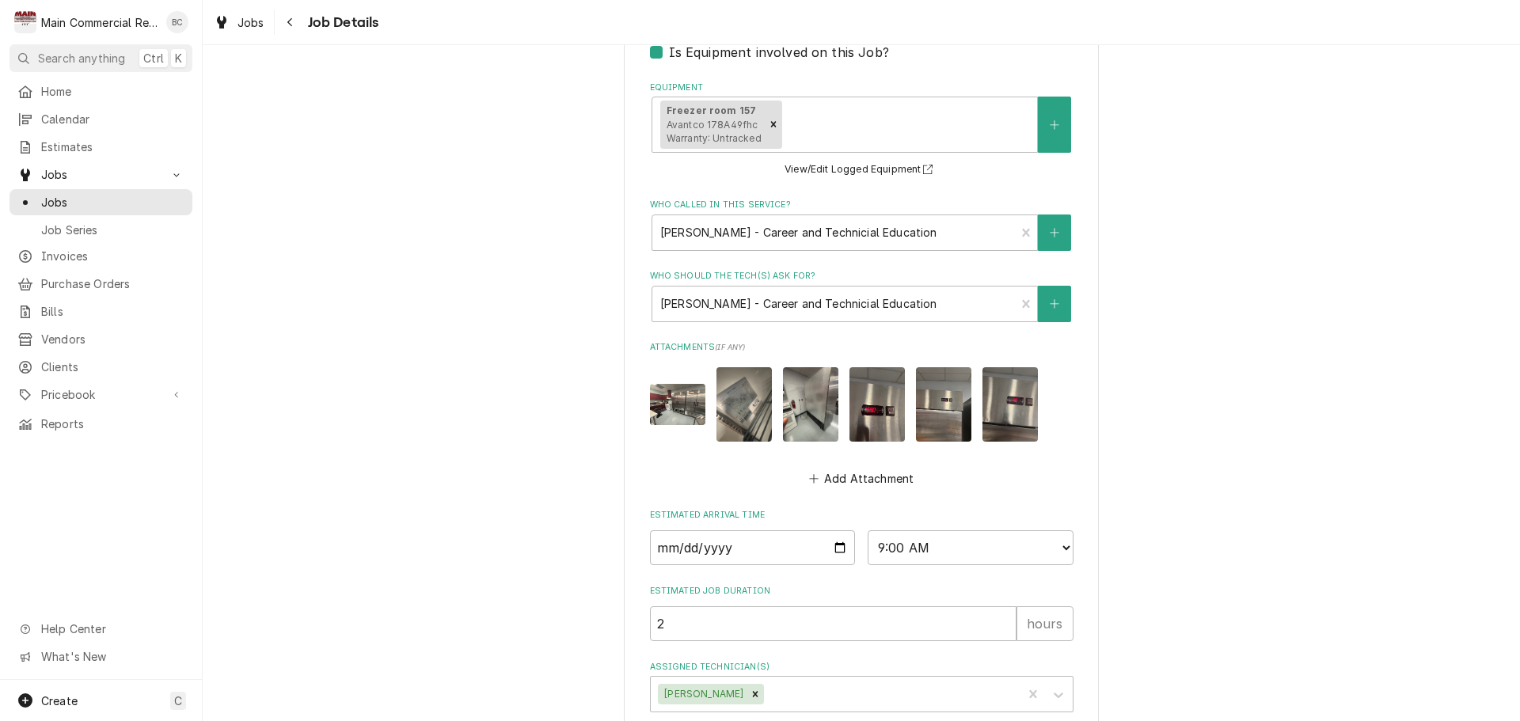
scroll to position [1182, 0]
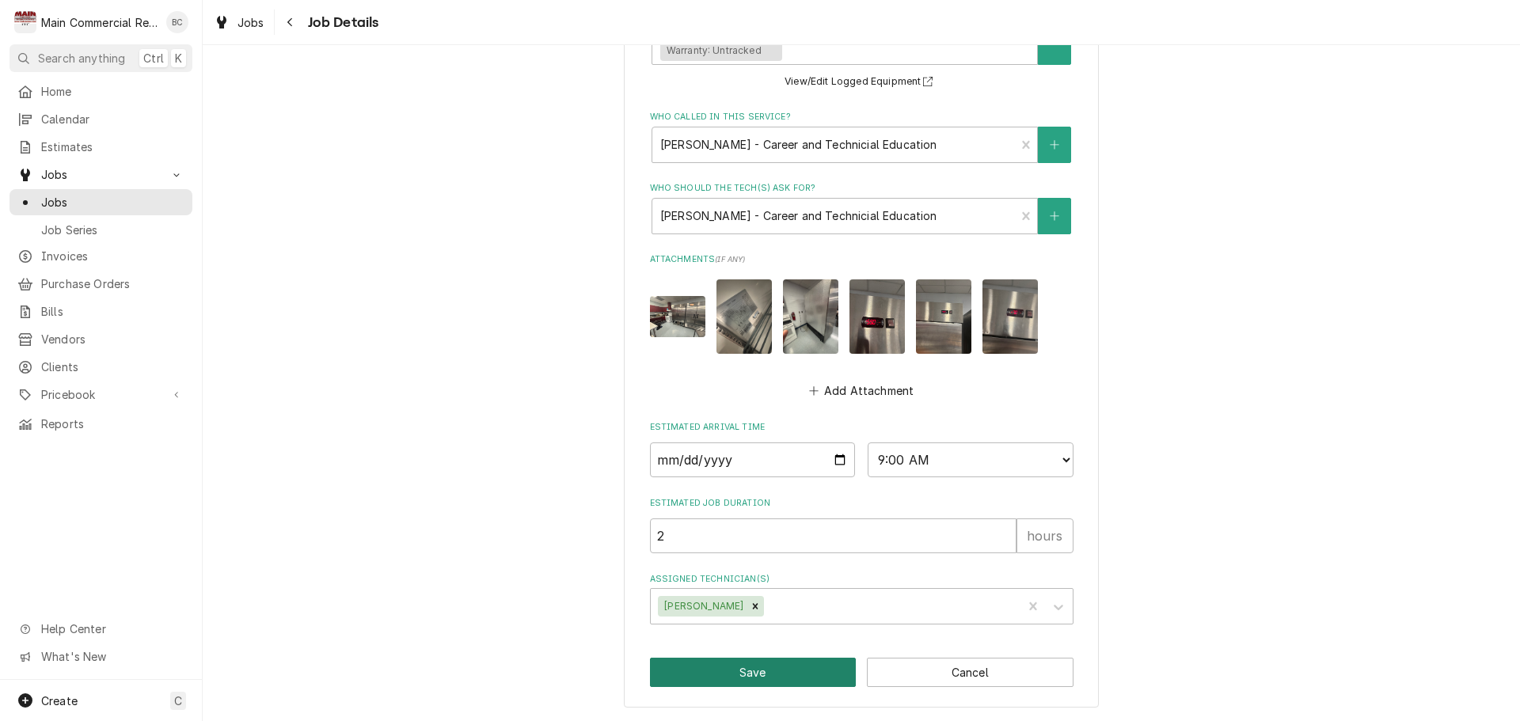
click at [756, 675] on button "Save" at bounding box center [753, 672] width 207 height 29
type textarea "x"
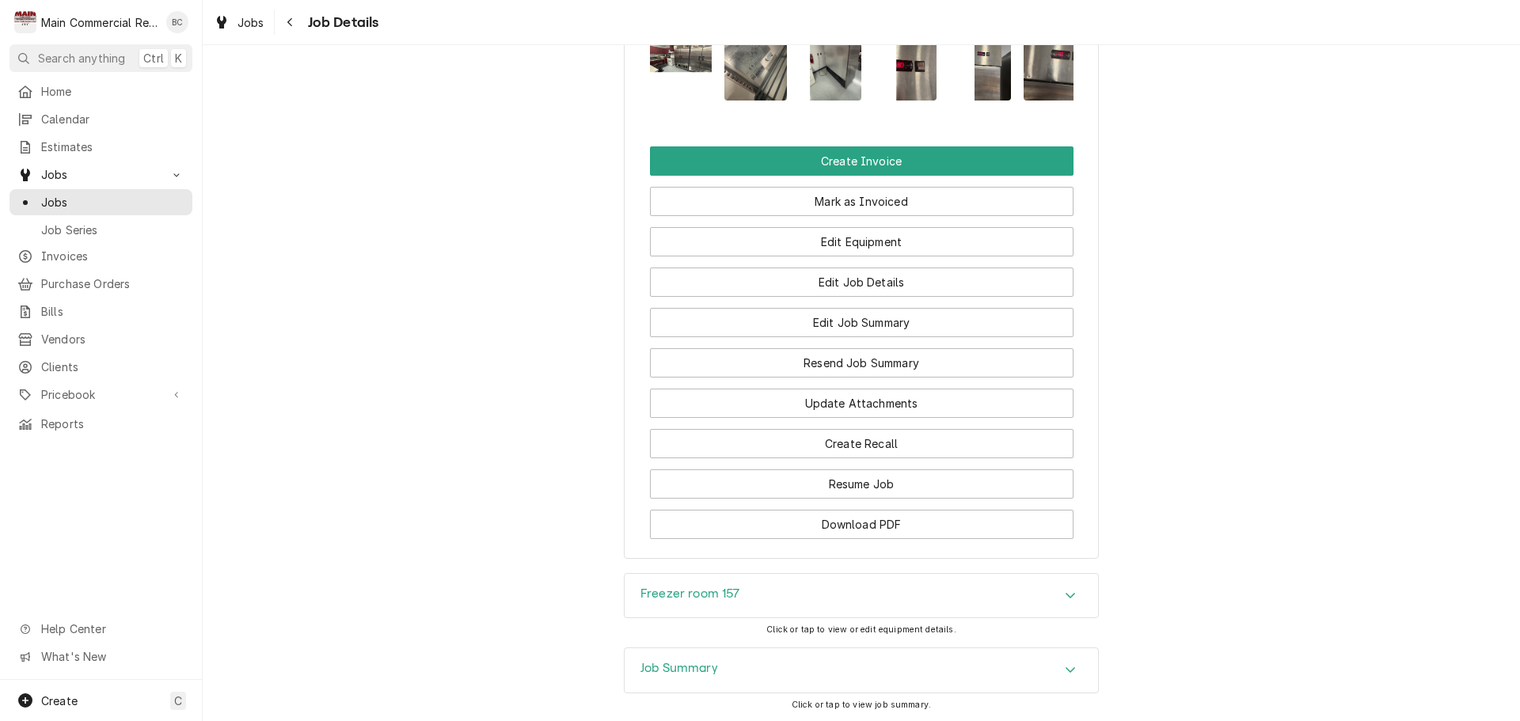
scroll to position [2296, 0]
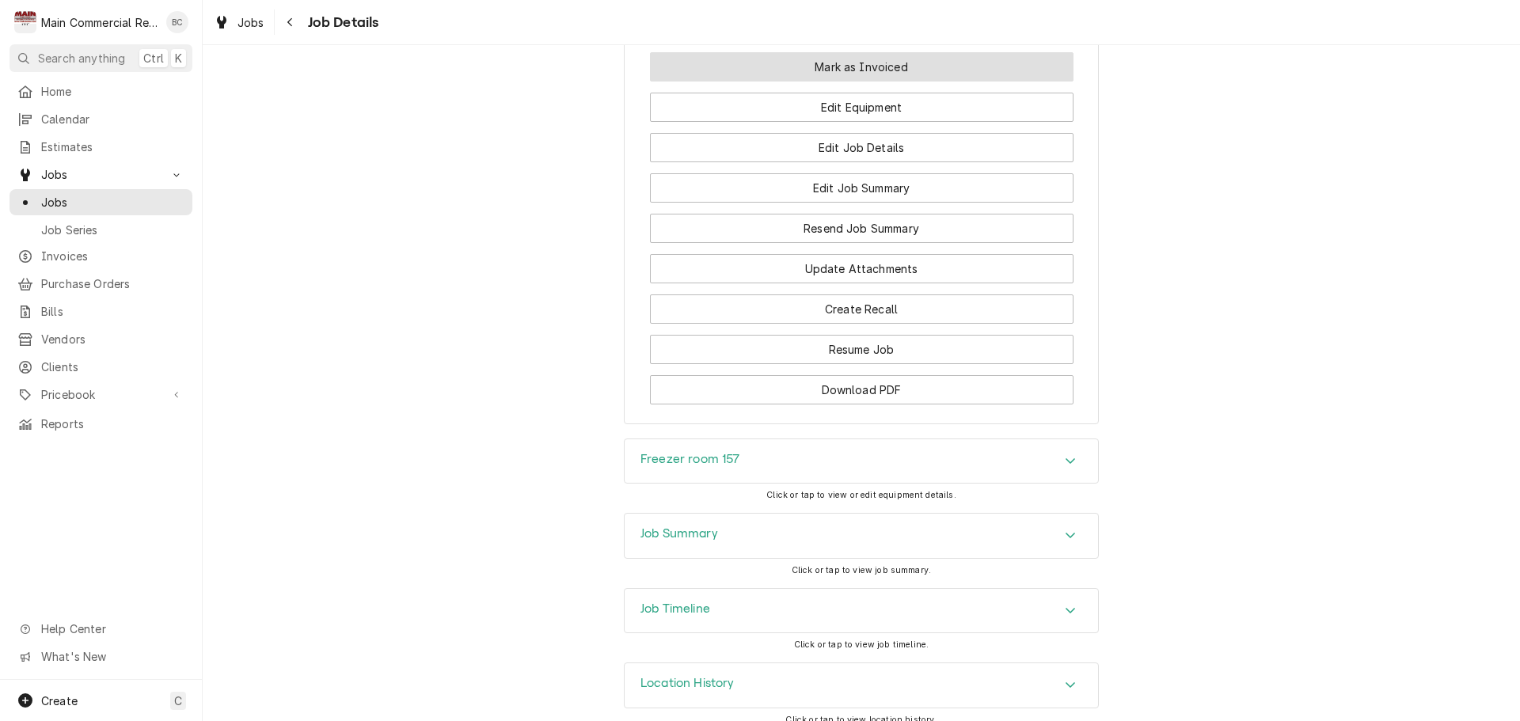
click at [885, 82] on button "Mark as Invoiced" at bounding box center [862, 66] width 424 height 29
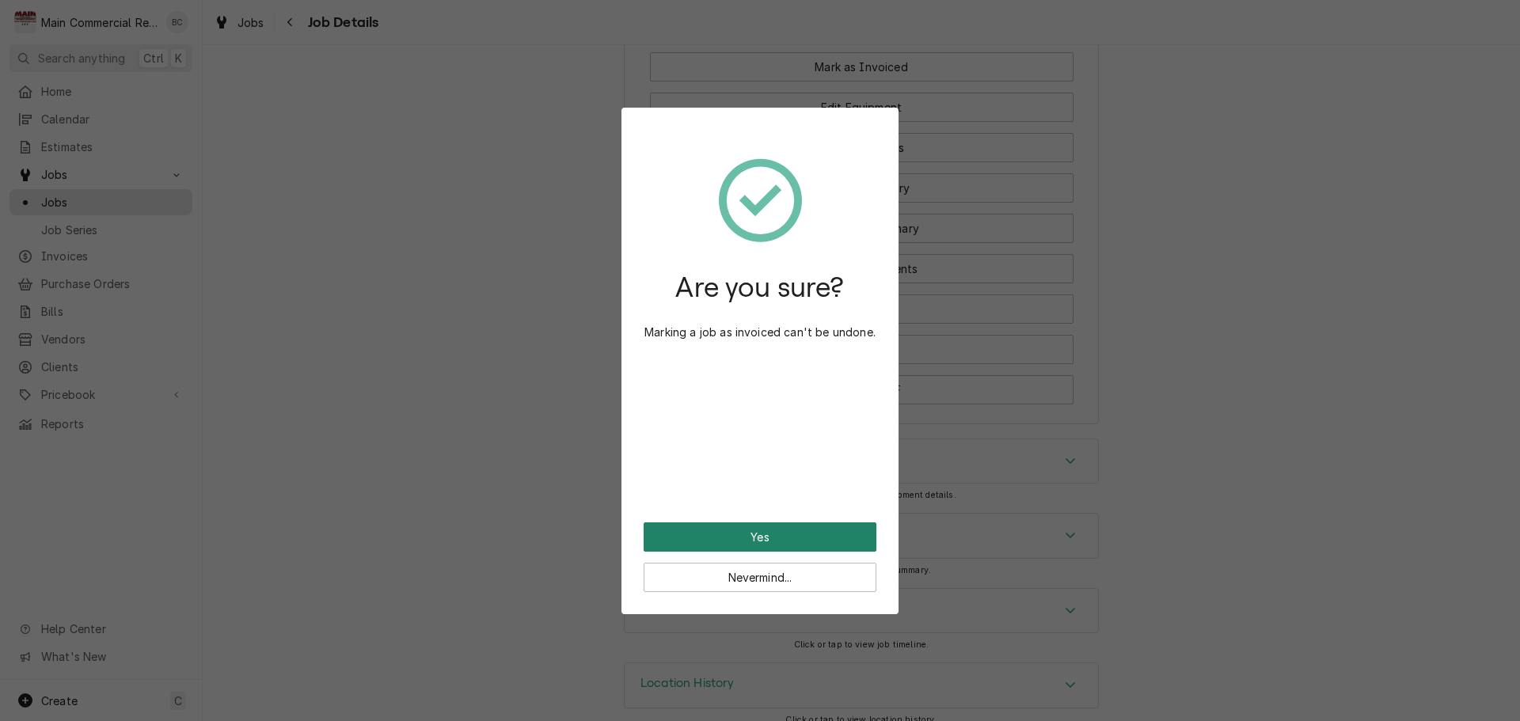
click at [752, 541] on button "Yes" at bounding box center [760, 537] width 233 height 29
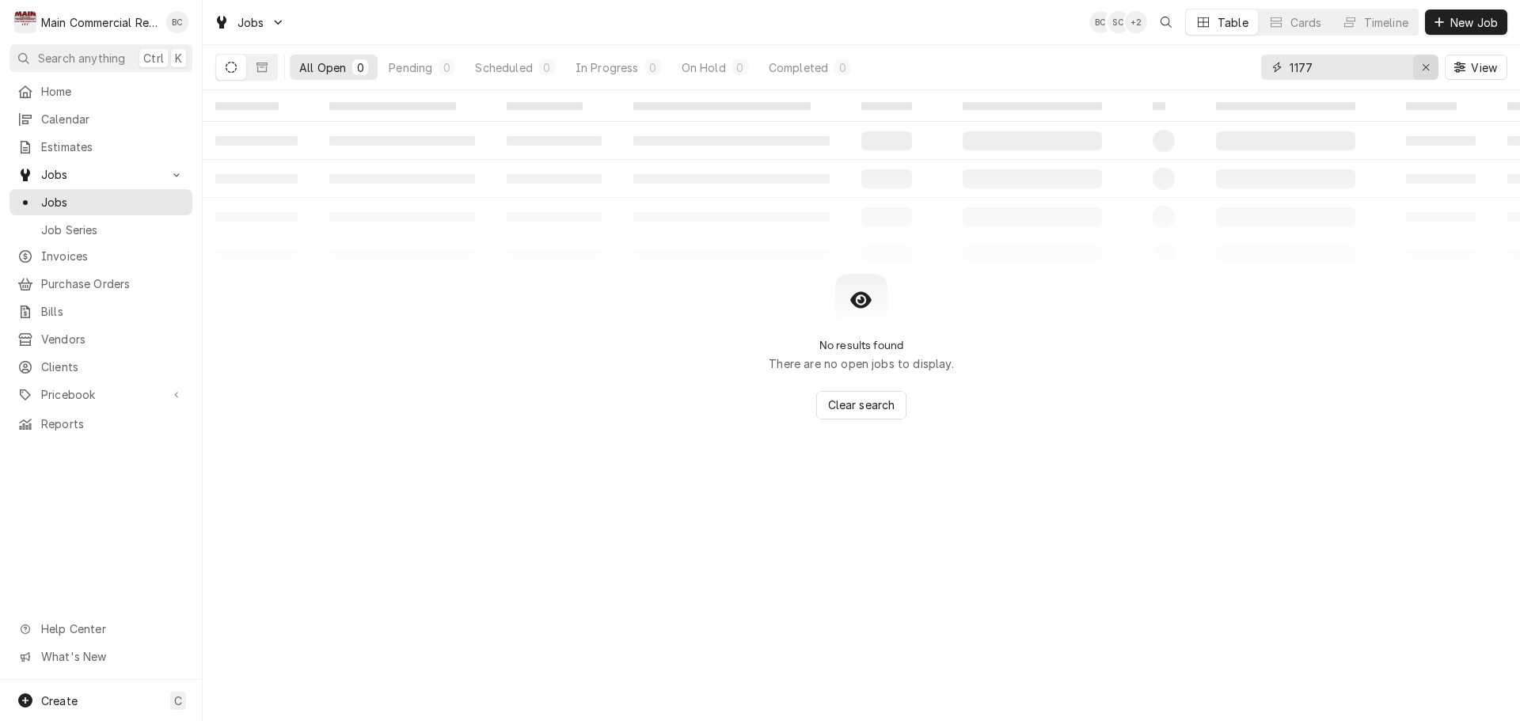
click at [1426, 67] on icon "Erase input" at bounding box center [1426, 67] width 6 height 6
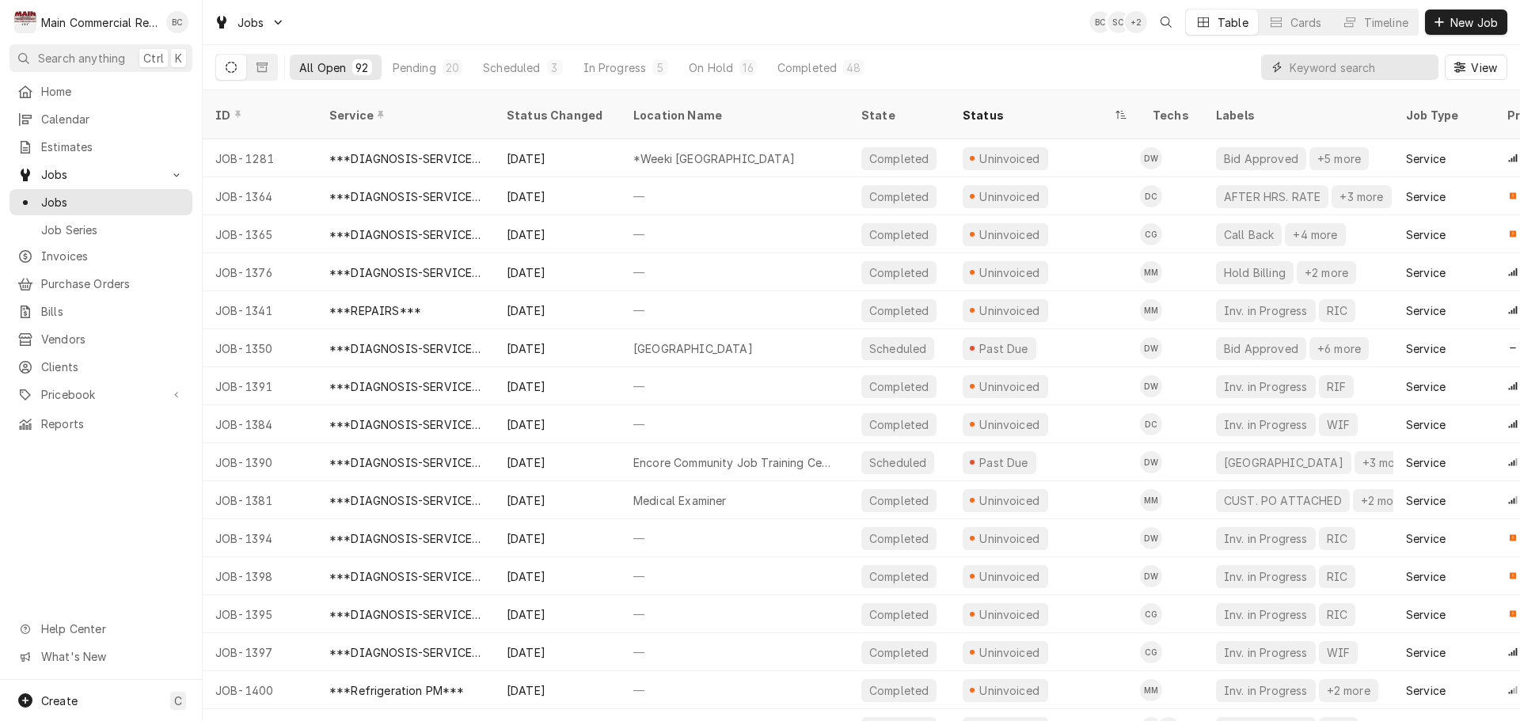
click at [1309, 71] on input "Dynamic Content Wrapper" at bounding box center [1360, 67] width 141 height 25
type input "623"
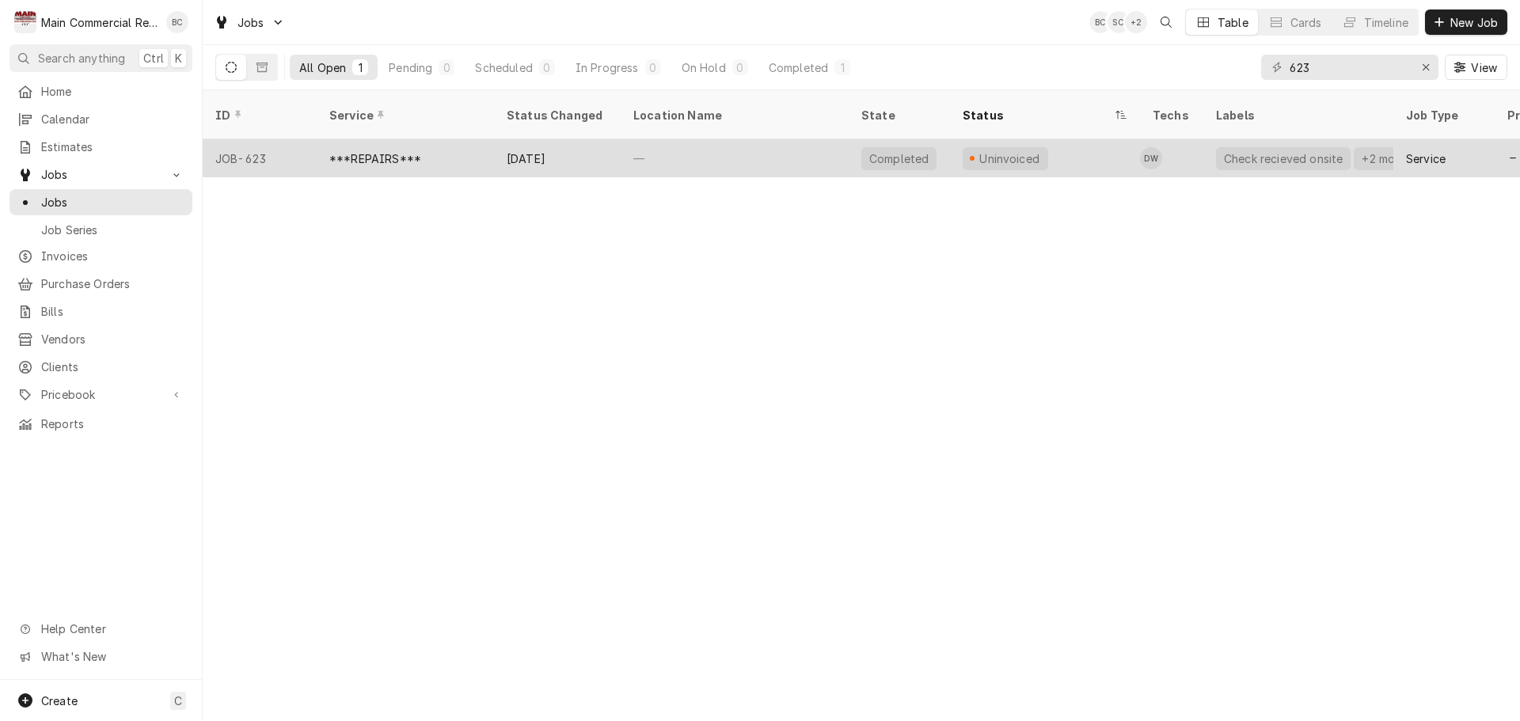
click at [525, 142] on div "Sep 23" at bounding box center [557, 158] width 127 height 38
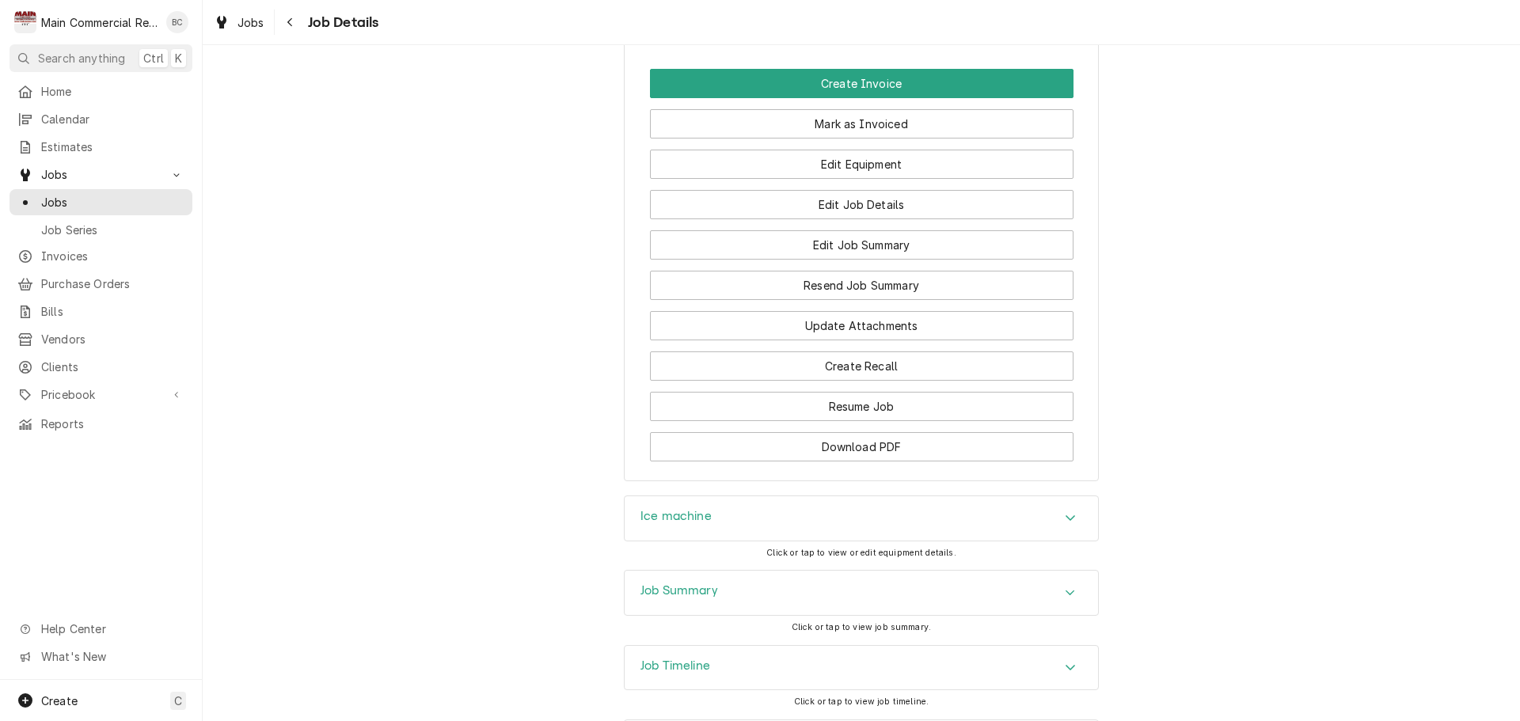
scroll to position [2472, 0]
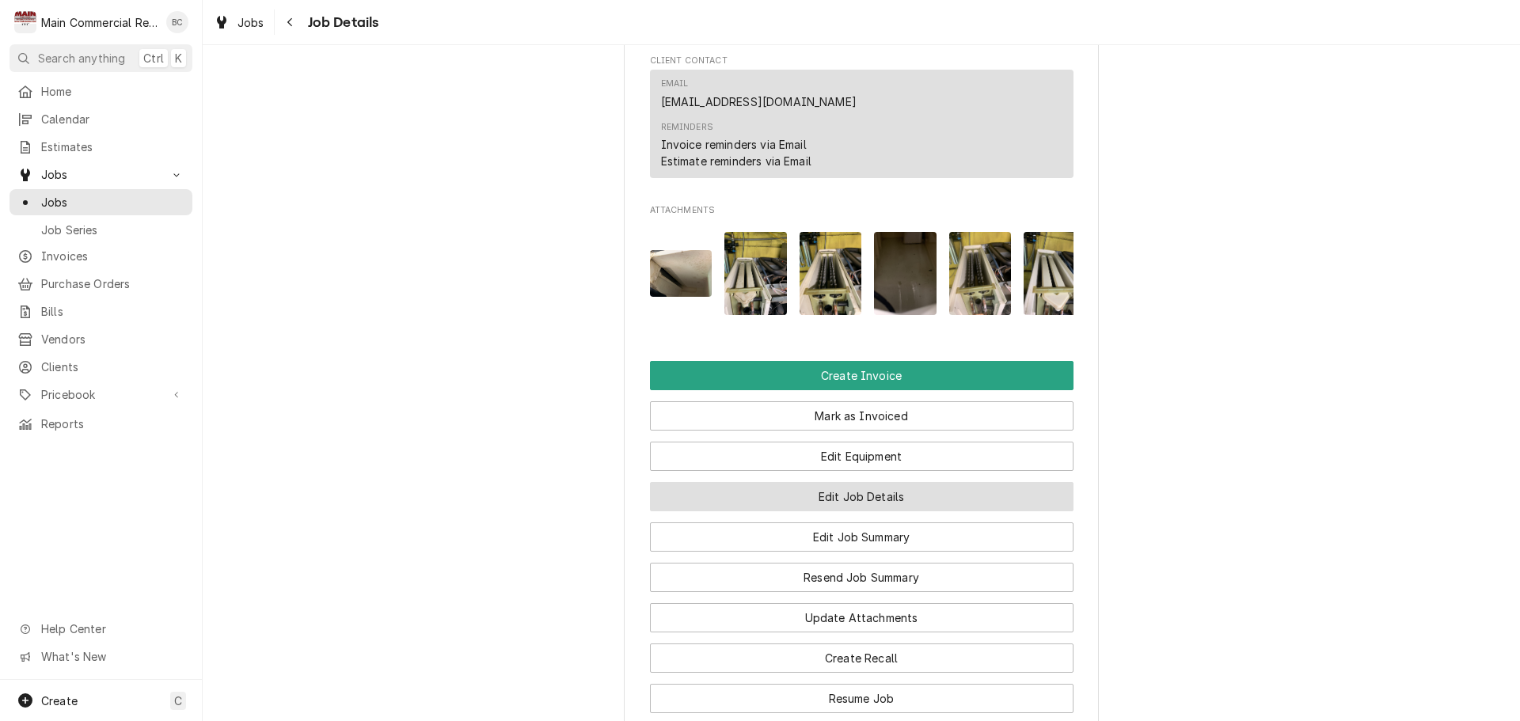
click at [838, 512] on button "Edit Job Details" at bounding box center [862, 496] width 424 height 29
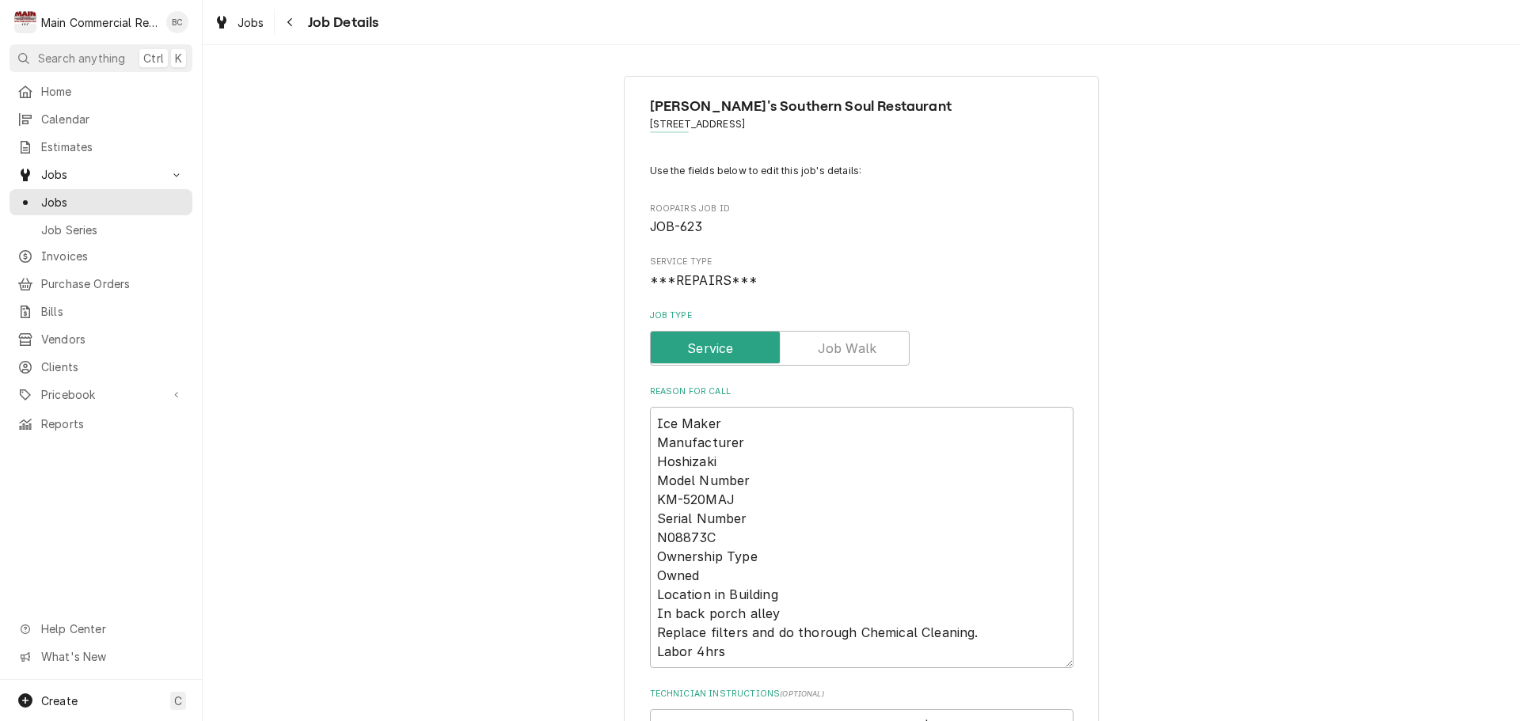
scroll to position [317, 0]
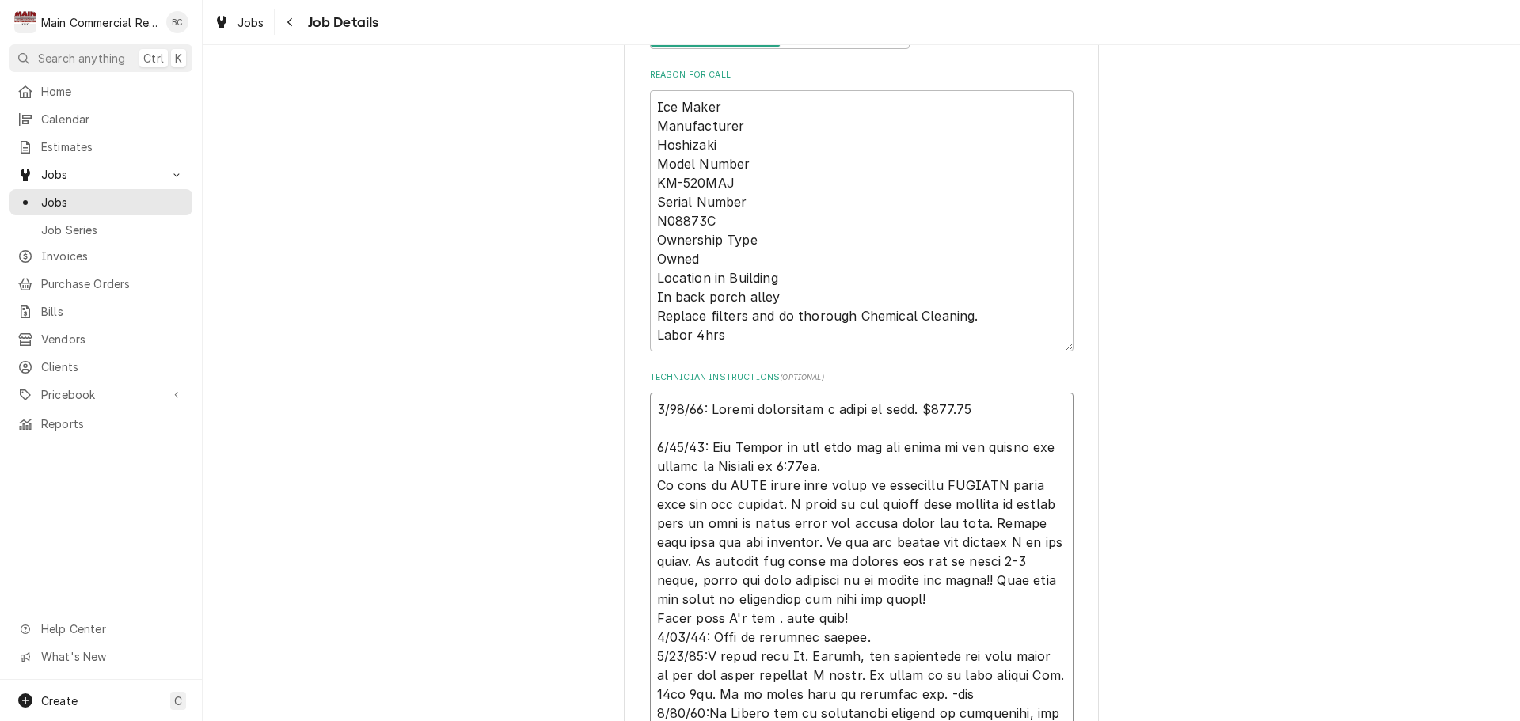
type textarea "x"
type textarea "[DATE]: [PERSON_NAME] collecting a check on site. $959.17 [DATE]: [PERSON_NAME]…"
type textarea "x"
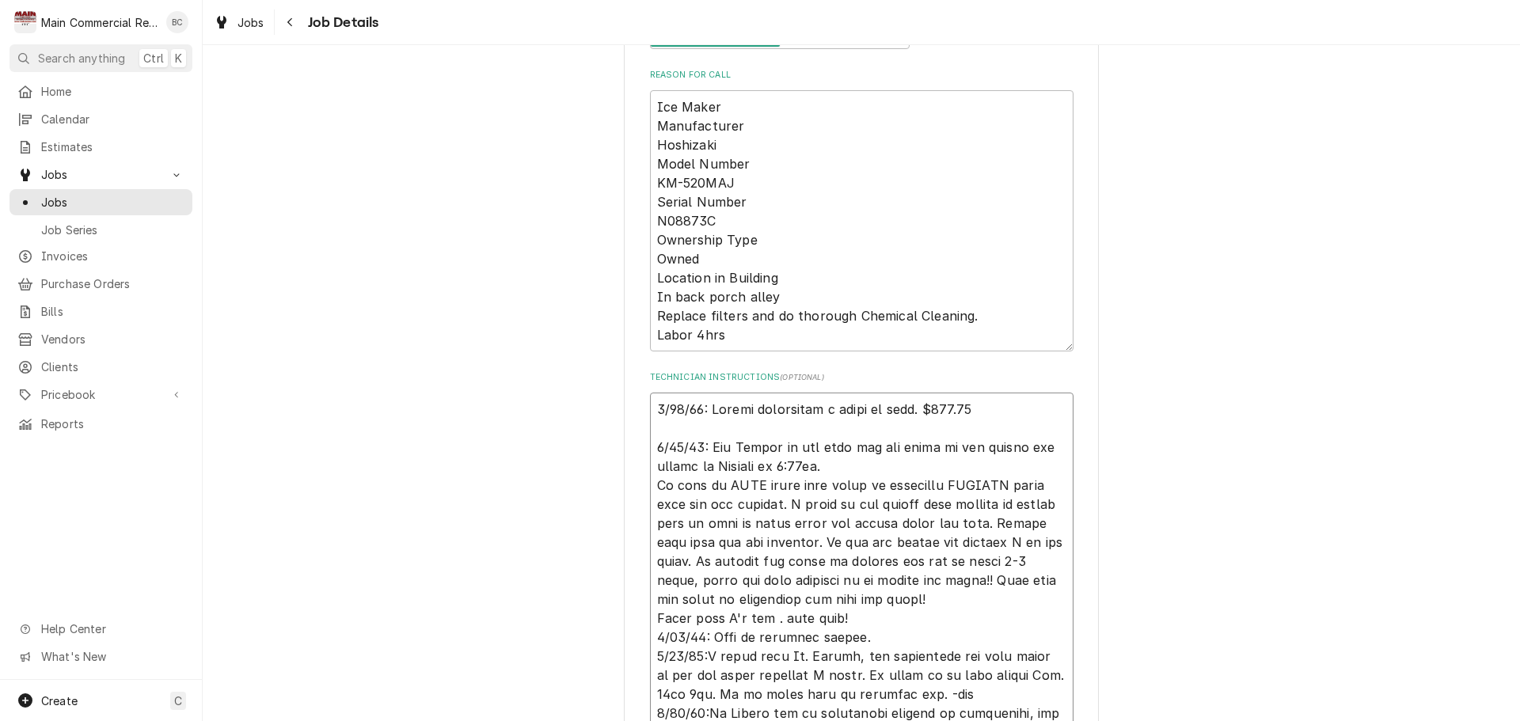
type textarea "I [DATE]: [PERSON_NAME] collecting a check on site. $959.17 [DATE]: [PERSON_NAM…"
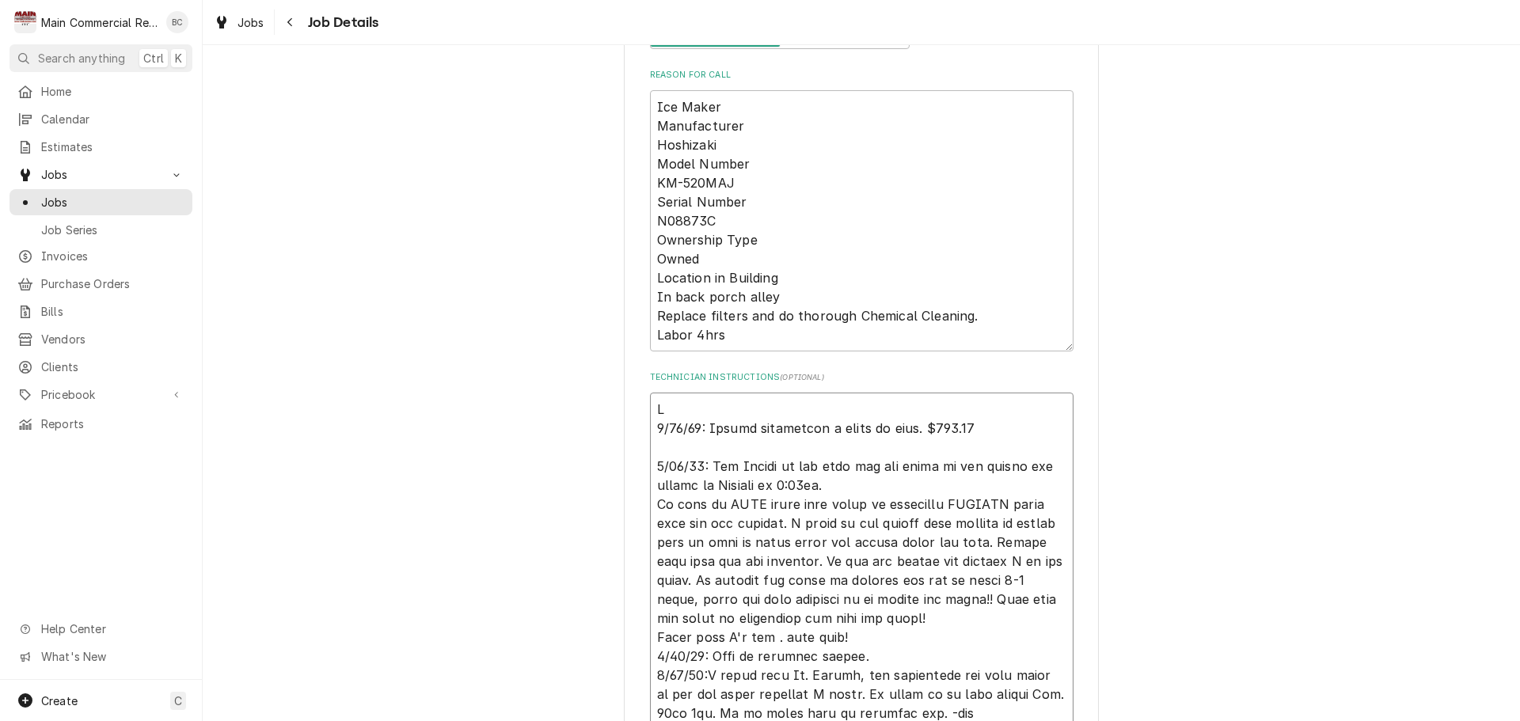
type textarea "x"
type textarea "IN [DATE]: [PERSON_NAME] collecting a check on site. $959.17 [DATE]: [PERSON_NA…"
type textarea "x"
type textarea "INV [DATE]: [PERSON_NAME] collecting a check on site. $959.17 [DATE]: [PERSON_N…"
type textarea "x"
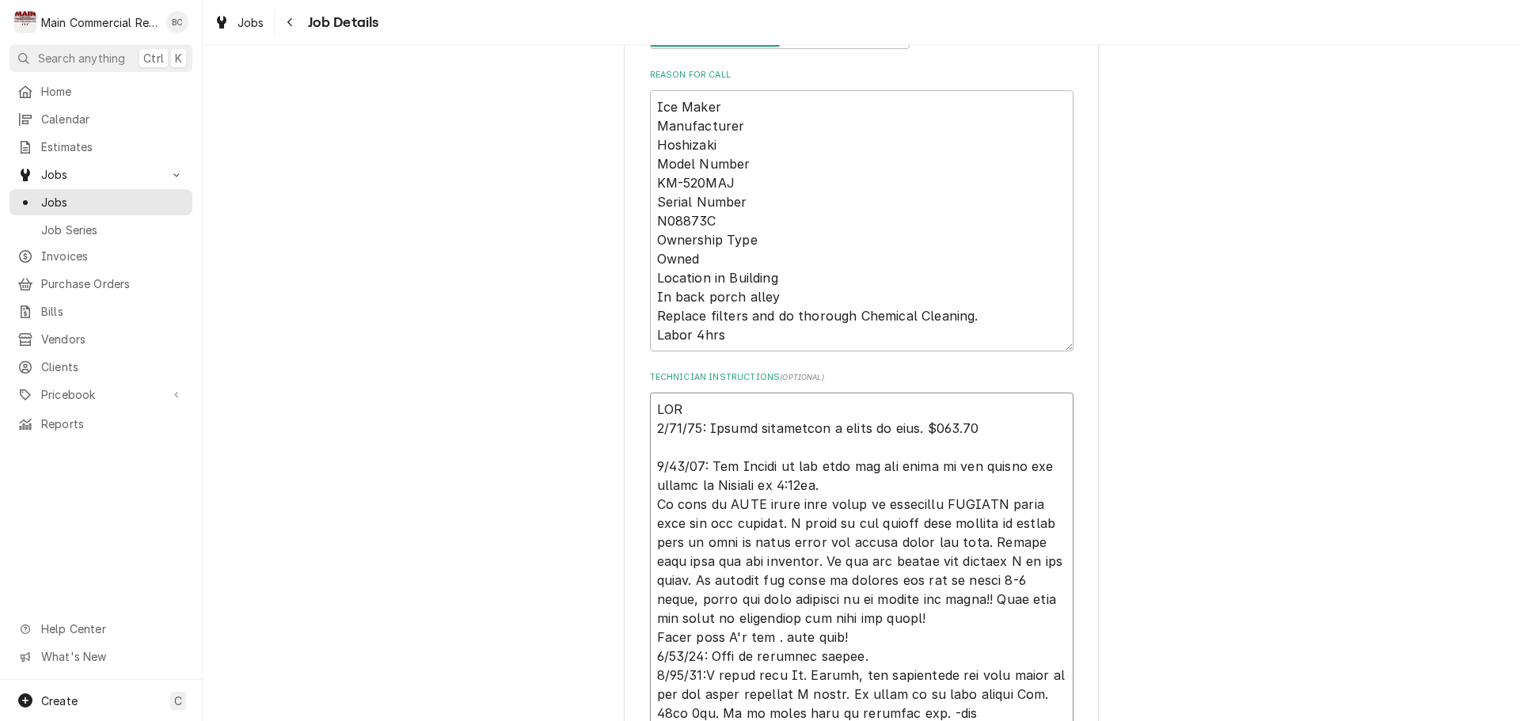
type textarea "INV# [DATE]: [PERSON_NAME] collecting a check on site. $959.17 [DATE]: [PERSON_…"
type textarea "x"
type textarea "INV#1 [DATE]: [PERSON_NAME] collecting a check on site. $959.17 [DATE]: [PERSON…"
type textarea "x"
type textarea "INV#15 9/23/25: Dorian collecting a check on site. $959.17 9/16/25: Per Harold …"
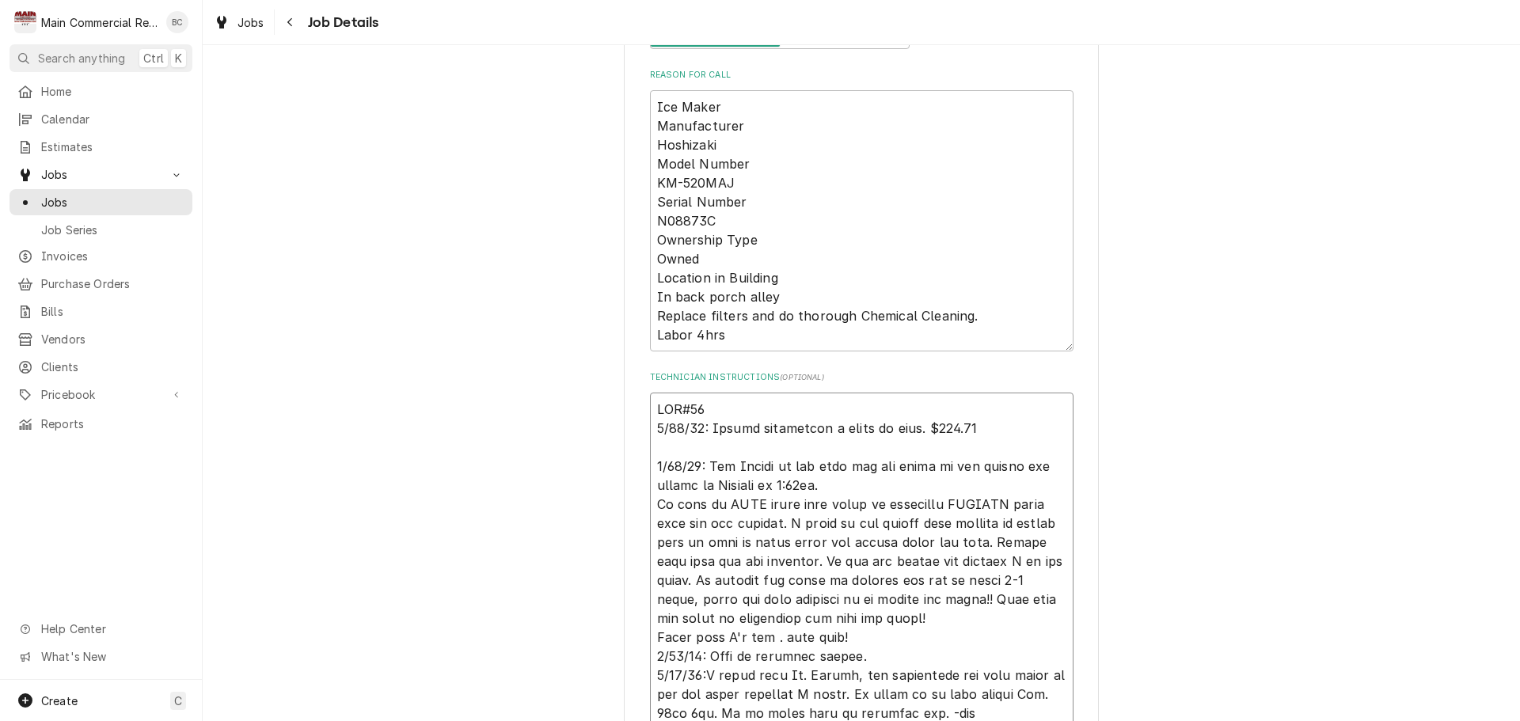
type textarea "x"
type textarea "INV#152 9/23/25: Dorian collecting a check on site. $959.17 9/16/25: Per Harold…"
type textarea "x"
type textarea "INV#1523 9/23/25: Dorian collecting a check on site. $959.17 9/16/25: Per Harol…"
type textarea "x"
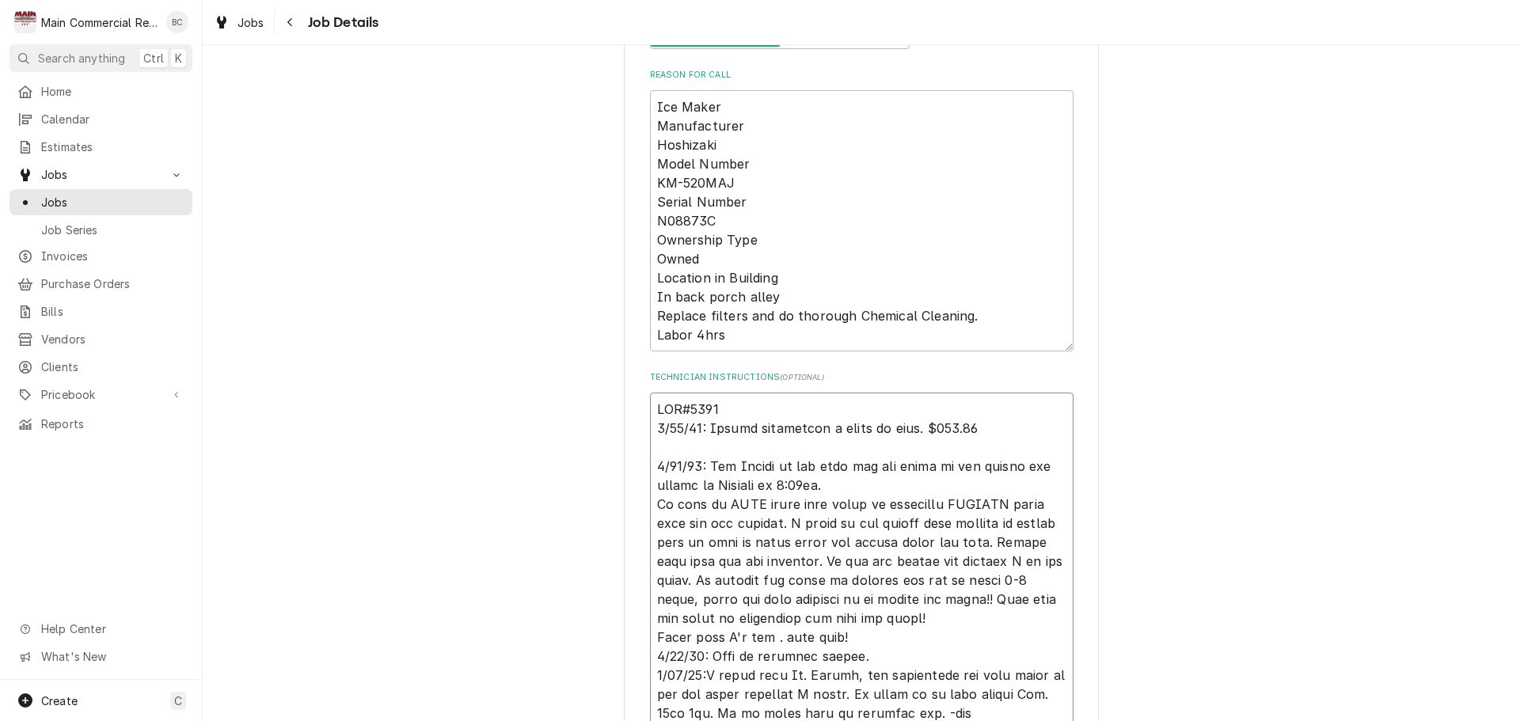
type textarea "INV#15230 9/23/25: Dorian collecting a check on site. $959.17 9/16/25: Per Haro…"
type textarea "x"
type textarea "INV#152301 9/23/25: Dorian collecting a check on site. $959.17 9/16/25: Per Har…"
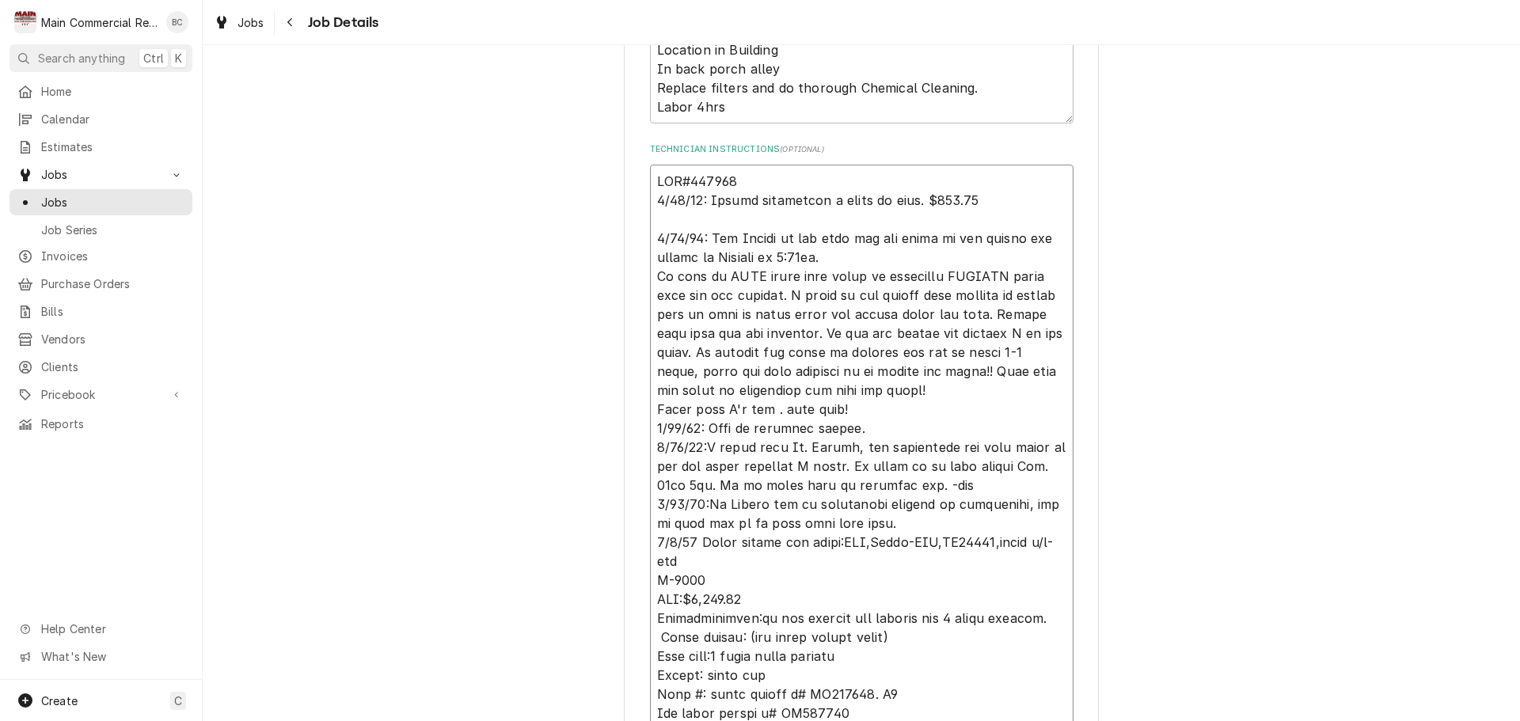
scroll to position [554, 0]
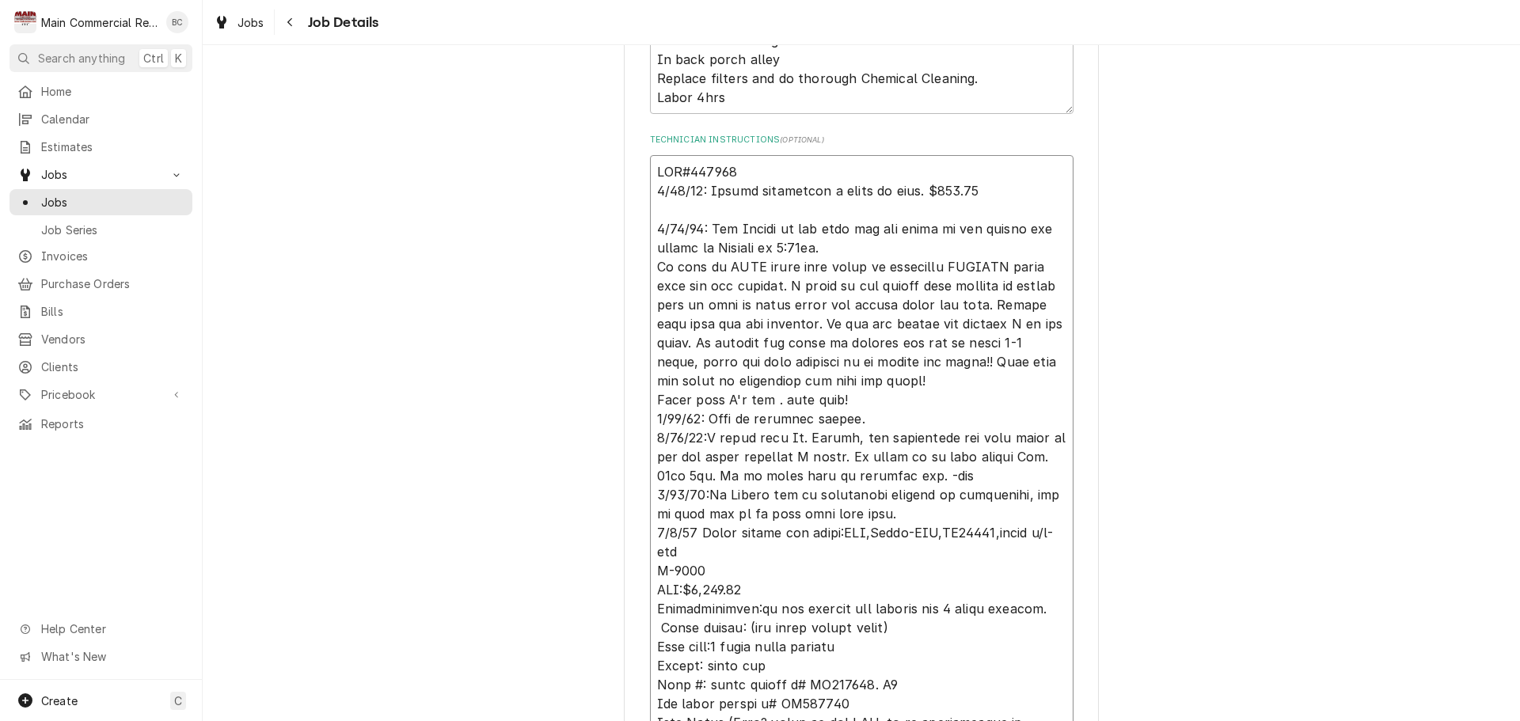
click at [1025, 287] on textarea "Technician Instructions ( optional )" at bounding box center [862, 713] width 424 height 1116
type textarea "x"
type textarea "INV#152301 9/23/25: Dorian collecting a check on site. $959.17 9/16/25: Per Har…"
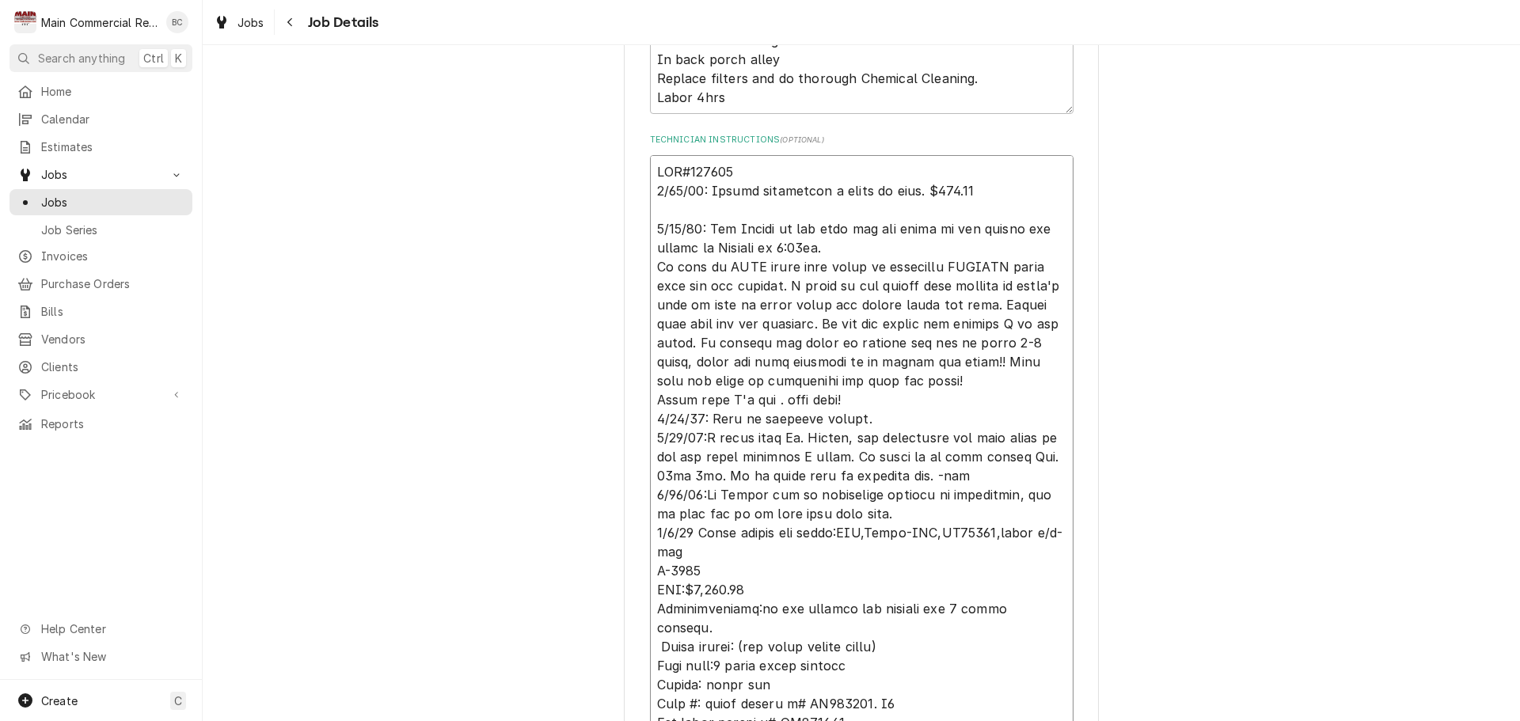
type textarea "x"
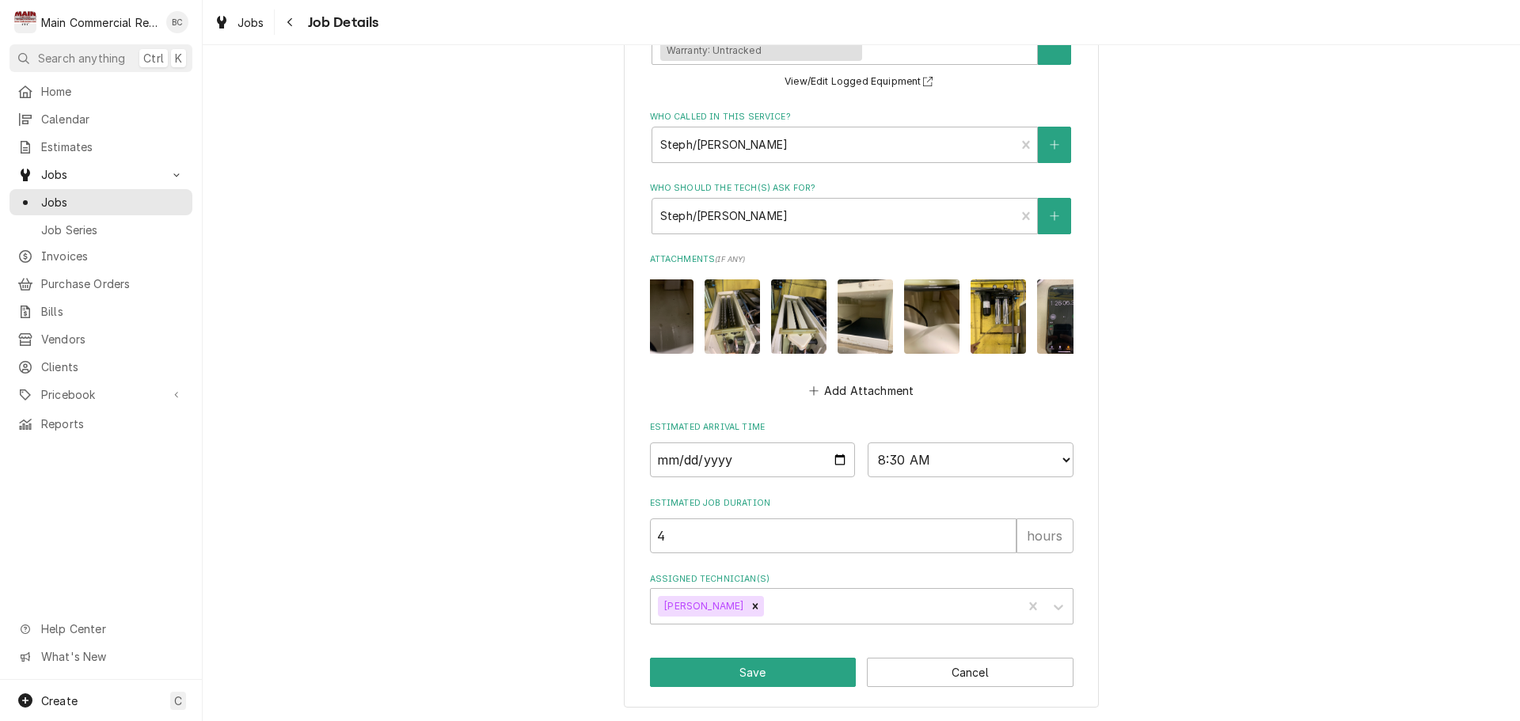
scroll to position [0, 308]
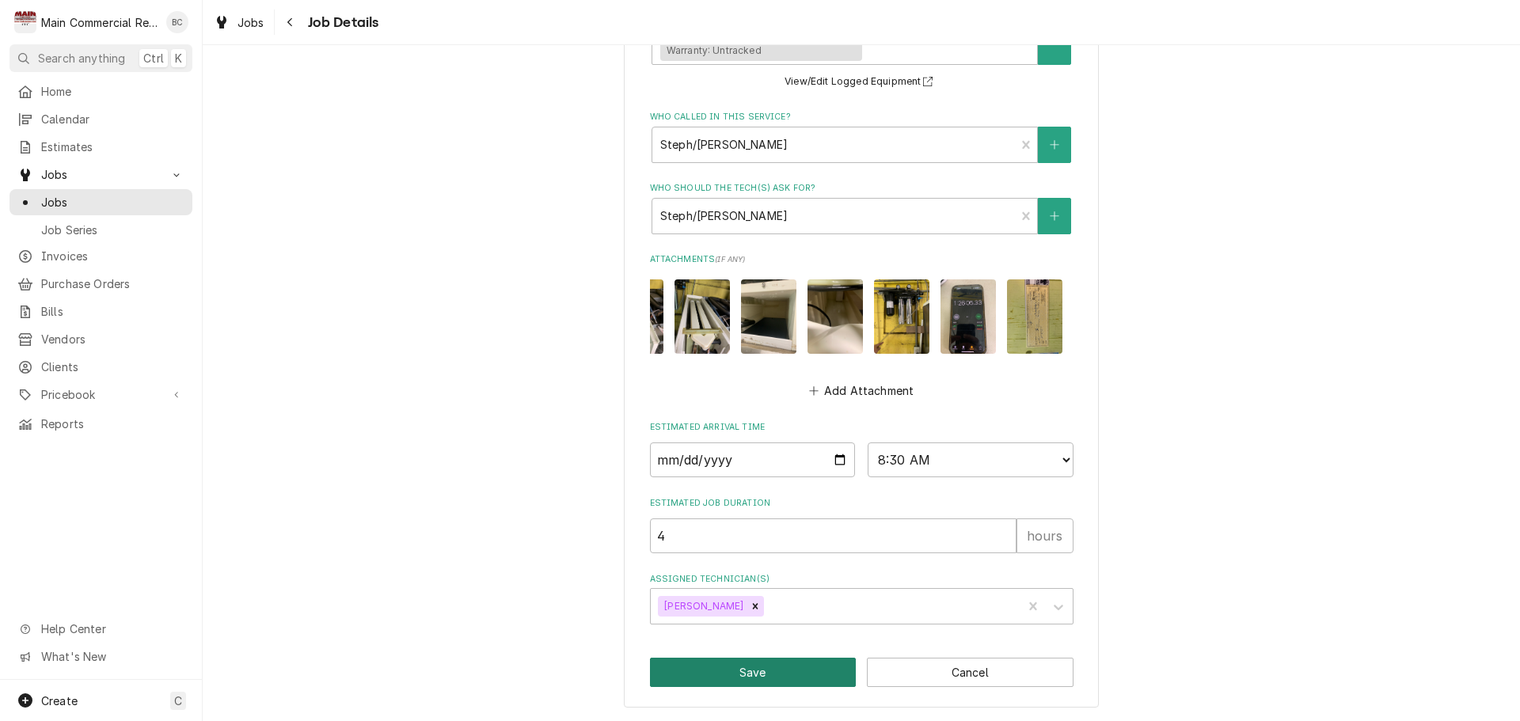
type textarea "INV#152301 9/23/25: Dorian collecting a check on site. $959.17 9/16/25: Per Har…"
click at [743, 675] on button "Save" at bounding box center [753, 672] width 207 height 29
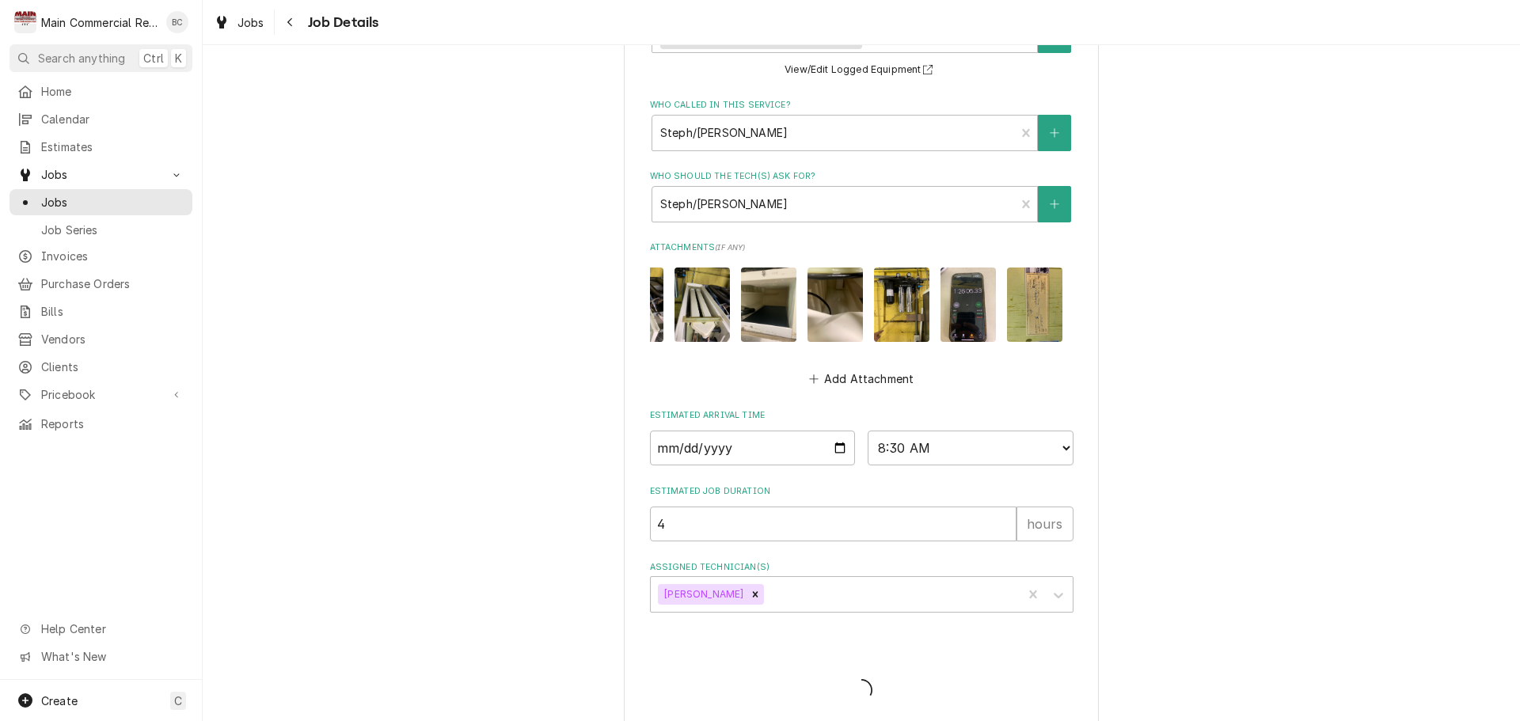
type textarea "x"
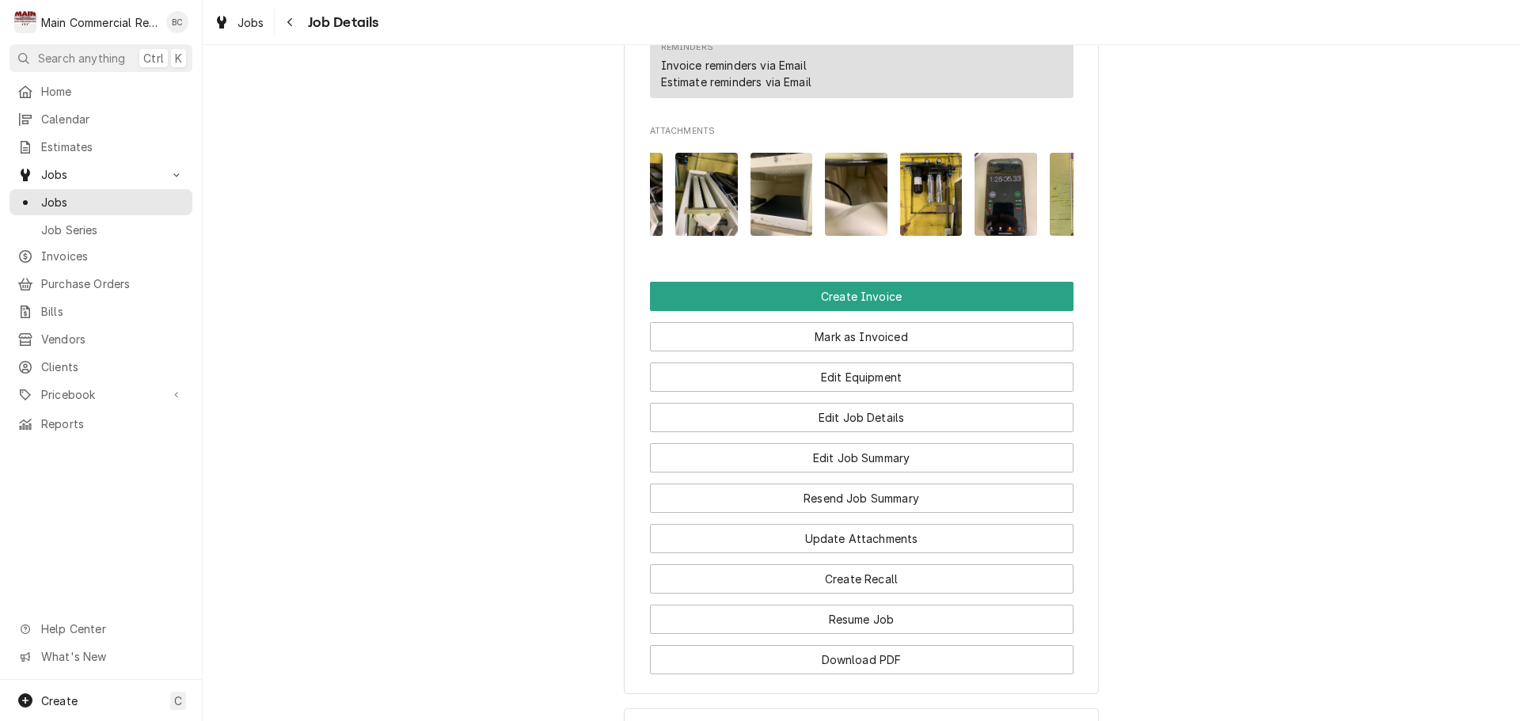
scroll to position [0, 400]
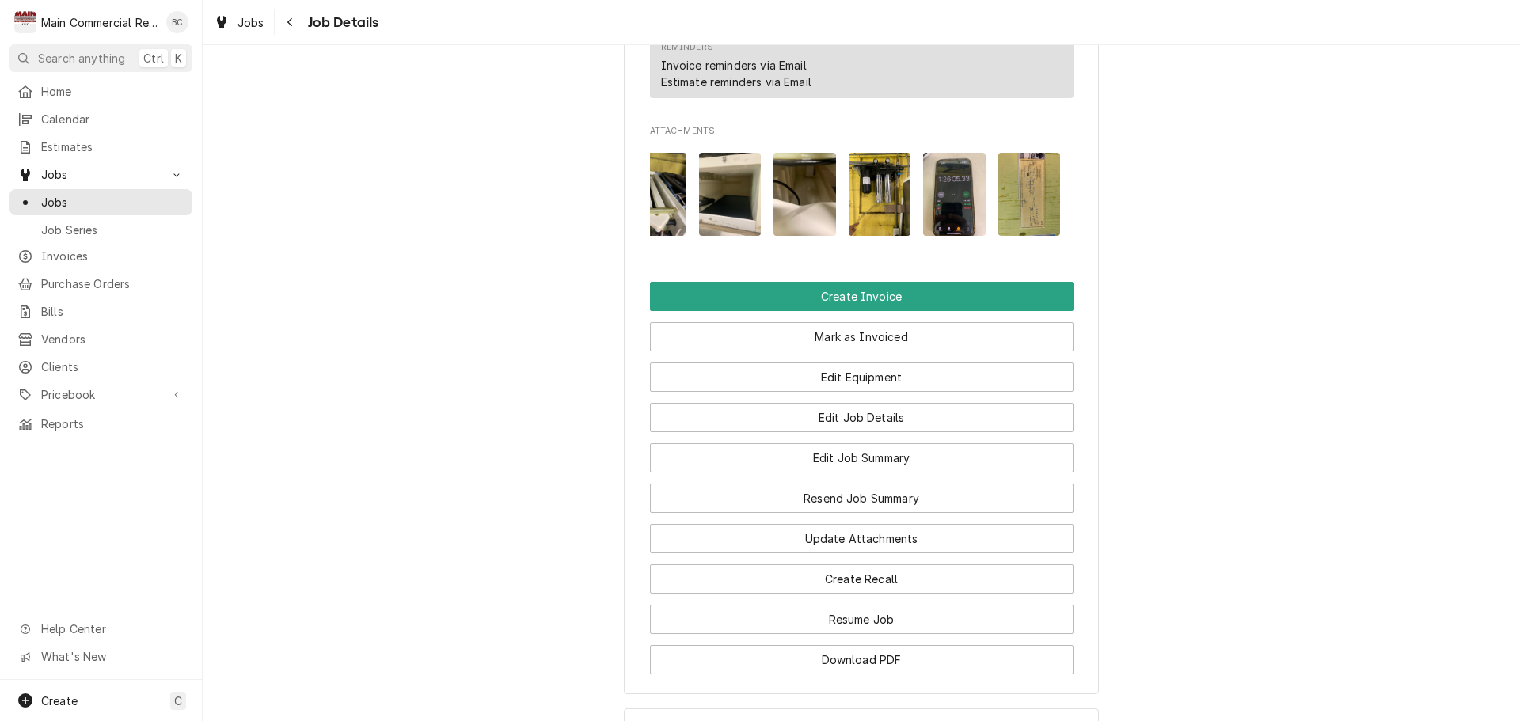
click at [1033, 236] on img "Attachments" at bounding box center [1030, 194] width 63 height 83
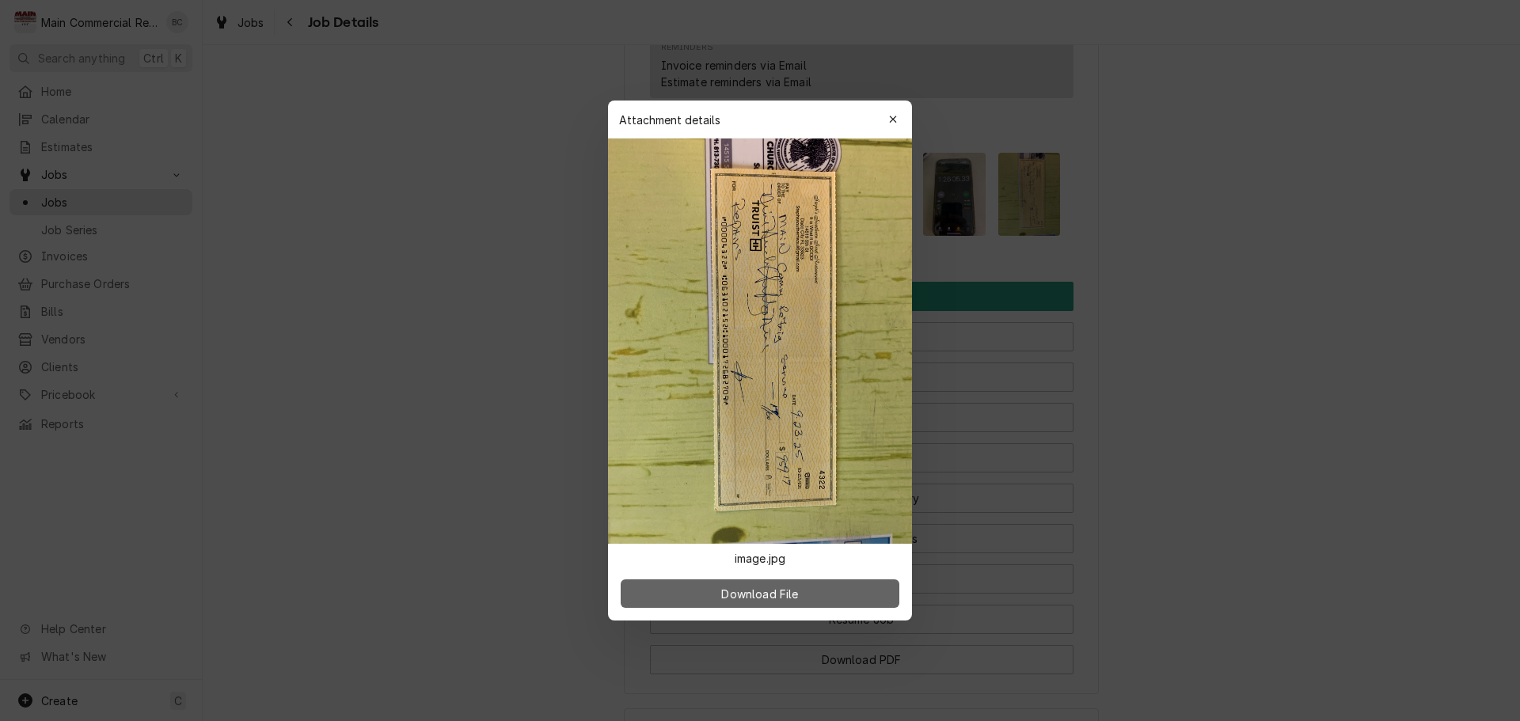
click at [812, 594] on button "Download File" at bounding box center [760, 594] width 279 height 29
click at [899, 116] on div "button" at bounding box center [893, 120] width 16 height 16
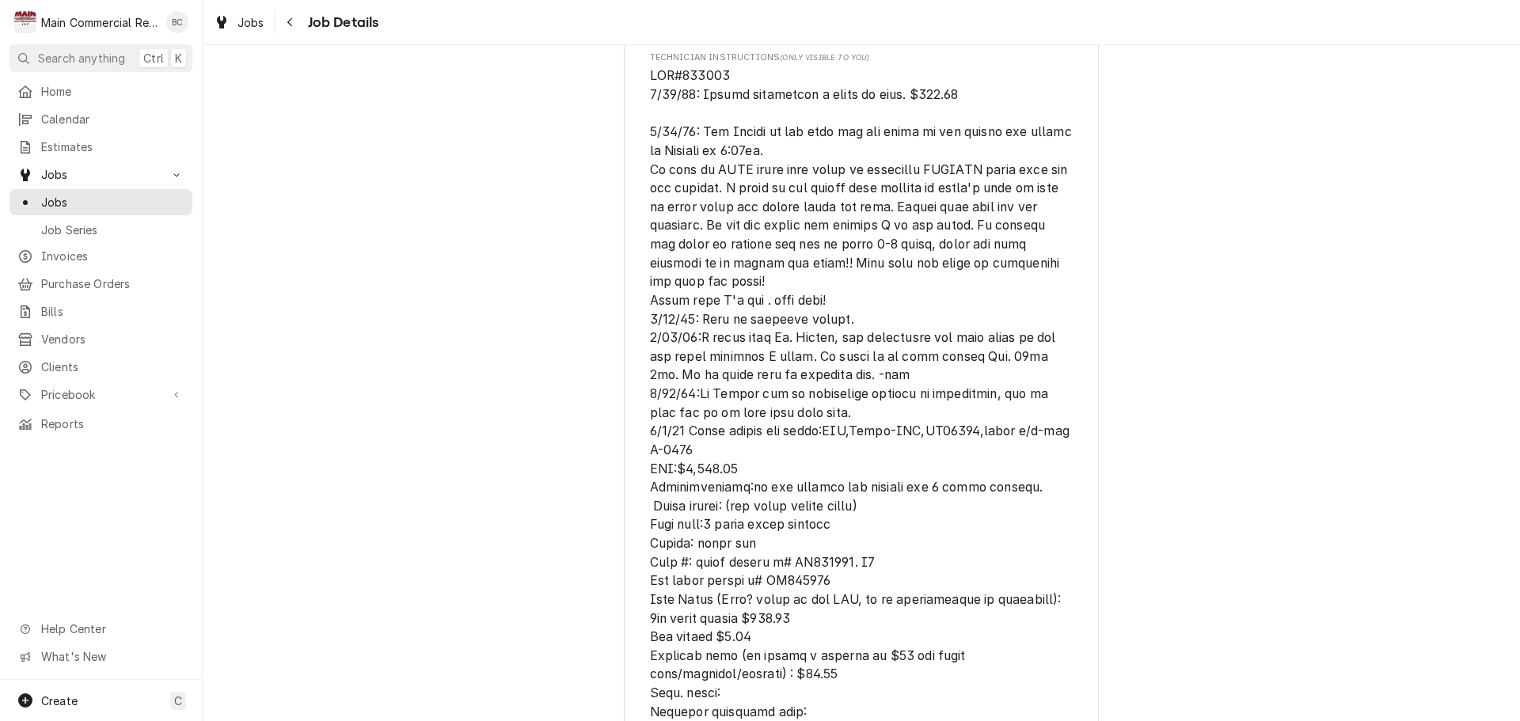
scroll to position [987, 0]
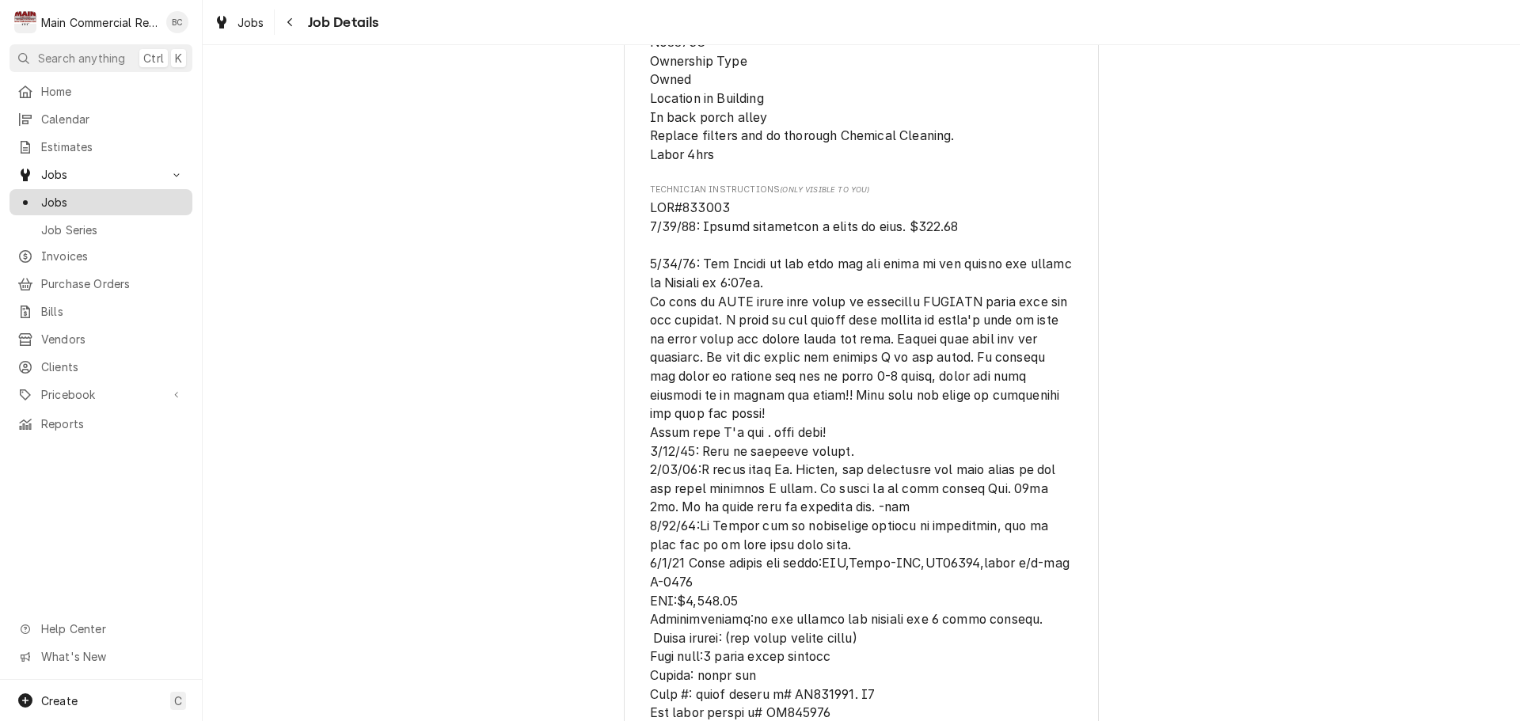
click at [63, 194] on span "Jobs" at bounding box center [112, 202] width 143 height 17
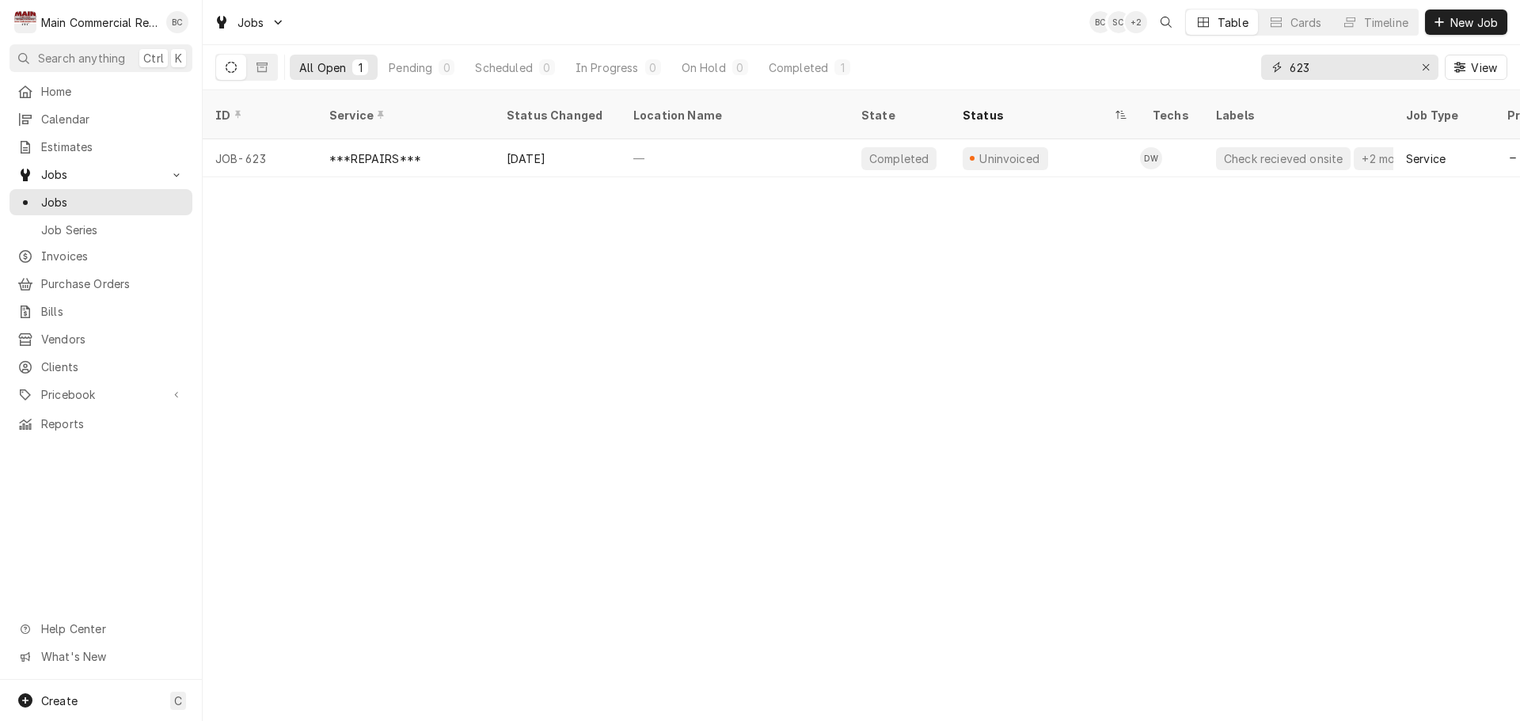
click at [1423, 65] on icon "Erase input" at bounding box center [1426, 67] width 9 height 11
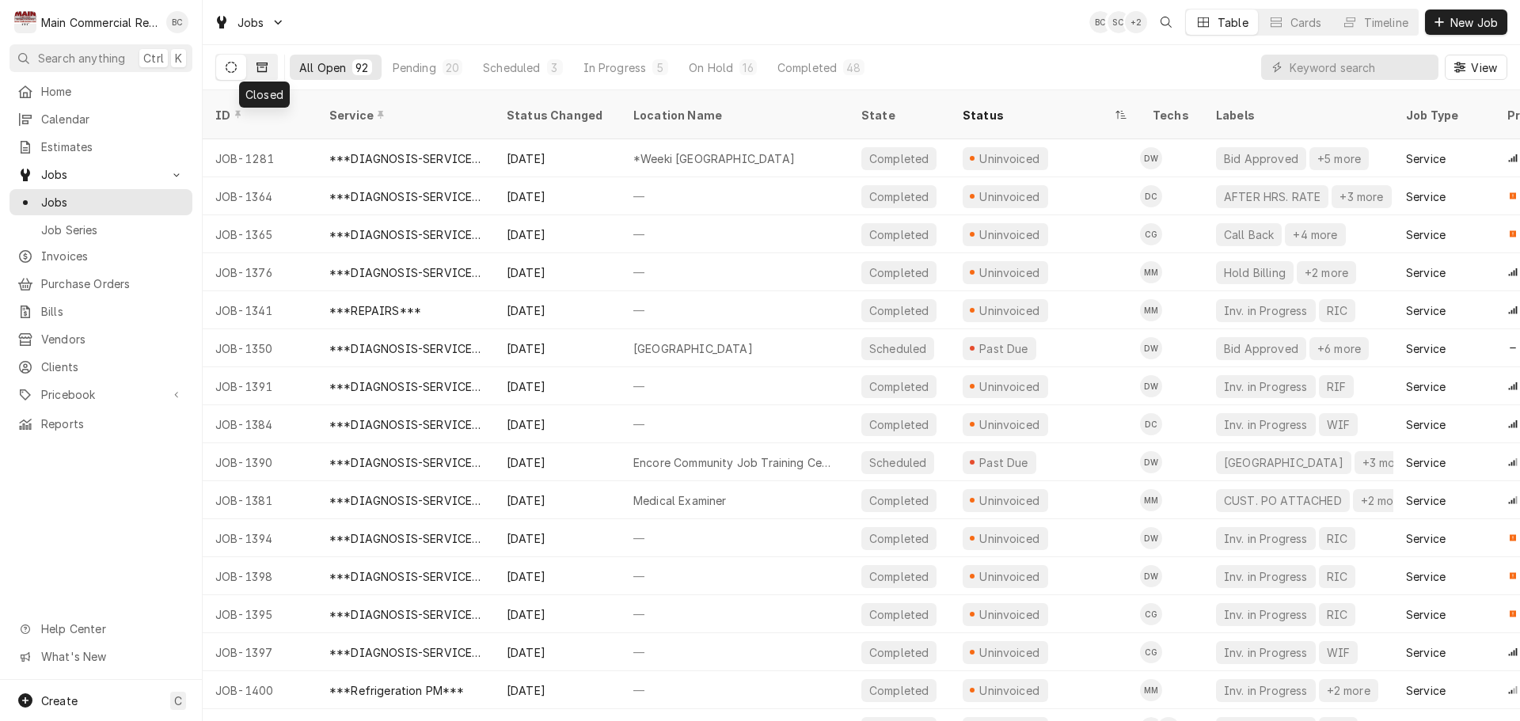
click at [261, 74] on button "Dynamic Content Wrapper" at bounding box center [262, 67] width 30 height 25
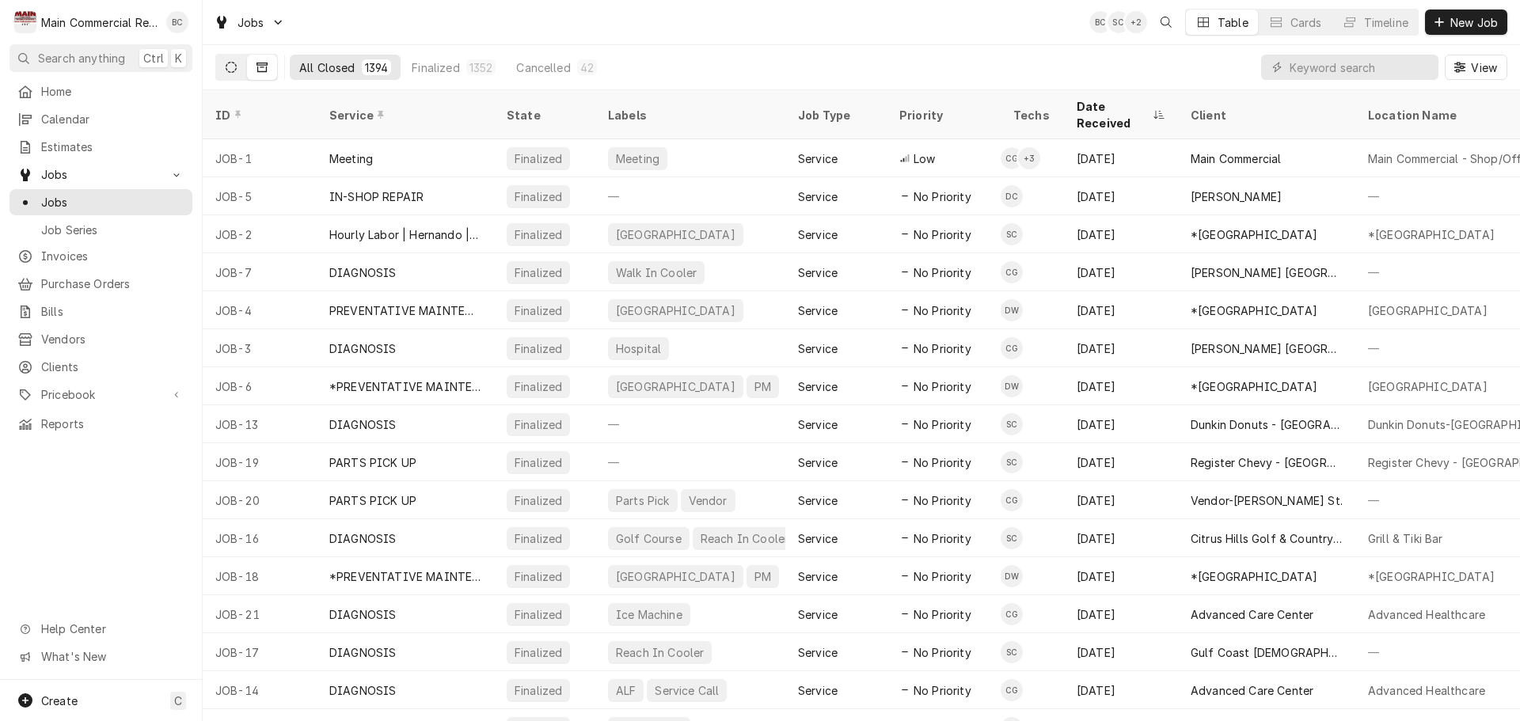
click at [231, 68] on icon "Dynamic Content Wrapper" at bounding box center [231, 67] width 11 height 11
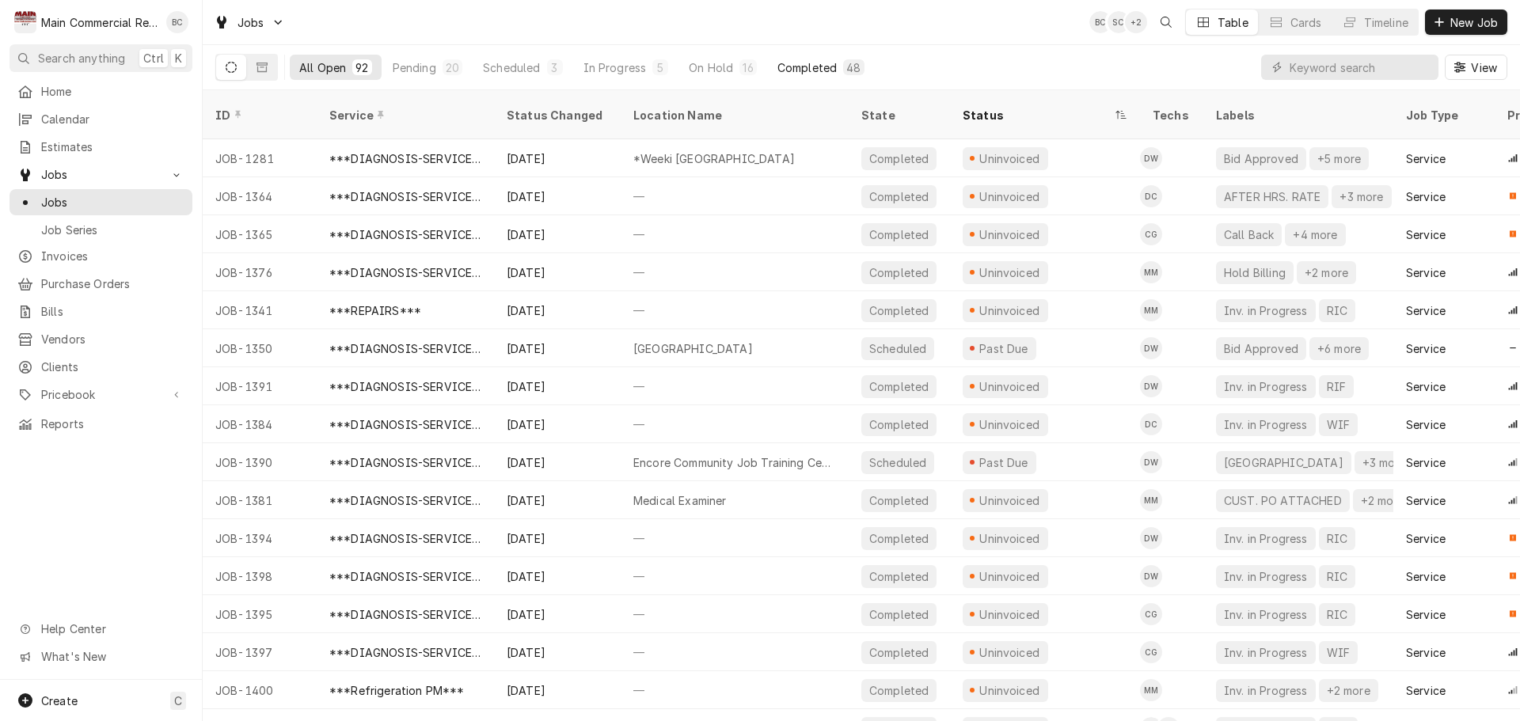
click at [816, 72] on div "Completed" at bounding box center [807, 67] width 59 height 17
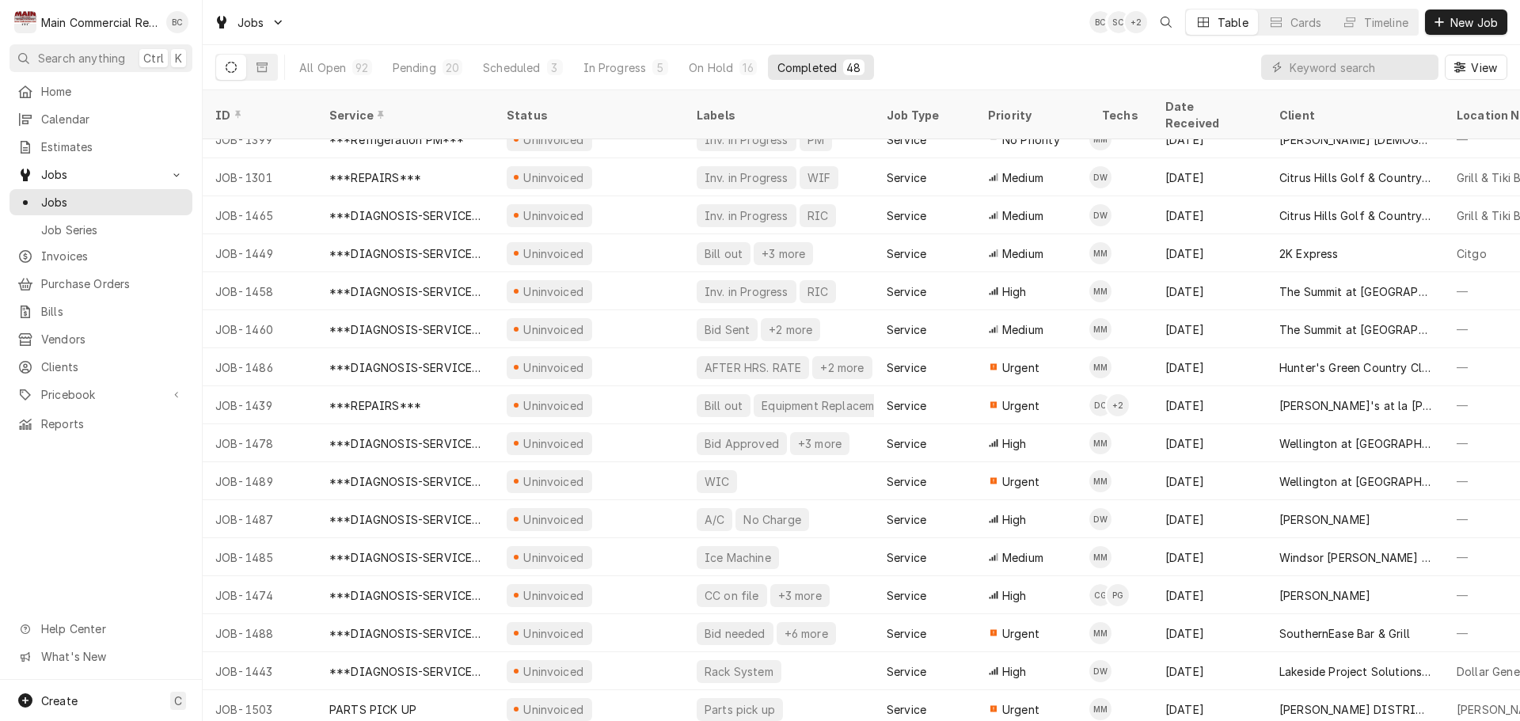
scroll to position [1235, 0]
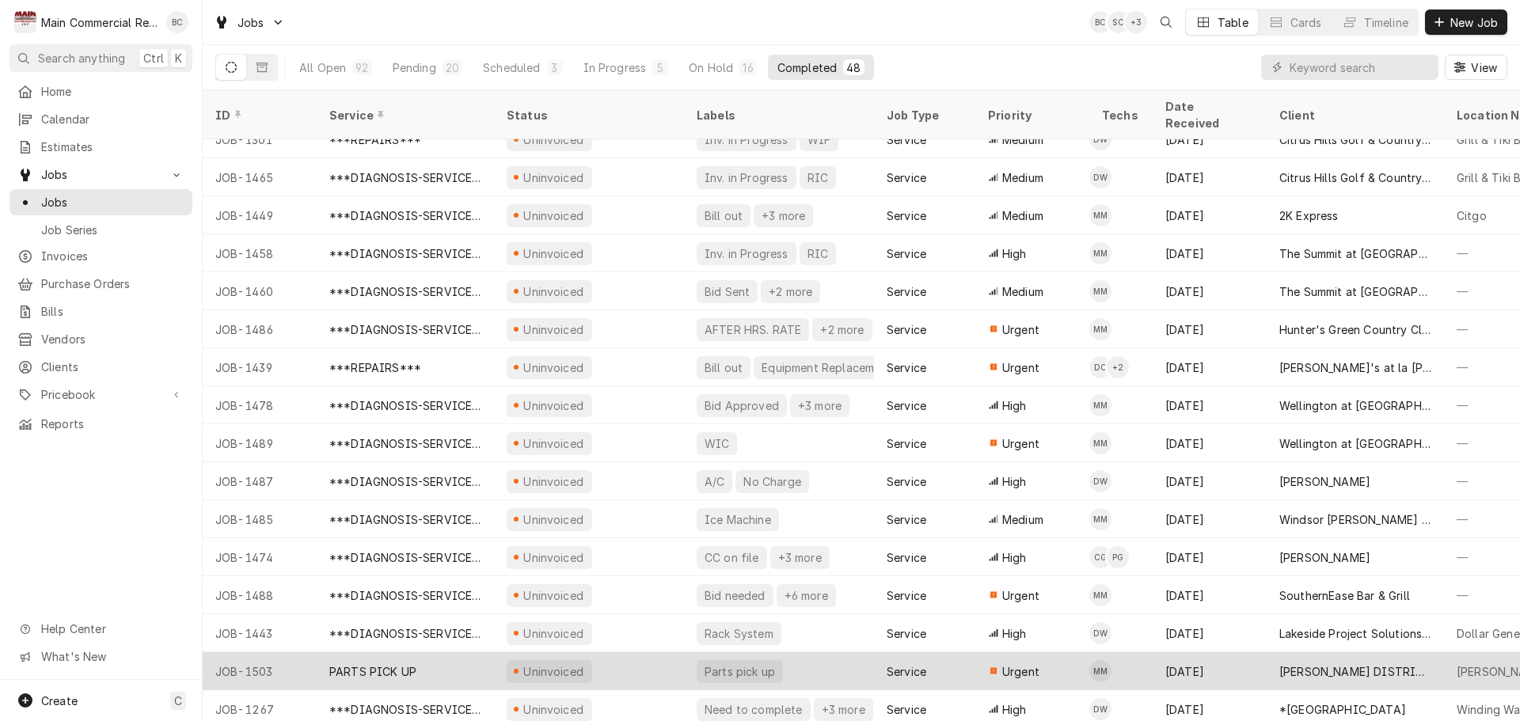
click at [417, 652] on div "PARTS PICK UP" at bounding box center [405, 671] width 177 height 38
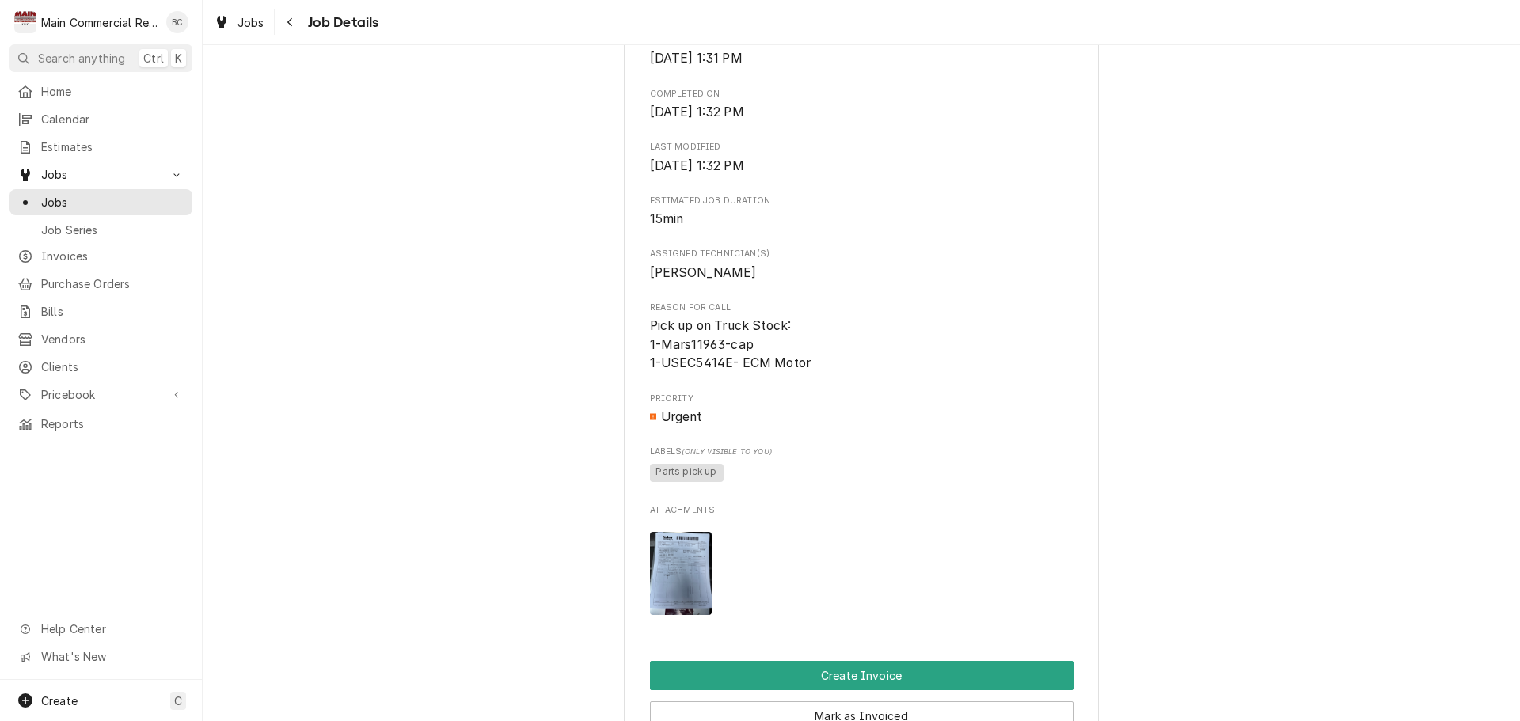
scroll to position [396, 0]
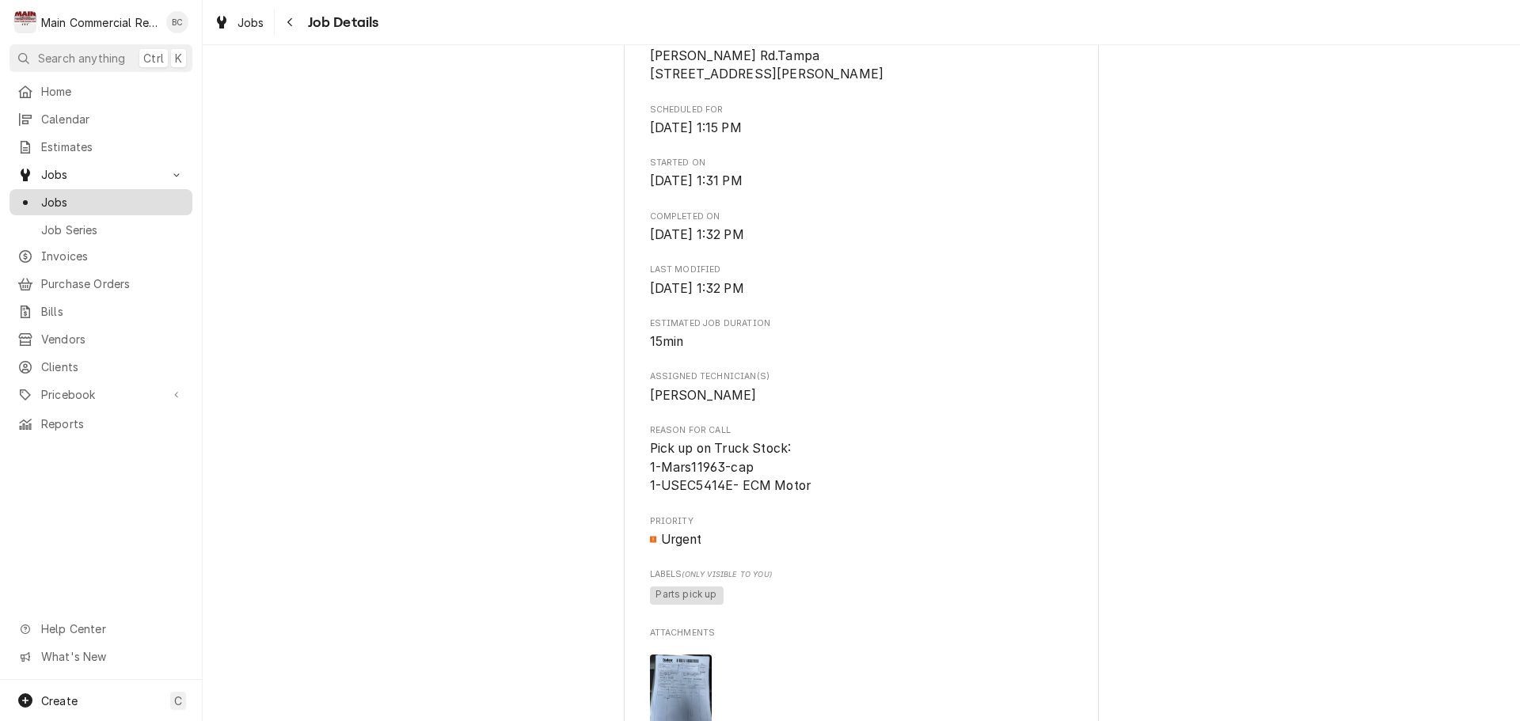
click at [119, 204] on span "Jobs" at bounding box center [112, 202] width 143 height 17
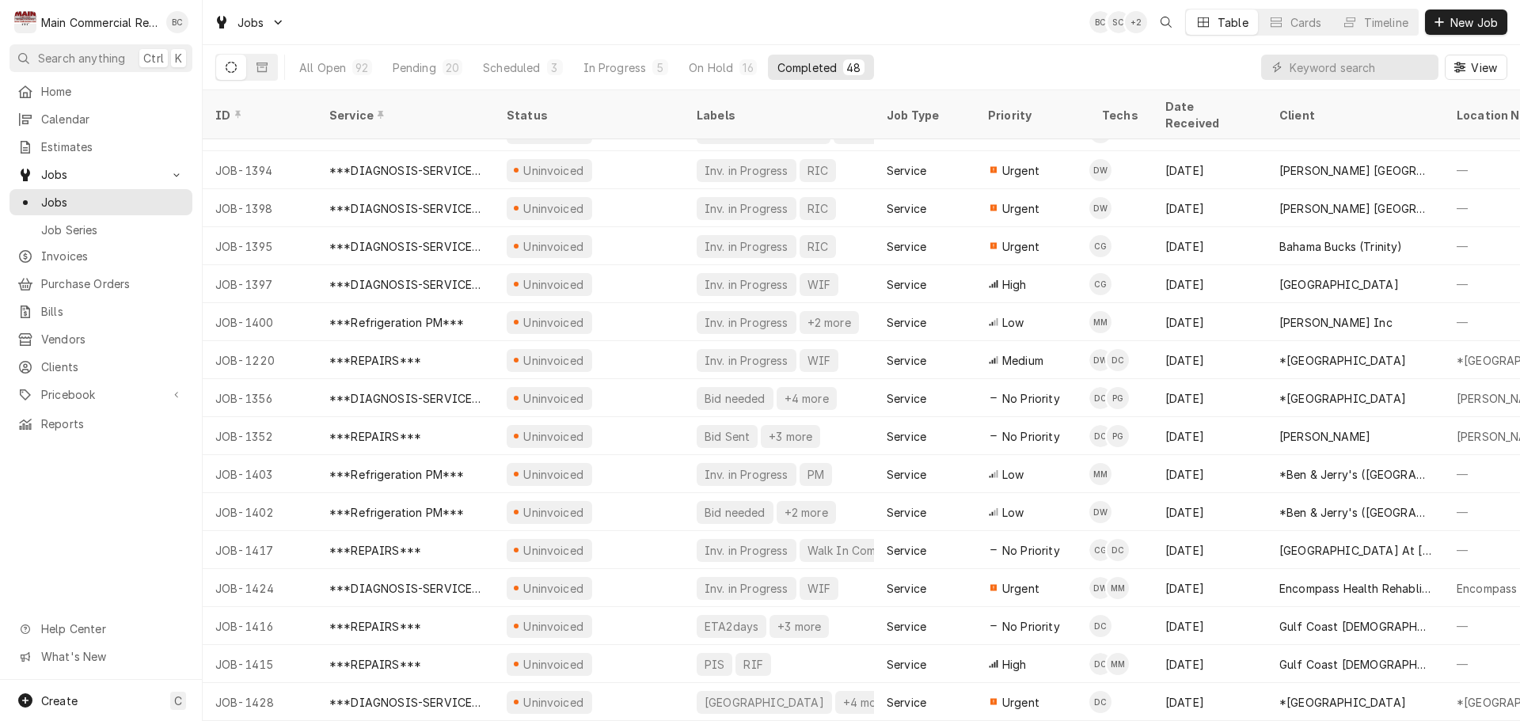
scroll to position [155, 0]
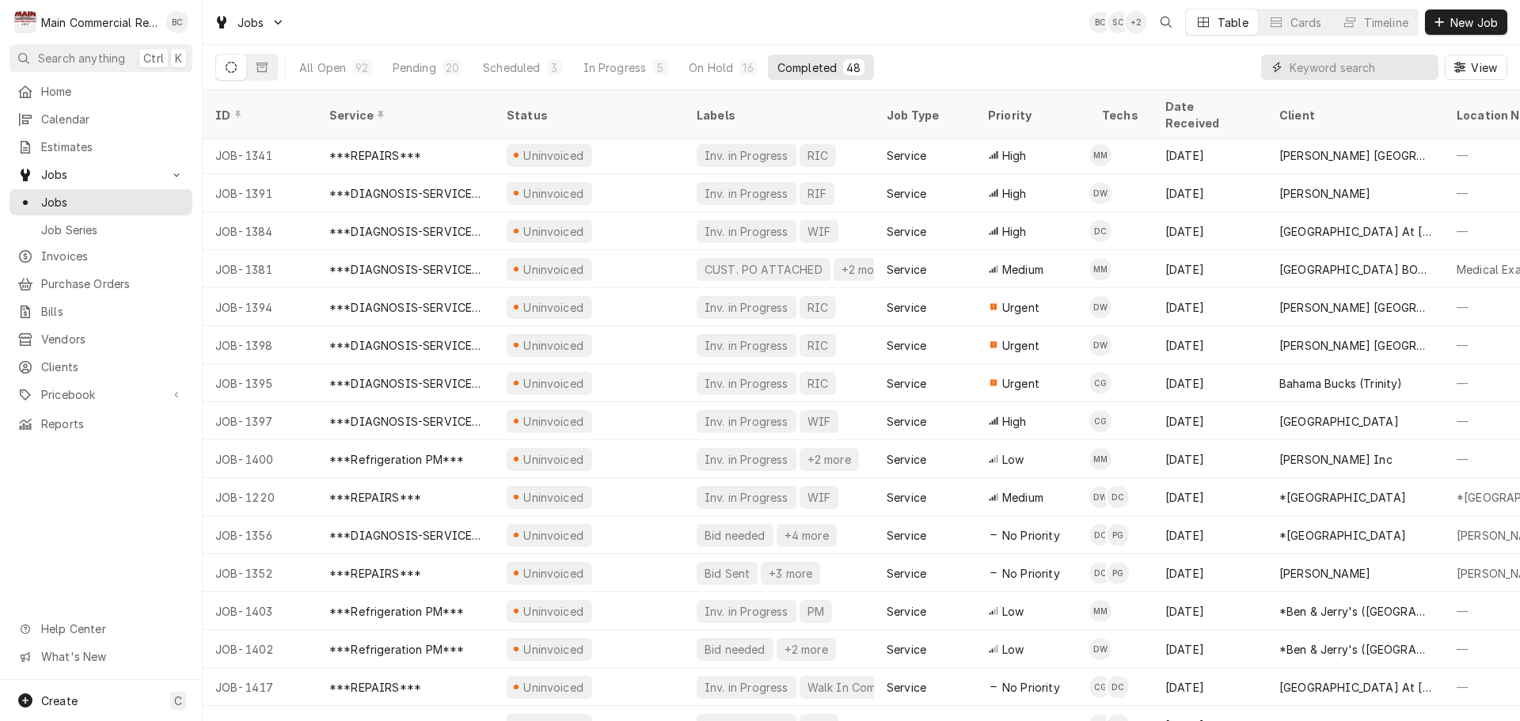
click at [1311, 73] on input "Dynamic Content Wrapper" at bounding box center [1360, 67] width 141 height 25
type input "inv in progress"
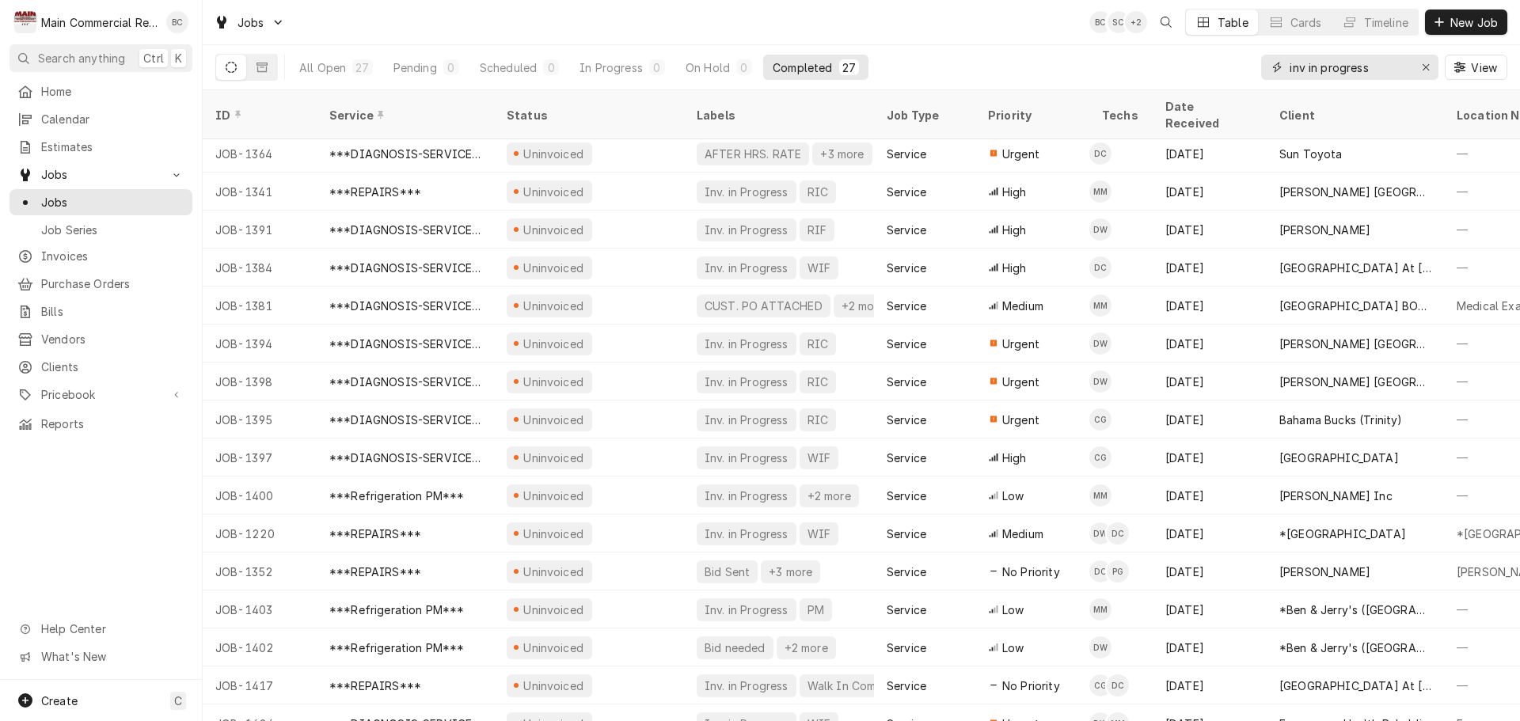
scroll to position [0, 0]
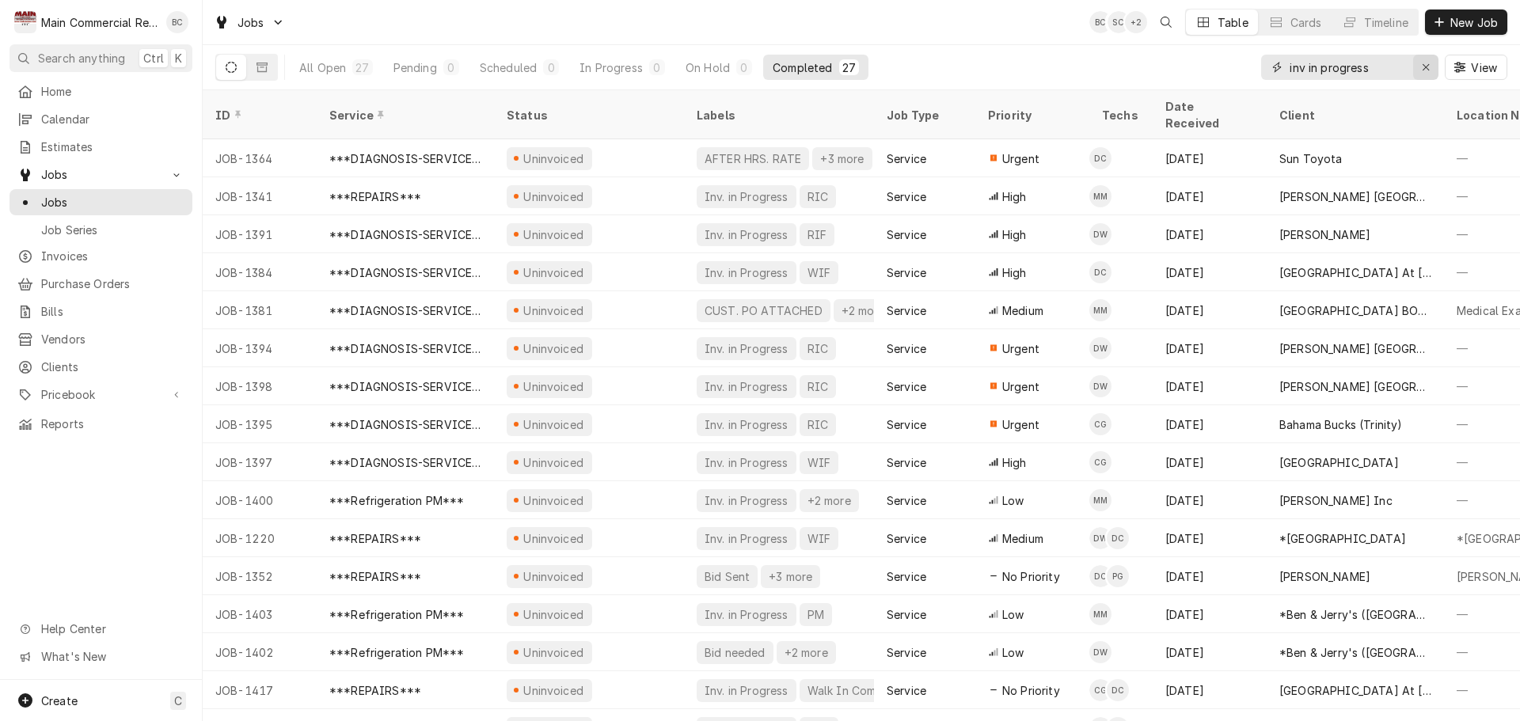
click at [1428, 67] on icon "Erase input" at bounding box center [1426, 67] width 9 height 11
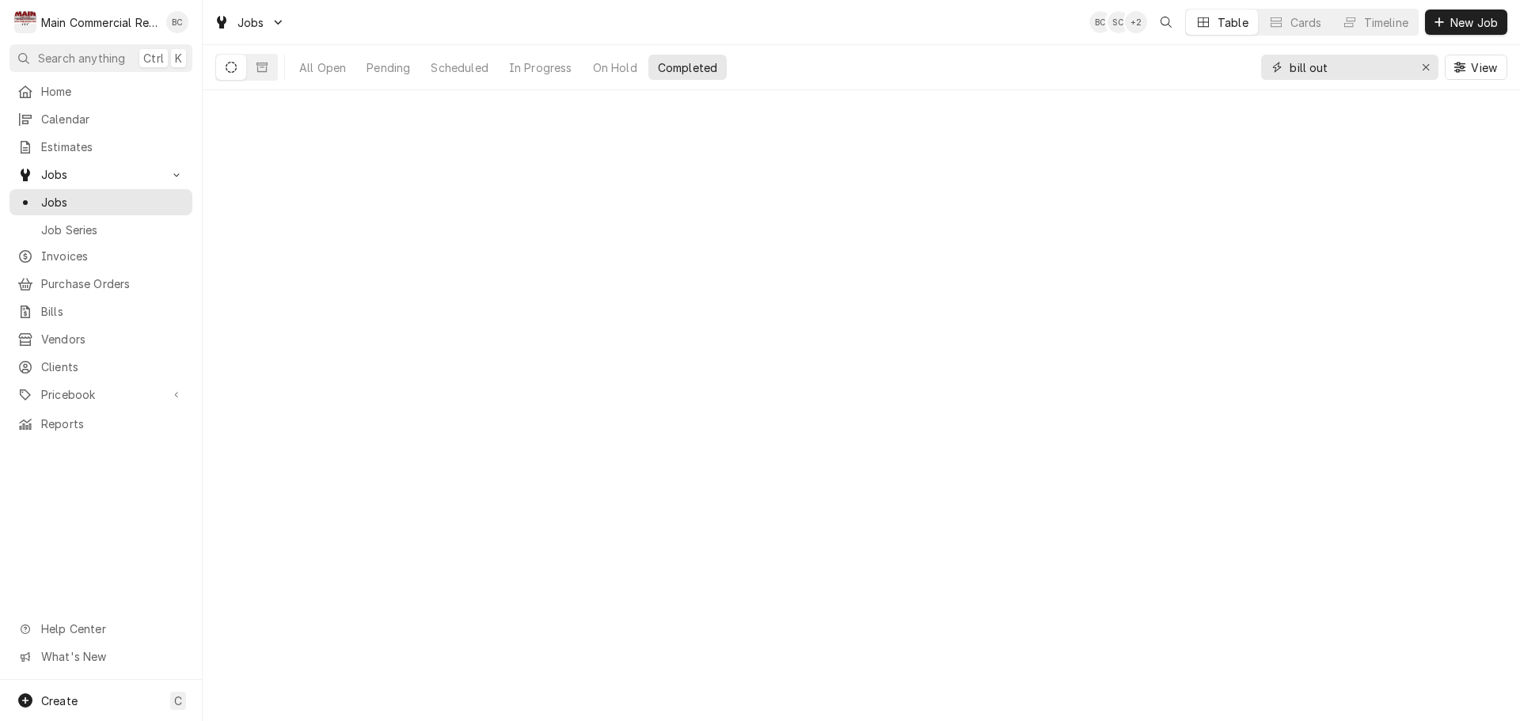
type input "bill out"
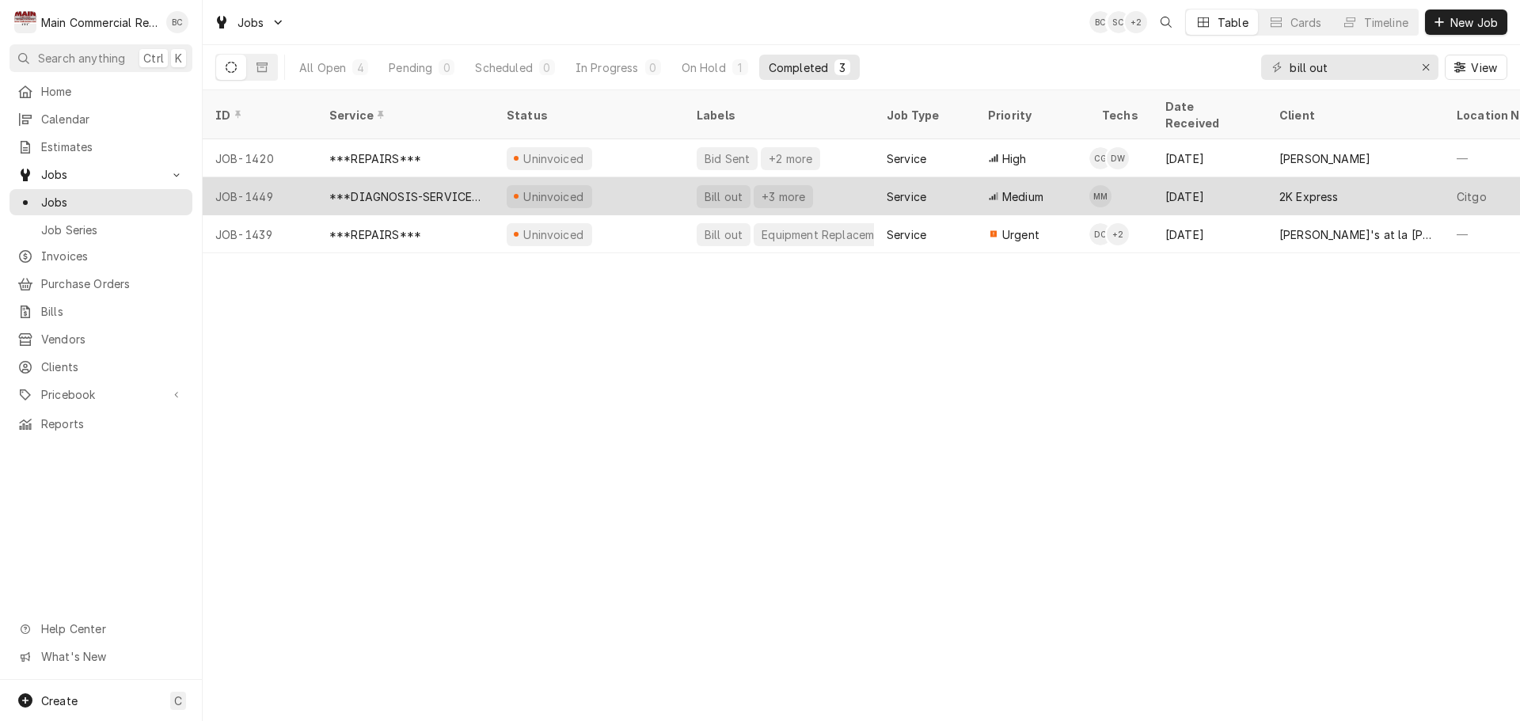
click at [546, 188] on div "Uninvoiced" at bounding box center [554, 196] width 64 height 17
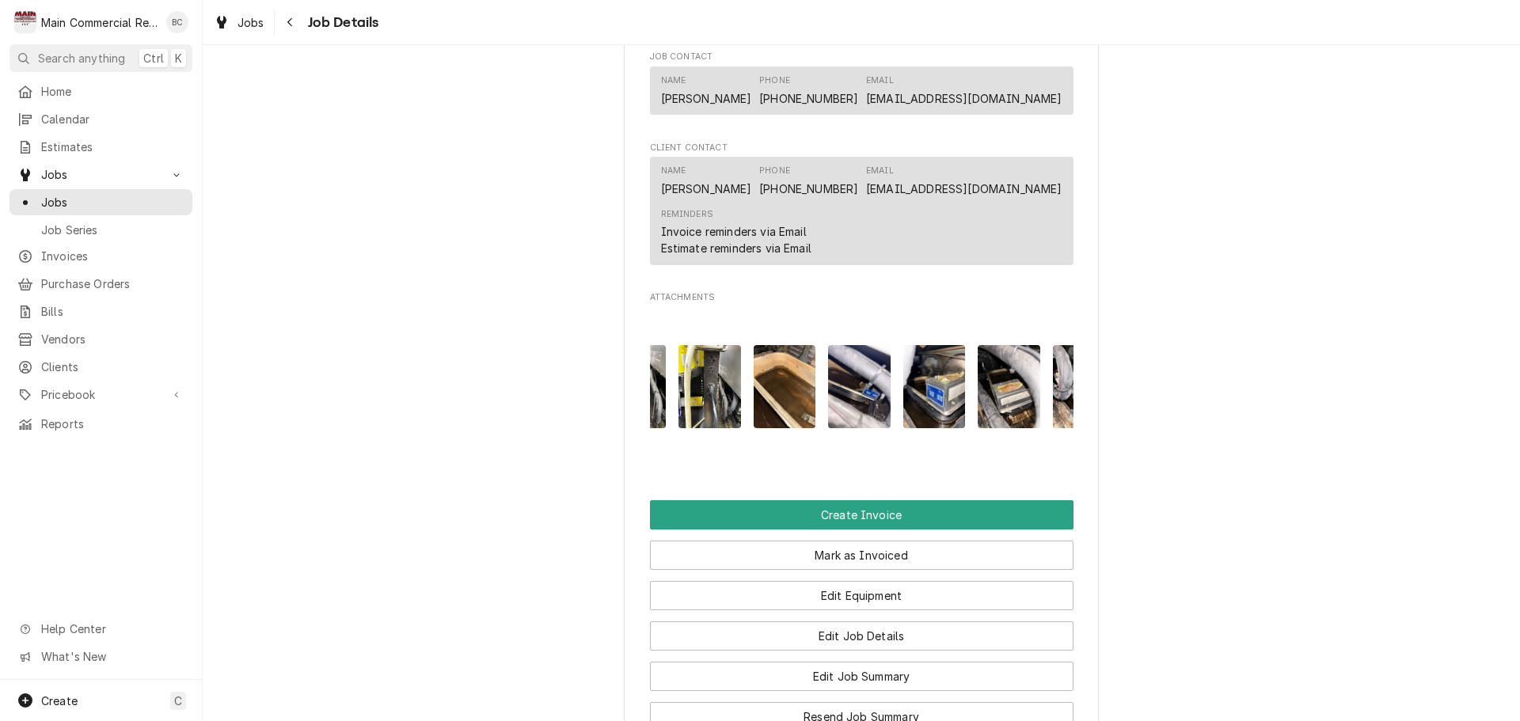
scroll to position [0, 550]
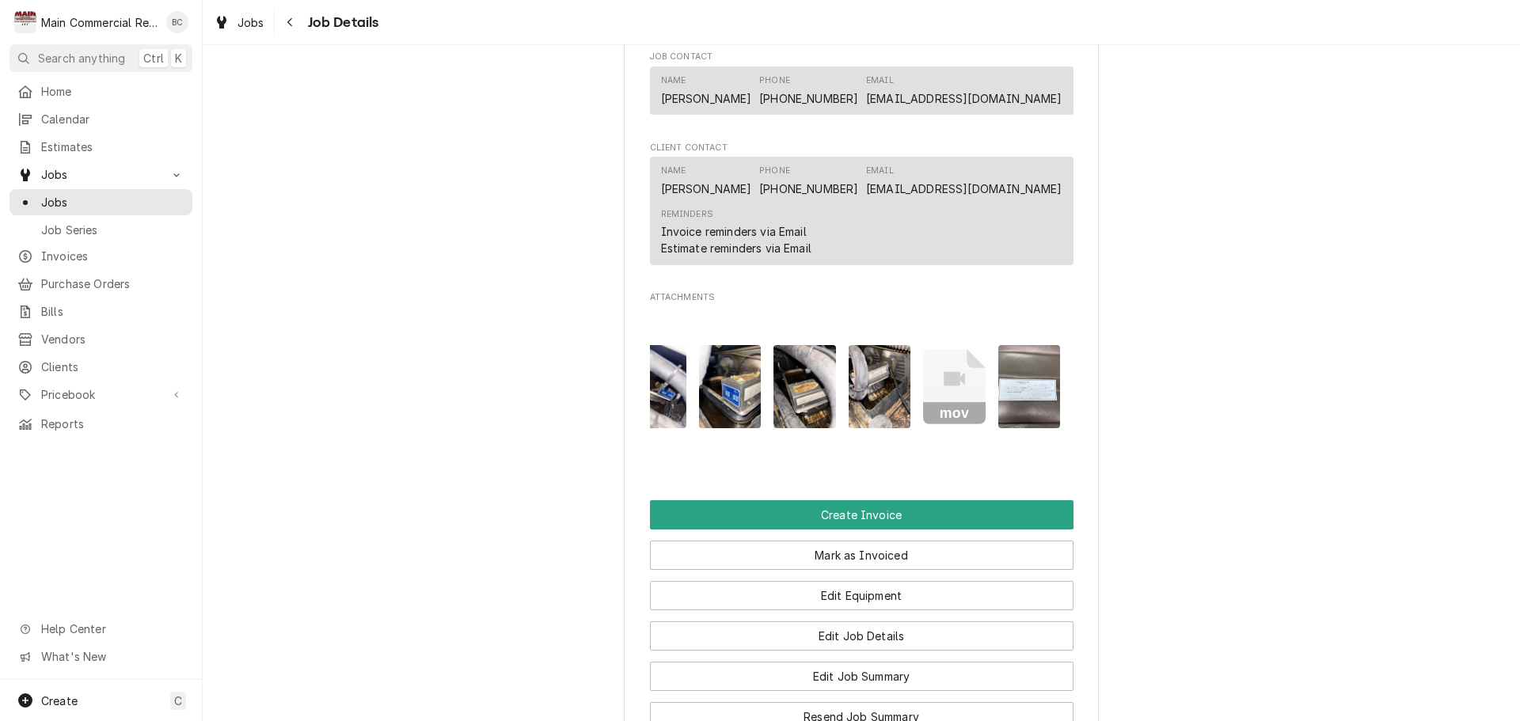
click at [1032, 398] on img "Attachments" at bounding box center [1030, 386] width 63 height 83
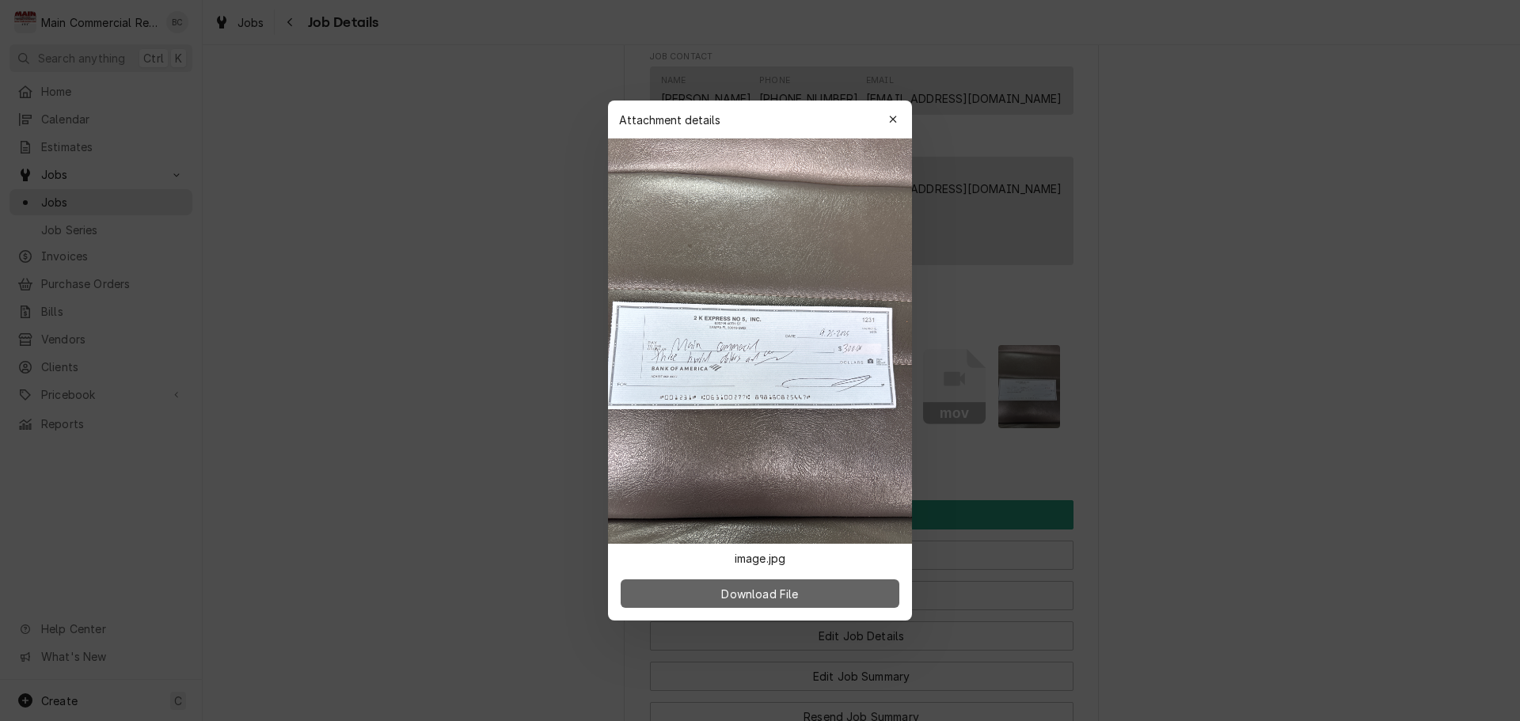
click at [779, 599] on span "Download File" at bounding box center [759, 594] width 83 height 17
click at [1238, 427] on div at bounding box center [760, 360] width 1520 height 721
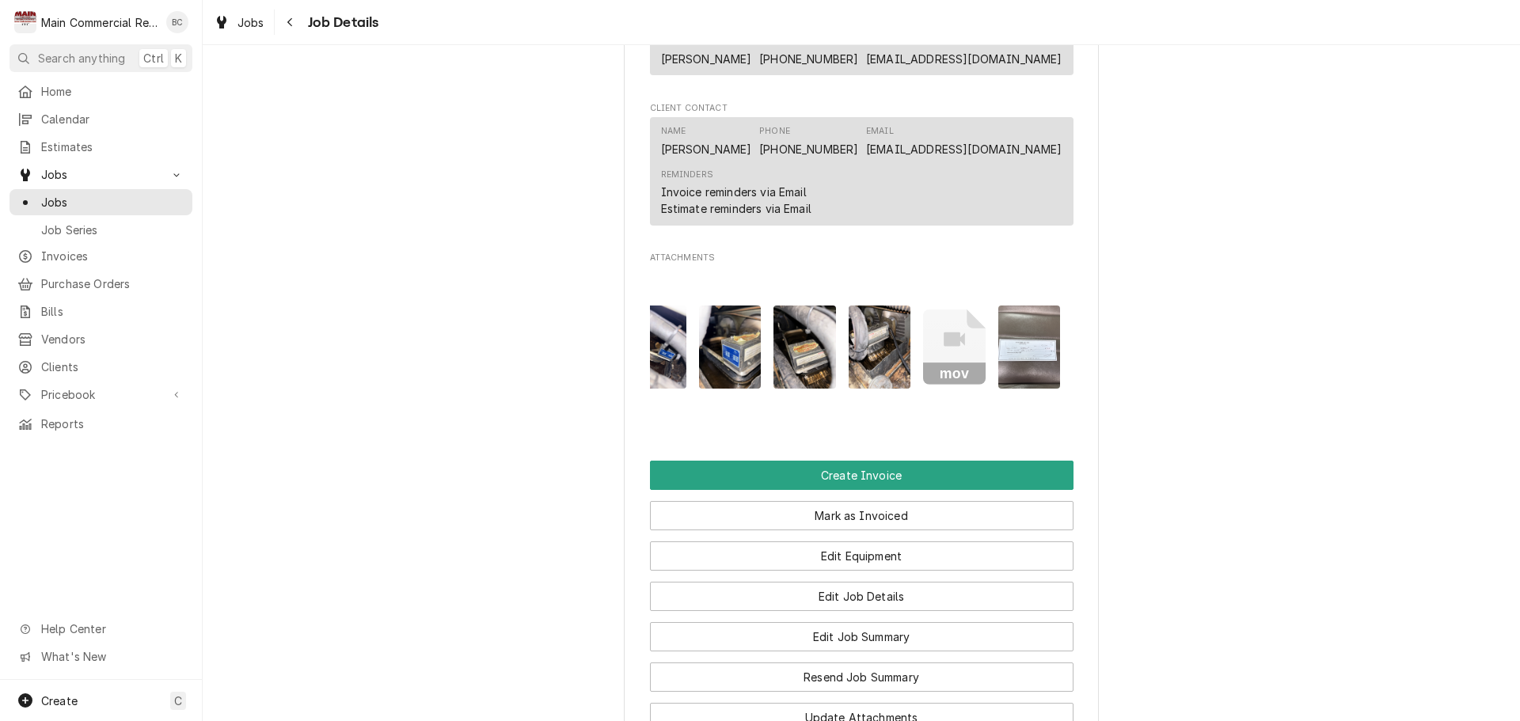
scroll to position [1229, 0]
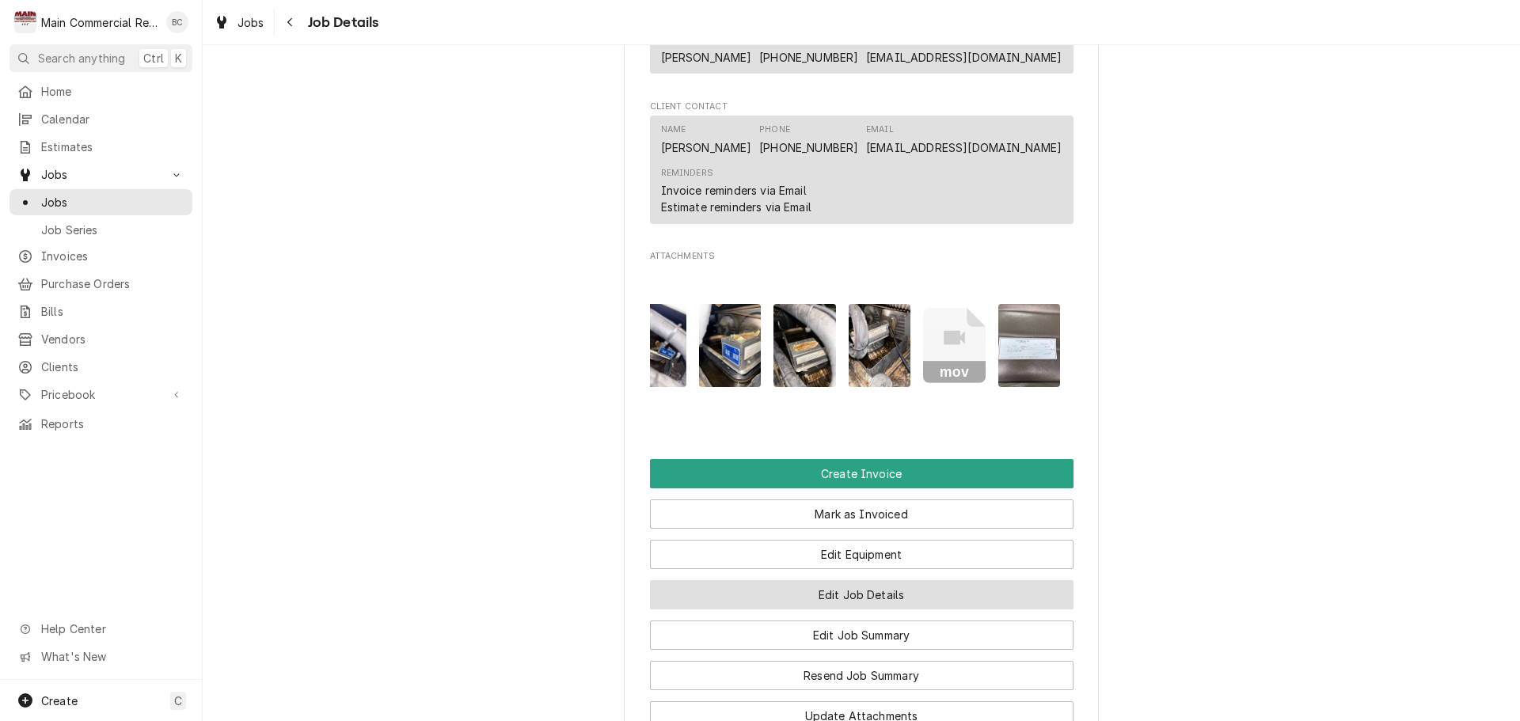
click at [865, 603] on button "Edit Job Details" at bounding box center [862, 594] width 424 height 29
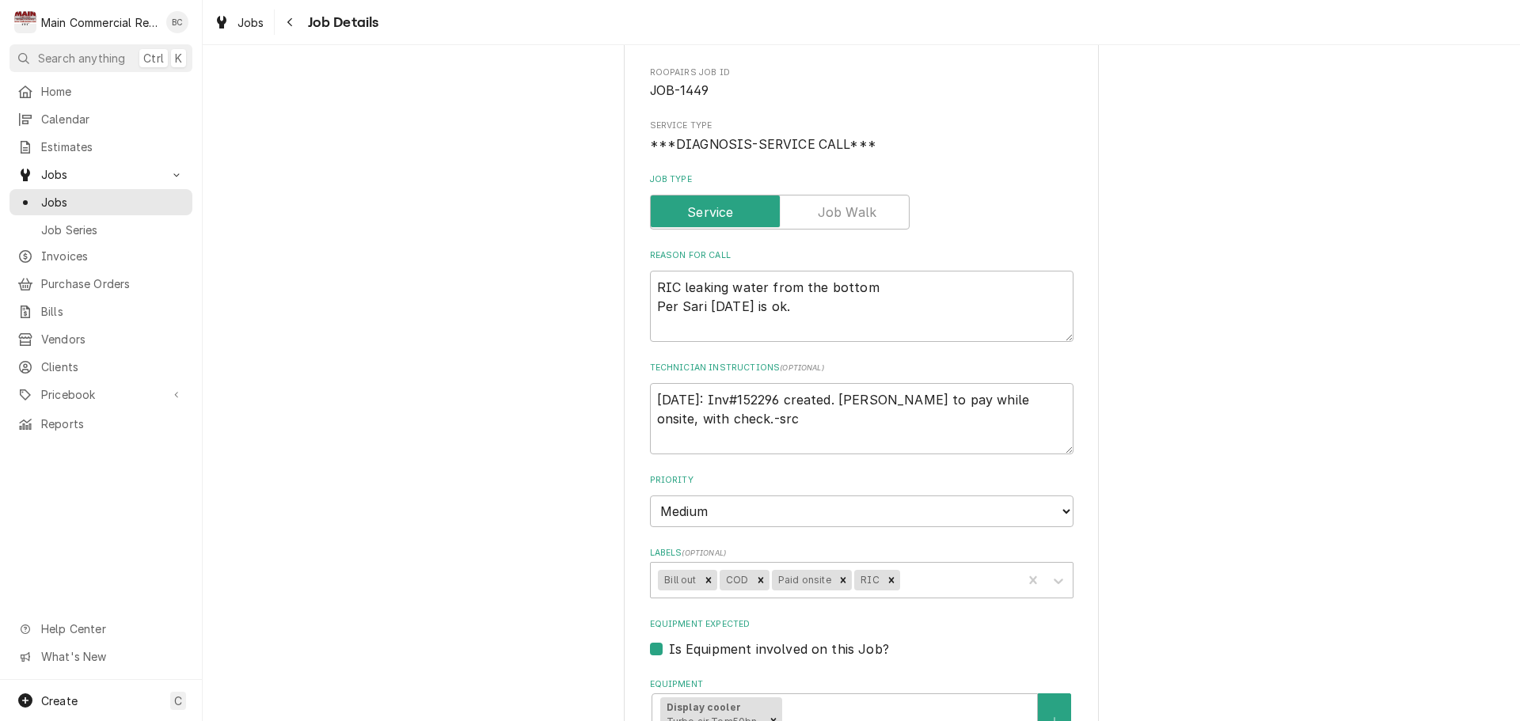
scroll to position [158, 0]
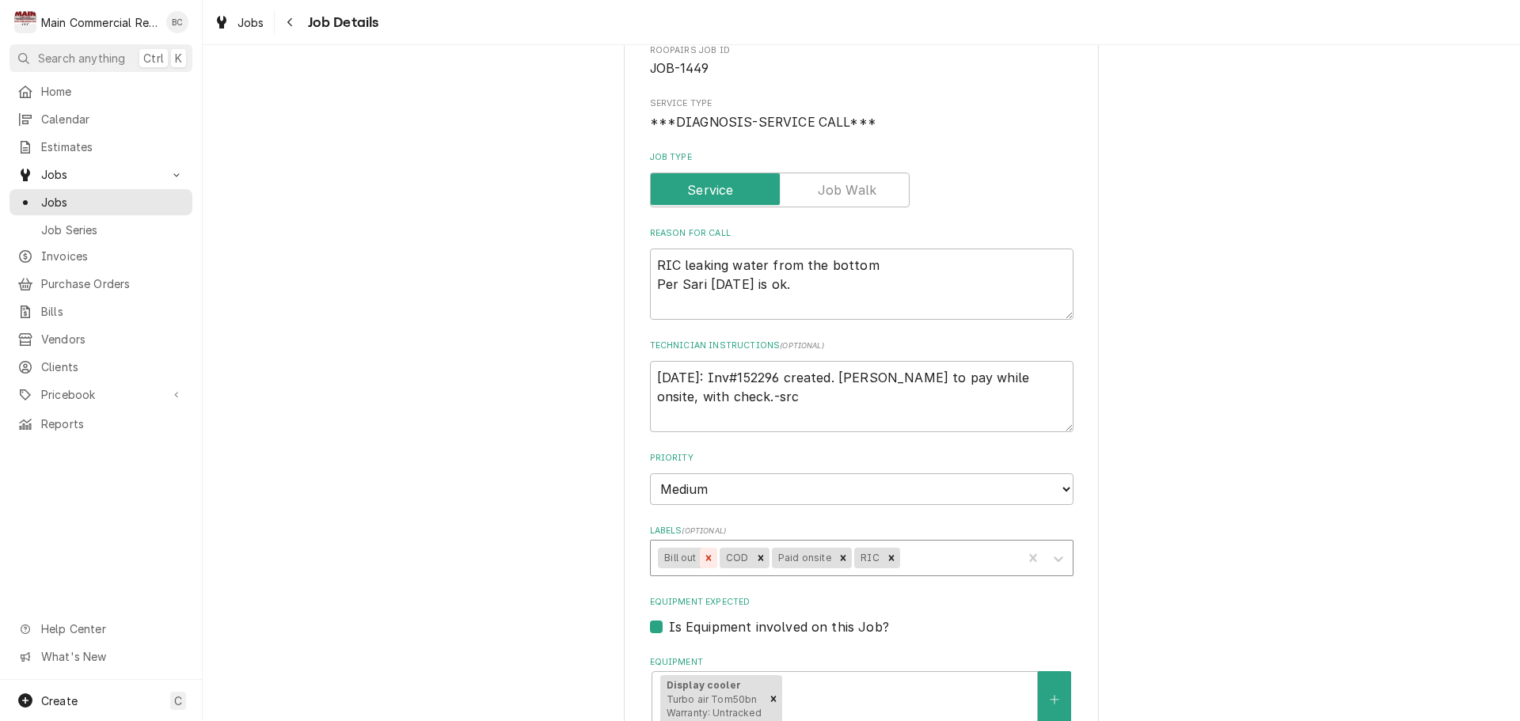
click at [703, 561] on icon "Remove Bill out" at bounding box center [708, 558] width 11 height 11
type textarea "x"
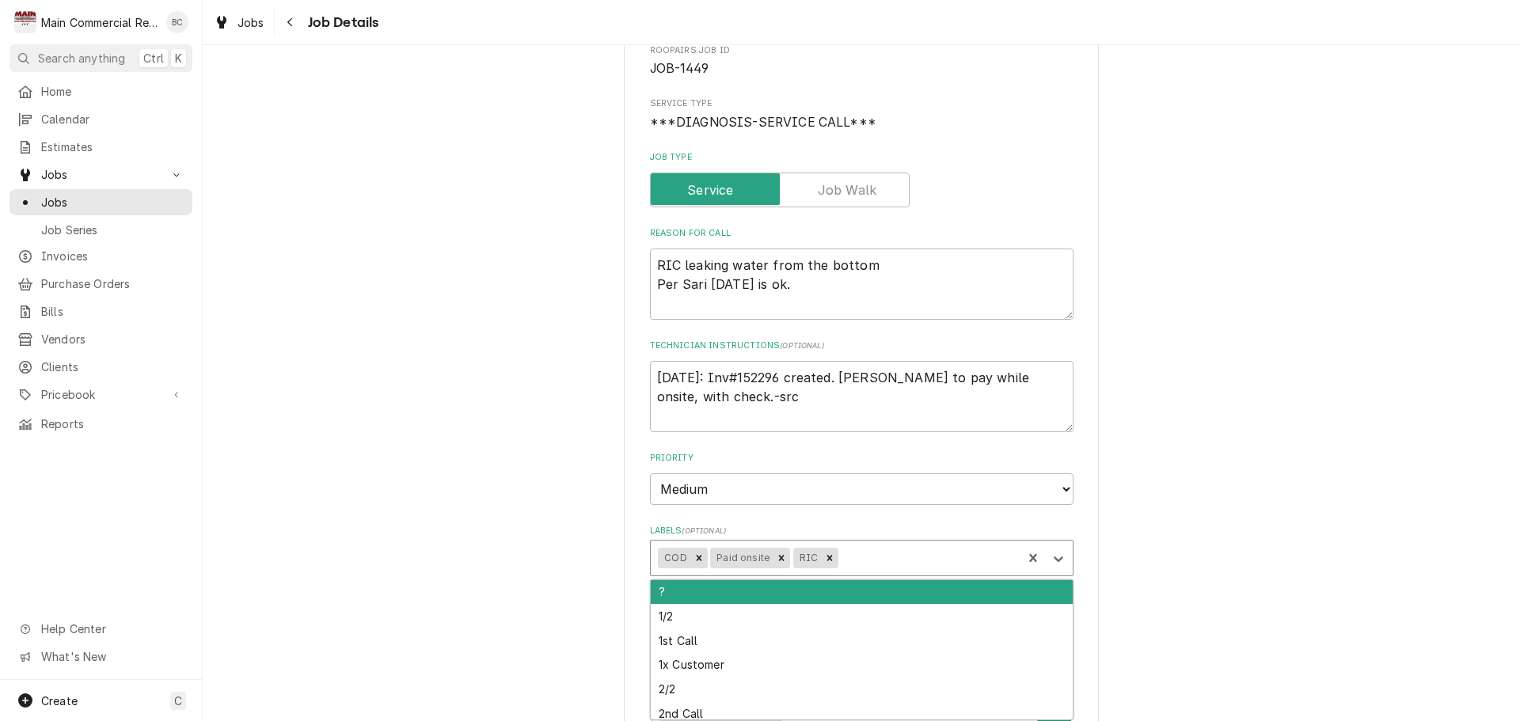
click at [842, 559] on div "Labels" at bounding box center [928, 558] width 173 height 29
type input "billed"
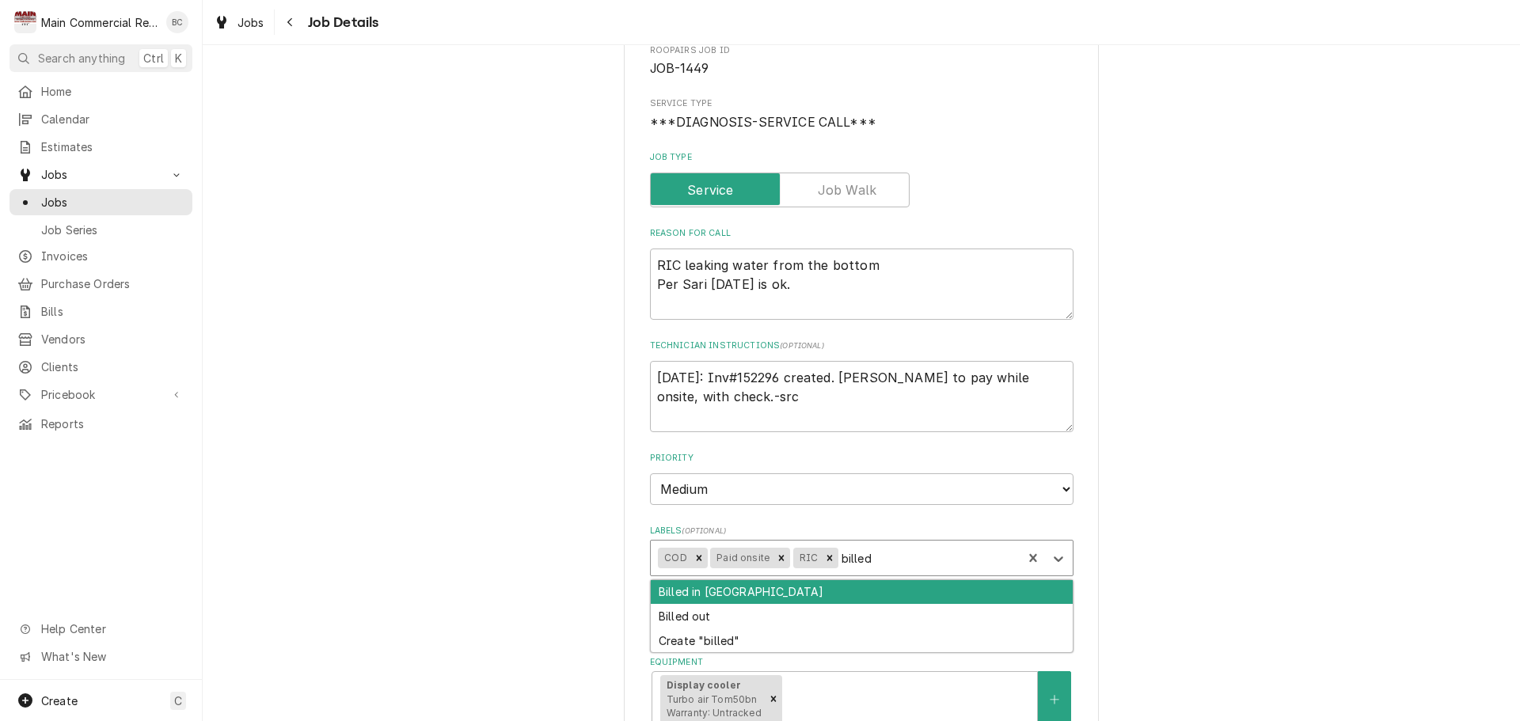
click at [676, 586] on div "Billed in QBO" at bounding box center [862, 592] width 422 height 25
type textarea "x"
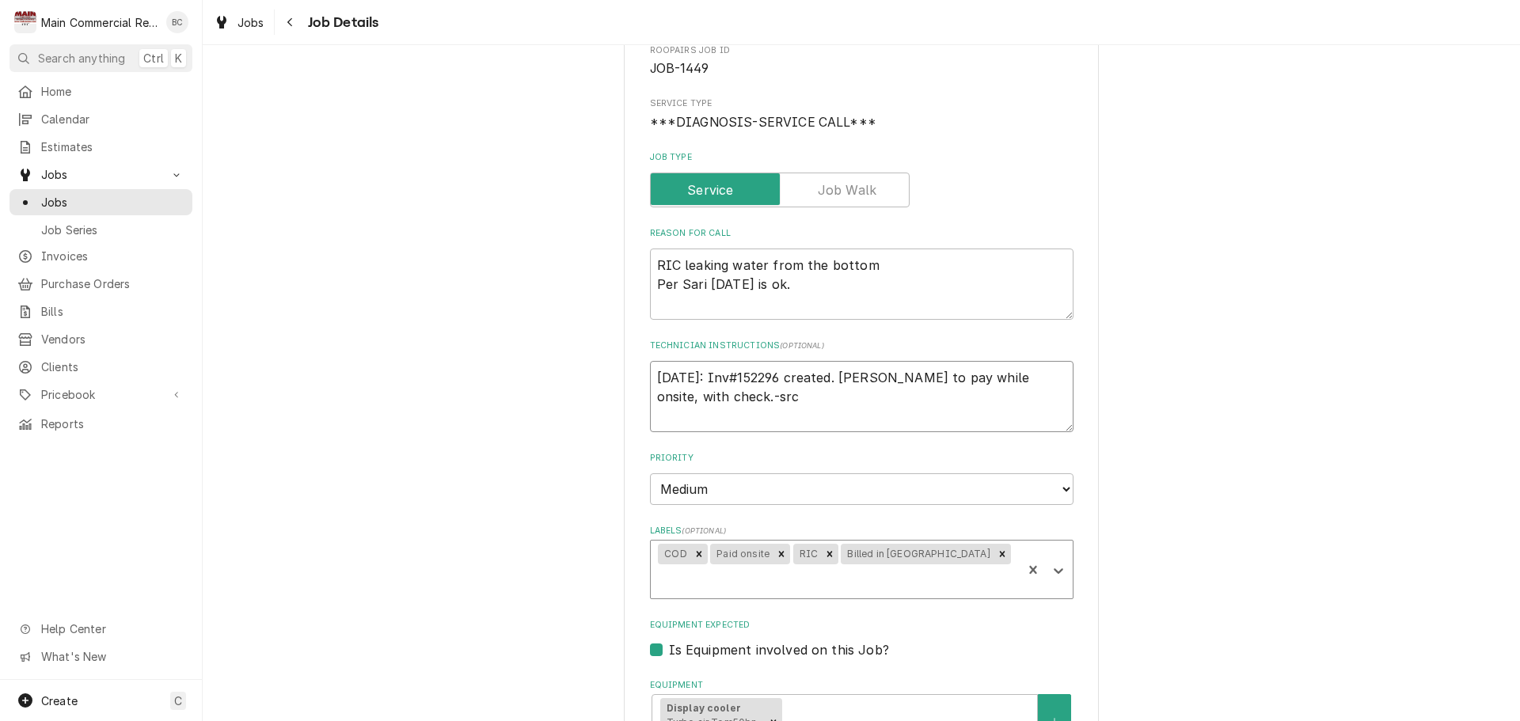
click at [650, 382] on textarea "[DATE]: Inv#152296 created. [PERSON_NAME] to pay while onsite, with check.-src" at bounding box center [862, 396] width 424 height 71
type textarea "x"
type textarea "[DATE]: Inv#152296 created. [PERSON_NAME] to pay while onsite, with check.-src"
click at [650, 371] on textarea "[DATE]: Inv#152296 created. [PERSON_NAME] to pay while onsite, with check.-src" at bounding box center [862, 396] width 424 height 71
type textarea "x"
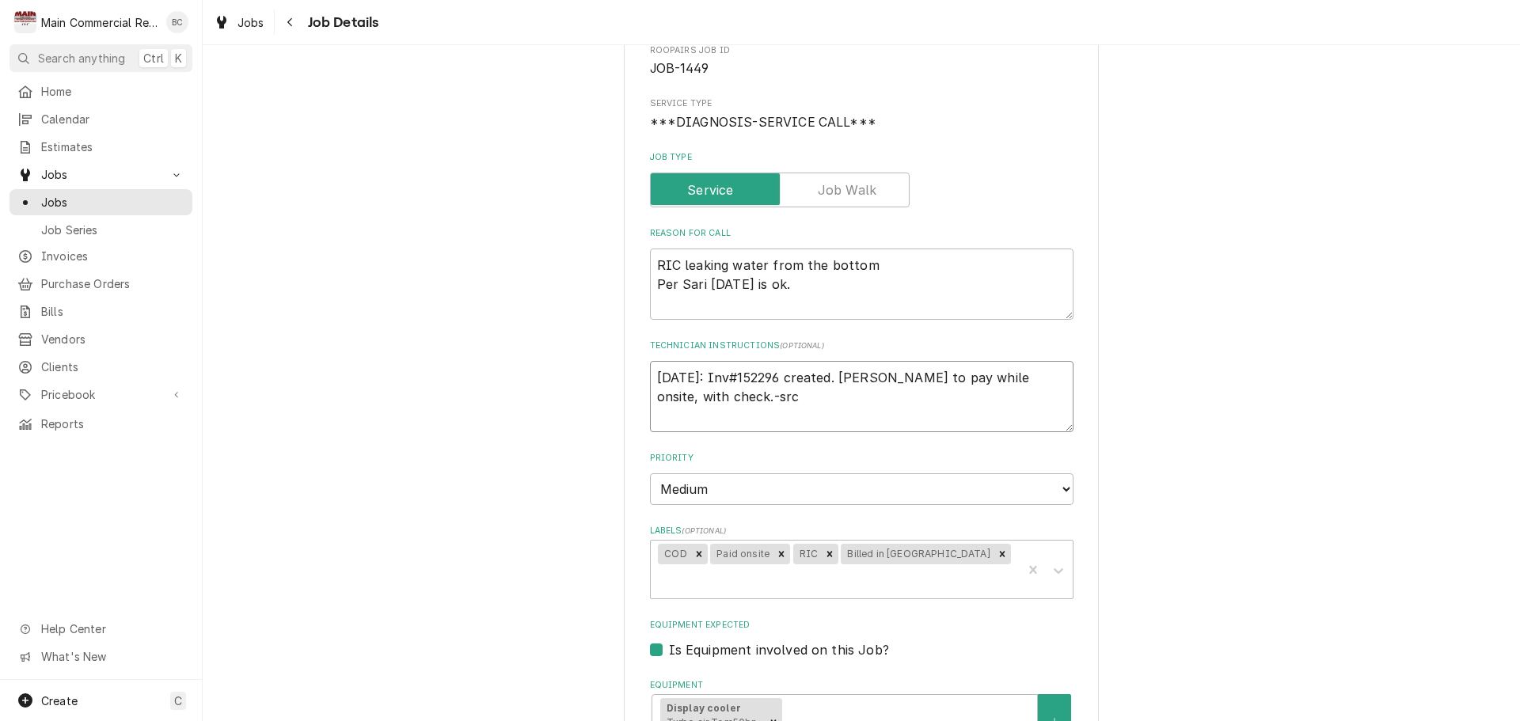
type textarea "9 9/25/25: Inv#152296 created. Sari to pay while onsite, with check.-src"
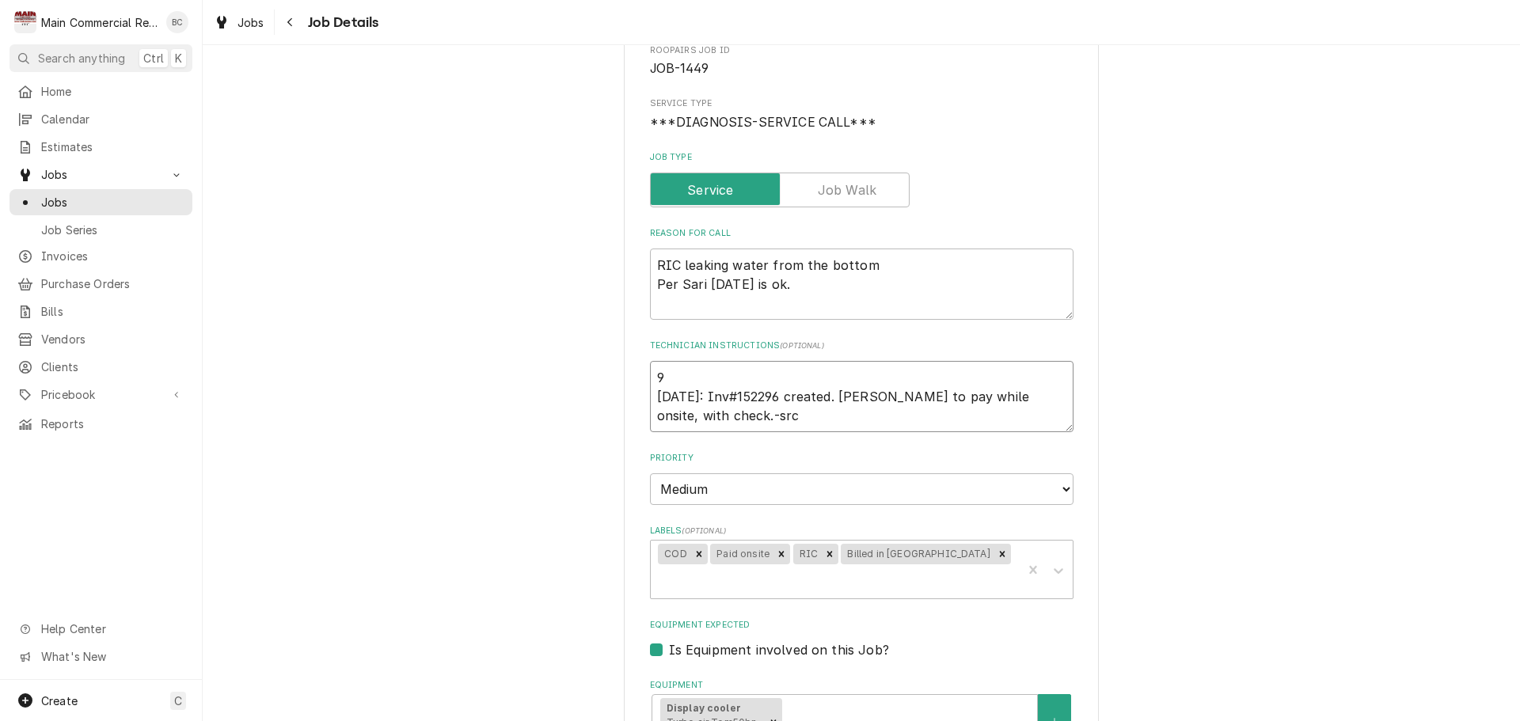
type textarea "x"
type textarea "9/ 9/25/25: Inv#152296 created. Sari to pay while onsite, with check.-src"
type textarea "x"
type textarea "9/2 9/25/25: Inv#152296 created. Sari to pay while onsite, with check.-src"
type textarea "x"
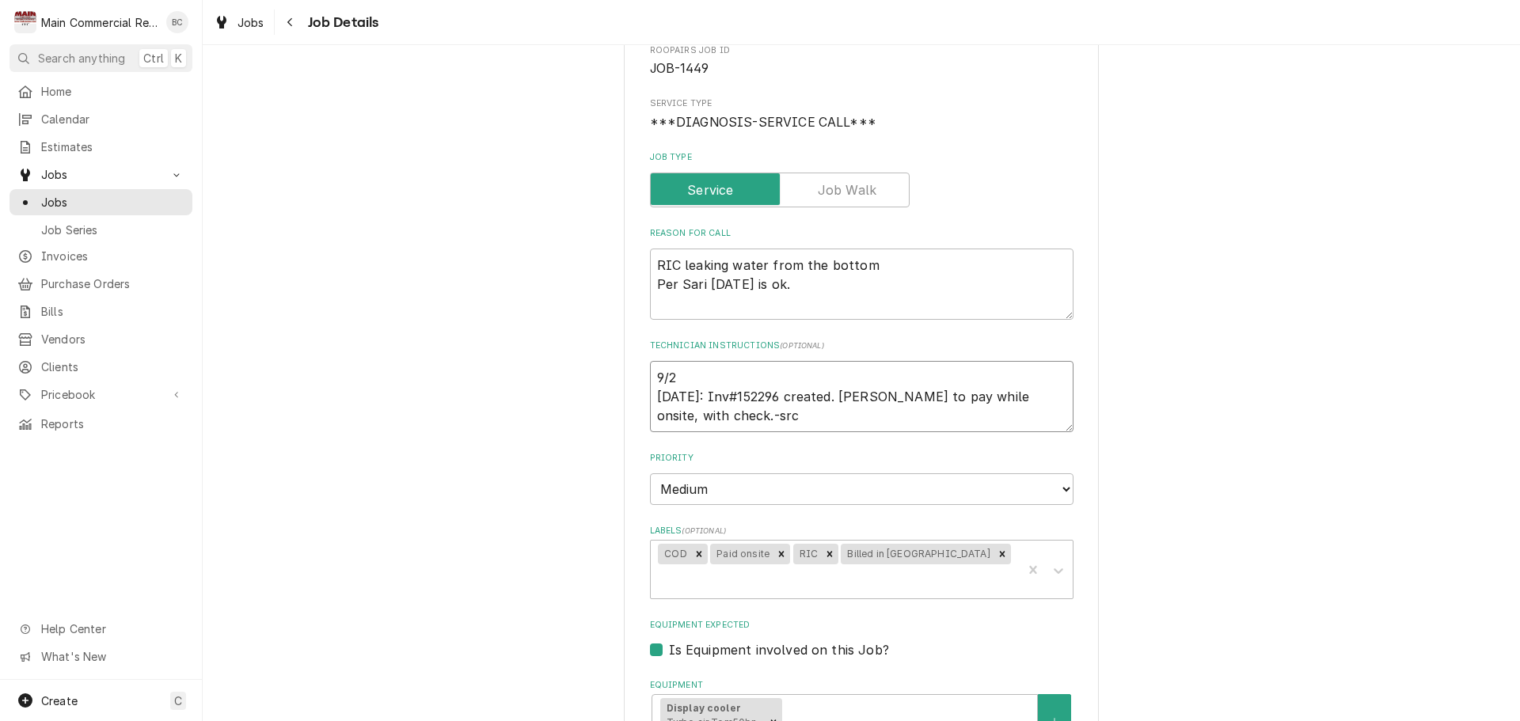
type textarea "9/29 9/25/25: Inv#152296 created. Sari to pay while onsite, with check.-src"
type textarea "x"
type textarea "9/29/2 9/25/25: Inv#152296 created. Sari to pay while onsite, with check.-src"
type textarea "x"
type textarea "9/29/25 9/25/25: Inv#152296 created. Sari to pay while onsite, with check.-src"
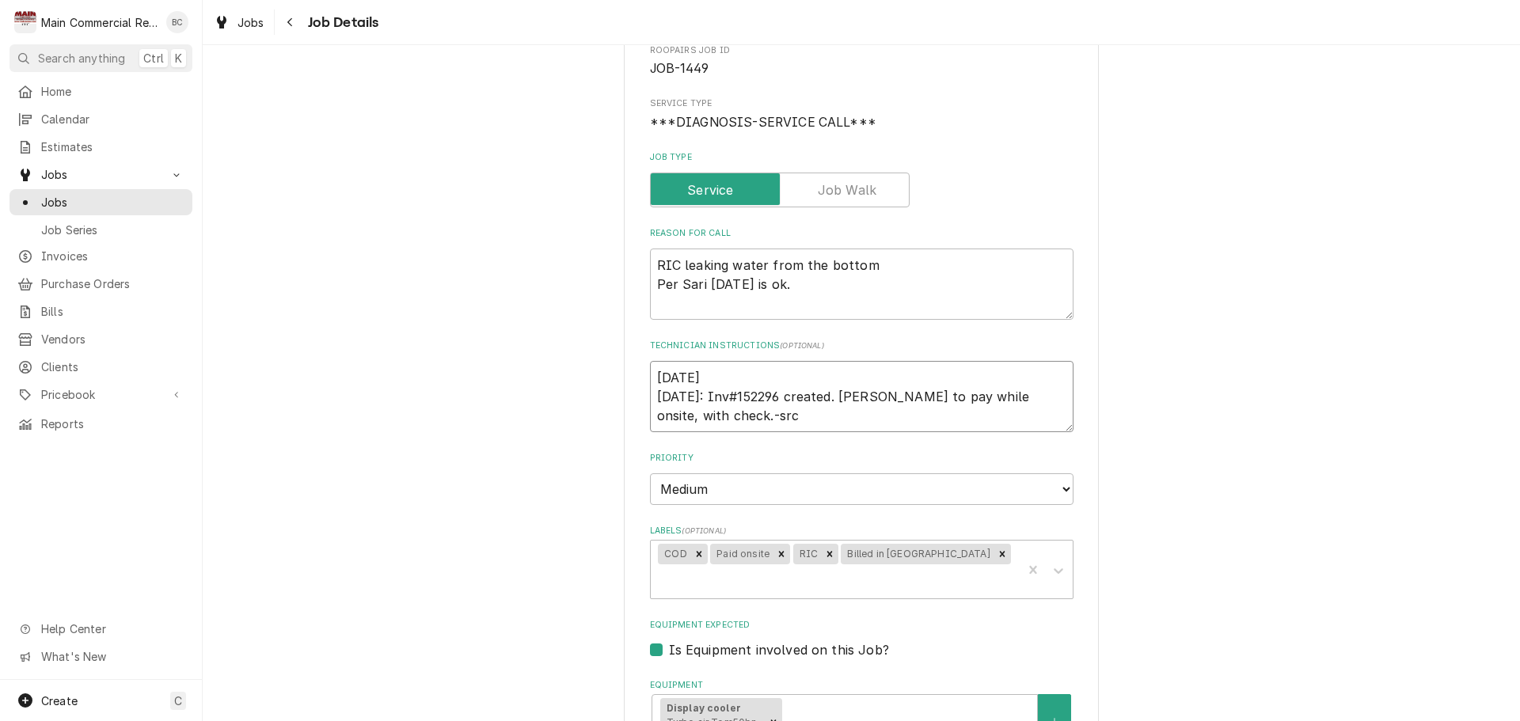
type textarea "x"
type textarea "9/29/25: 9/25/25: Inv#152296 created. Sari to pay while onsite, with check.-src"
type textarea "x"
type textarea "9/29/25: 9/25/25: Inv#152296 created. Sari to pay while onsite, with check.-src"
type textarea "x"
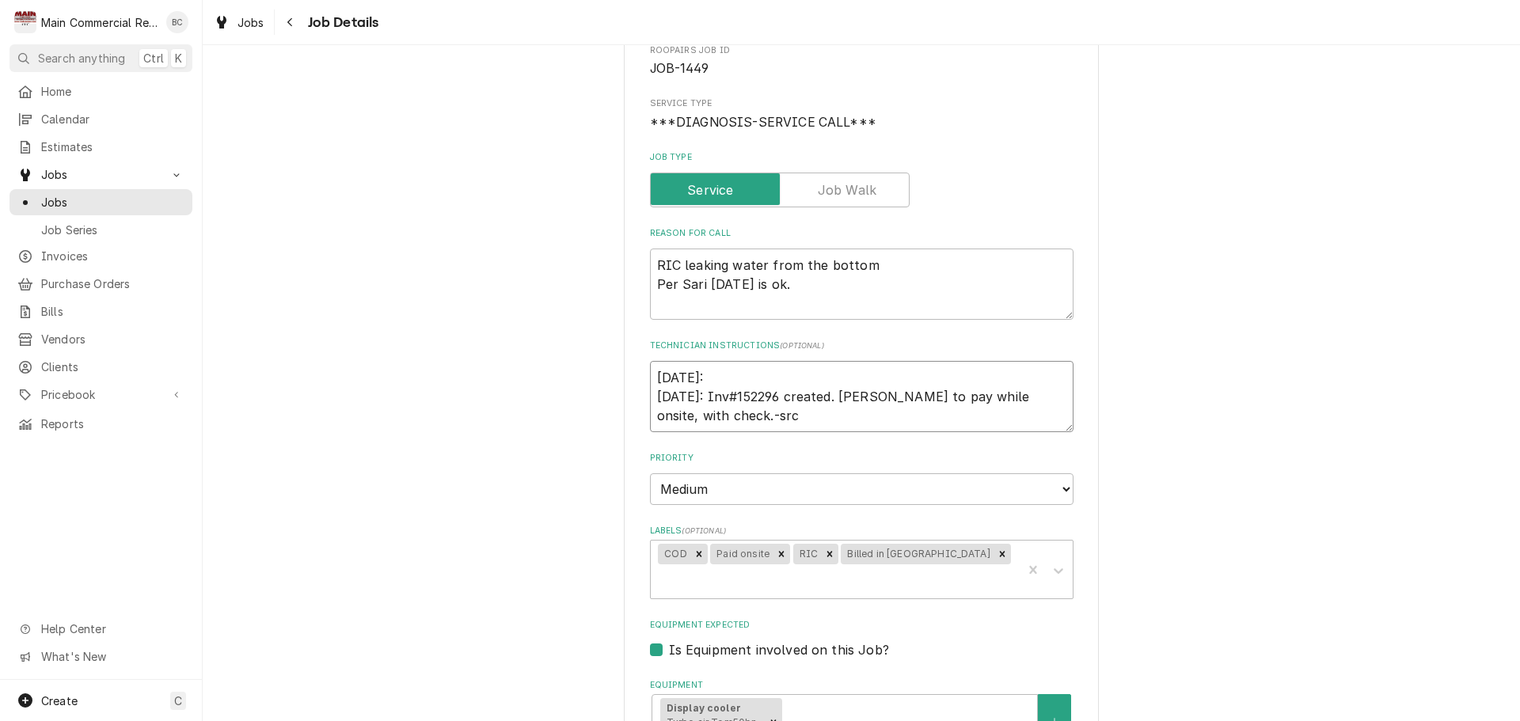
type textarea "9/29/25: R 9/25/25: Inv#152296 created. Sari to pay while onsite, with check.-s…"
type textarea "x"
type textarea "9/29/25: Re 9/25/25: Inv#152296 created. Sari to pay while onsite, with check.-…"
type textarea "x"
type textarea "9/29/25: Rec 9/25/25: Inv#152296 created. Sari to pay while onsite, with check.…"
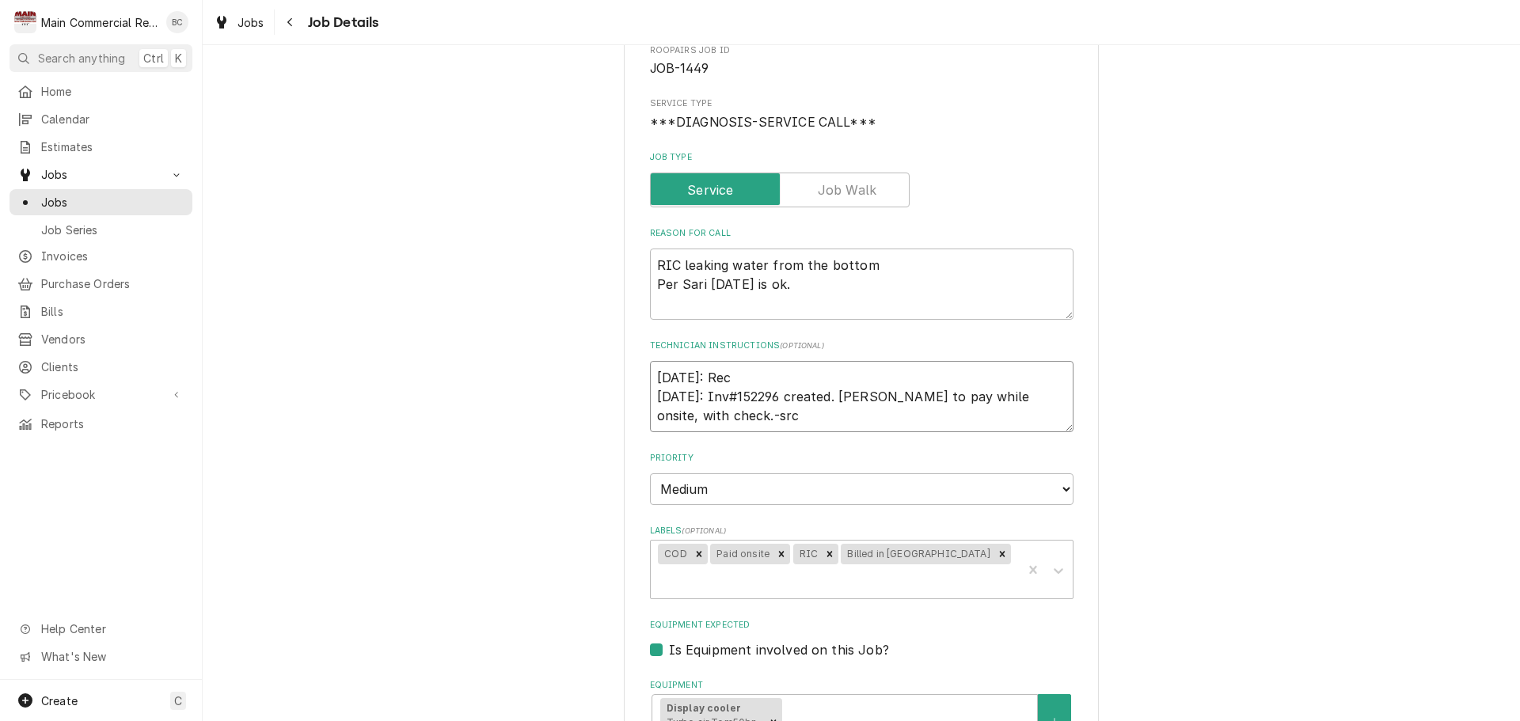
type textarea "x"
type textarea "9/29/25: Rec' 9/25/25: Inv#152296 created. Sari to pay while onsite, with check…"
type textarea "x"
type textarea "9/29/25: Rec'd 9/25/25: Inv#152296 created. Sari to pay while onsite, with chec…"
type textarea "x"
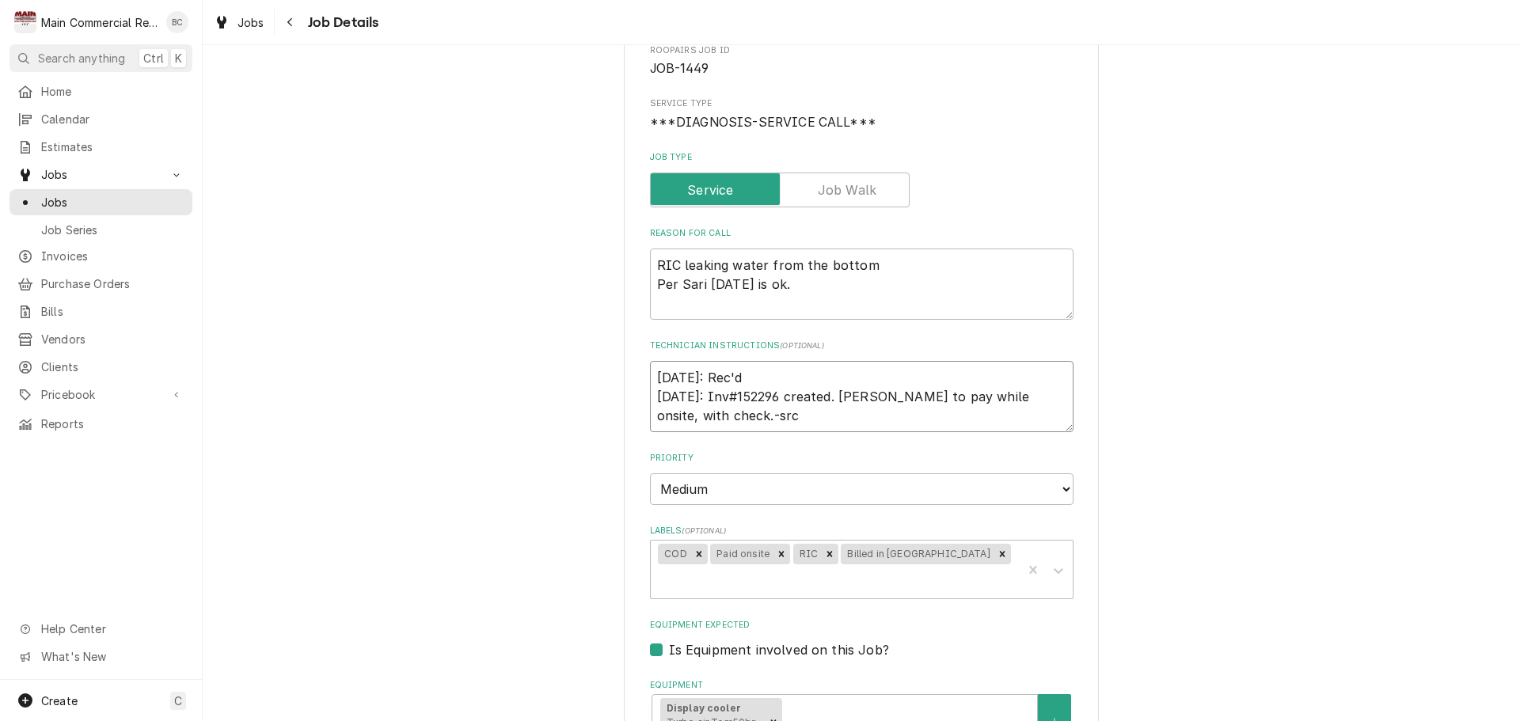
type textarea "9/29/25: Rec'd 9/25/25: Inv#152296 created. Sari to pay while onsite, with chec…"
type textarea "x"
type textarea "9/29/25: Rec'd C 9/25/25: Inv#152296 created. Sari to pay while onsite, with ch…"
type textarea "x"
type textarea "9/29/25: Rec'd Ch 9/25/25: Inv#152296 created. Sari to pay while onsite, with c…"
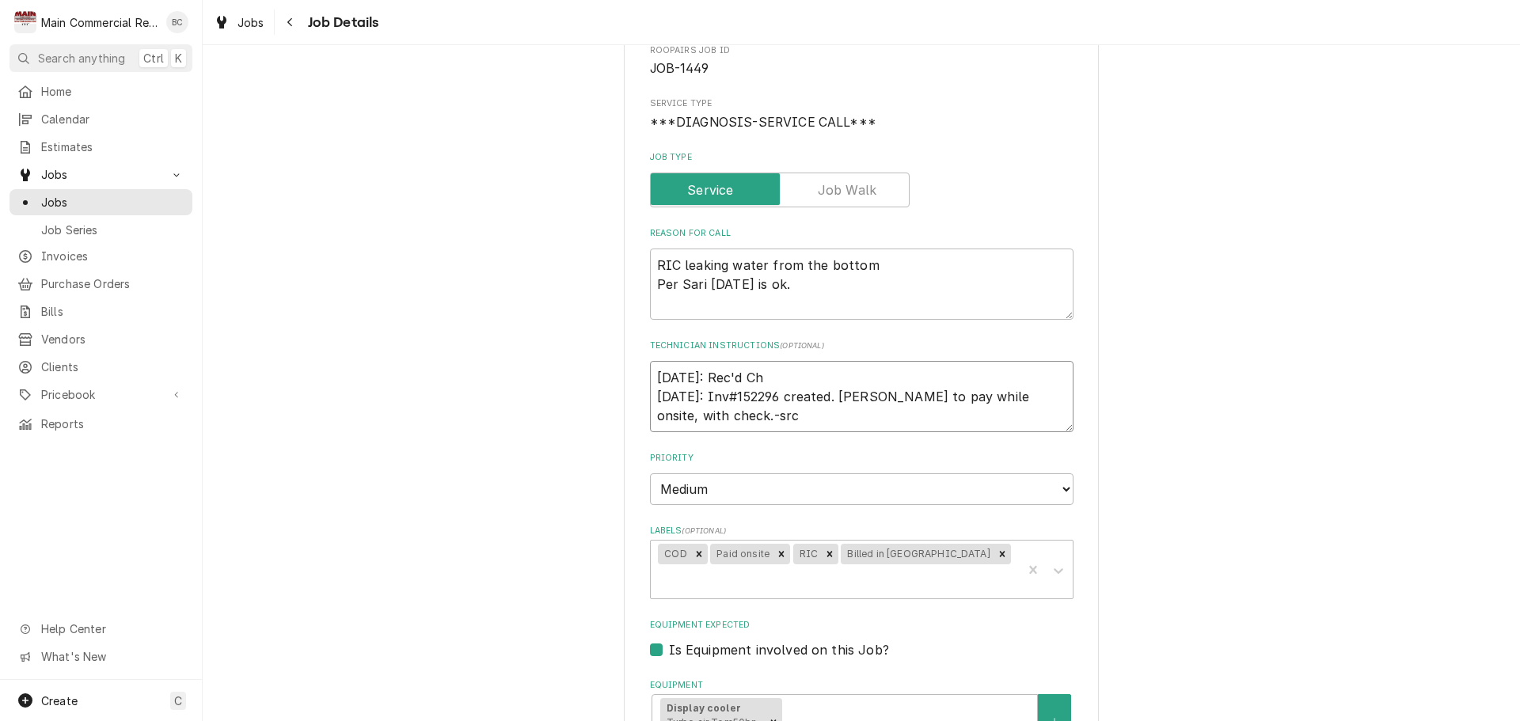
type textarea "x"
type textarea "9/29/25: Rec'd Che 9/25/25: Inv#152296 created. Sari to pay while onsite, with …"
type textarea "x"
type textarea "9/29/25: Rec'd Check 9/25/25: Inv#152296 created. Sari to pay while onsite, wit…"
type textarea "x"
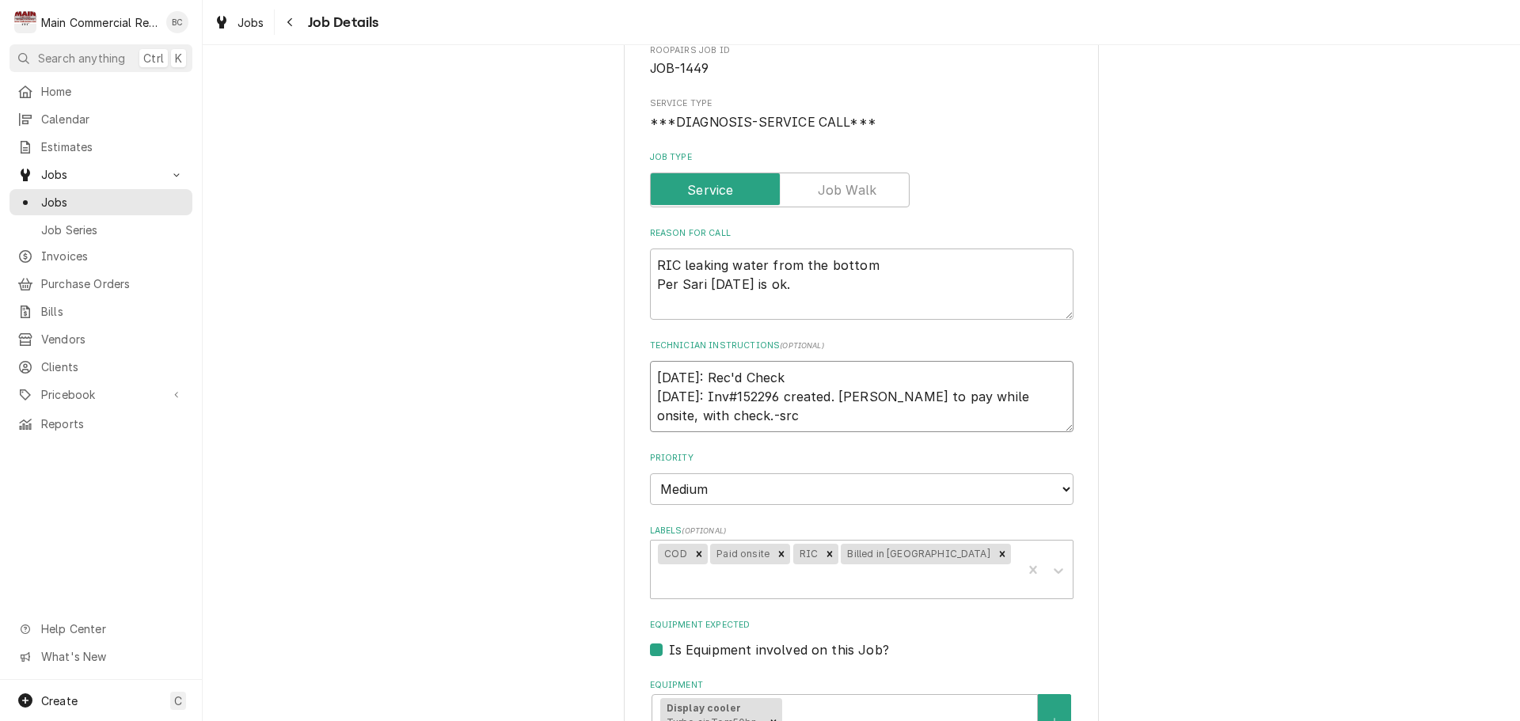
type textarea "9/29/25: Rec'd Check 9/25/25: Inv#152296 created. Sari to pay while onsite, wit…"
type textarea "x"
type textarea "9/29/25: Rec'd Check N 9/25/25: Inv#152296 created. Sari to pay while onsite, w…"
type textarea "x"
type textarea "9/29/25: Rec'd Check No 9/25/25: Inv#152296 created. Sari to pay while onsite, …"
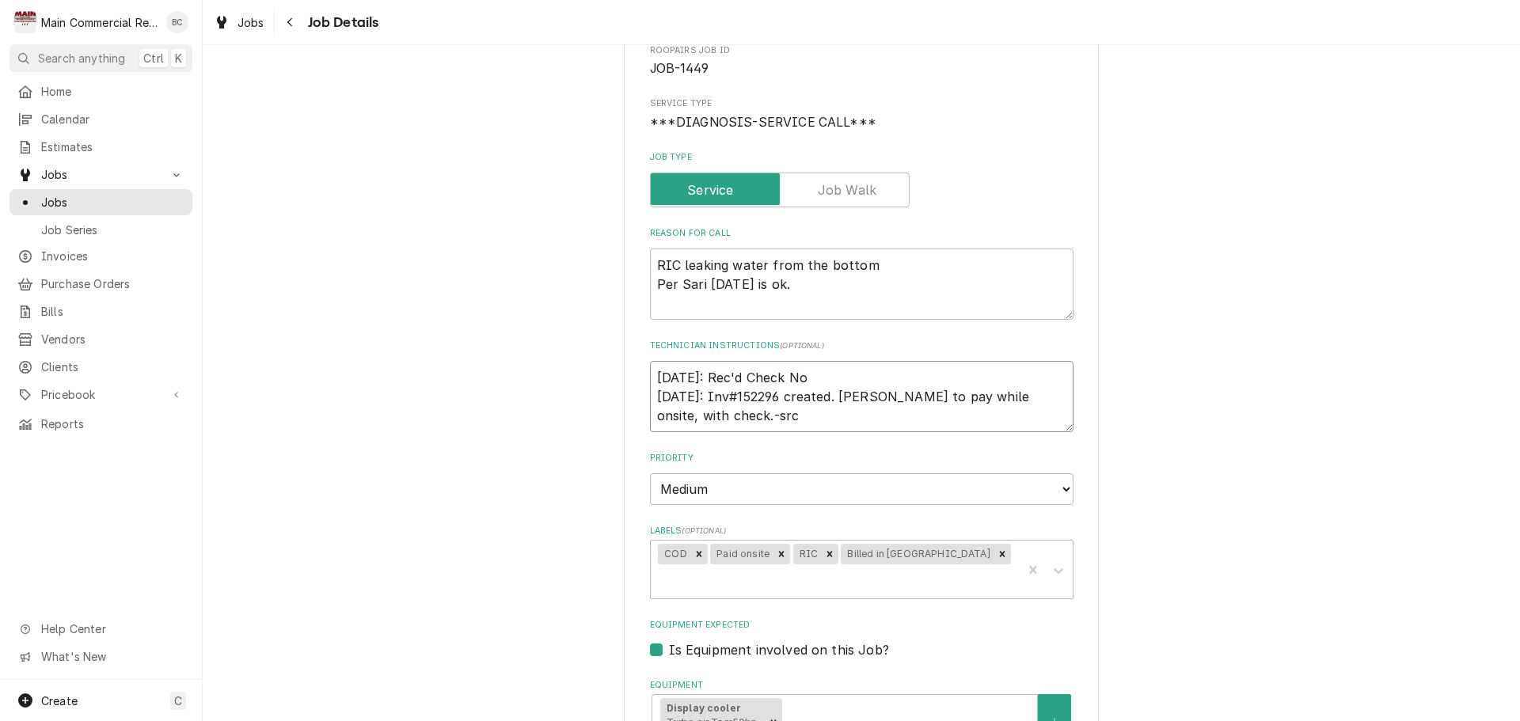
type textarea "x"
type textarea "9/29/25: Rec'd Check No. 9/25/25: Inv#152296 created. Sari to pay while onsite,…"
type textarea "x"
type textarea "9/29/25: Rec'd Check No. 9/25/25: Inv#152296 created. Sari to pay while onsite,…"
type textarea "x"
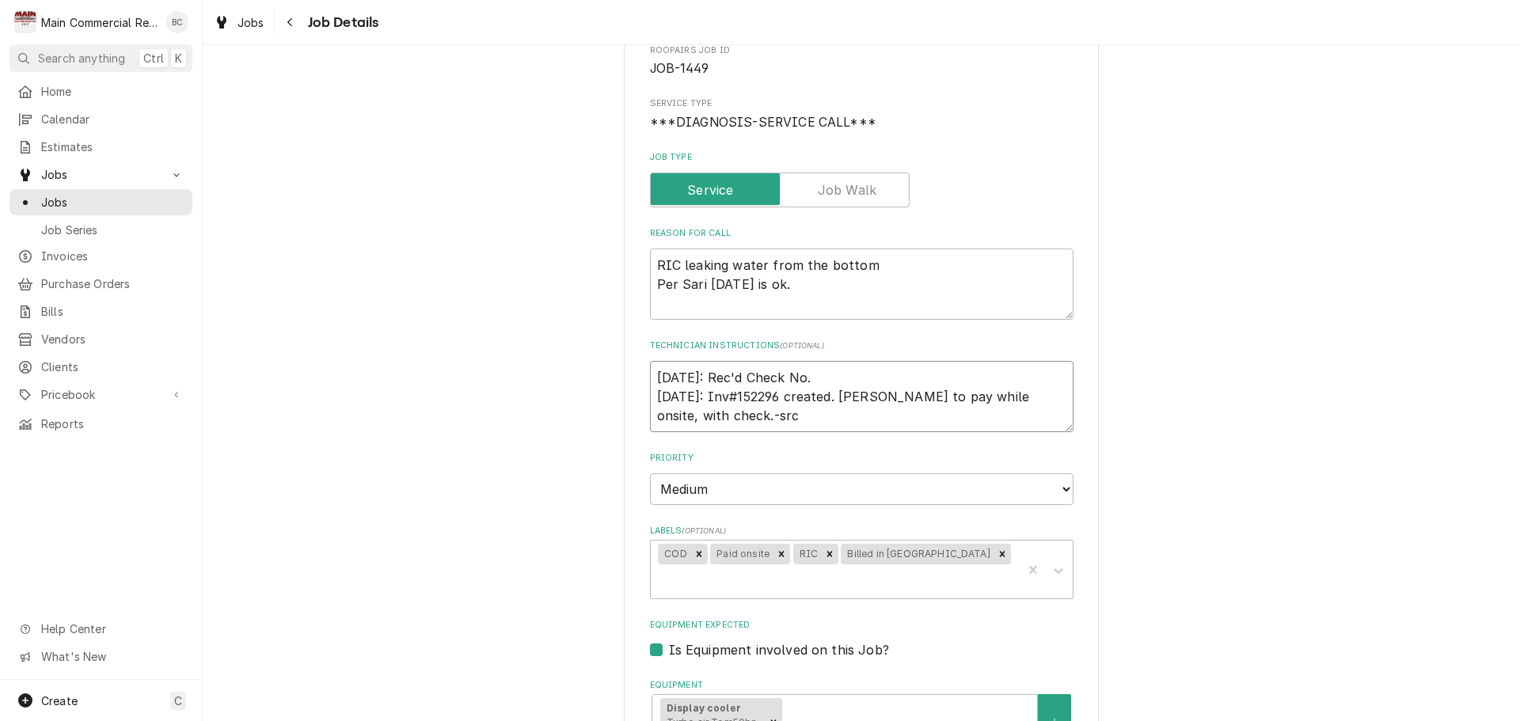
type textarea "9/29/25: Rec'd Check No. 1 9/25/25: Inv#152296 created. Sari to pay while onsit…"
type textarea "x"
type textarea "9/29/25: Rec'd Check No. 12 9/25/25: Inv#152296 created. Sari to pay while onsi…"
type textarea "x"
type textarea "9/29/25: Rec'd Check No. 123 9/25/25: Inv#152296 created. Sari to pay while ons…"
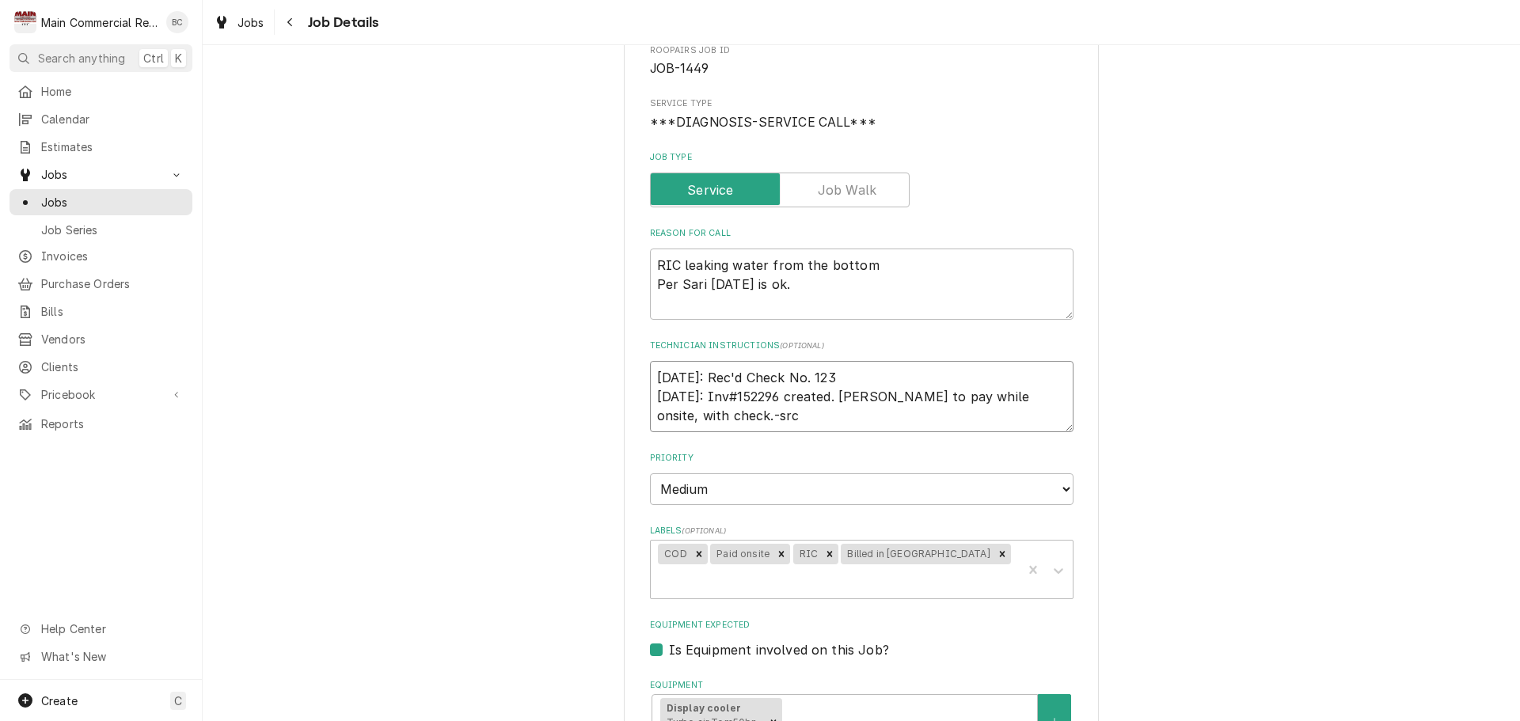
type textarea "x"
type textarea "9/29/25: Rec'd Check No. 1231 9/25/25: Inv#152296 created. Sari to pay while on…"
type textarea "x"
type textarea "9/29/25: Rec'd iCheck No. 1231 9/25/25: Inv#152296 created. Sari to pay while o…"
type textarea "x"
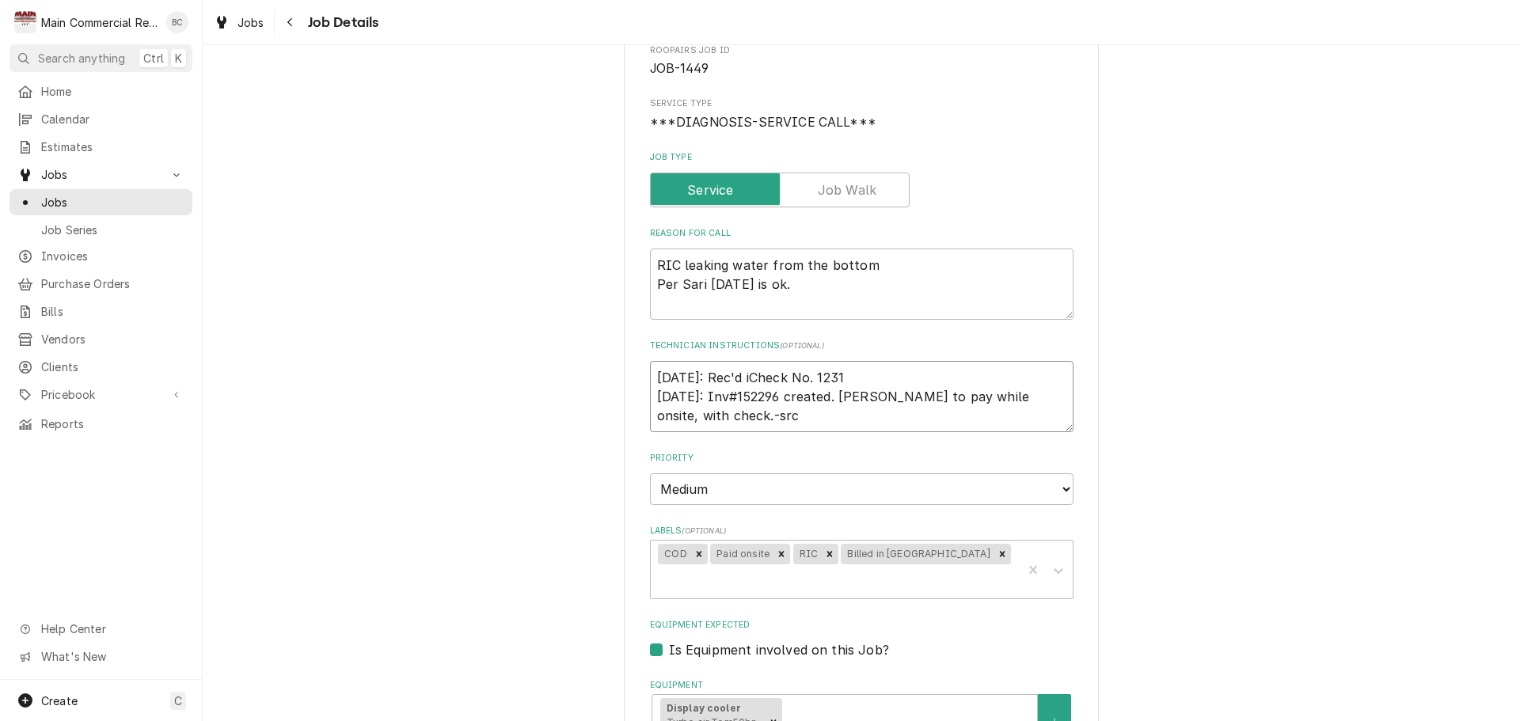
type textarea "9/29/25: Rec'd inCheck No. 1231 9/25/25: Inv#152296 created. Sari to pay while …"
type textarea "x"
type textarea "9/29/25: Rec'd in oCheck No. 1231 9/25/25: Inv#152296 created. Sari to pay whil…"
type textarea "x"
type textarea "9/29/25: Rec'd in ofCheck No. 1231 9/25/25: Inv#152296 created. Sari to pay whi…"
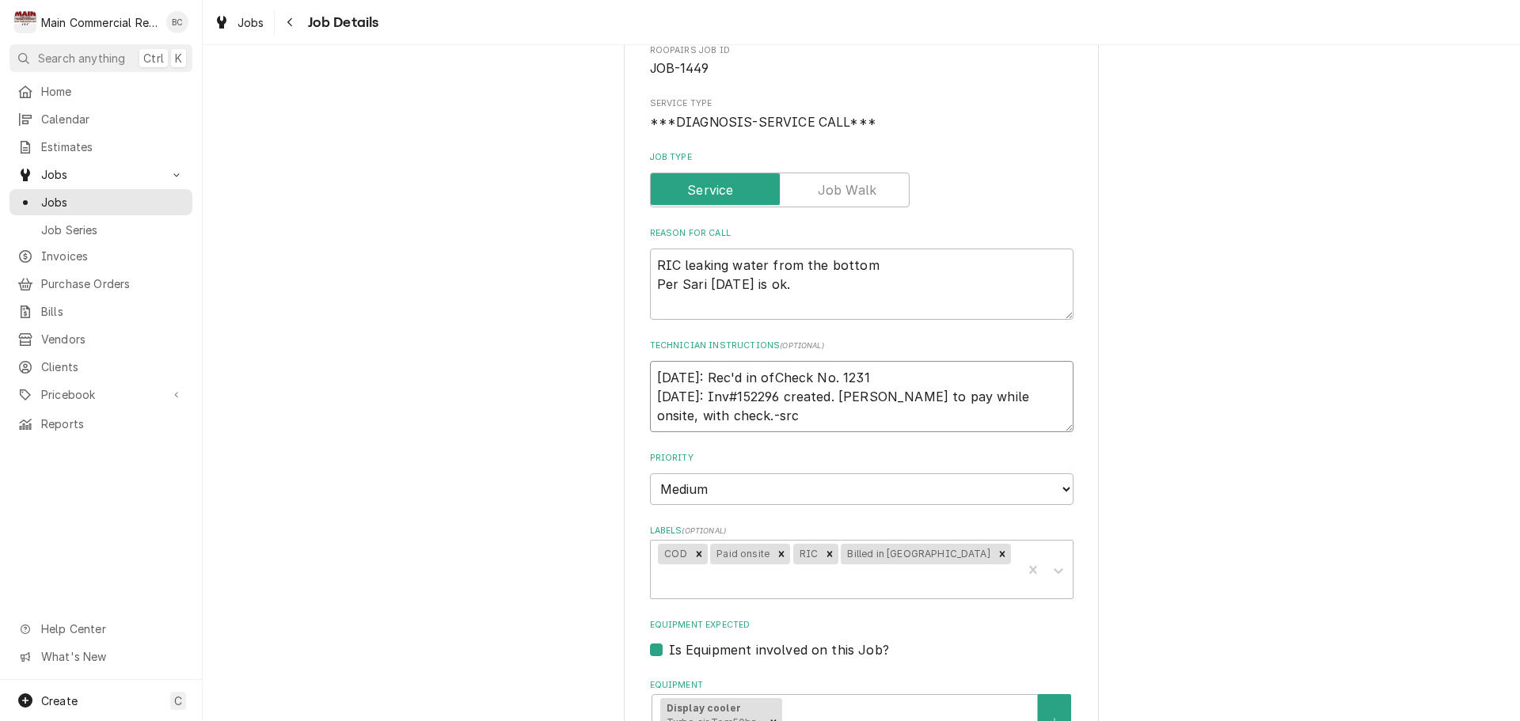
type textarea "x"
type textarea "9/29/25: Rec'd in offCheck No. 1231 9/25/25: Inv#152296 created. Sari to pay wh…"
type textarea "x"
type textarea "9/29/25: Rec'd in offiCheck No. 1231 9/25/25: Inv#152296 created. Sari to pay w…"
type textarea "x"
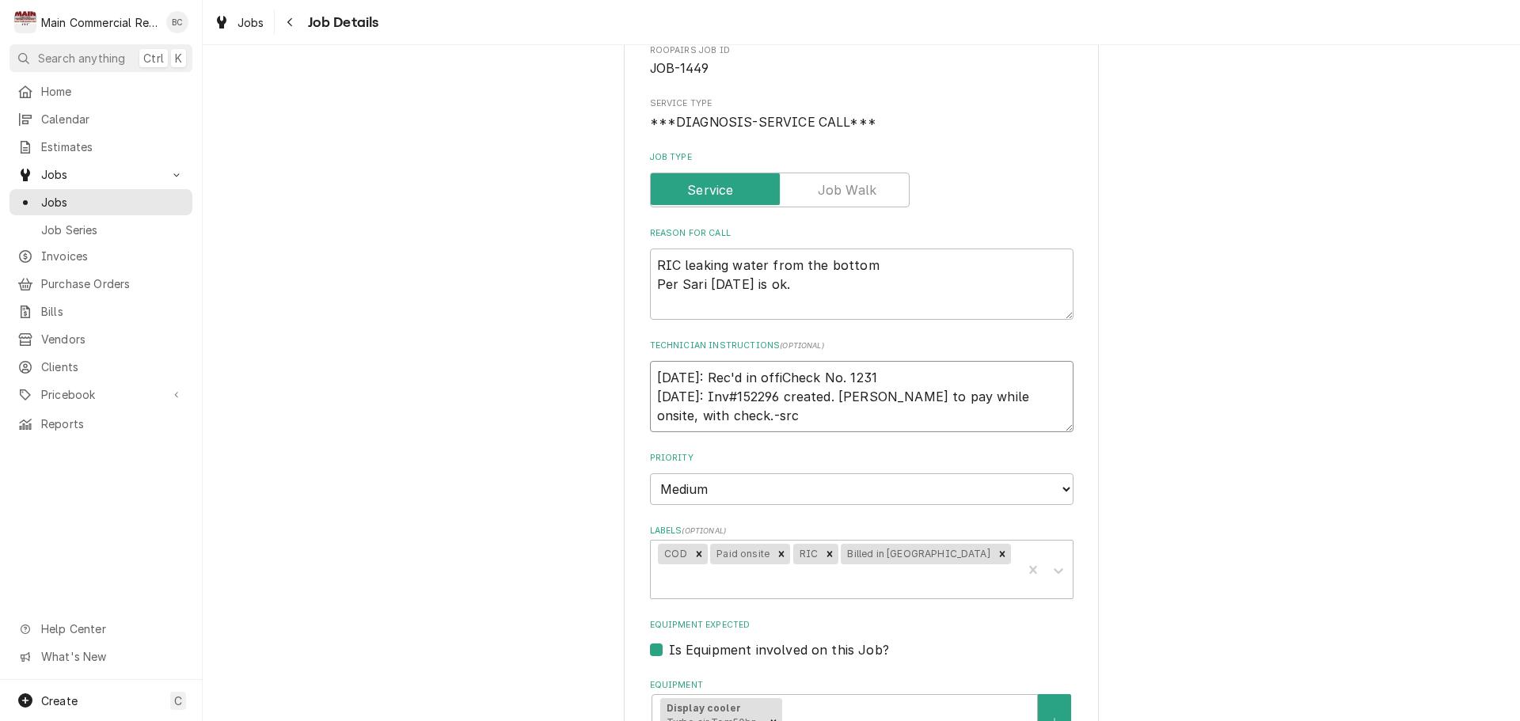
type textarea "9/29/25: Rec'd in officCheck No. 1231 9/25/25: Inv#152296 created. Sari to pay …"
type textarea "x"
type textarea "9/29/25: Rec'd in officeCheck No. 1231 9/25/25: Inv#152296 created. Sari to pay…"
type textarea "x"
type textarea "9/29/25: Rec'd in office Check No. 1231 9/25/25: Inv#152296 created. Sari to pa…"
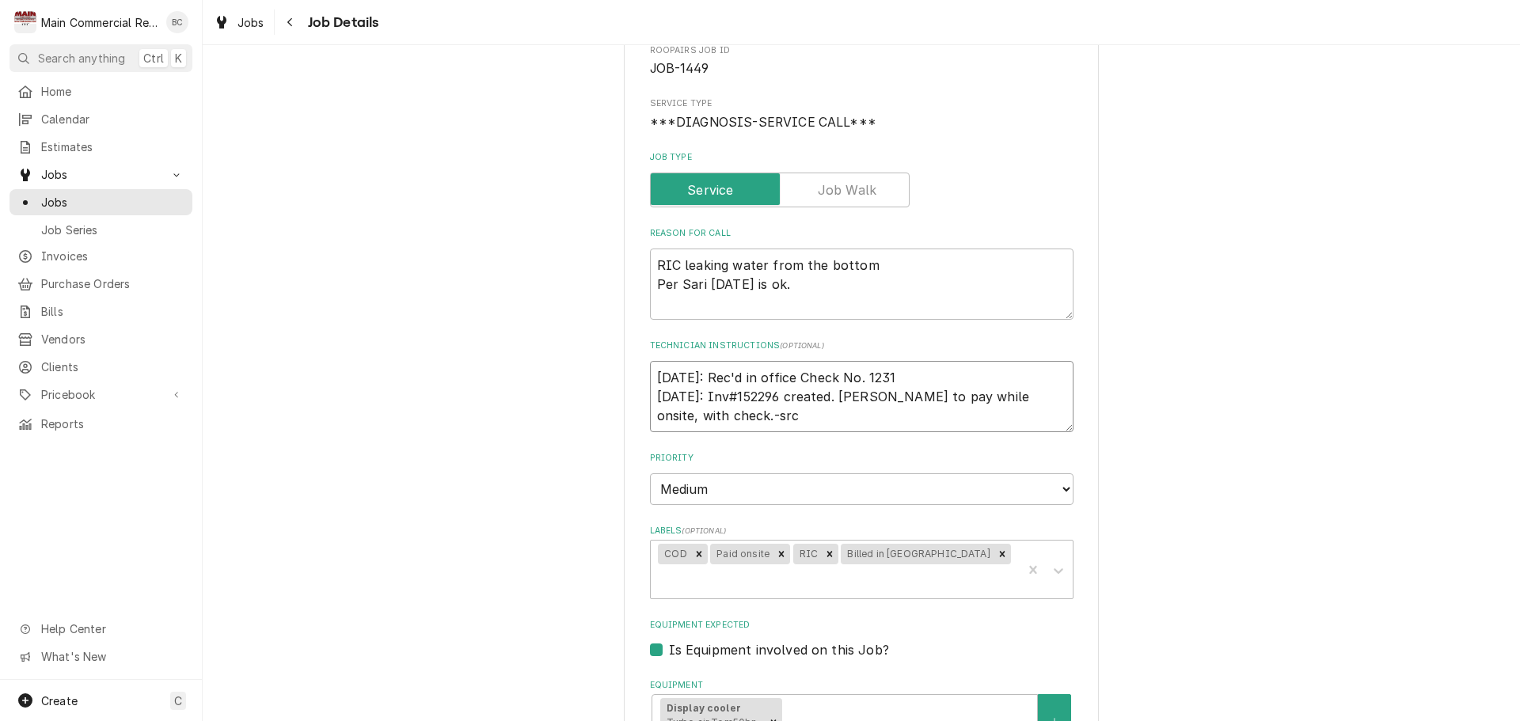
click at [922, 383] on textarea "9/29/25: Rec'd in office Check No. 1231 9/25/25: Inv#152296 created. Sari to pa…" at bounding box center [862, 396] width 424 height 71
type textarea "x"
type textarea "9/29/25: Rec'd in office Check No. 1231 9/25/25: Inv#152296 created. Sari to pa…"
type textarea "x"
type textarea "9/29/25: Rec'd in office Check No. 1231 L 9/25/25: Inv#152296 created. Sari to …"
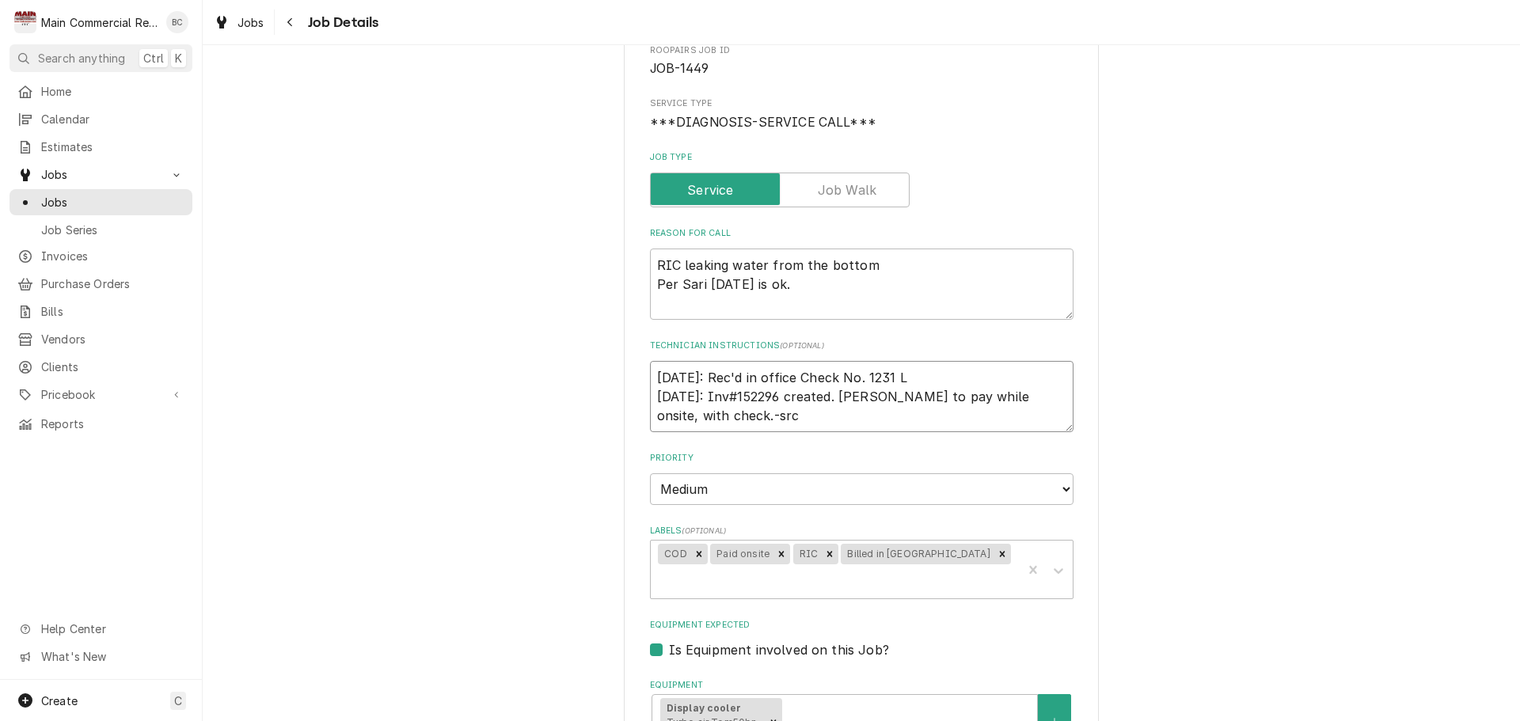
type textarea "x"
type textarea "9/29/25: Rec'd in office Check No. 1231 LT 9/25/25: Inv#152296 created. Sari to…"
type textarea "x"
click at [696, 557] on icon "Remove COD" at bounding box center [699, 554] width 6 height 6
type textarea "9/29/25: Rec'd in office Check No. 1231 LT 9/25/25: Inv#152296 created. Sari to…"
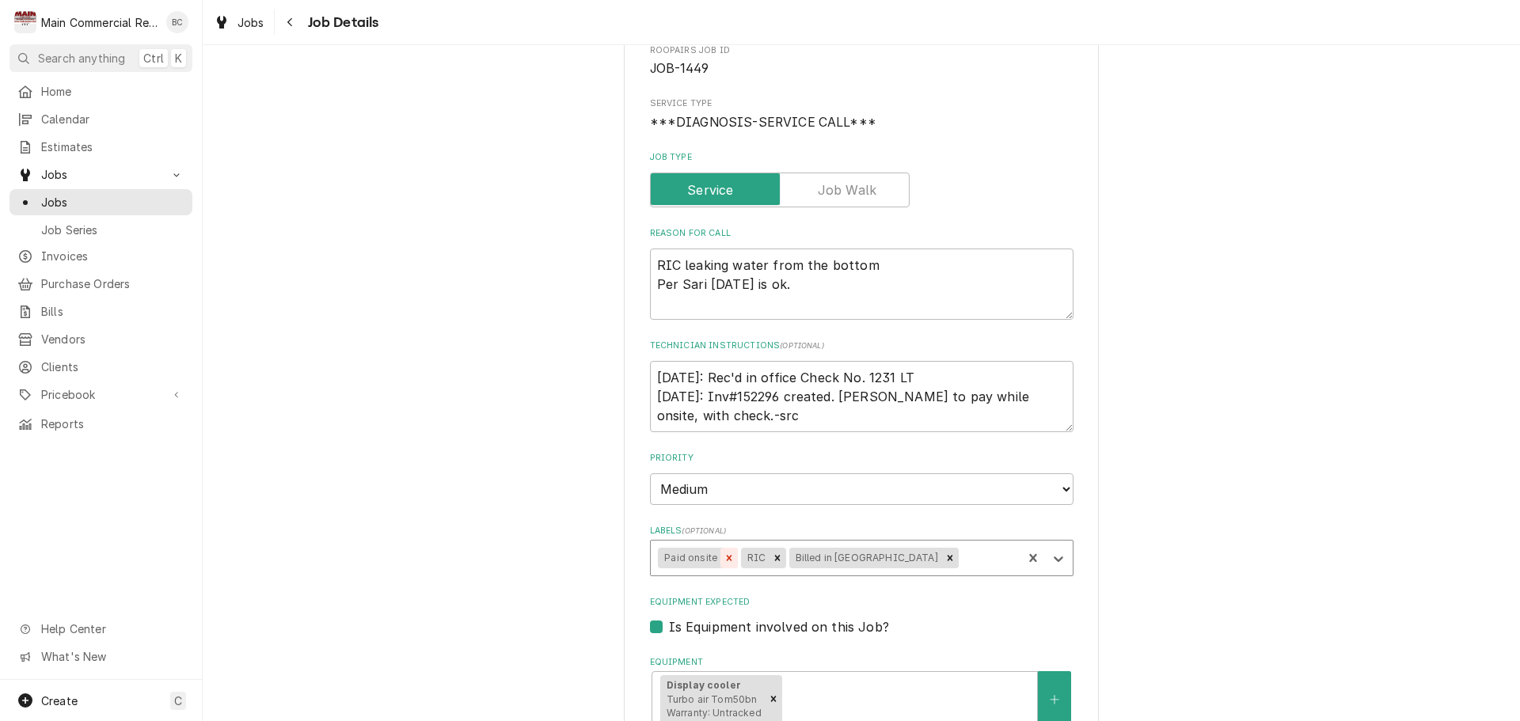
click at [724, 555] on icon "Remove Paid onsite" at bounding box center [729, 558] width 11 height 11
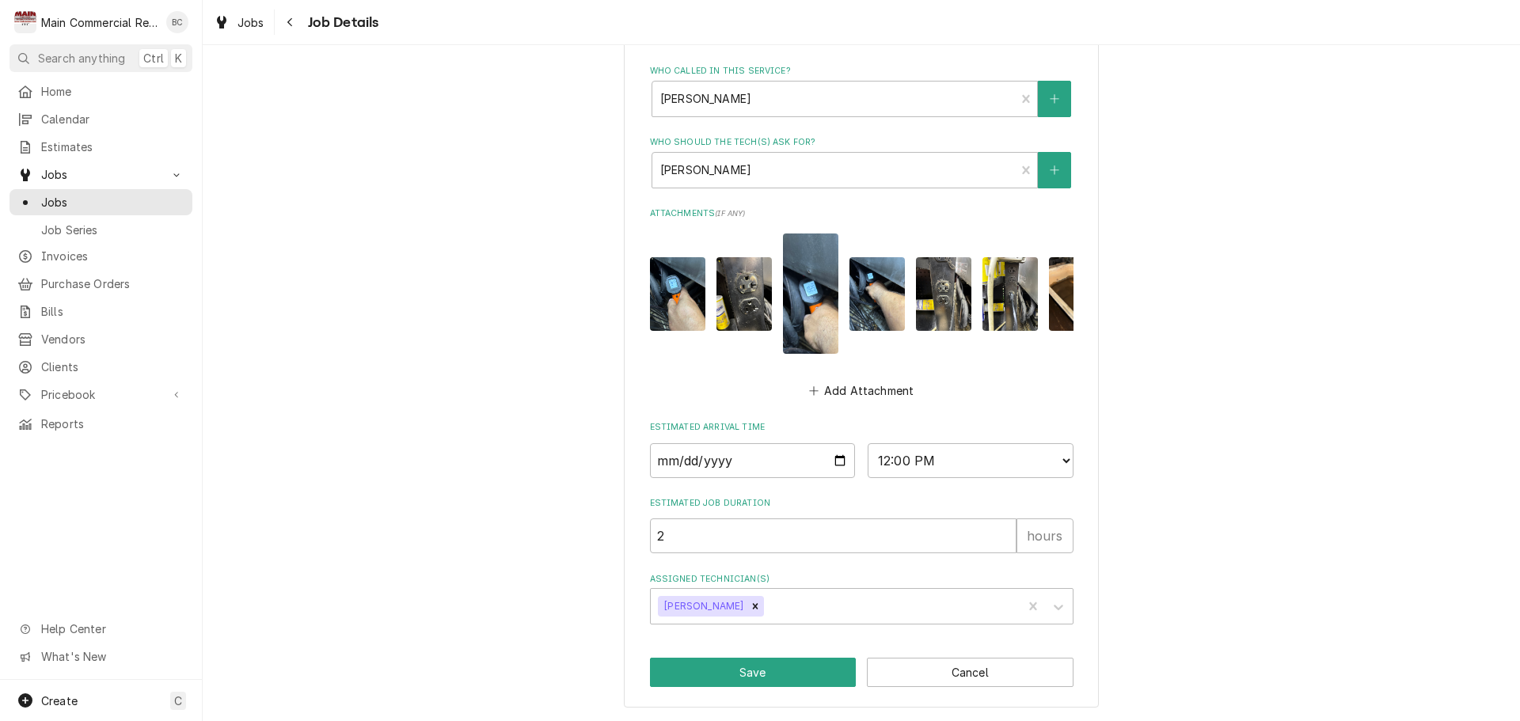
scroll to position [879, 0]
click at [765, 672] on button "Save" at bounding box center [753, 672] width 207 height 29
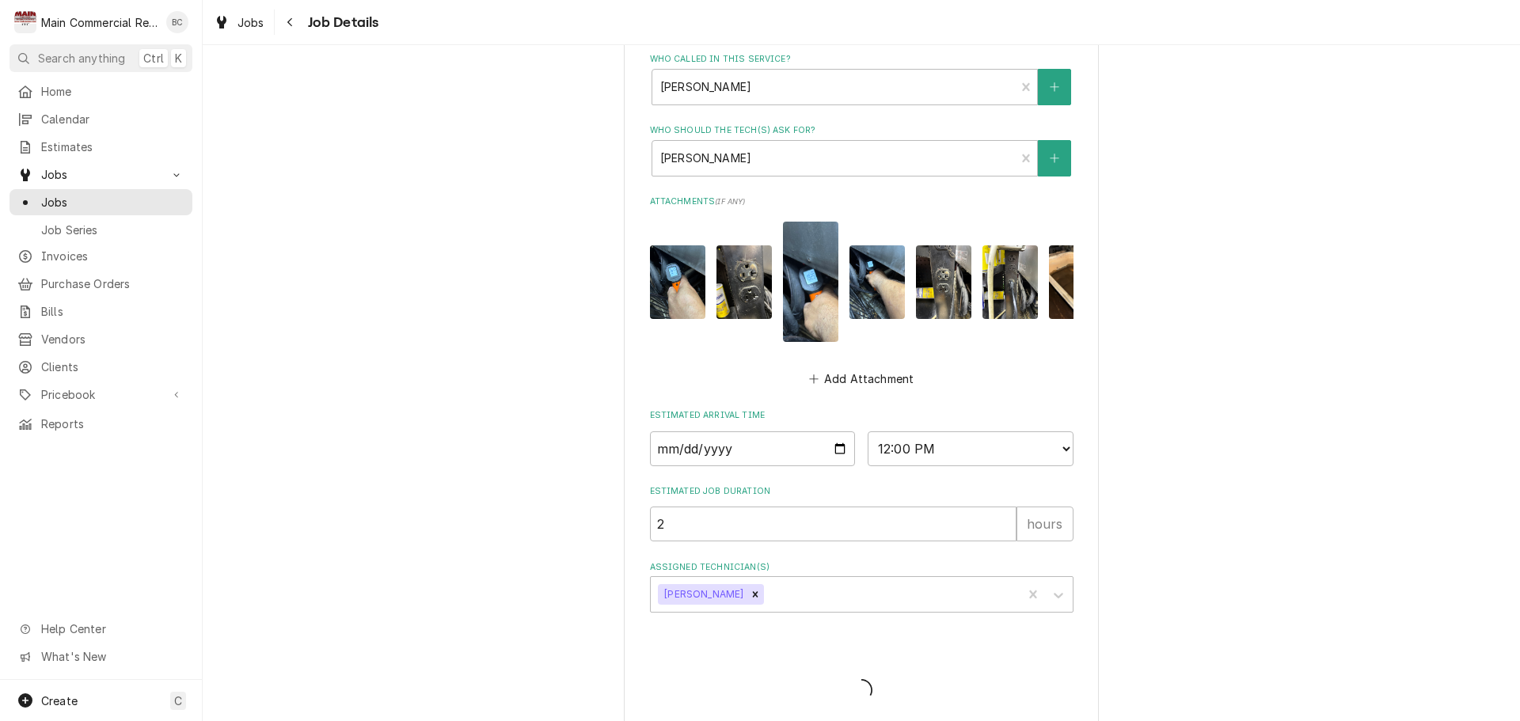
type textarea "x"
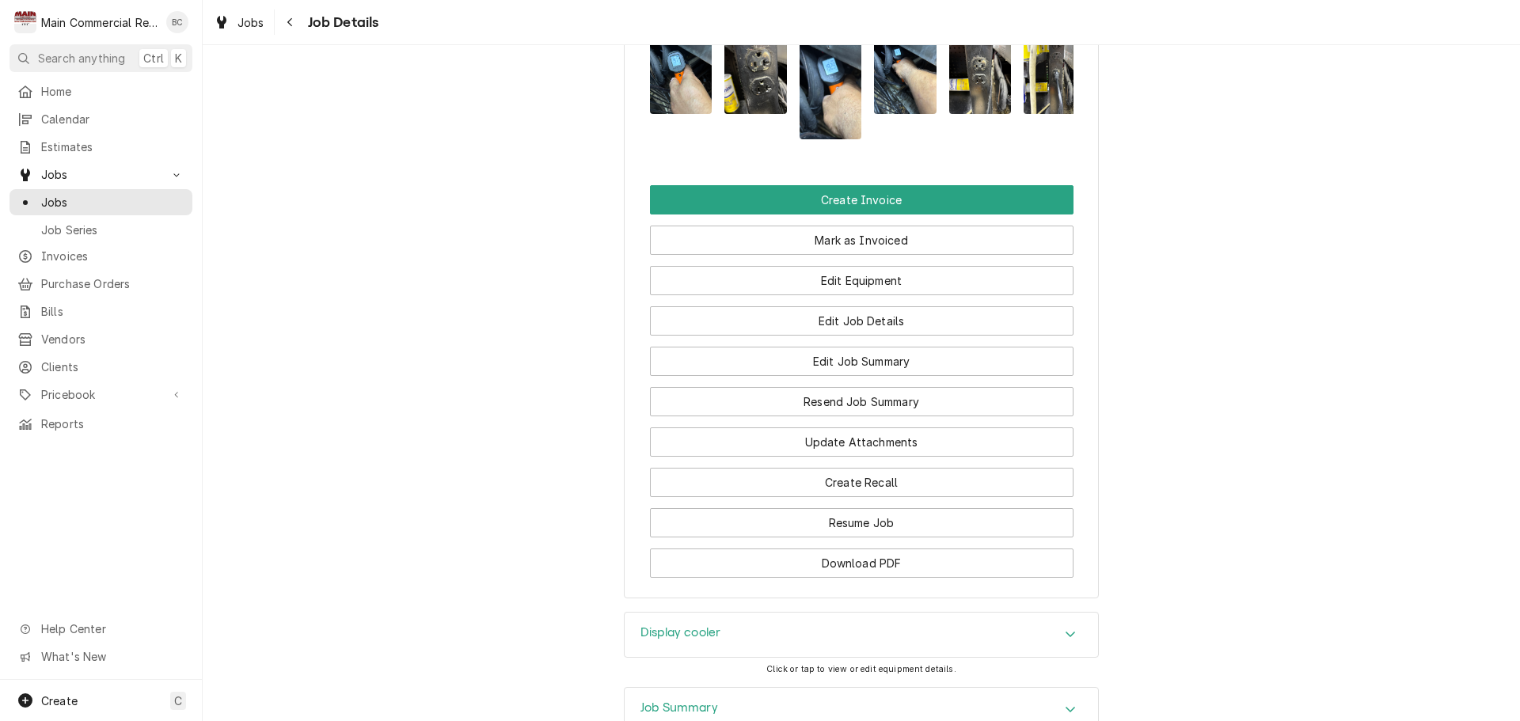
scroll to position [1584, 0]
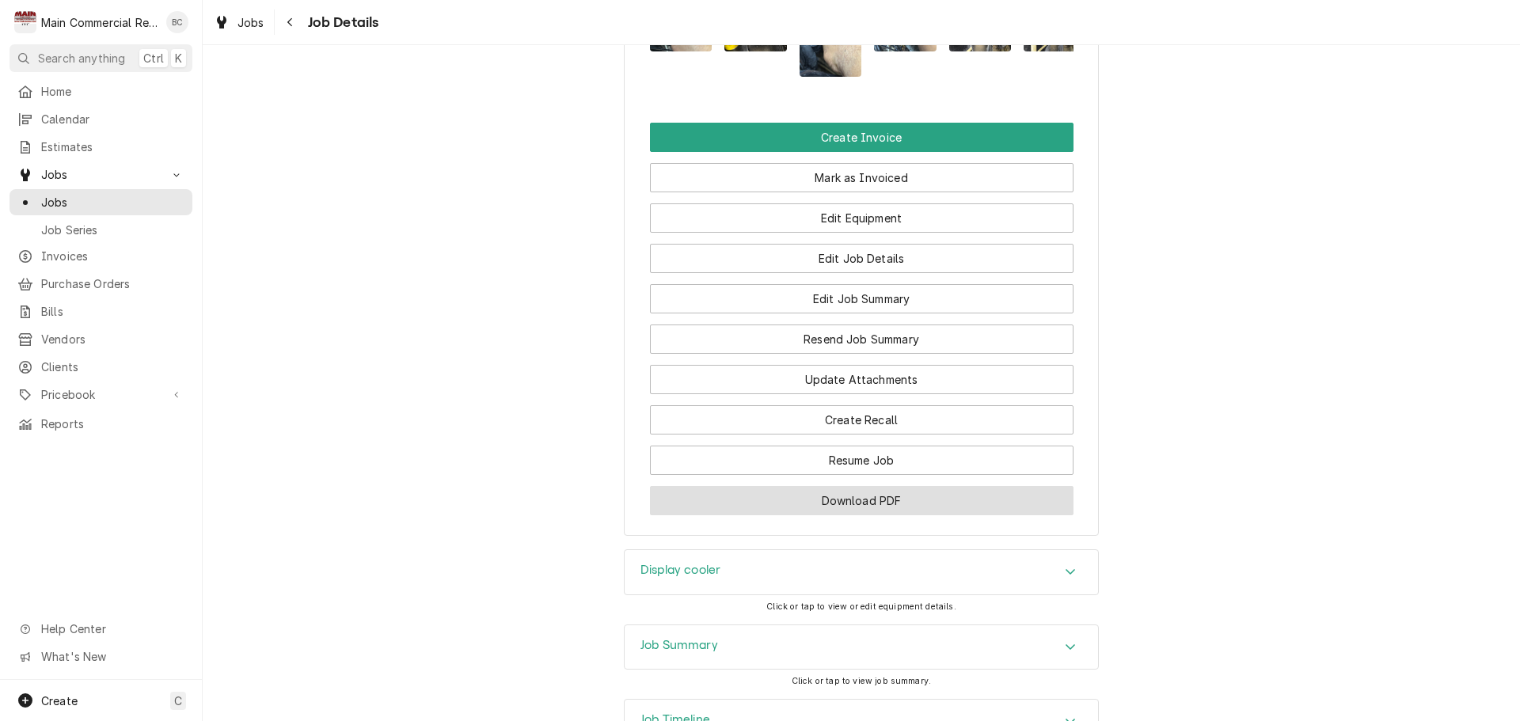
click at [904, 514] on button "Download PDF" at bounding box center [862, 500] width 424 height 29
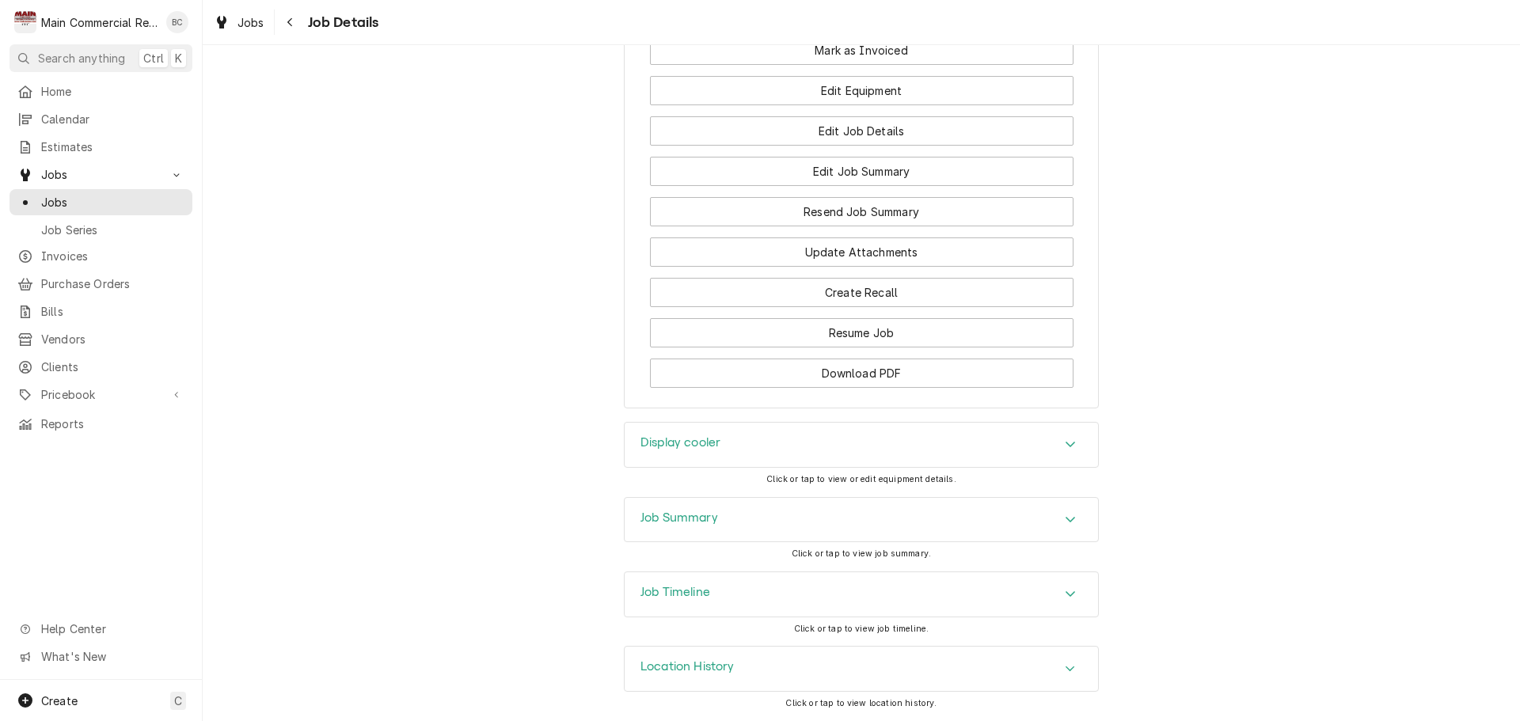
scroll to position [1723, 0]
click at [673, 517] on h3 "Job Summary" at bounding box center [680, 518] width 78 height 15
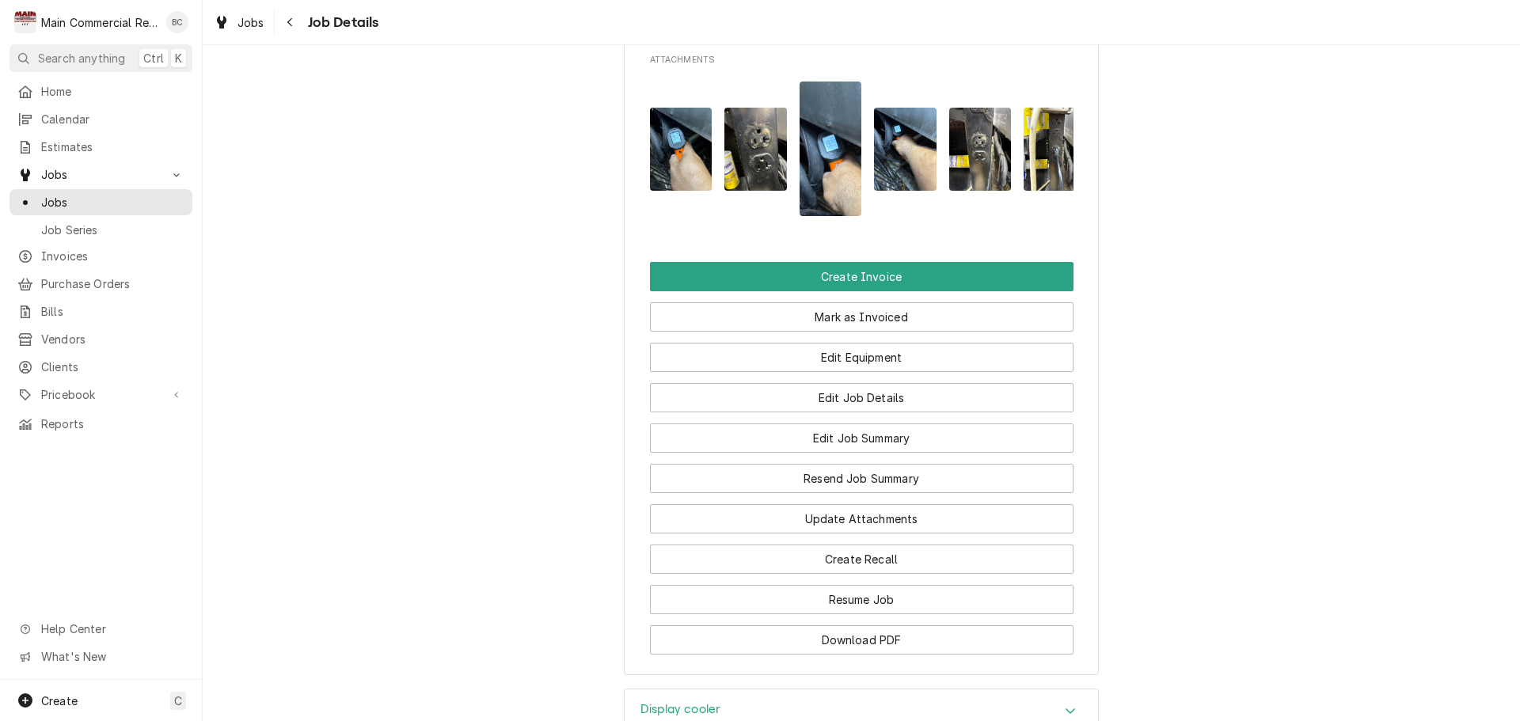
scroll to position [1445, 0]
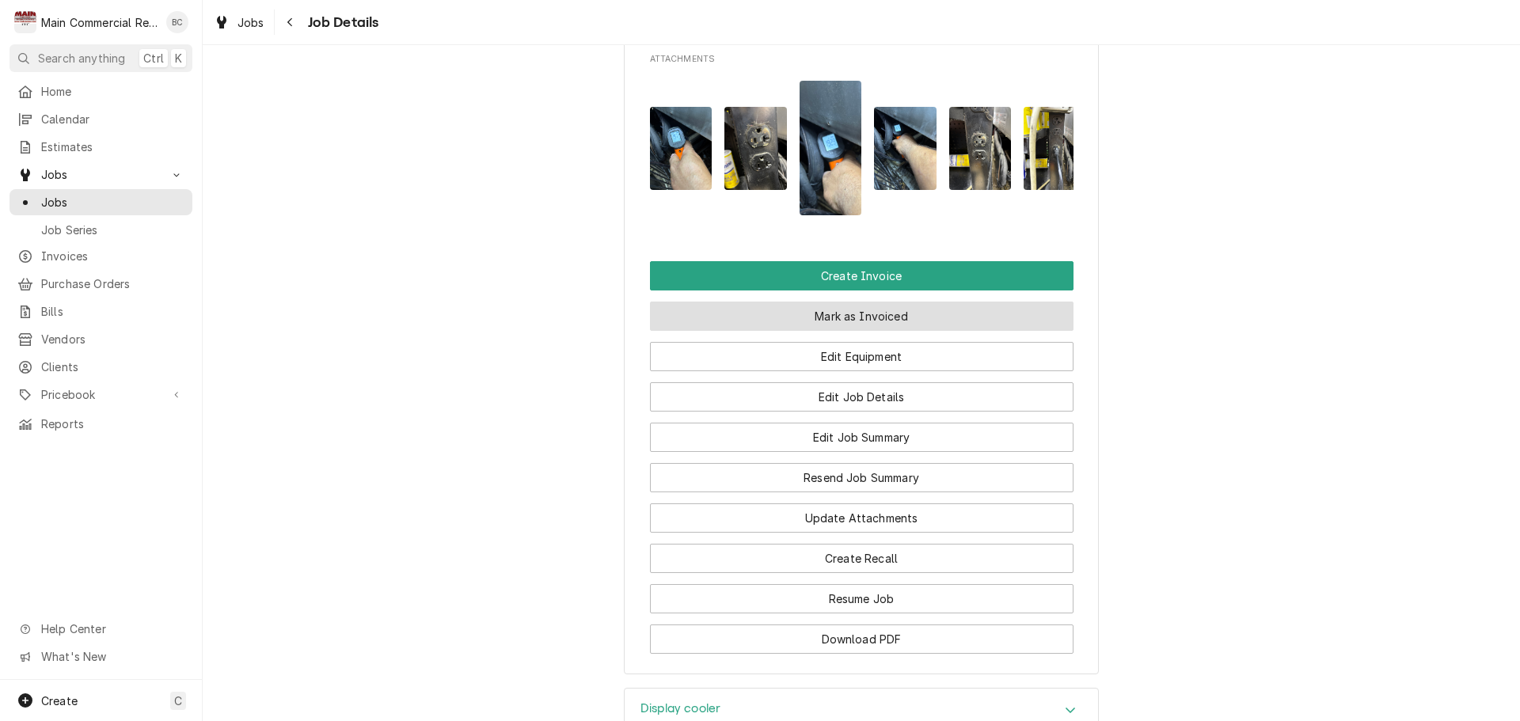
click at [839, 331] on button "Mark as Invoiced" at bounding box center [862, 316] width 424 height 29
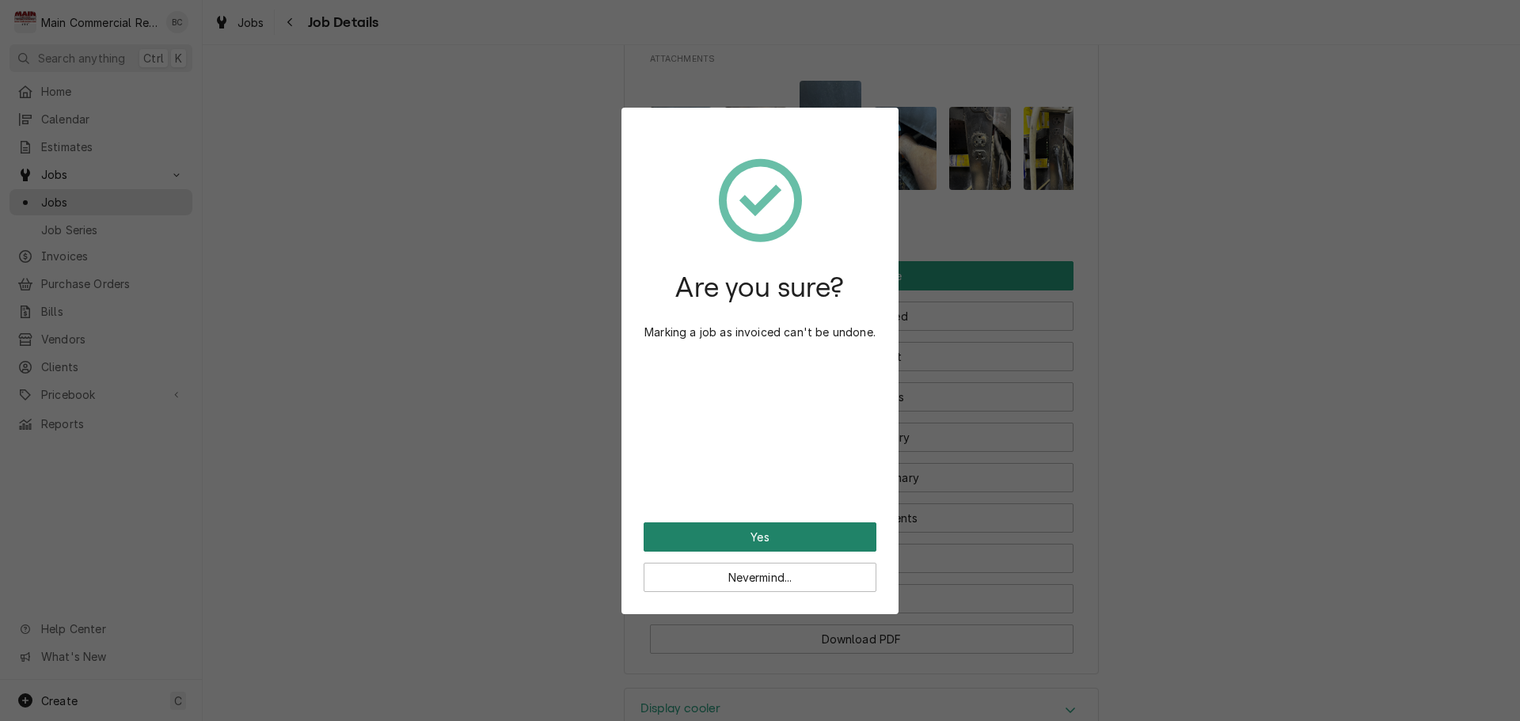
click at [758, 535] on button "Yes" at bounding box center [760, 537] width 233 height 29
